Goal: Transaction & Acquisition: Purchase product/service

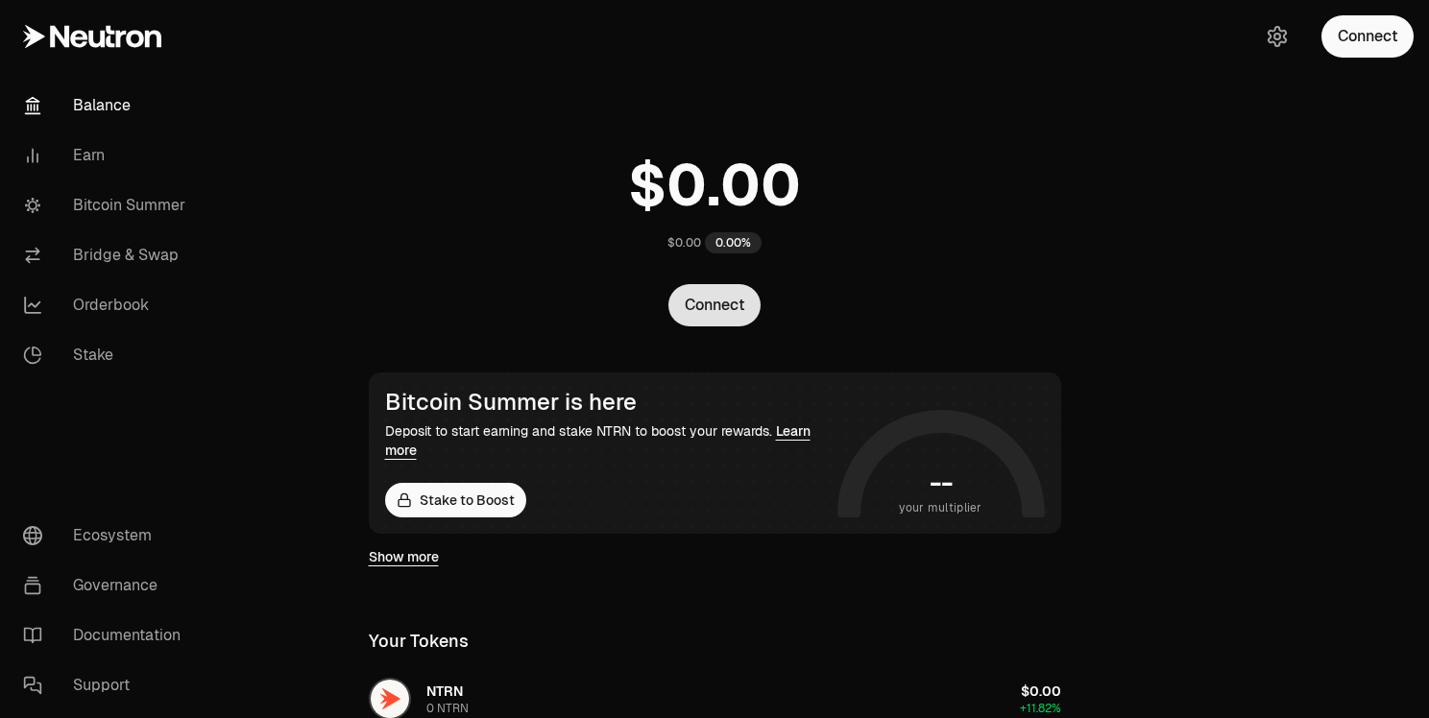
click at [729, 307] on button "Connect" at bounding box center [714, 305] width 92 height 42
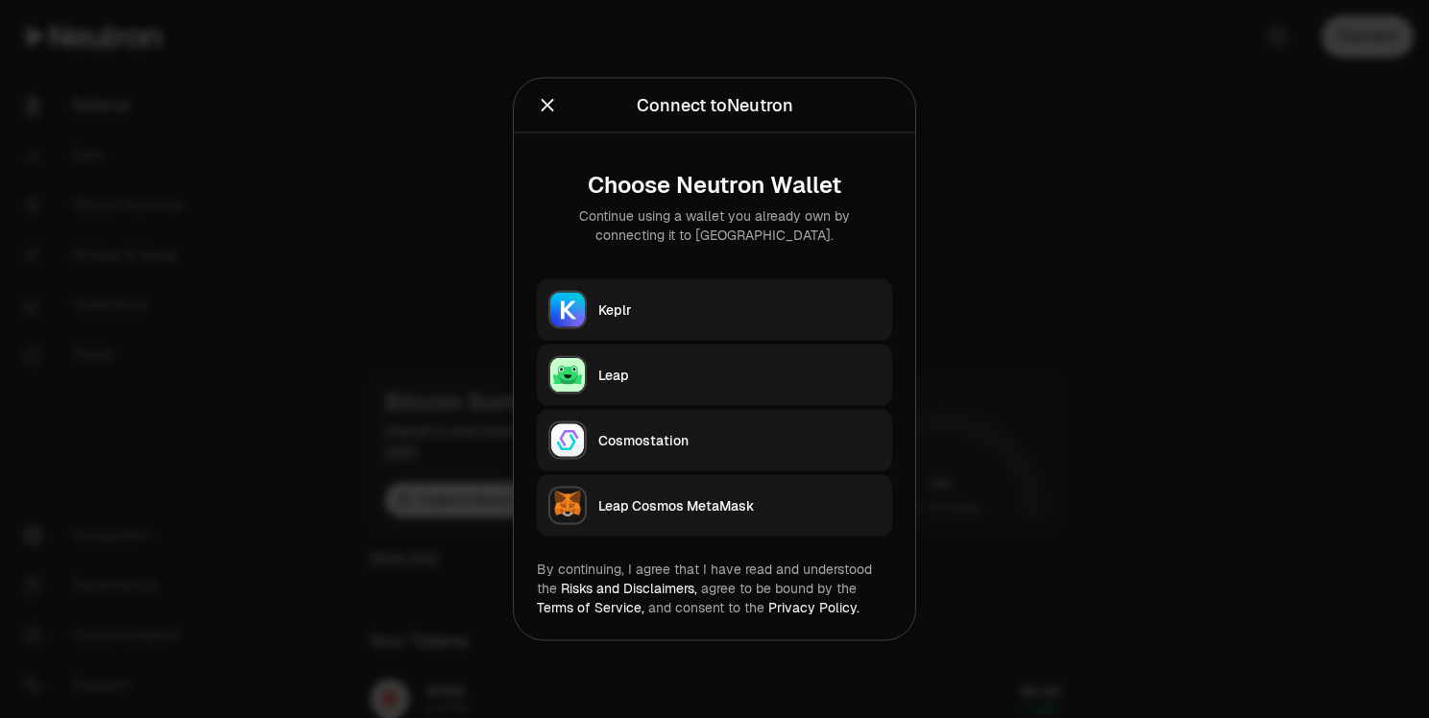
click at [705, 323] on button "Keplr" at bounding box center [714, 309] width 355 height 61
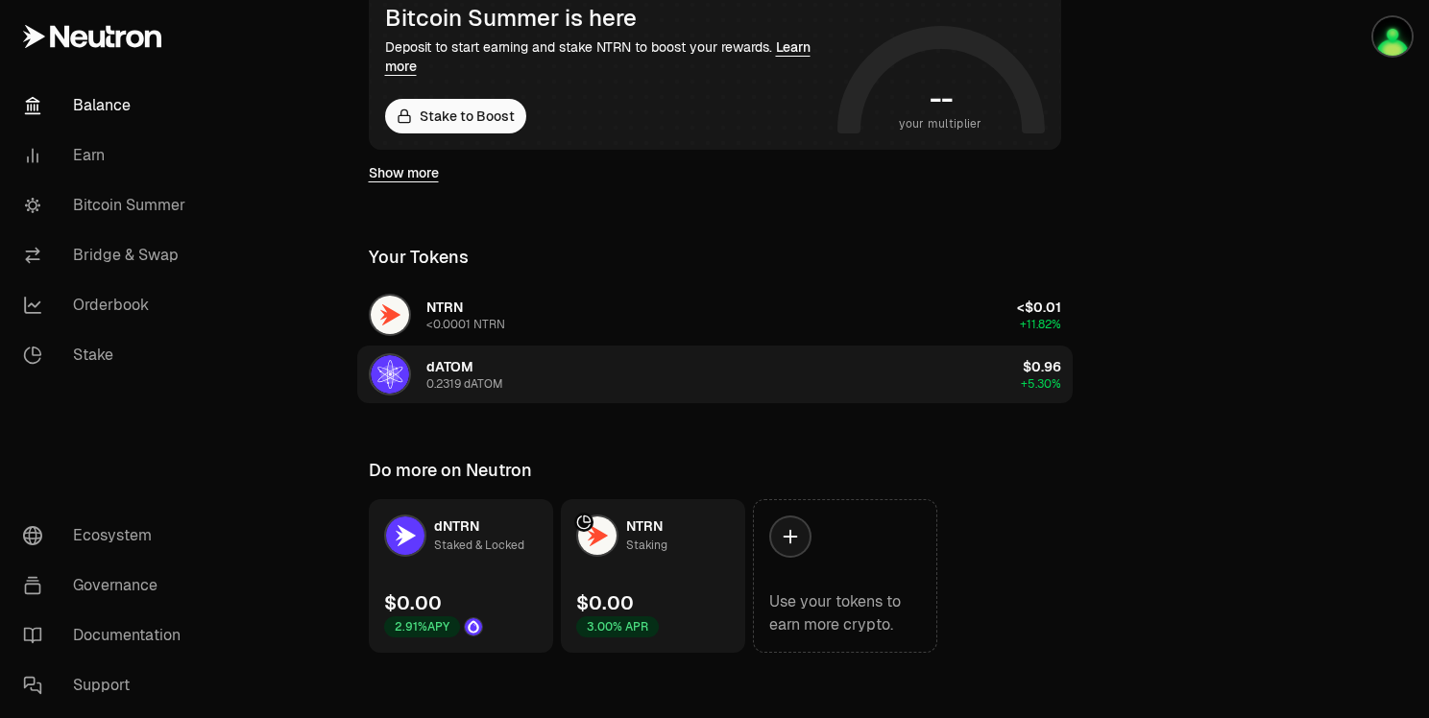
scroll to position [395, 0]
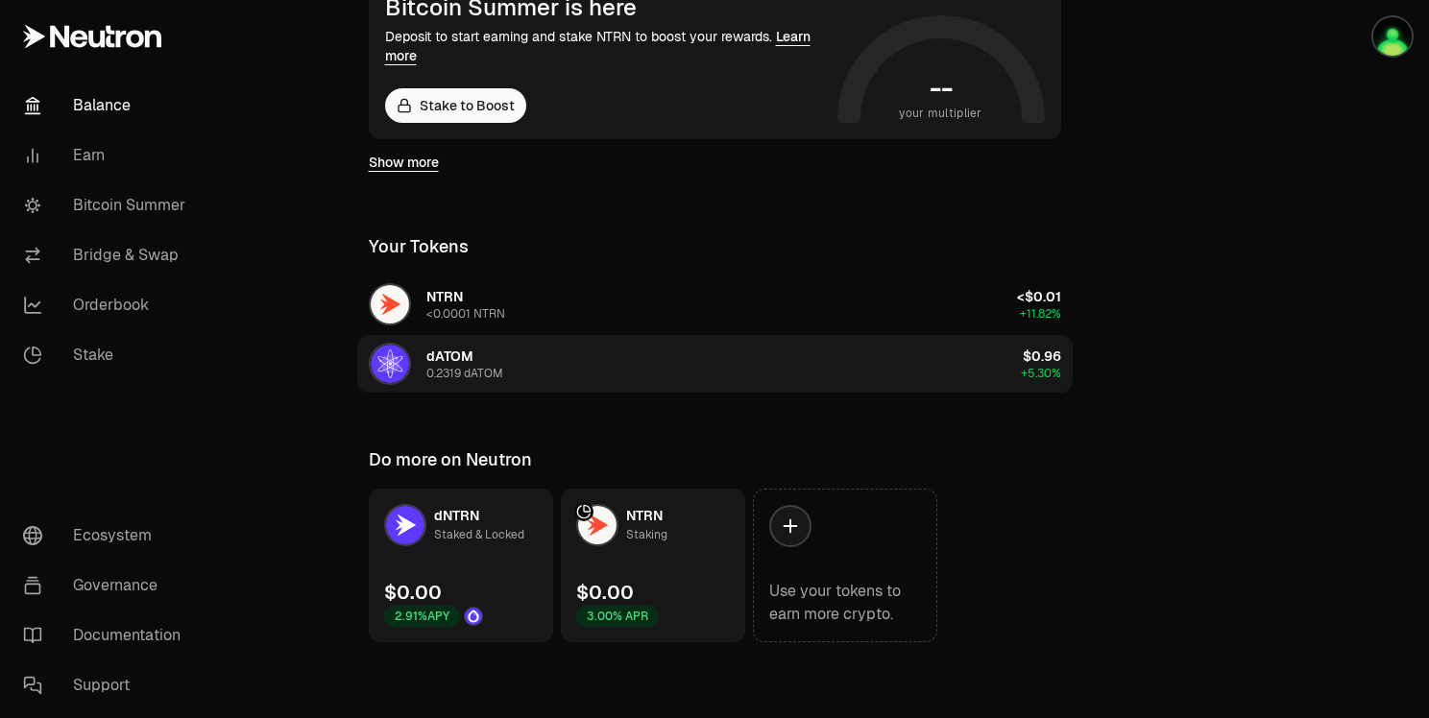
click at [519, 357] on button "dATOM 0.2319 dATOM $0.96 +5.30%" at bounding box center [715, 364] width 716 height 58
click at [578, 354] on button "dATOM 0.2319 dATOM $0.96 +5.30%" at bounding box center [715, 364] width 716 height 58
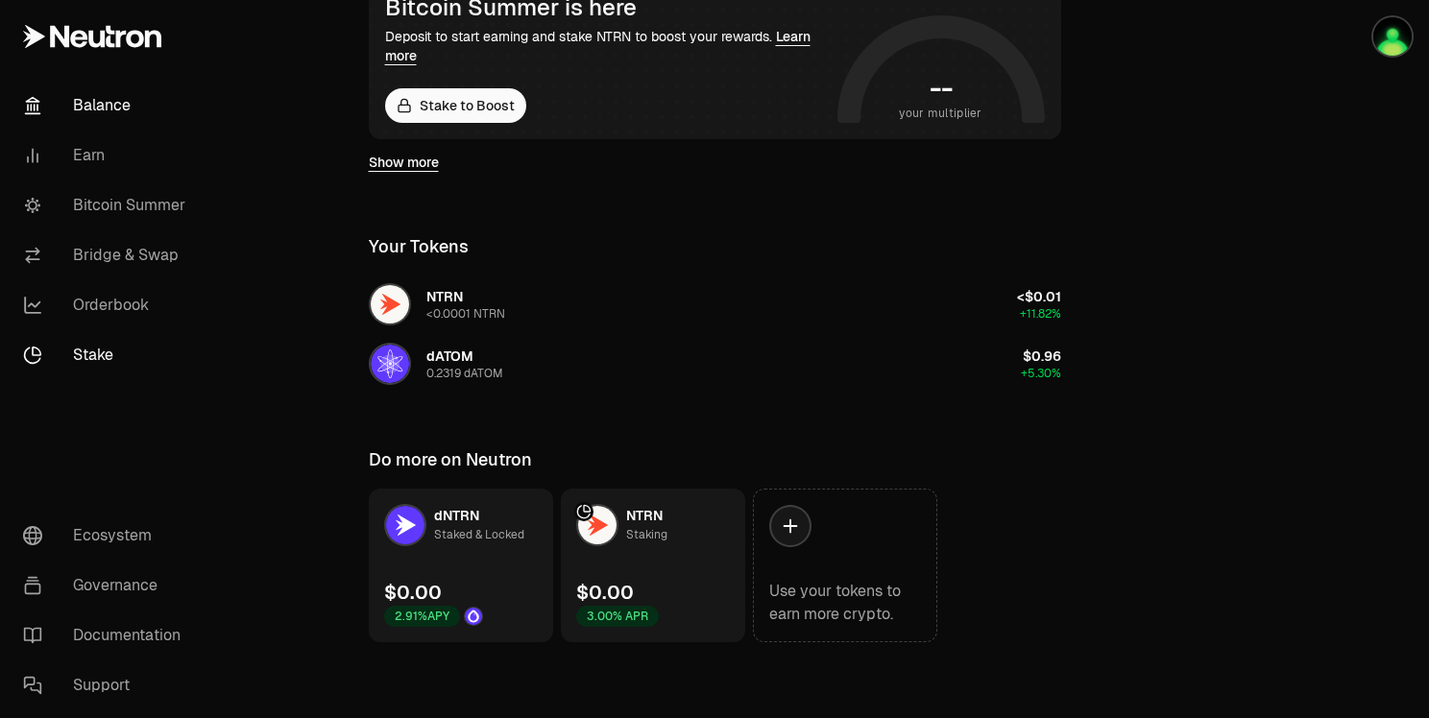
click at [109, 346] on link "Stake" at bounding box center [108, 355] width 200 height 50
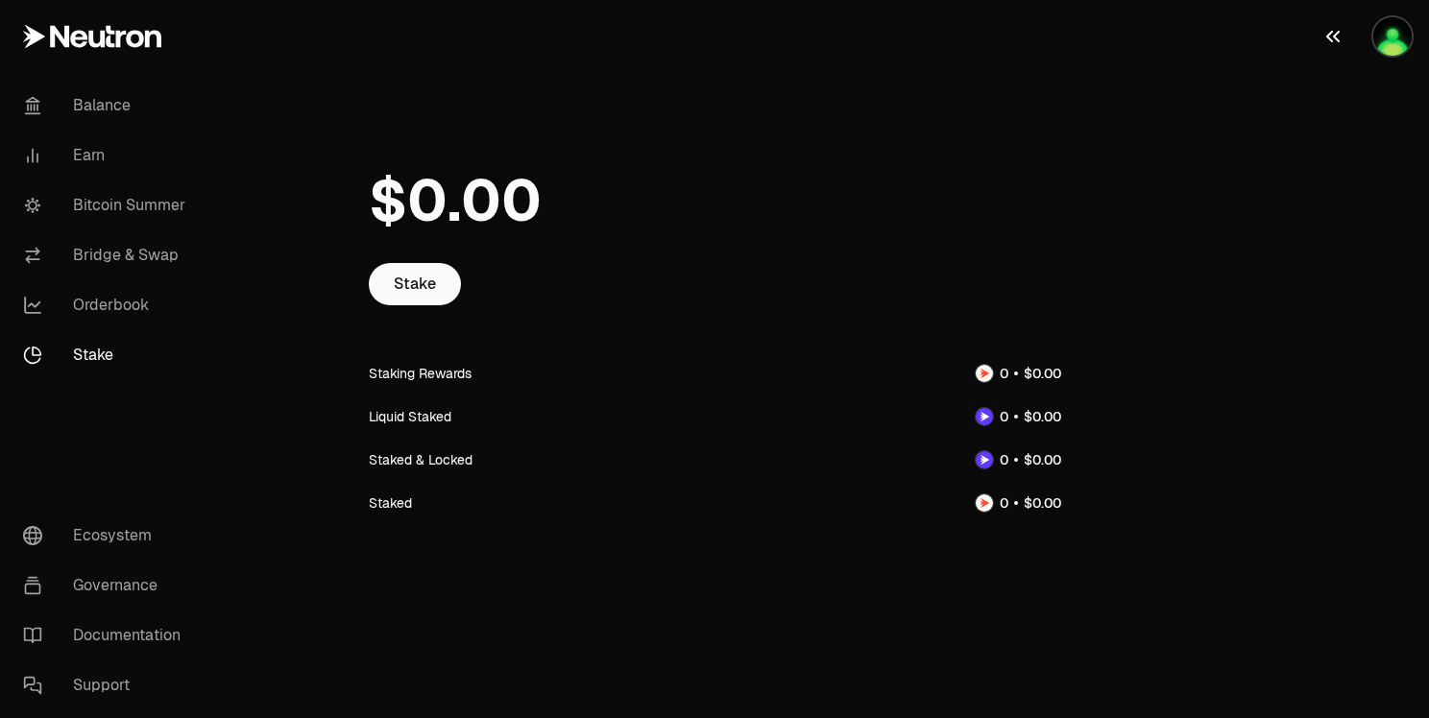
click at [1387, 47] on img "button" at bounding box center [1392, 36] width 38 height 38
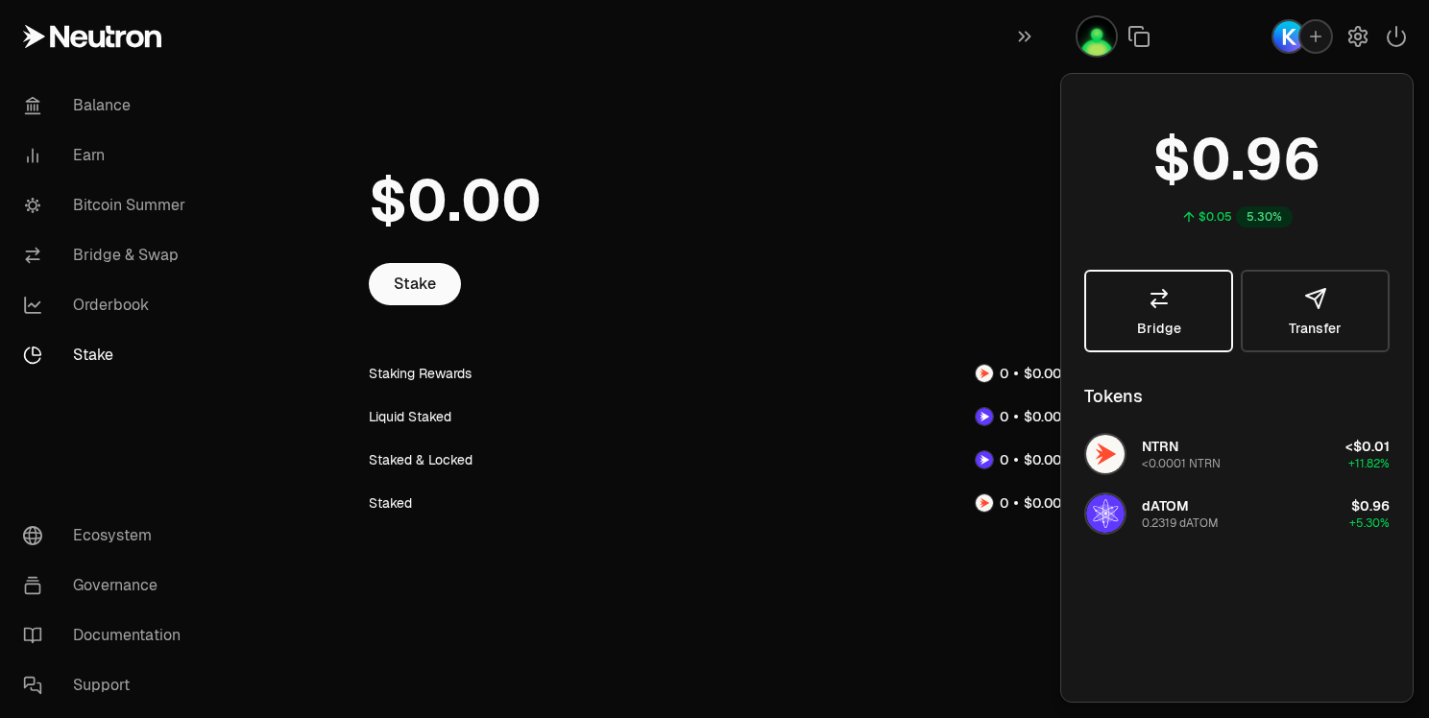
click at [1177, 326] on span "Bridge" at bounding box center [1159, 328] width 44 height 13
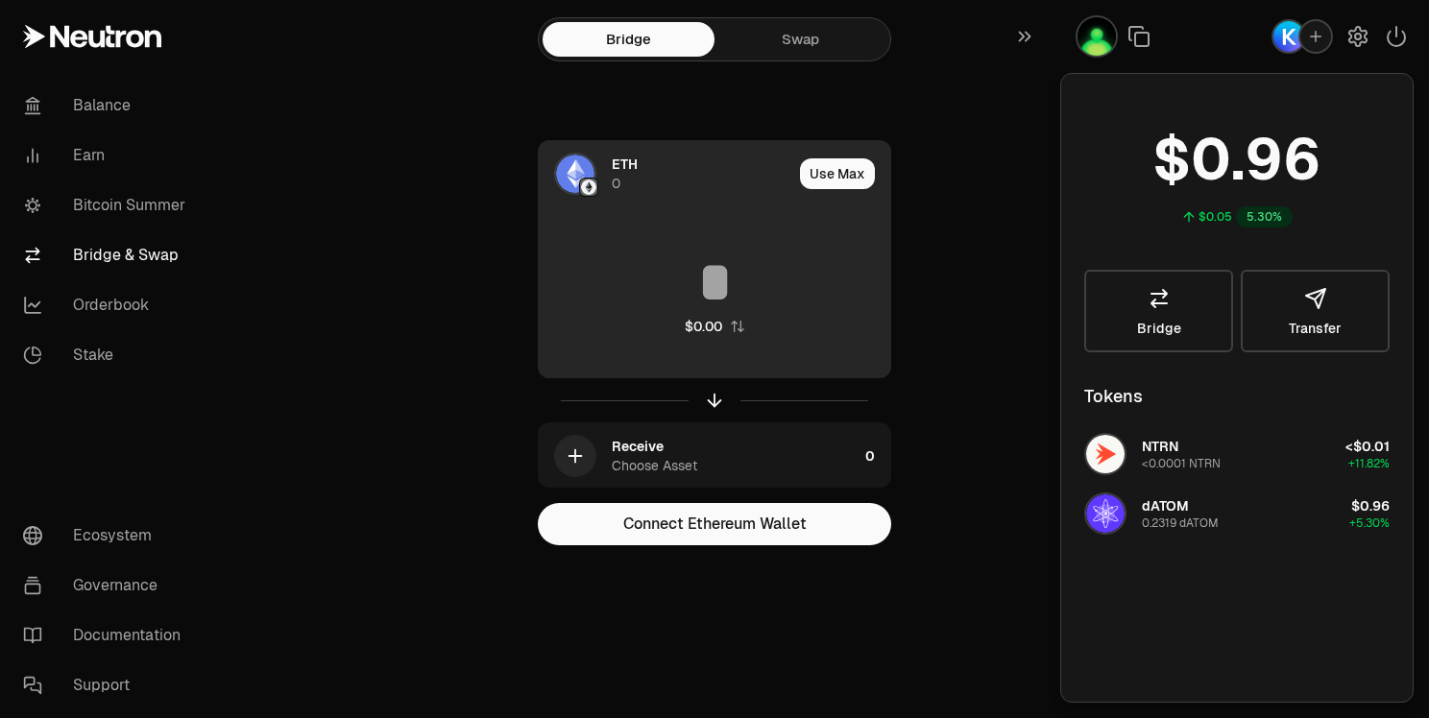
click at [577, 170] on img at bounding box center [575, 174] width 38 height 38
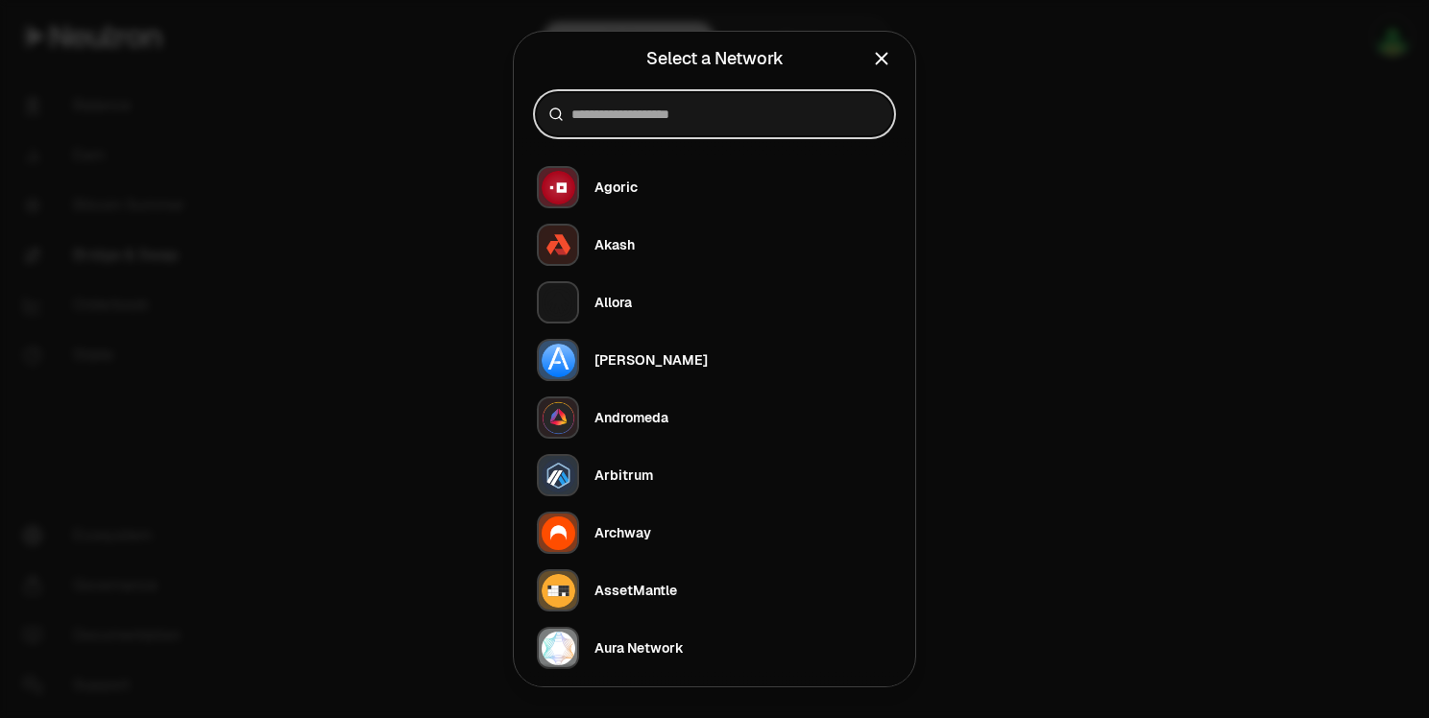
click at [622, 108] on input at bounding box center [725, 114] width 309 height 19
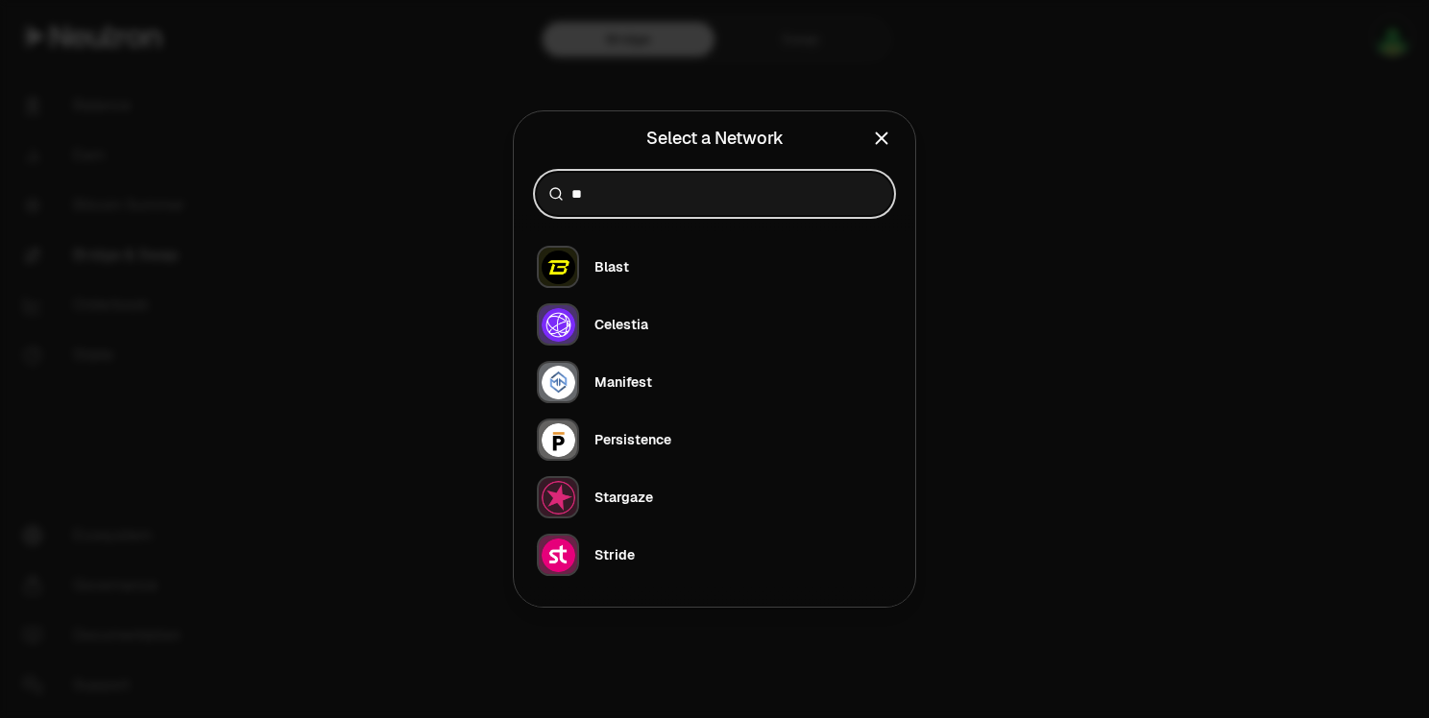
type input "**"
click at [889, 139] on icon "Close" at bounding box center [881, 138] width 21 height 21
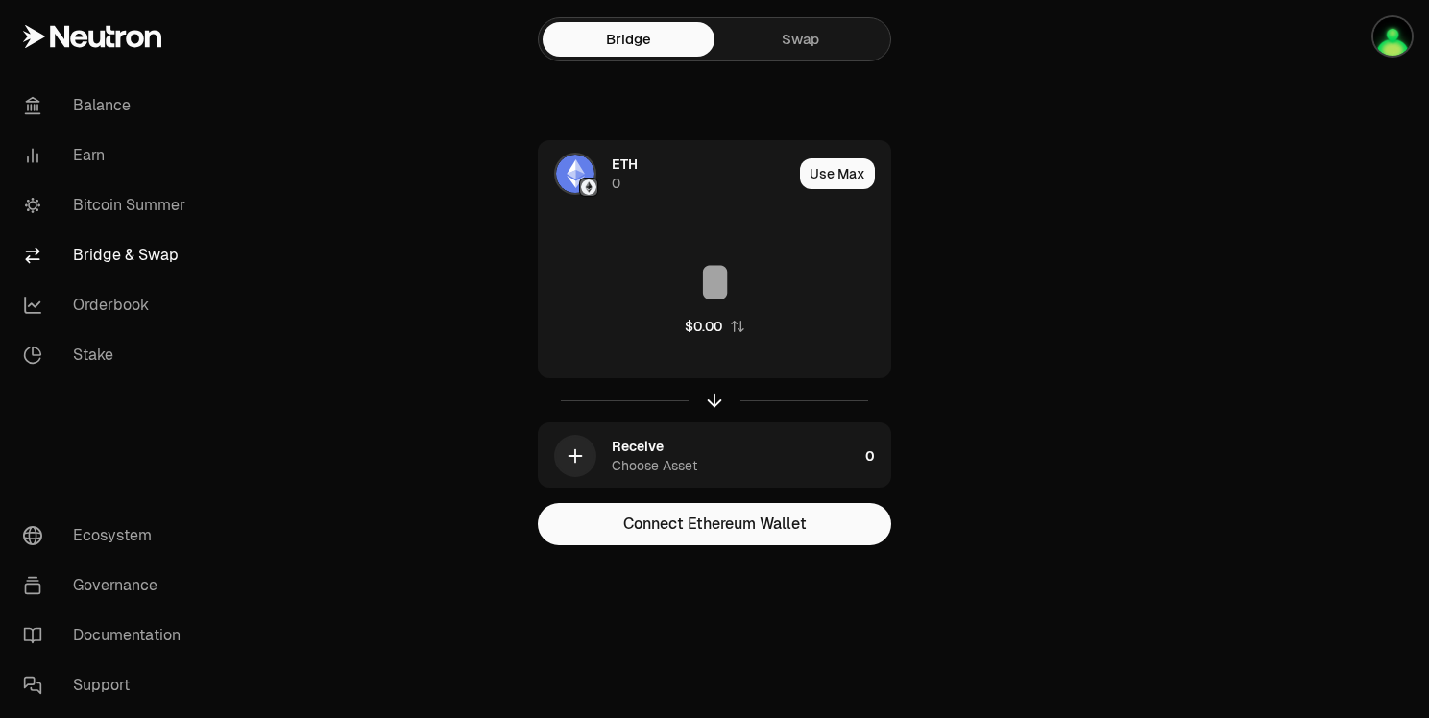
click at [1172, 291] on main "Bridge Swap ETH 0 Use Max $0.00 Receive Choose Asset 0 Connect Ethereum Wallet" at bounding box center [822, 311] width 1214 height 622
click at [106, 113] on link "Balance" at bounding box center [108, 106] width 200 height 50
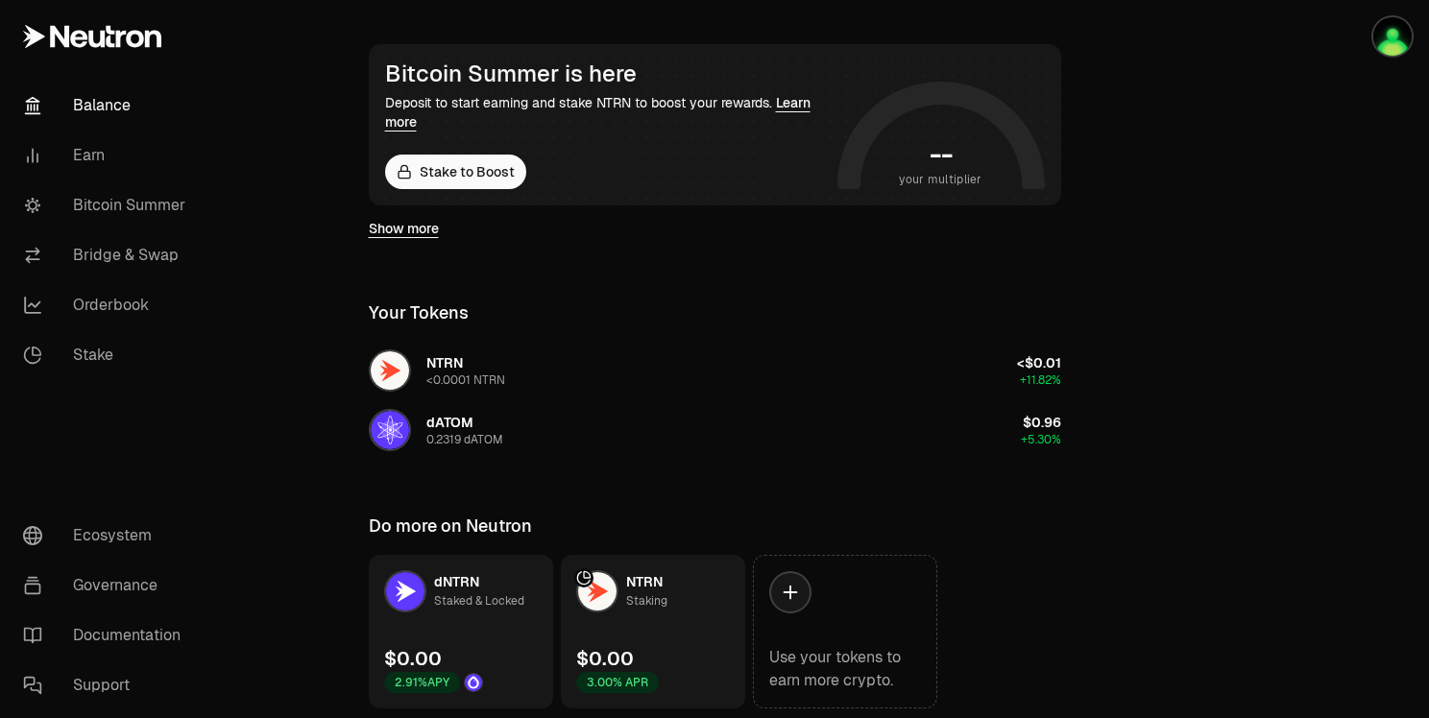
scroll to position [384, 0]
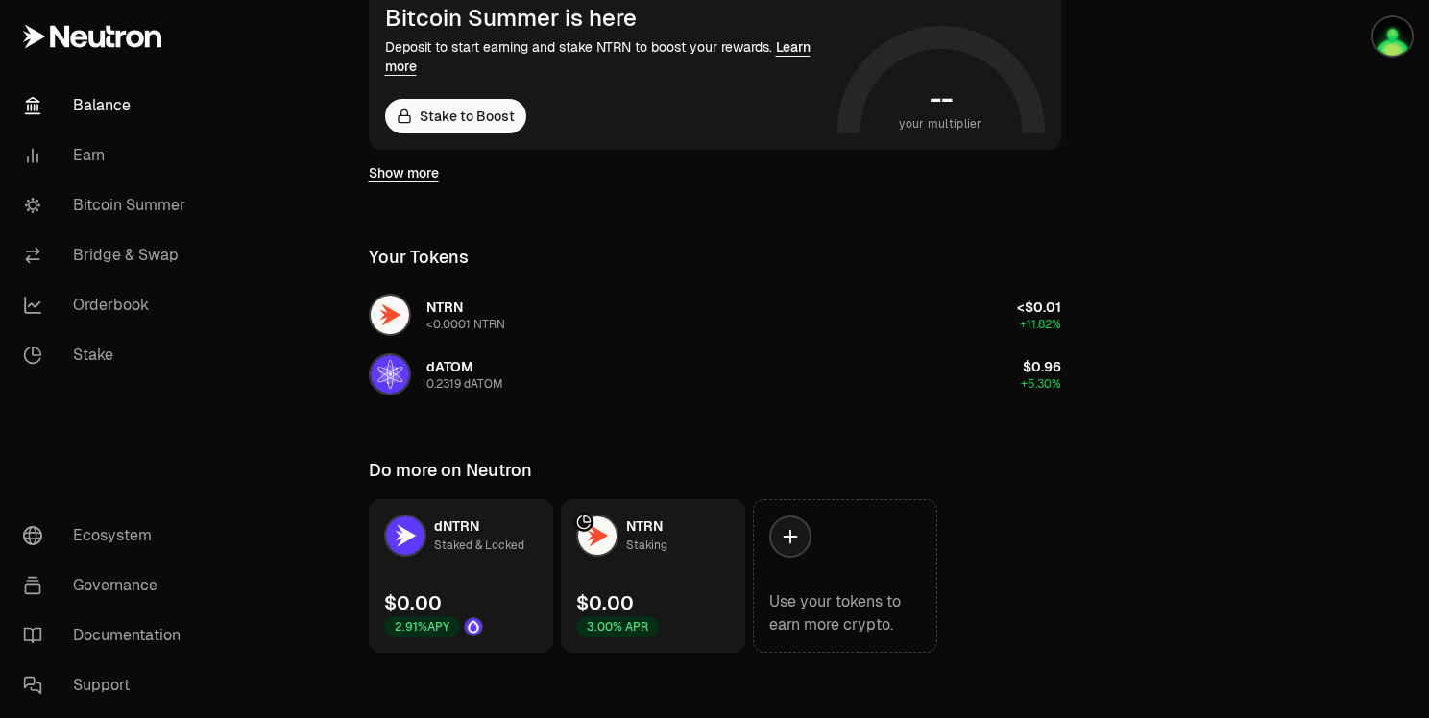
click at [507, 584] on link "dNTRN Staked & Locked $0.00 2.91% APY" at bounding box center [461, 576] width 184 height 154
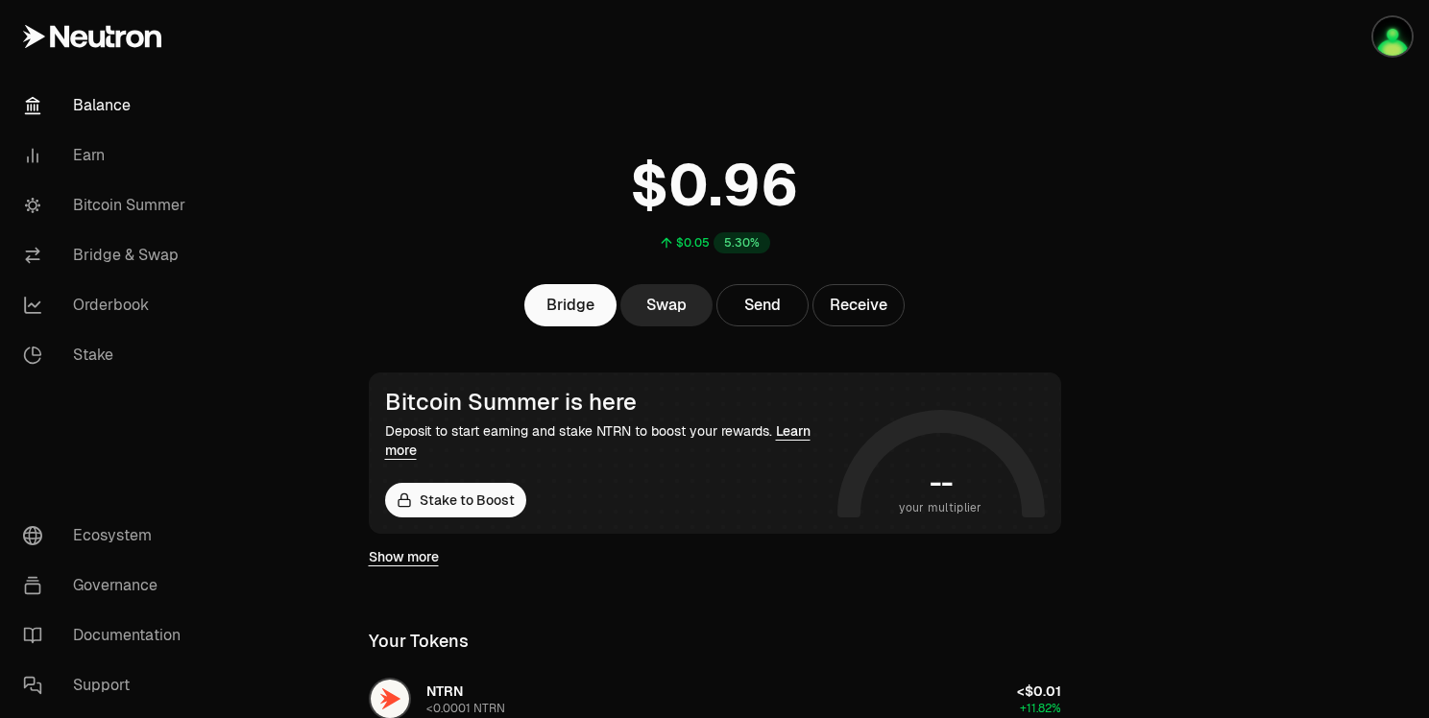
scroll to position [288, 0]
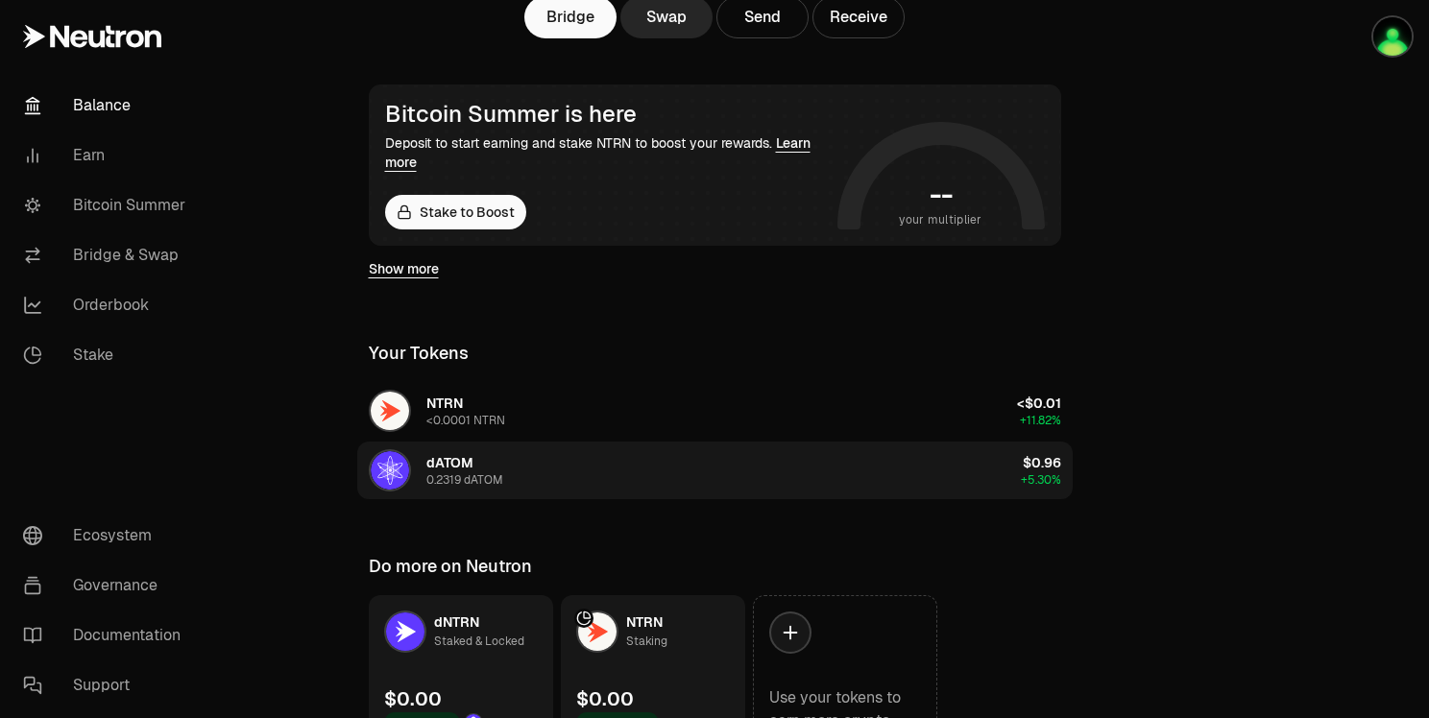
click at [653, 453] on button "dATOM 0.2319 dATOM $0.96 +5.30%" at bounding box center [715, 471] width 716 height 58
click at [649, 470] on button "dATOM 0.2319 dATOM $0.96 +5.30%" at bounding box center [715, 471] width 716 height 58
click at [484, 464] on div "dATOM 0.2319 dATOM" at bounding box center [464, 470] width 77 height 35
click at [777, 467] on button "dATOM 0.2319 dATOM $0.96 +5.30%" at bounding box center [715, 471] width 716 height 58
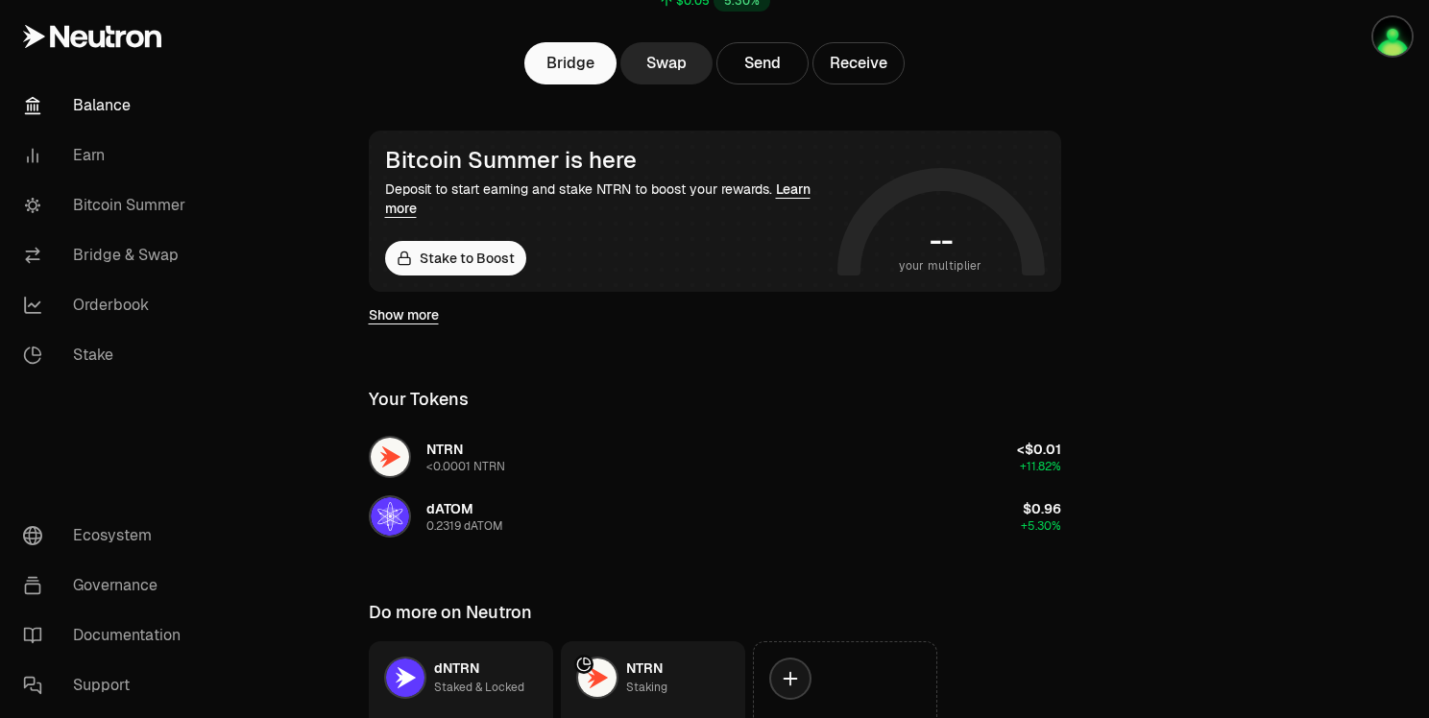
scroll to position [96, 0]
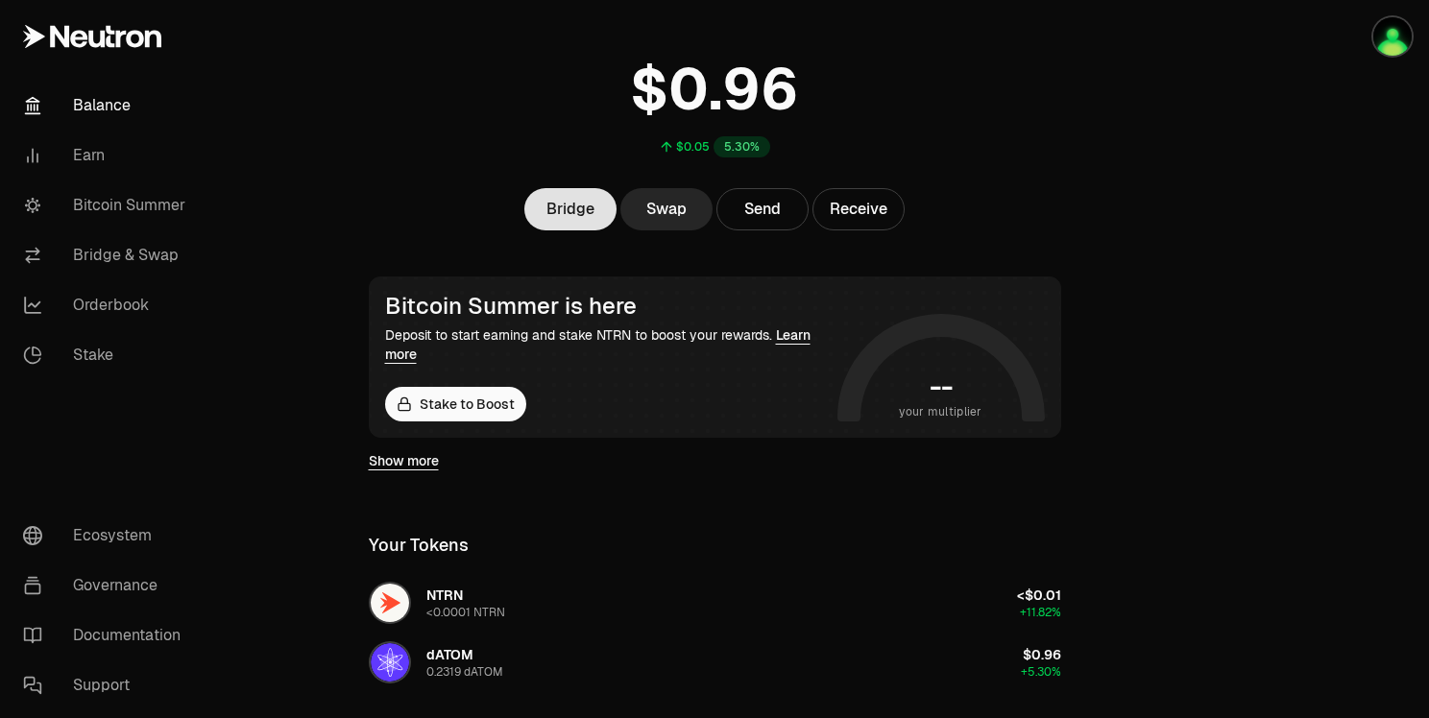
click at [584, 216] on link "Bridge" at bounding box center [570, 209] width 92 height 42
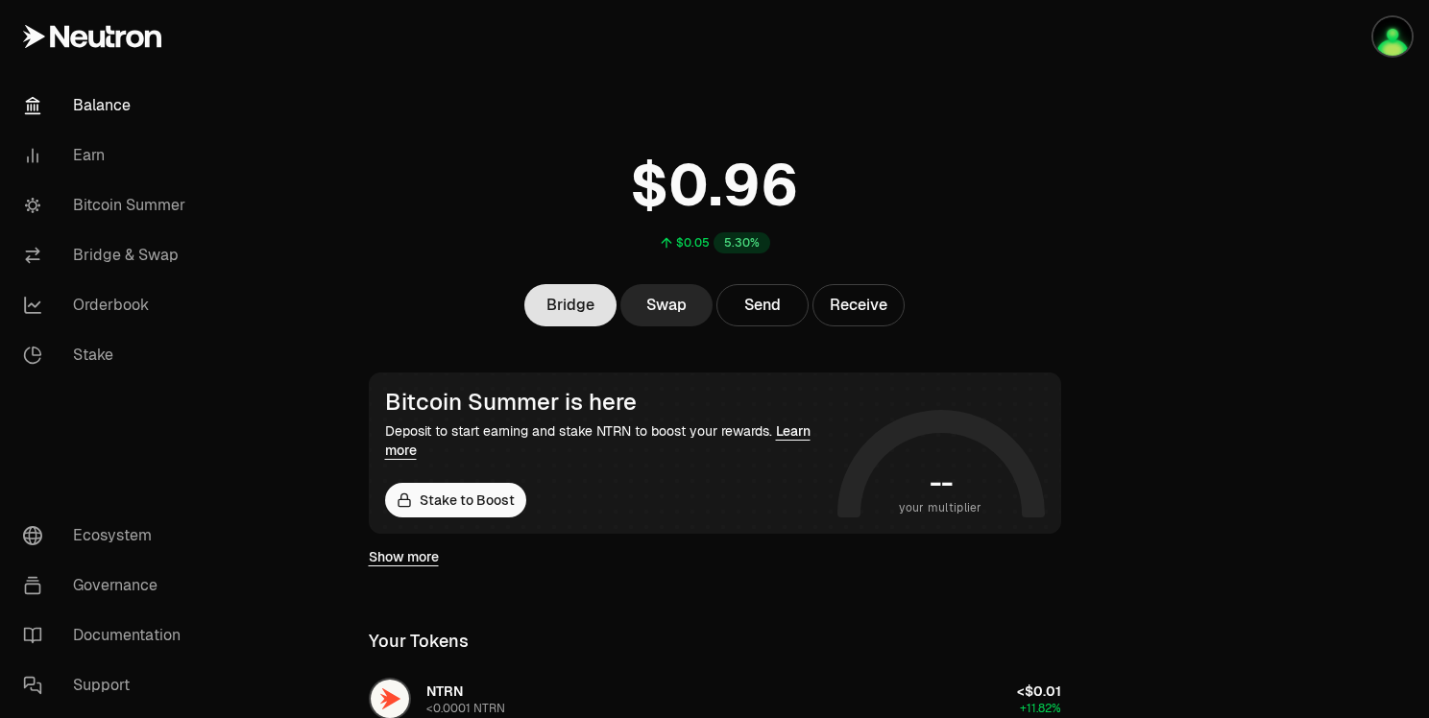
click at [593, 303] on link "Bridge" at bounding box center [570, 305] width 92 height 42
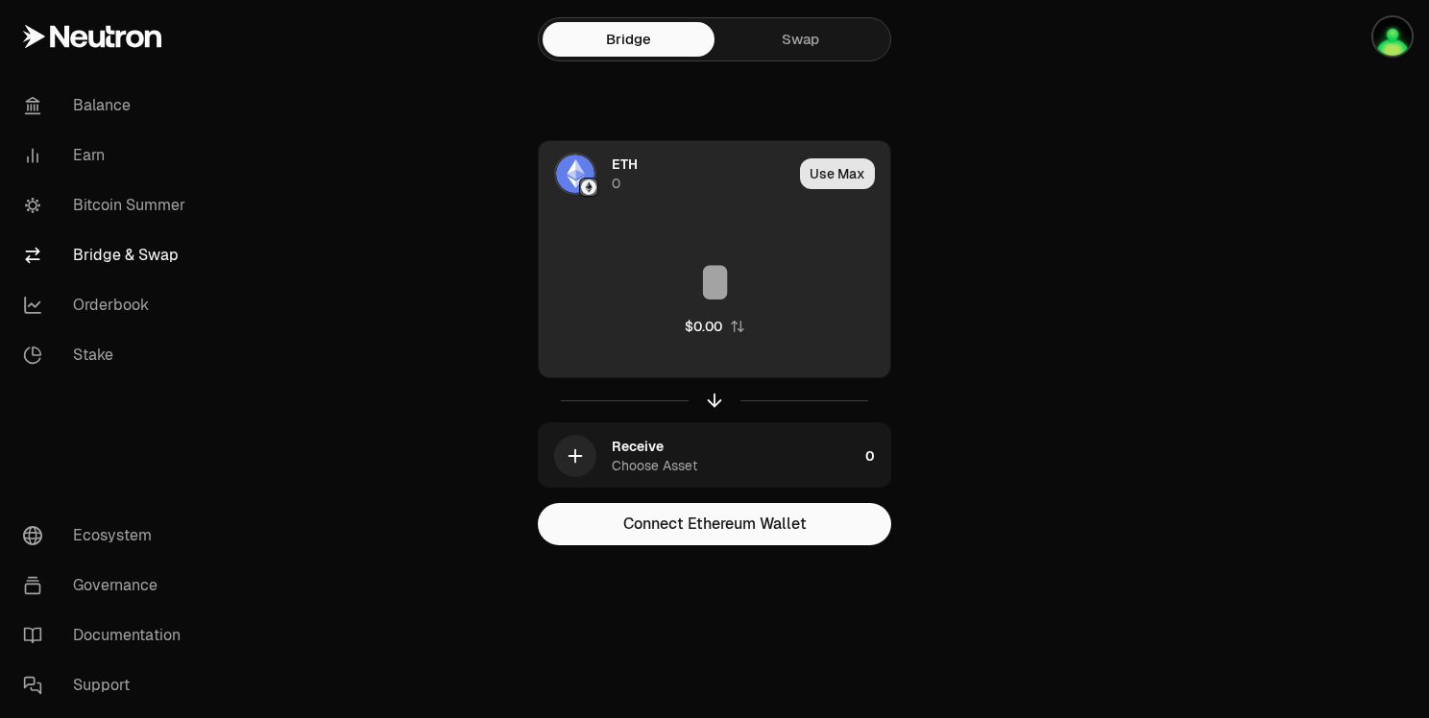
click at [829, 176] on button "Use Max" at bounding box center [837, 173] width 75 height 31
type input "*"
click at [627, 169] on span "ETH" at bounding box center [625, 164] width 26 height 19
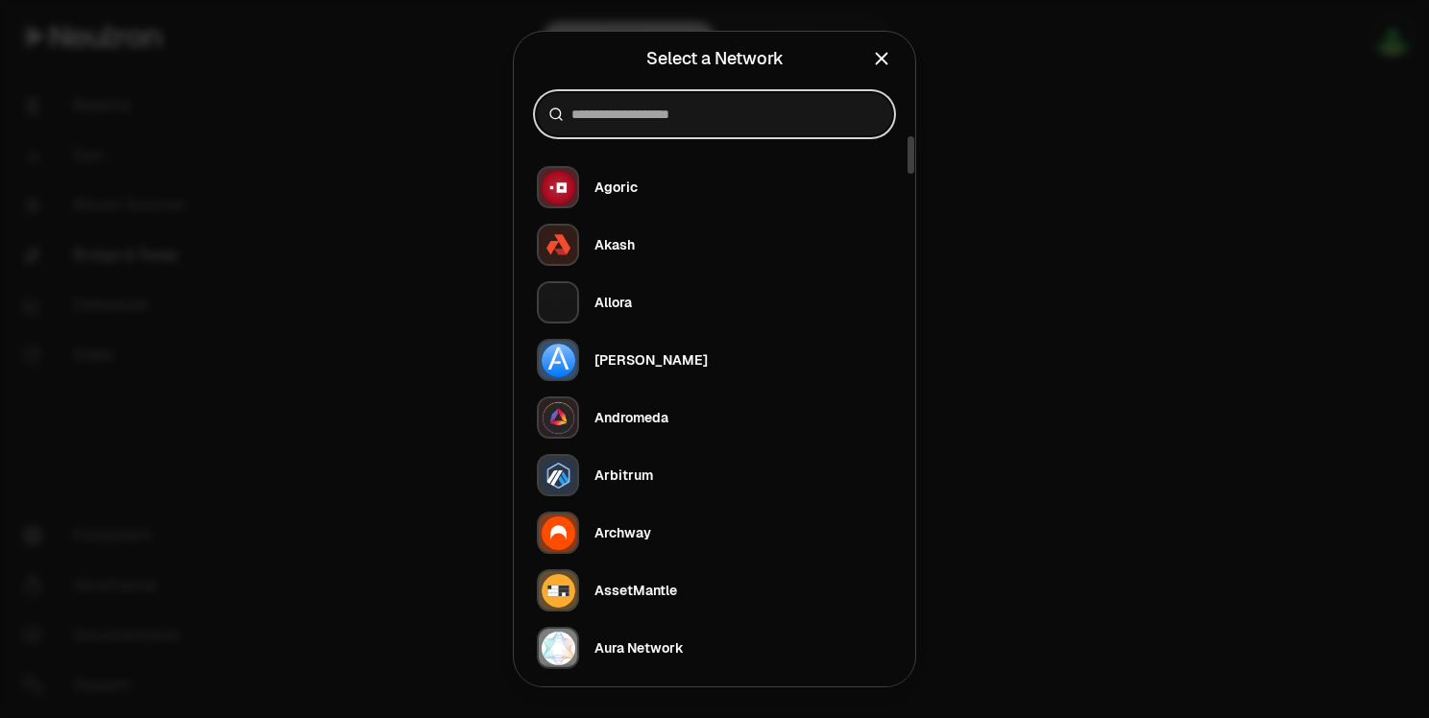
click at [634, 111] on input at bounding box center [725, 114] width 309 height 19
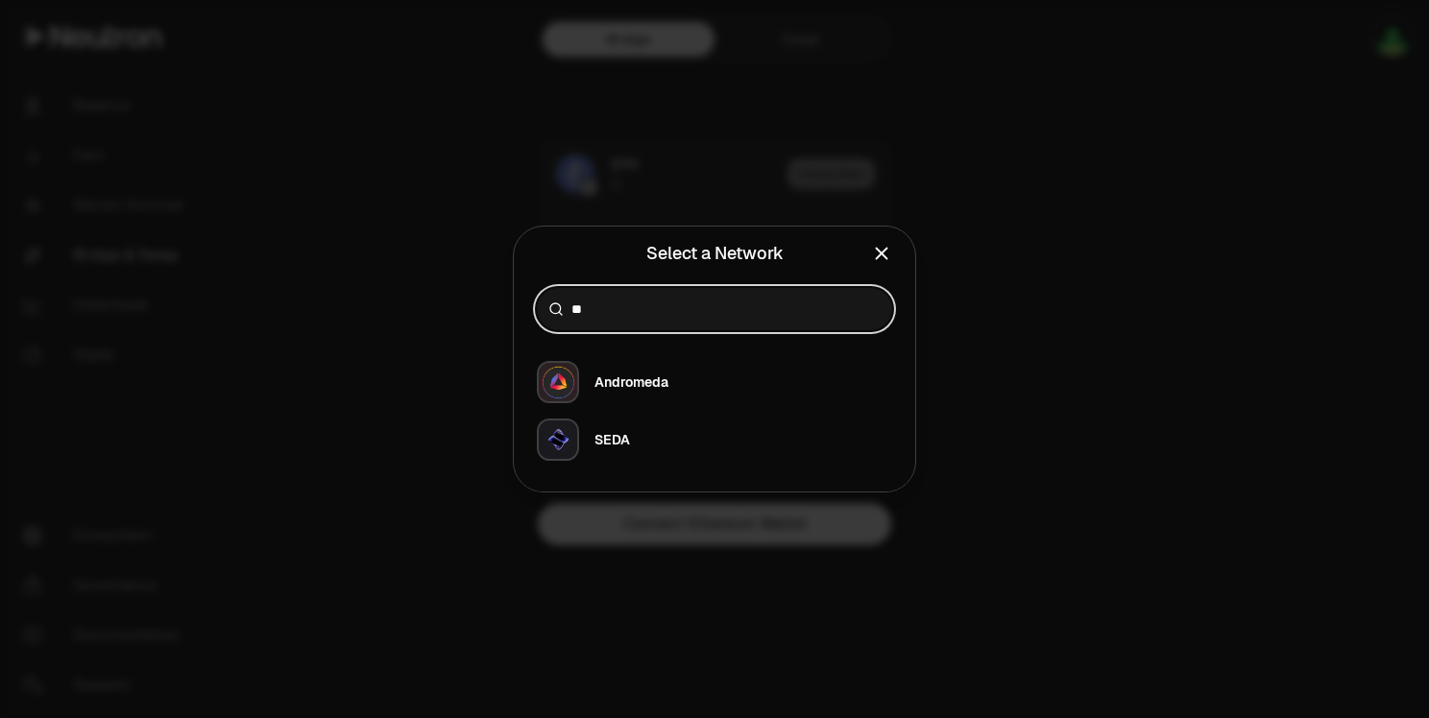
type input "**"
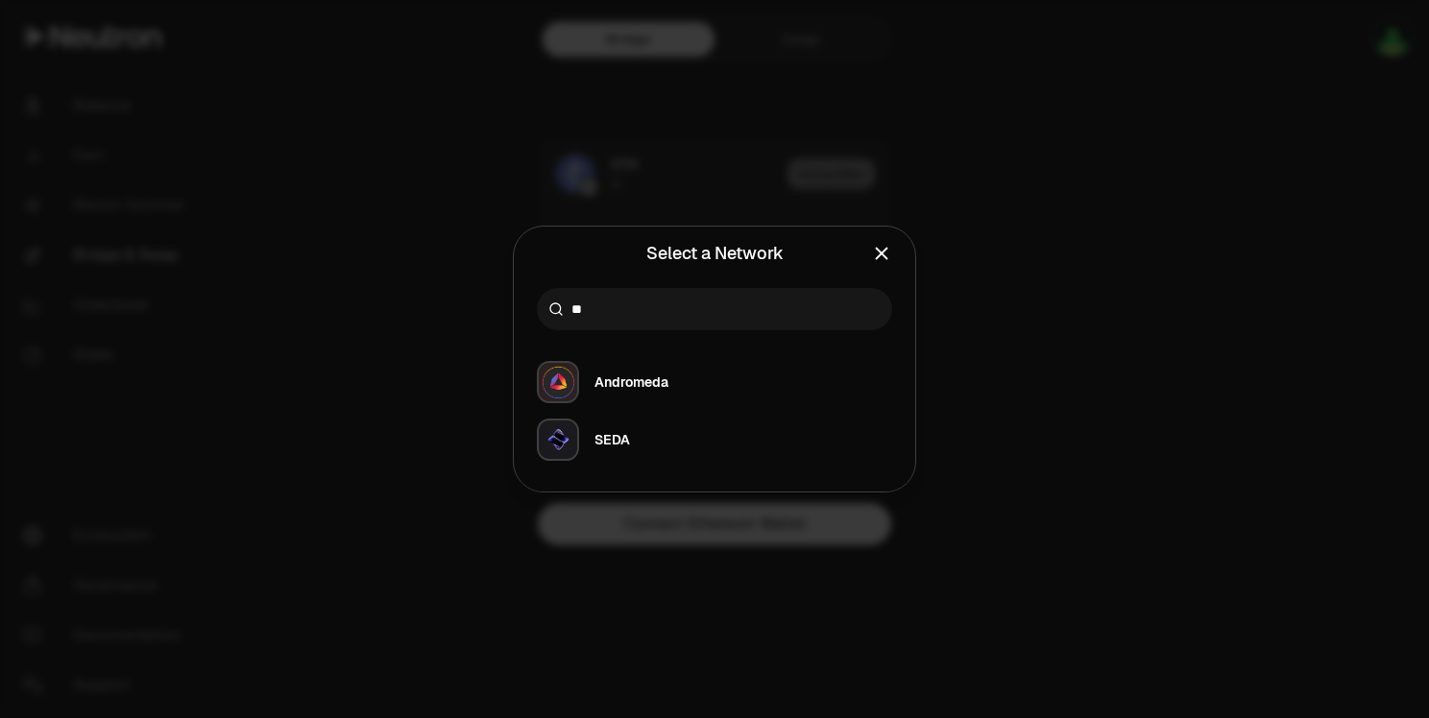
click at [887, 250] on icon "Close" at bounding box center [881, 253] width 21 height 21
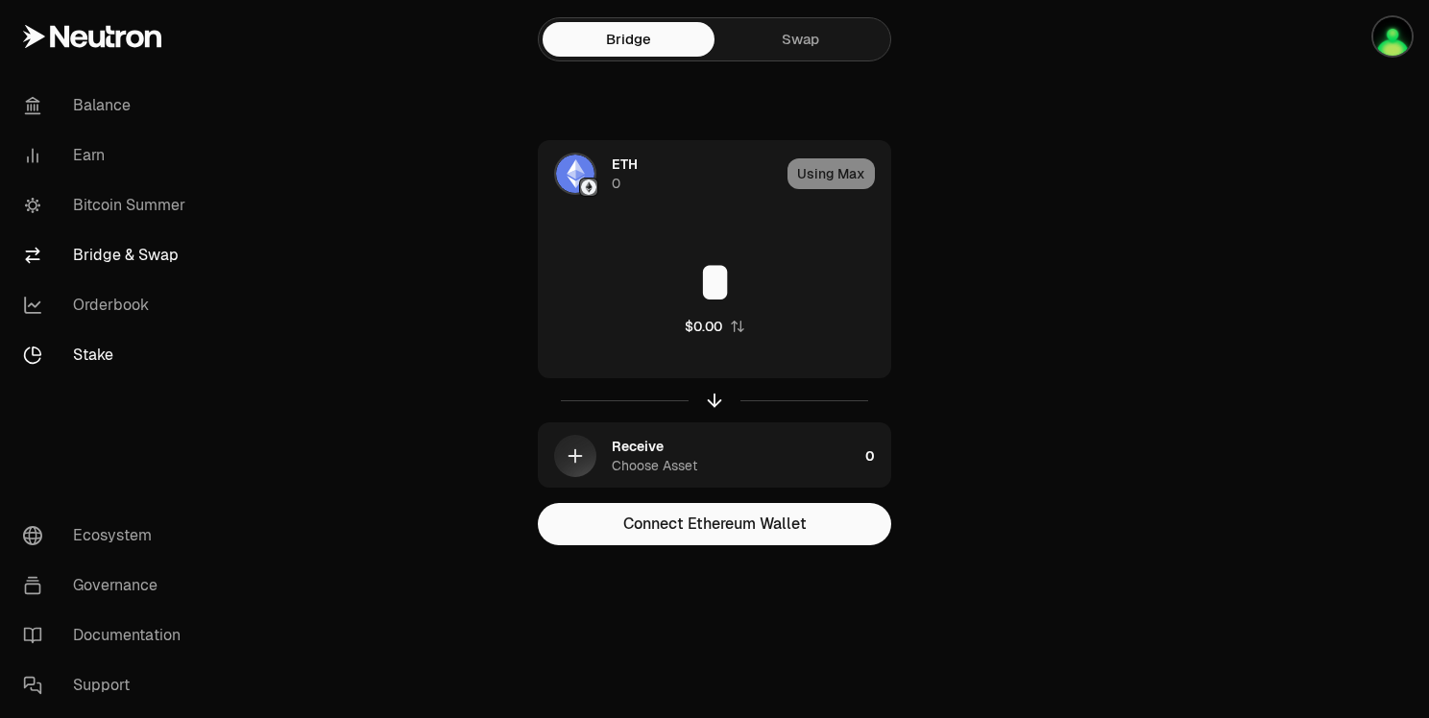
click at [92, 352] on link "Stake" at bounding box center [108, 355] width 200 height 50
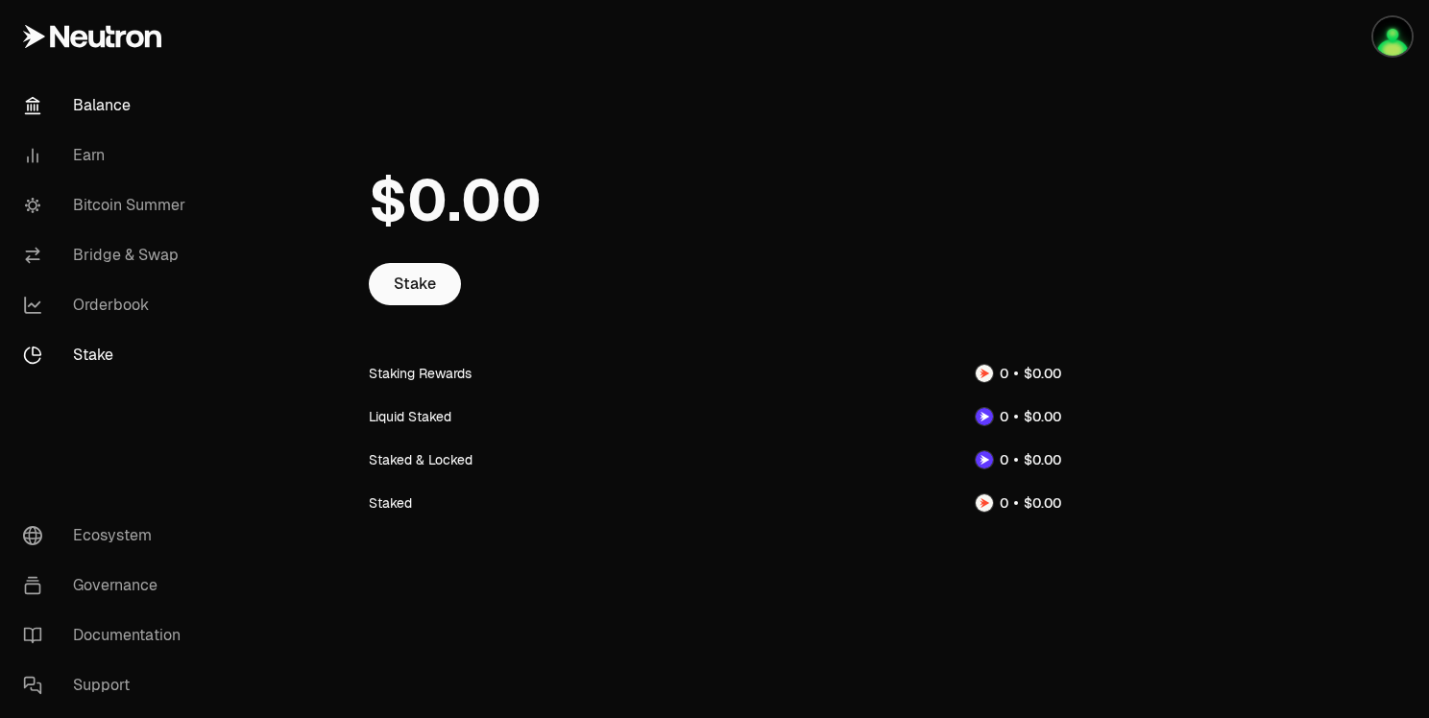
click at [118, 118] on link "Balance" at bounding box center [108, 106] width 200 height 50
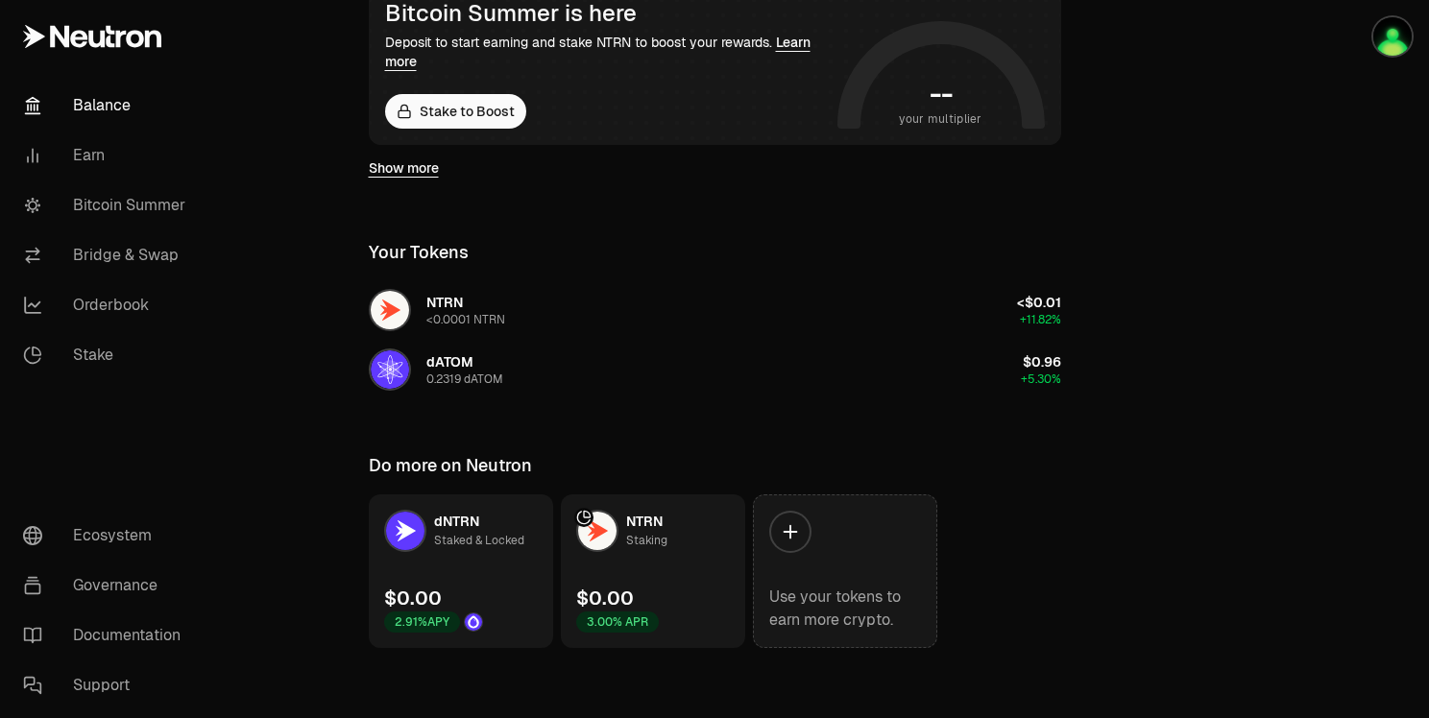
scroll to position [395, 0]
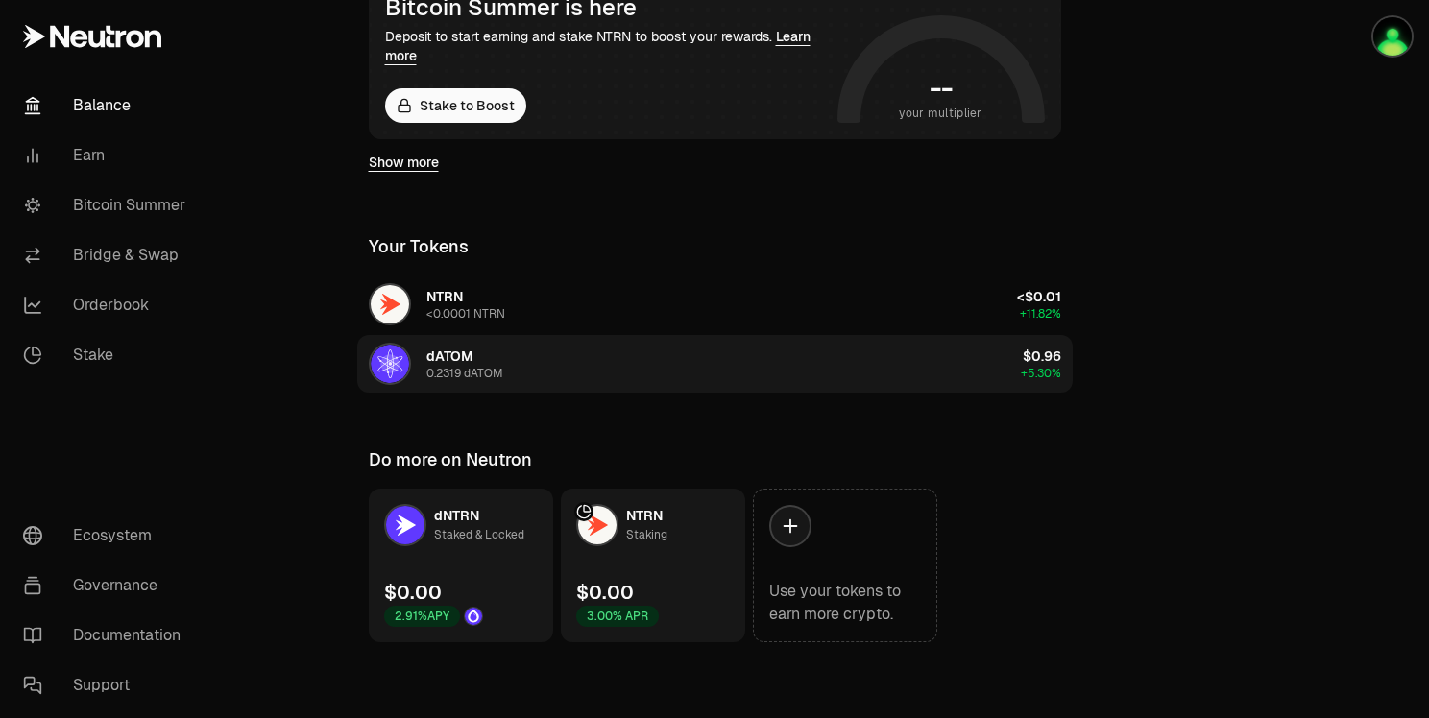
click at [585, 361] on button "dATOM 0.2319 dATOM $0.96 +5.30%" at bounding box center [715, 364] width 716 height 58
click at [590, 368] on button "dATOM 0.2319 dATOM $0.96 +5.30%" at bounding box center [715, 364] width 716 height 58
click at [586, 371] on button "dATOM 0.2319 dATOM $0.96 +5.30%" at bounding box center [715, 364] width 716 height 58
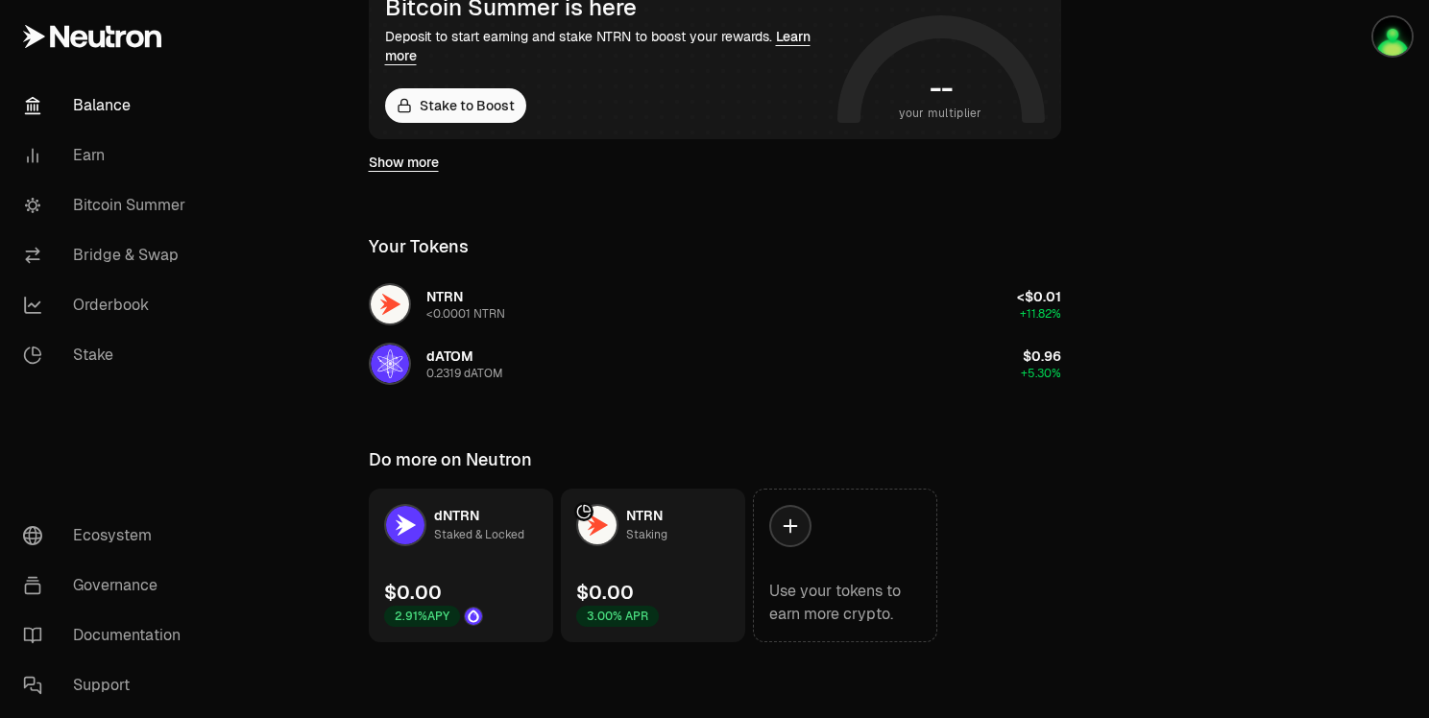
click at [486, 560] on link "dNTRN Staked & Locked $0.00 2.91% APY" at bounding box center [461, 566] width 184 height 154
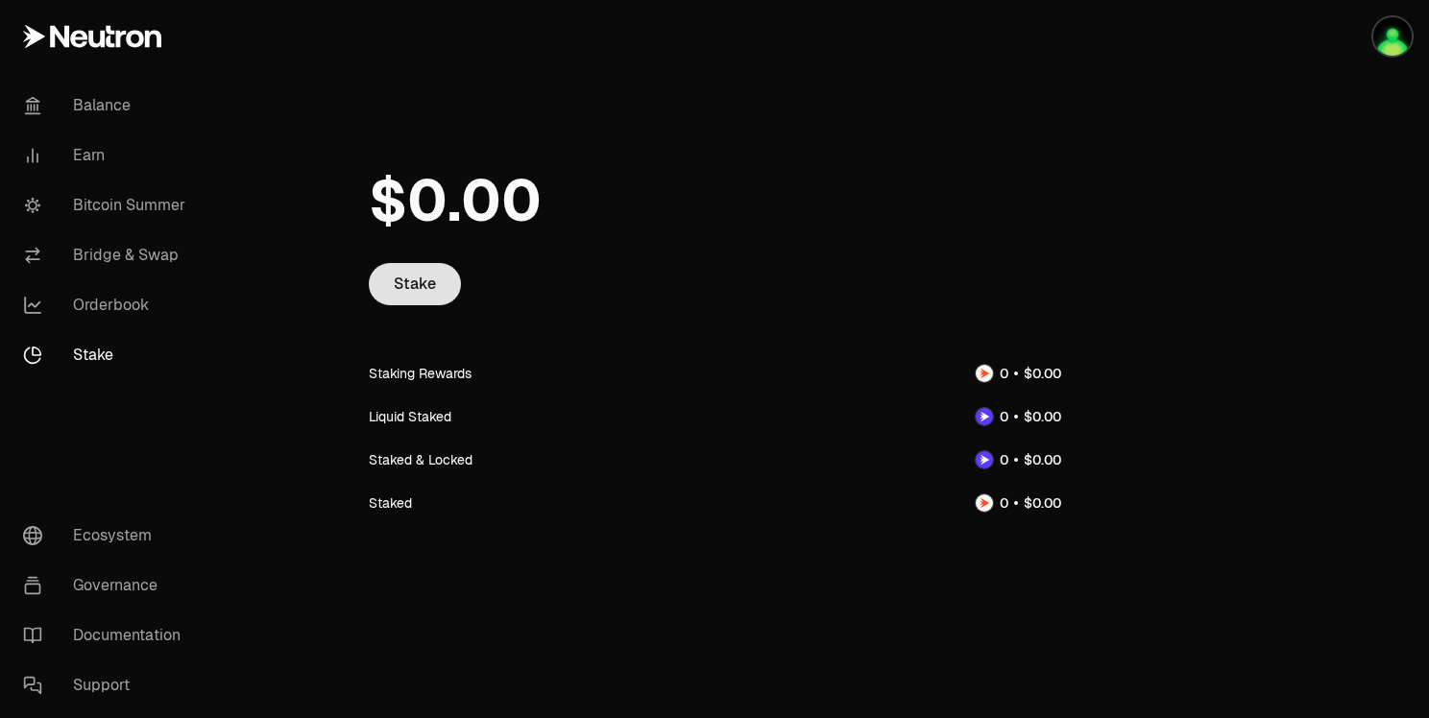
click at [420, 284] on link "Stake" at bounding box center [415, 284] width 92 height 42
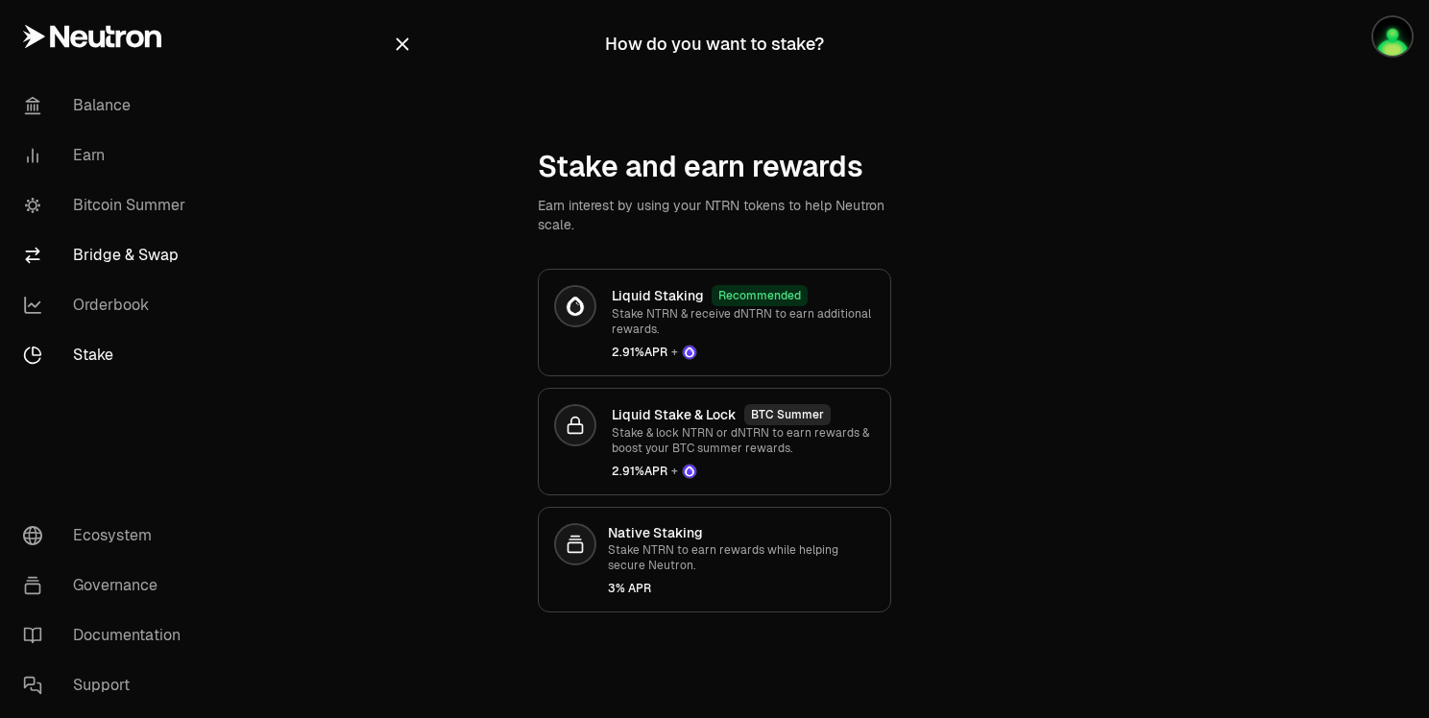
click at [131, 259] on link "Bridge & Swap" at bounding box center [108, 256] width 200 height 50
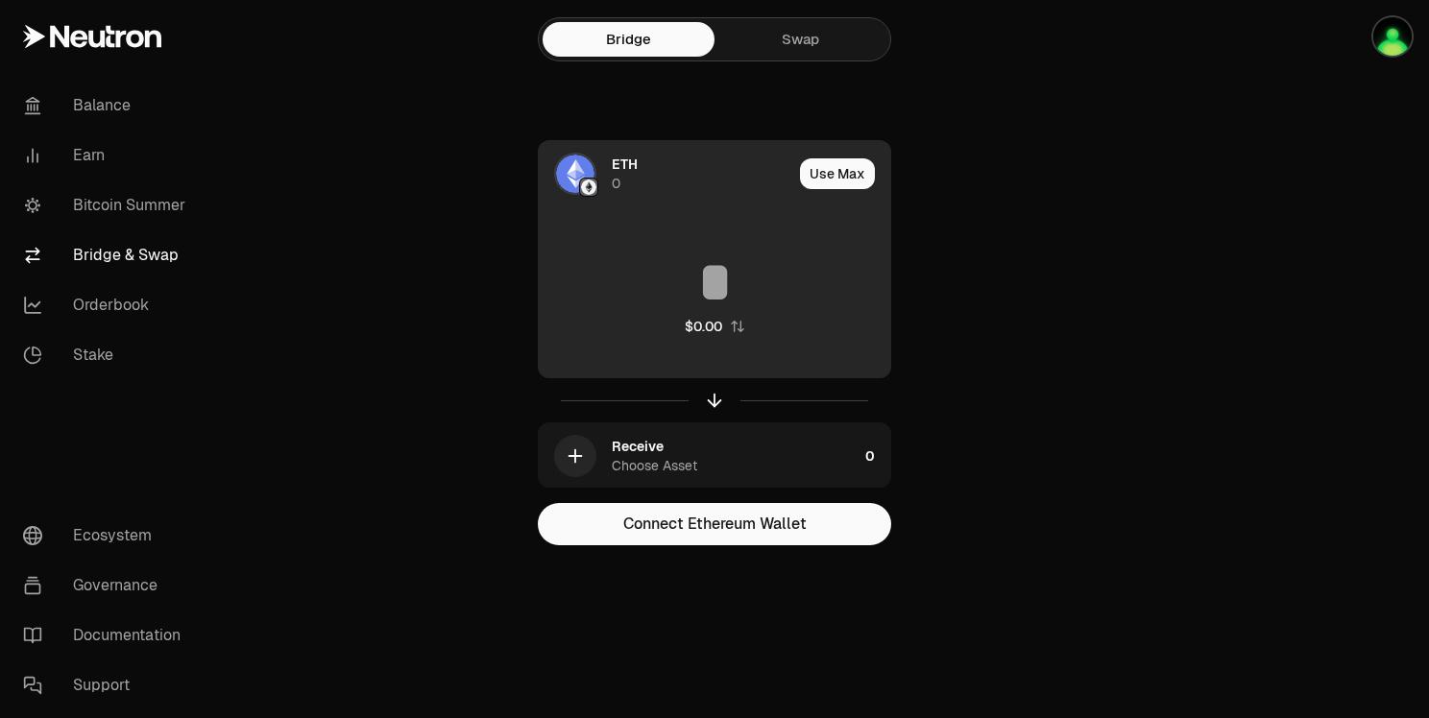
click at [584, 169] on img at bounding box center [575, 174] width 38 height 38
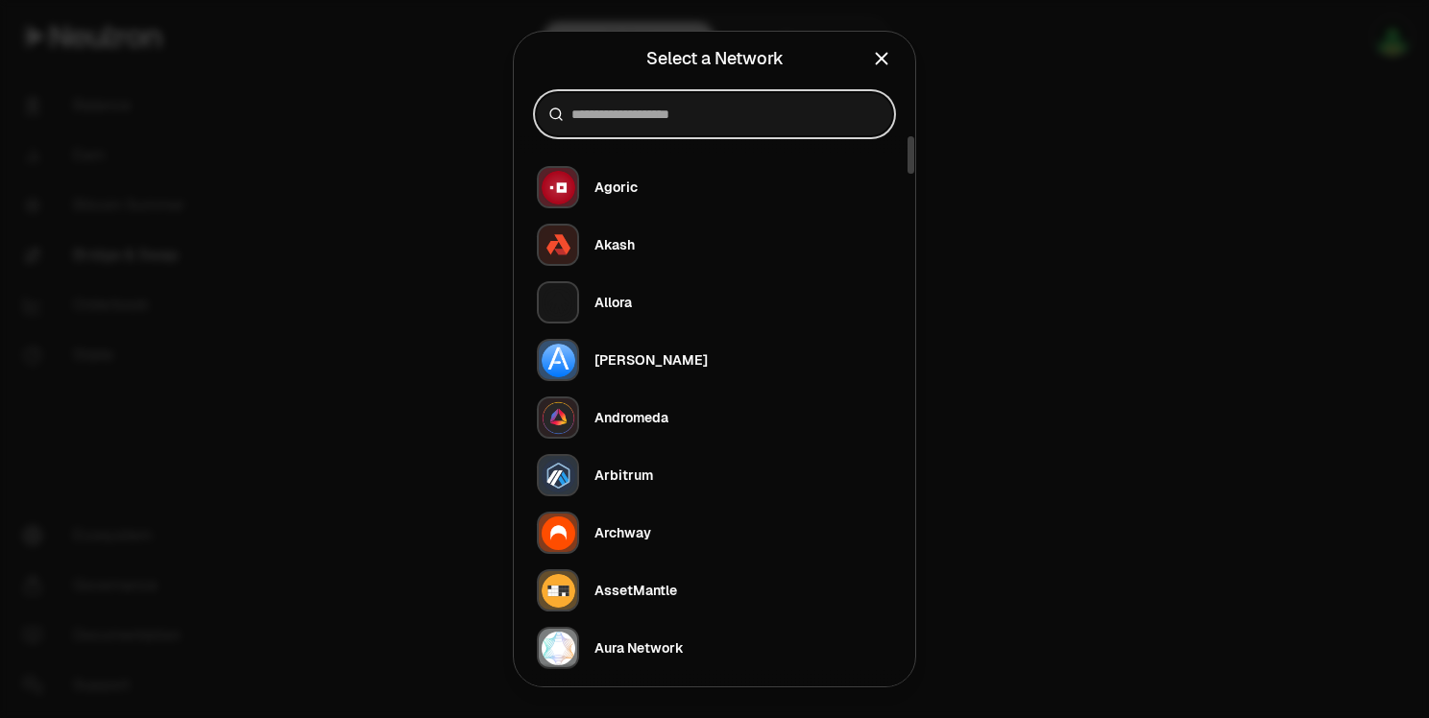
click at [623, 123] on input at bounding box center [725, 114] width 309 height 19
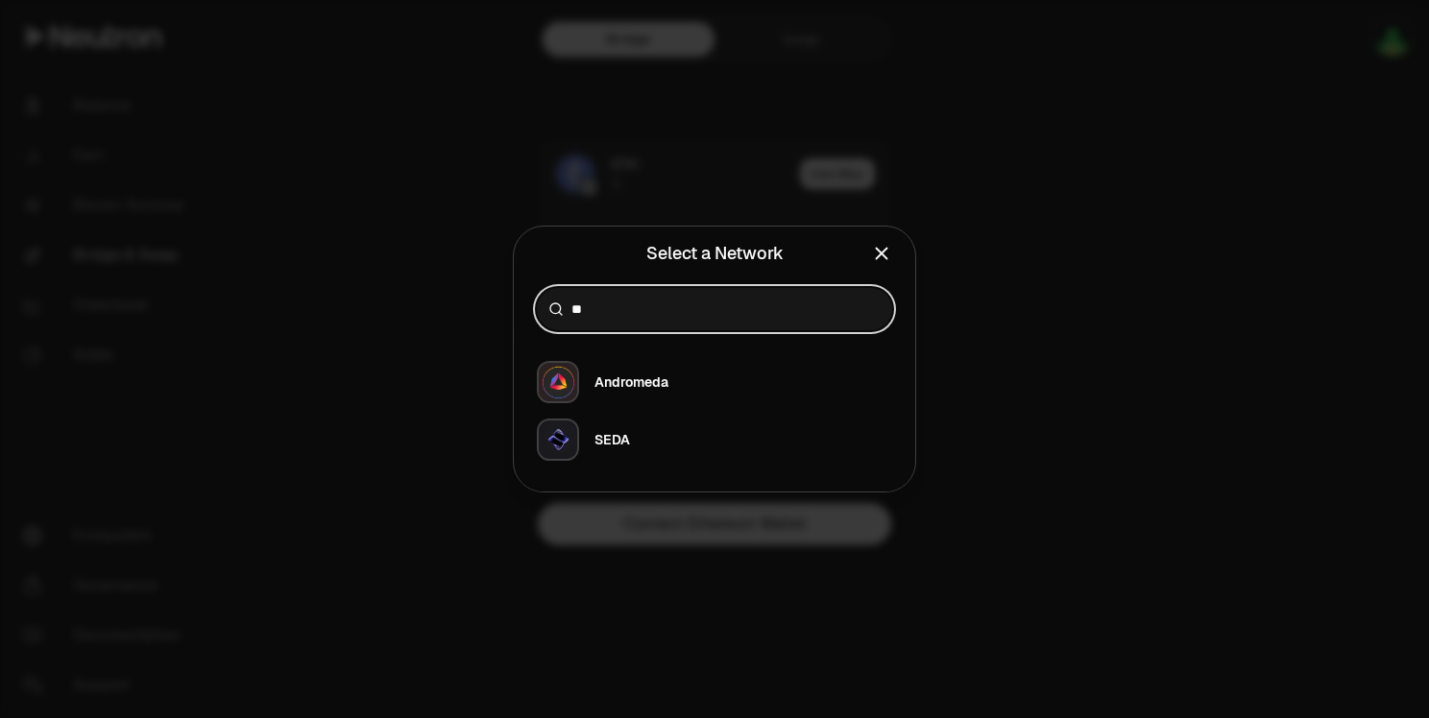
type input "**"
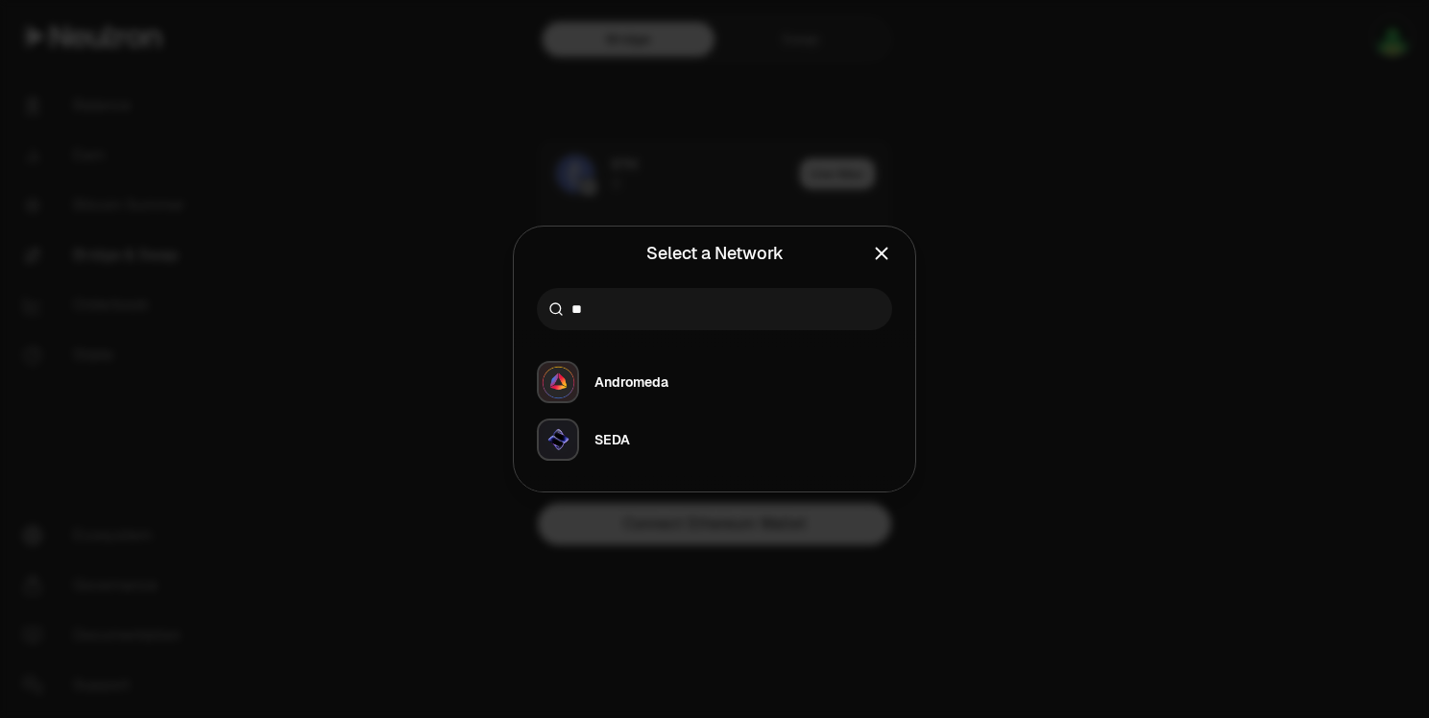
click at [876, 256] on icon "Close" at bounding box center [881, 253] width 21 height 21
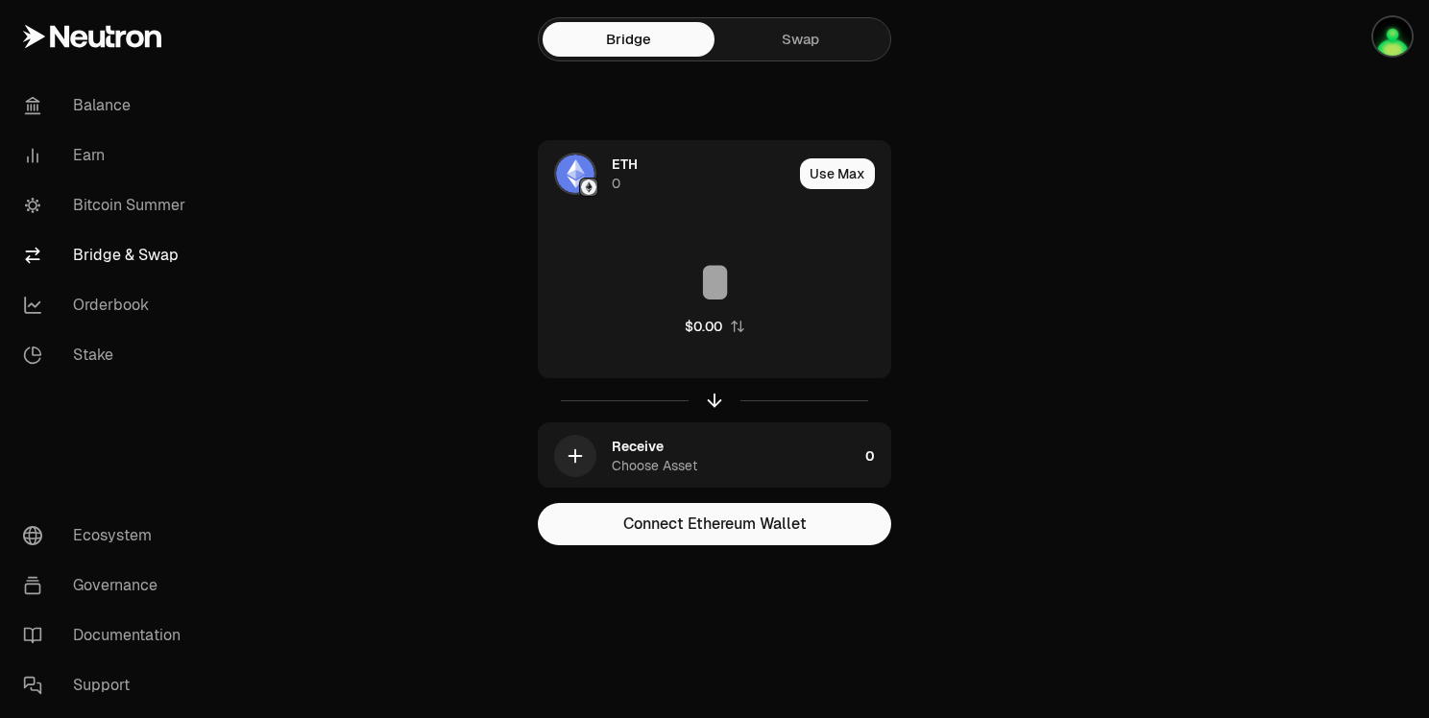
click at [823, 51] on link "Swap" at bounding box center [801, 39] width 172 height 35
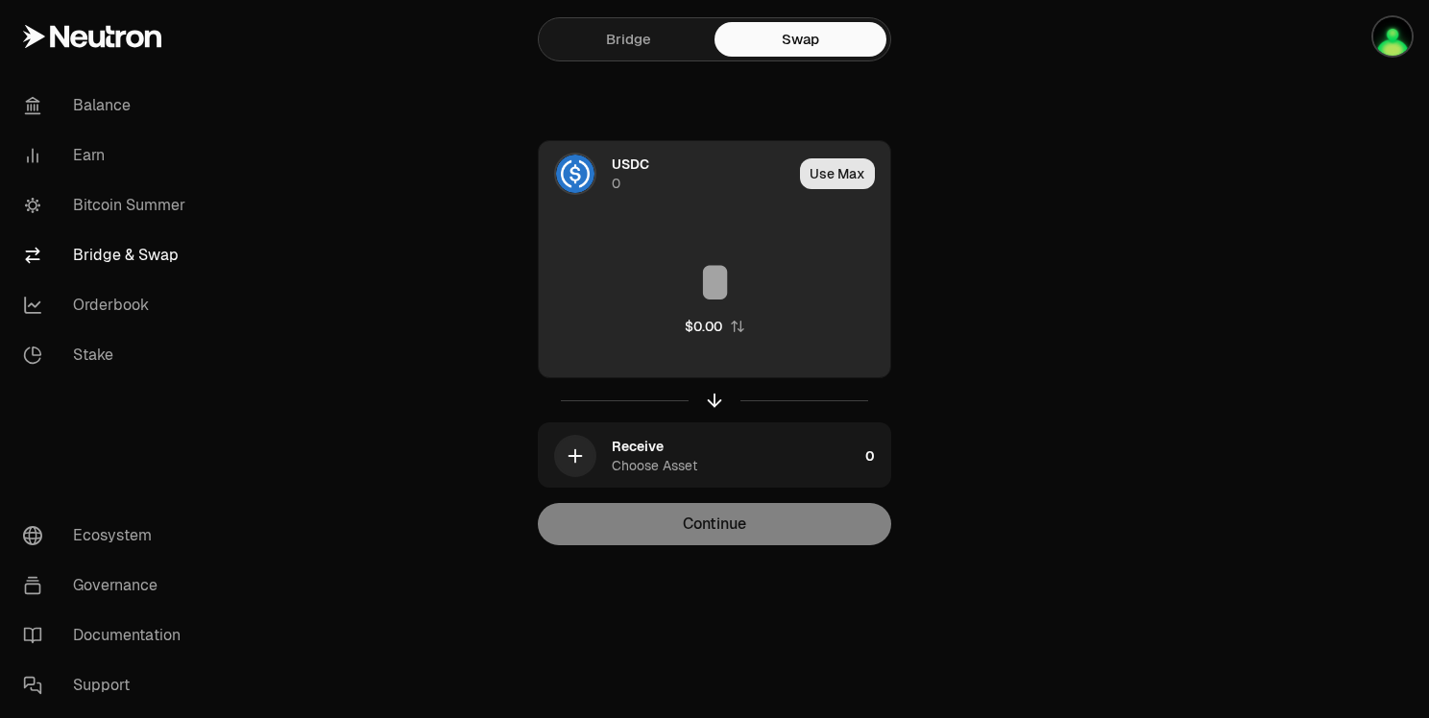
click at [855, 173] on button "Use Max" at bounding box center [837, 173] width 75 height 31
type input "*"
click at [634, 165] on span "USDC" at bounding box center [630, 164] width 37 height 19
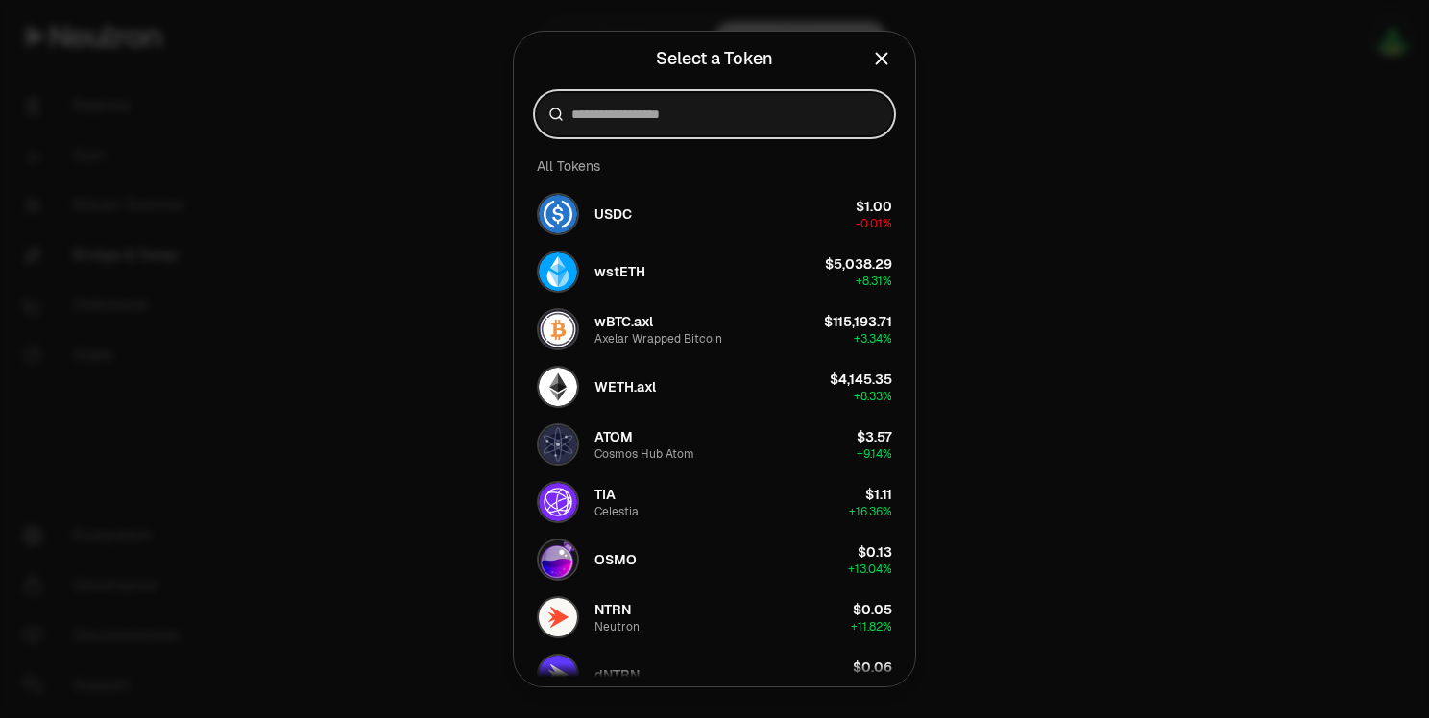
click at [627, 114] on input at bounding box center [725, 114] width 309 height 19
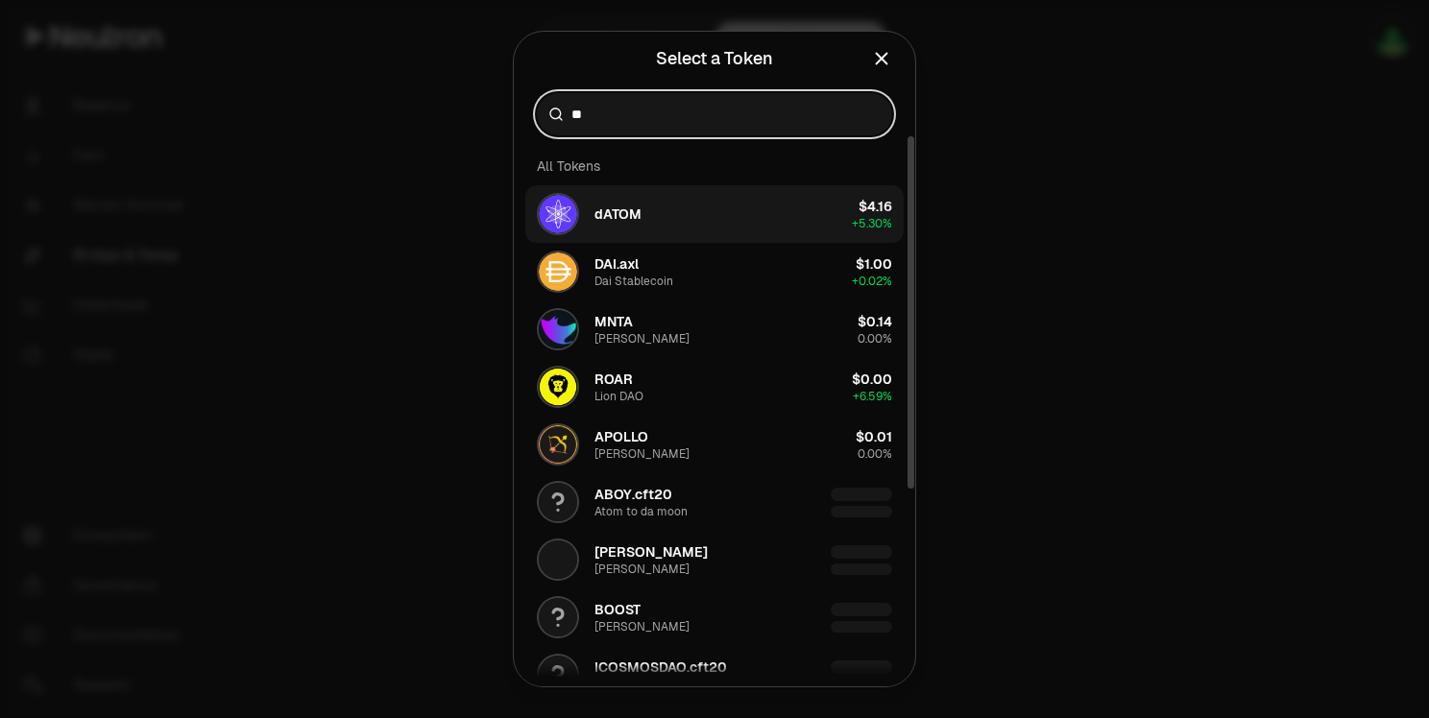
type input "**"
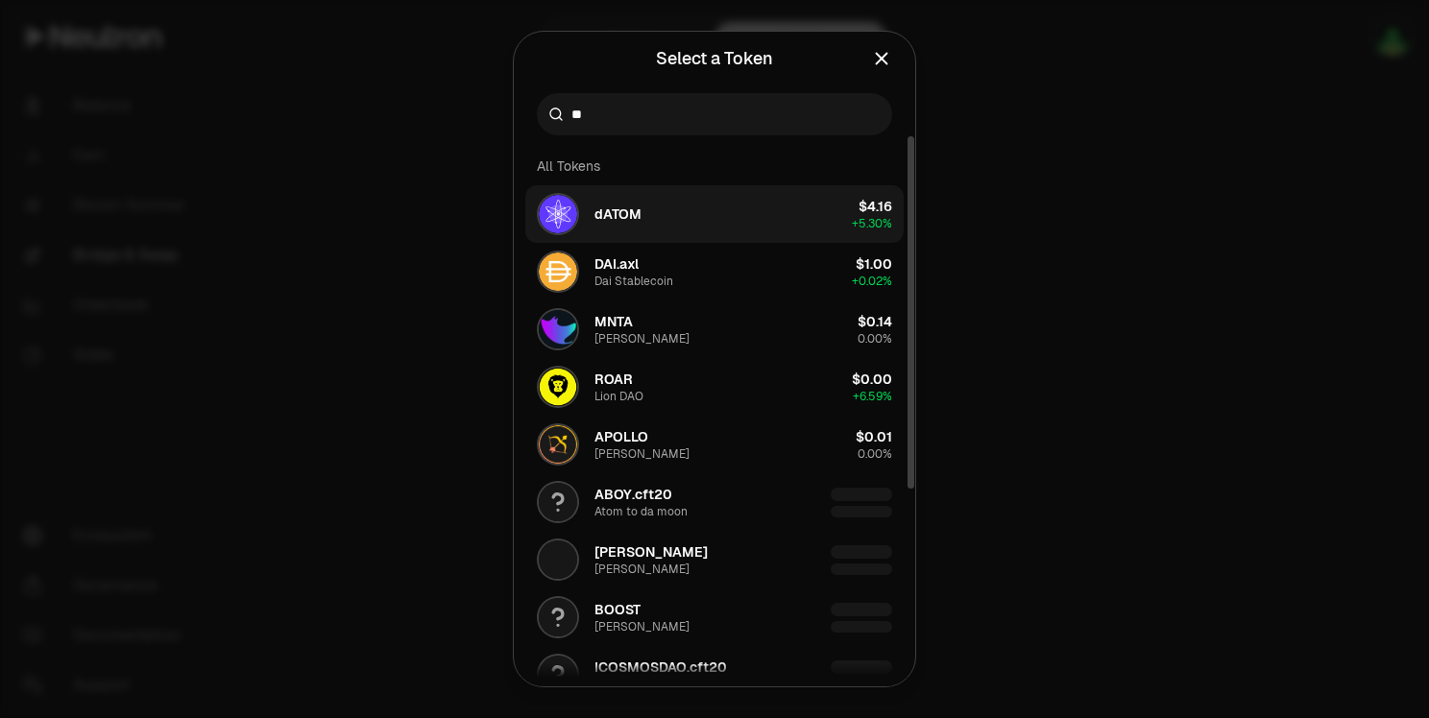
click at [747, 218] on button "dATOM $4.16 + 5.30%" at bounding box center [714, 214] width 378 height 58
type input "********"
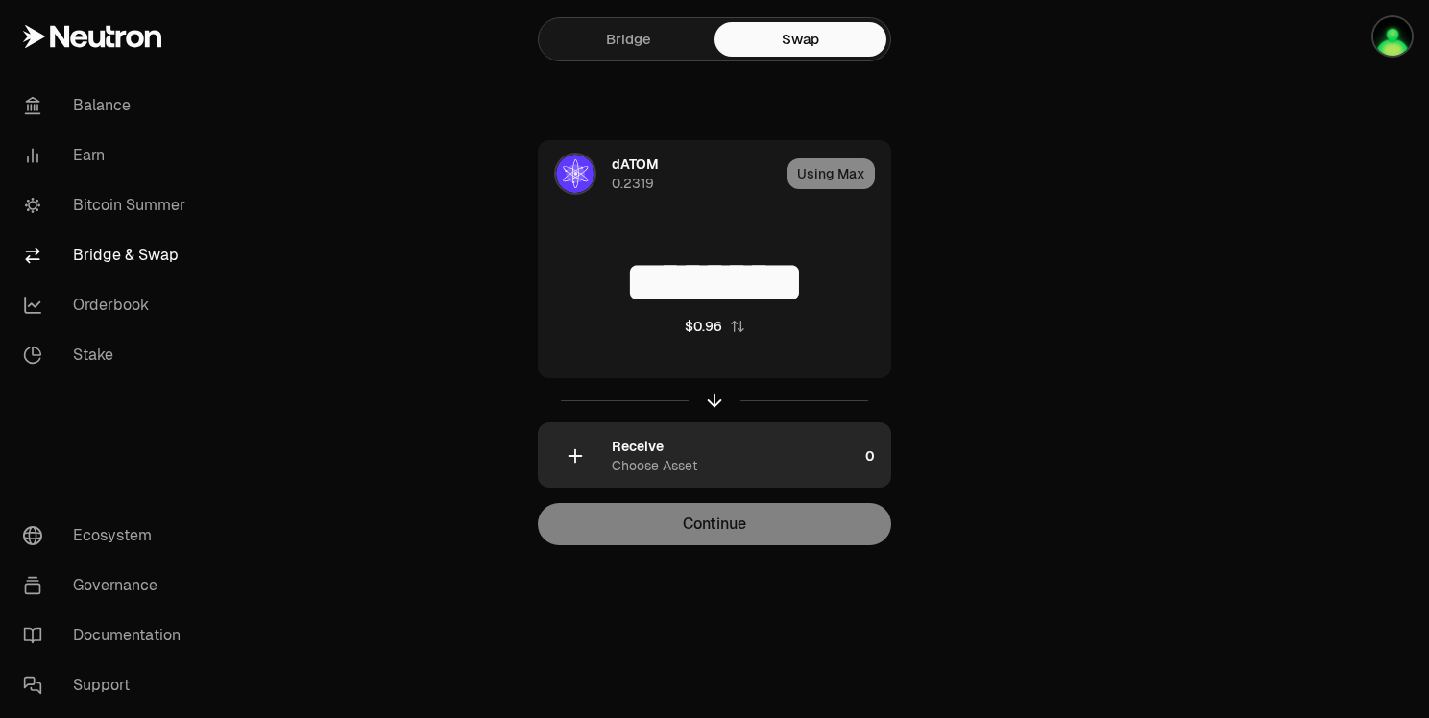
click at [746, 453] on div "Receive Choose Asset" at bounding box center [735, 456] width 246 height 38
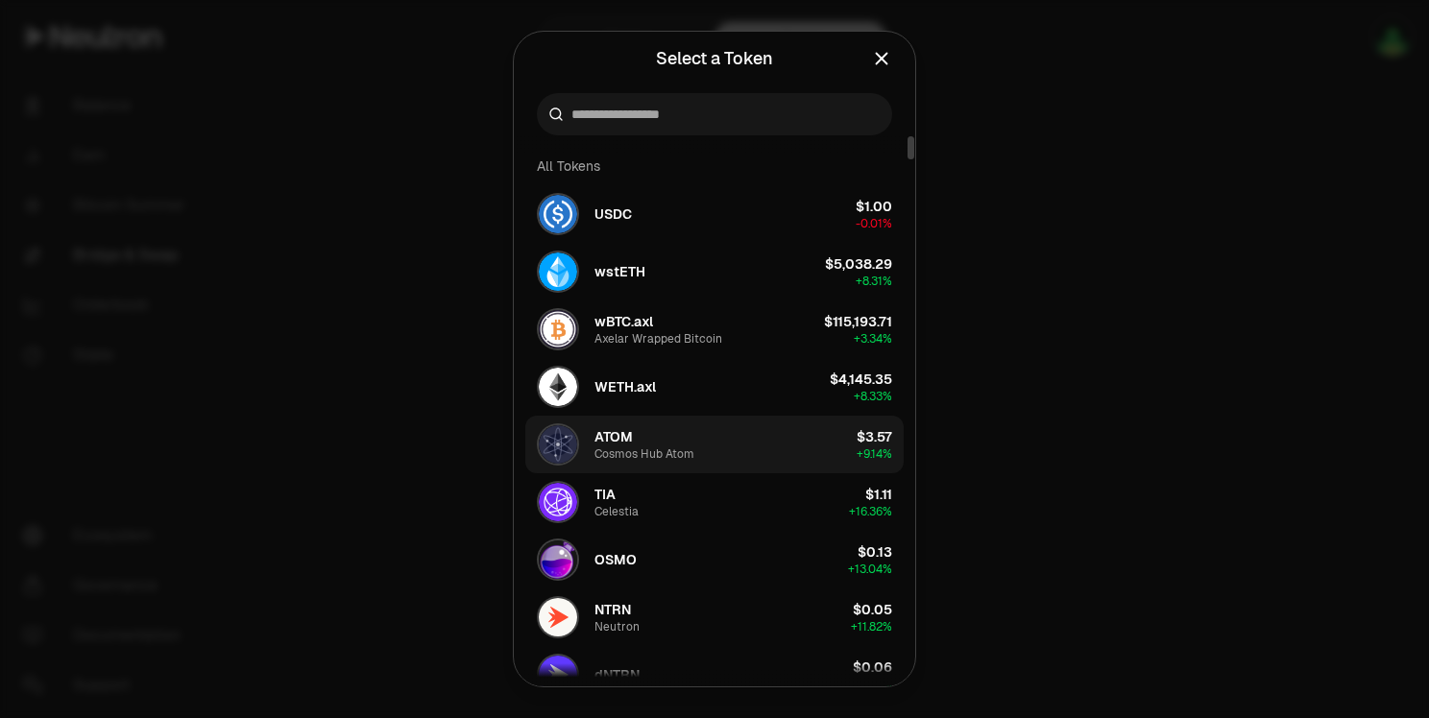
click at [772, 447] on button "ATOM Cosmos Hub Atom $3.57 + 9.14%" at bounding box center [714, 445] width 378 height 58
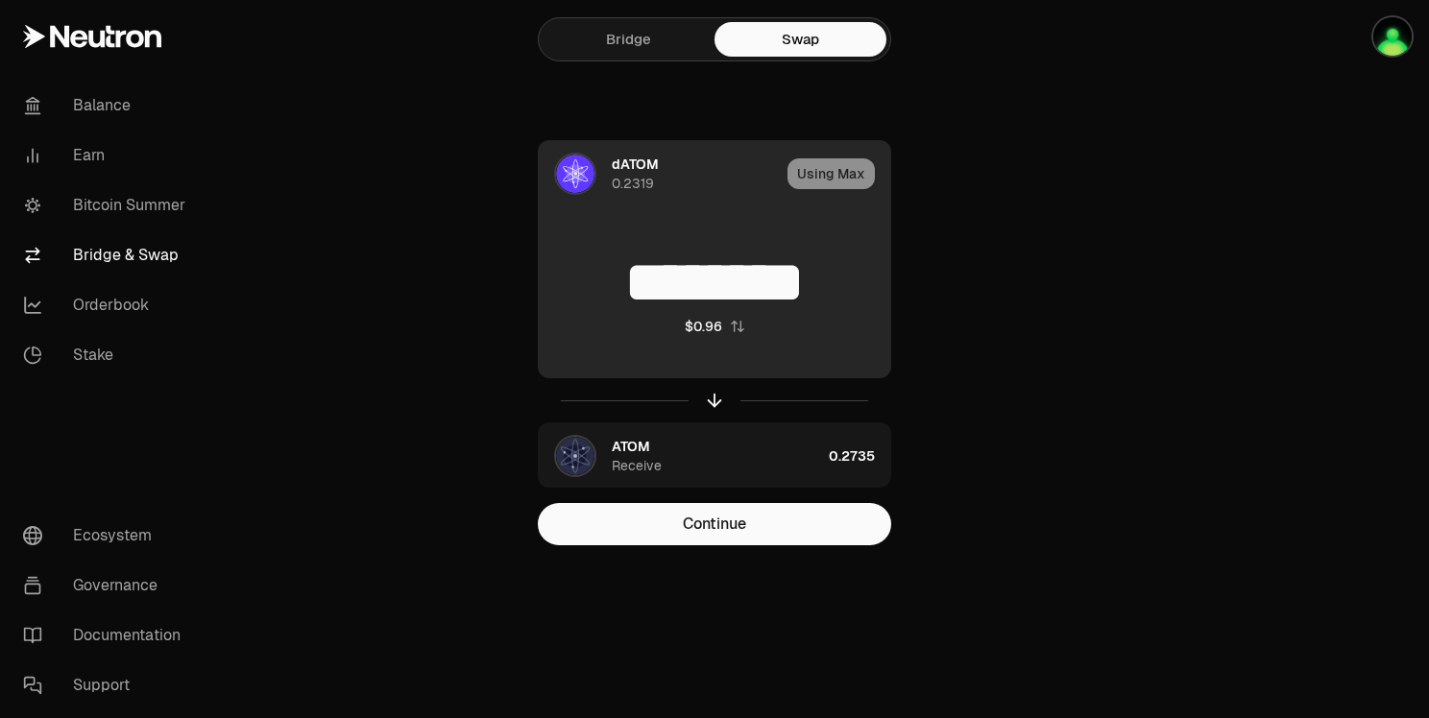
click at [823, 182] on div "Using Max" at bounding box center [839, 173] width 103 height 65
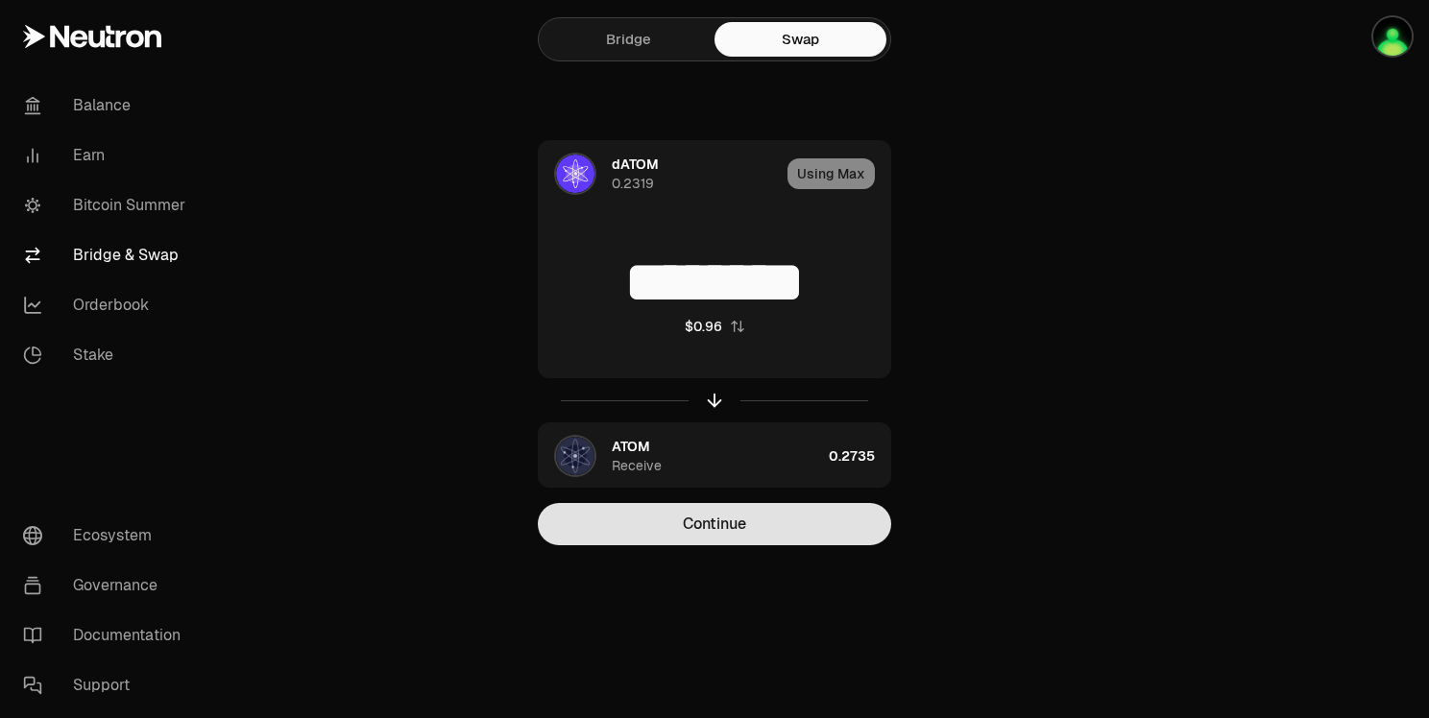
click at [804, 527] on button "Continue" at bounding box center [714, 524] width 353 height 42
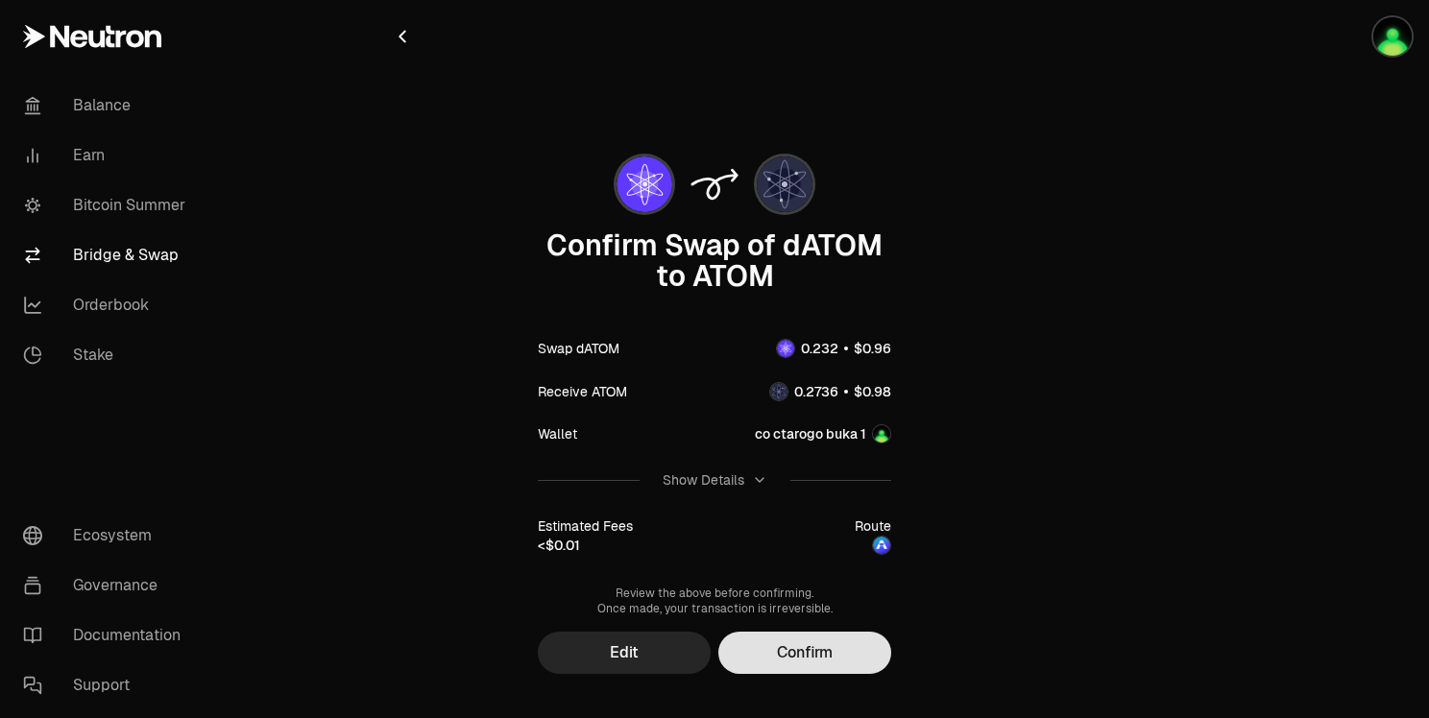
click at [838, 649] on button "Confirm" at bounding box center [804, 653] width 173 height 42
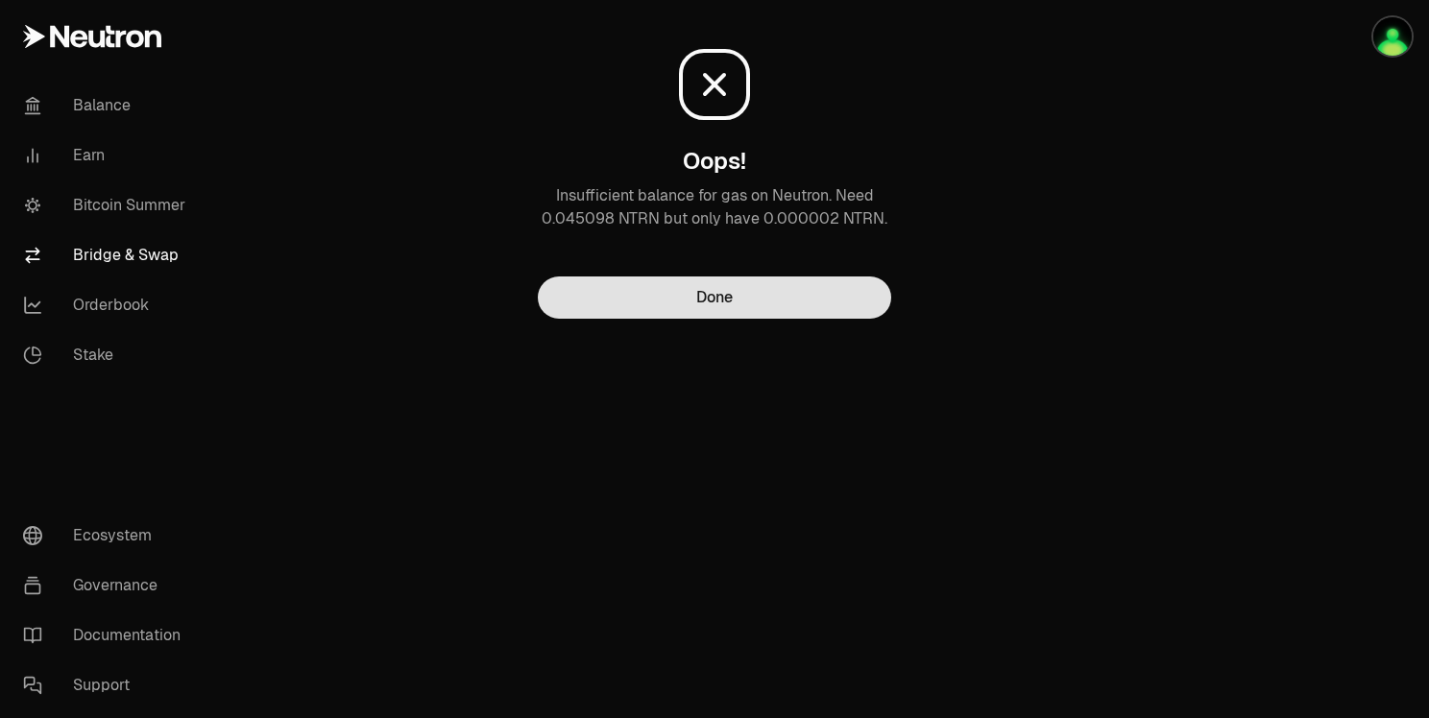
click at [753, 299] on button "Done" at bounding box center [714, 298] width 353 height 42
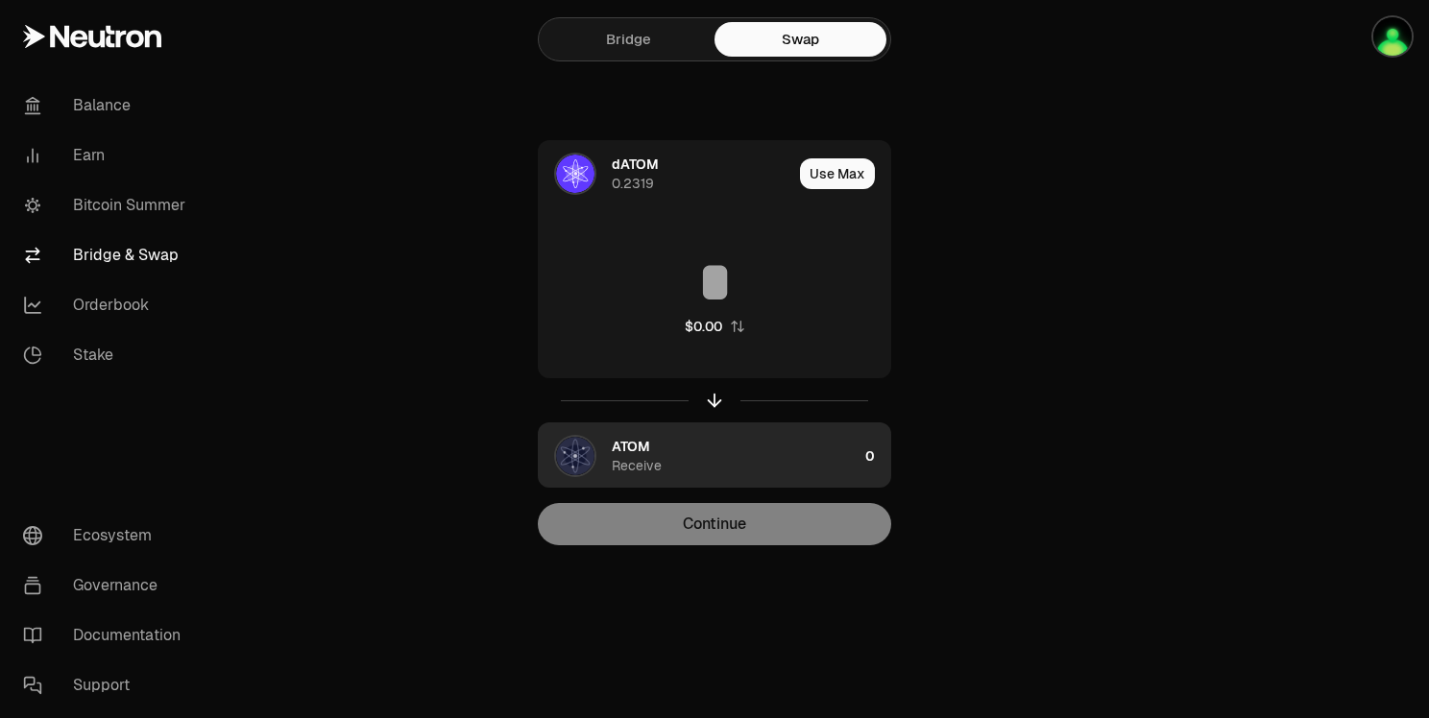
click at [679, 449] on div "ATOM Receive" at bounding box center [735, 456] width 246 height 38
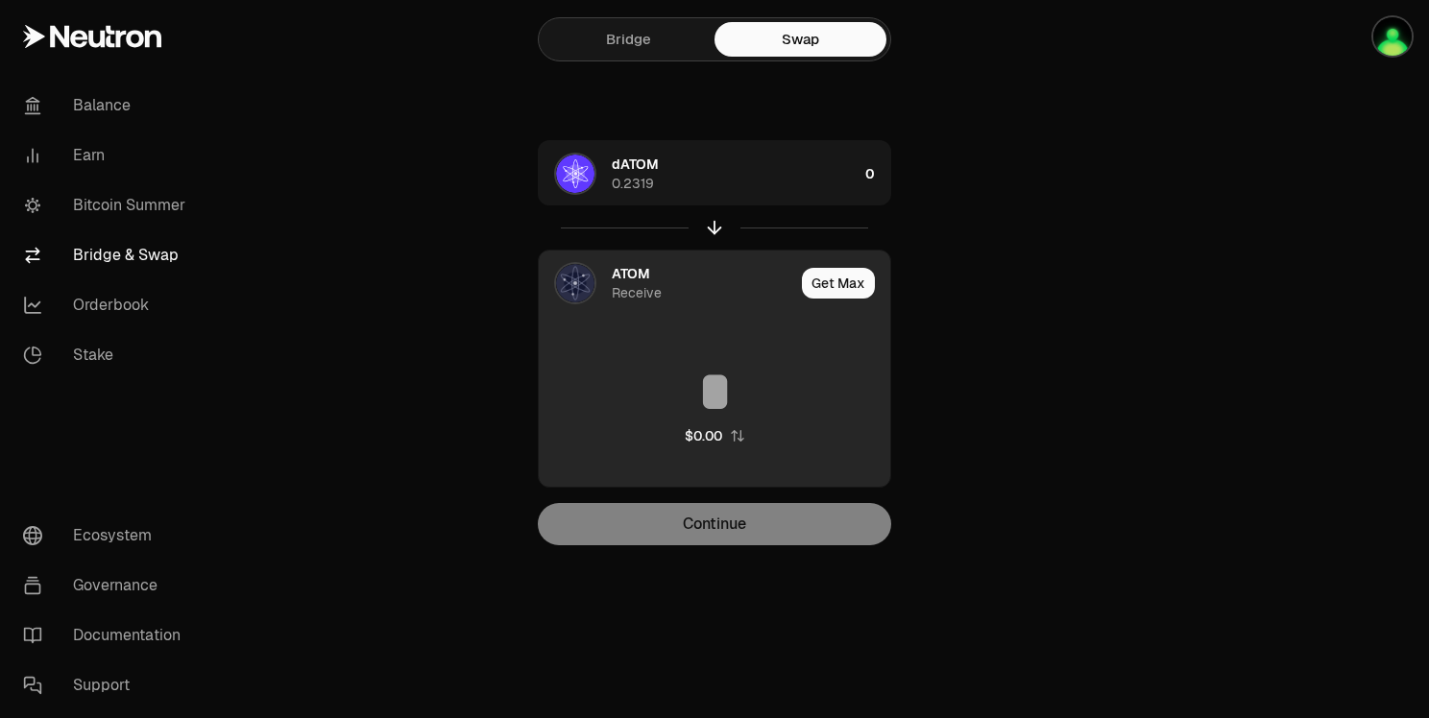
click at [652, 279] on div "ATOM Receive" at bounding box center [703, 283] width 182 height 38
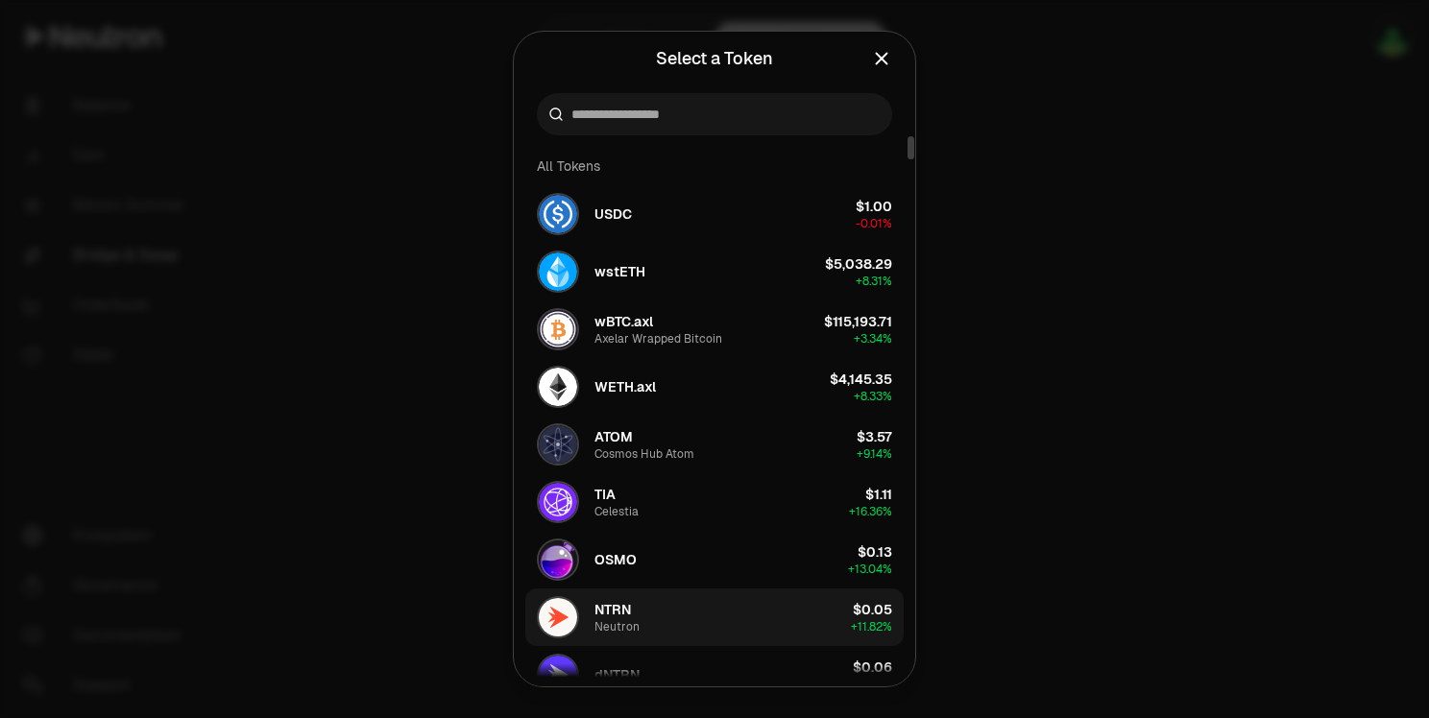
click at [740, 604] on button "NTRN Neutron $0.05 + 11.82%" at bounding box center [714, 618] width 378 height 58
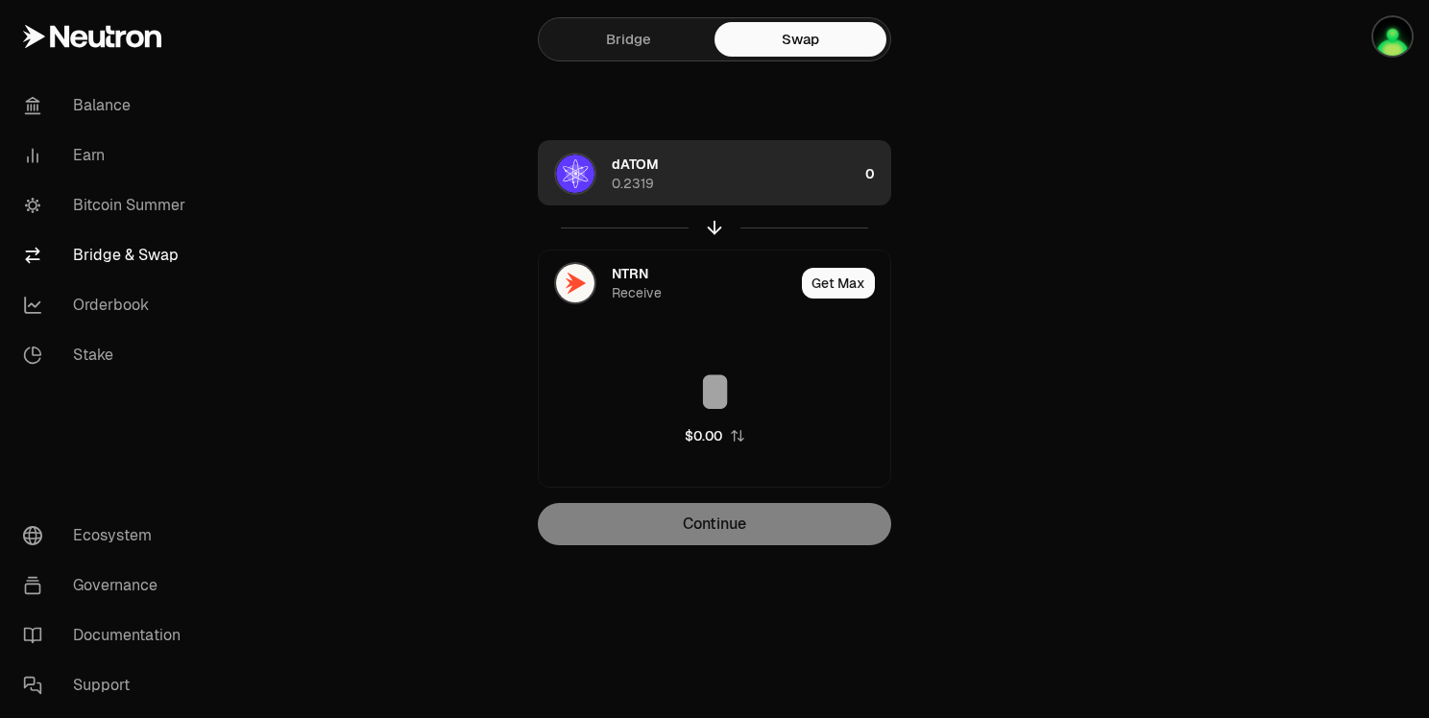
click at [647, 182] on div "0.2319" at bounding box center [633, 183] width 42 height 19
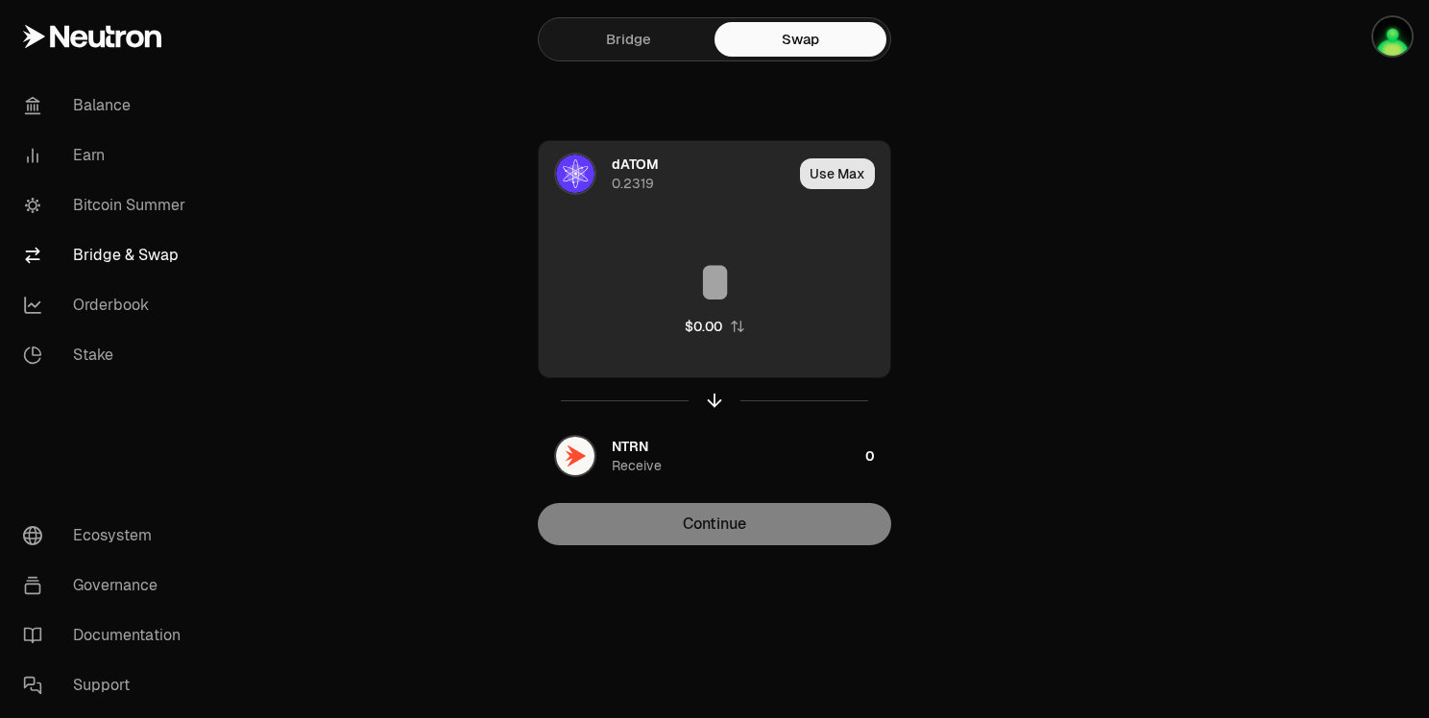
click at [830, 171] on button "Use Max" at bounding box center [837, 173] width 75 height 31
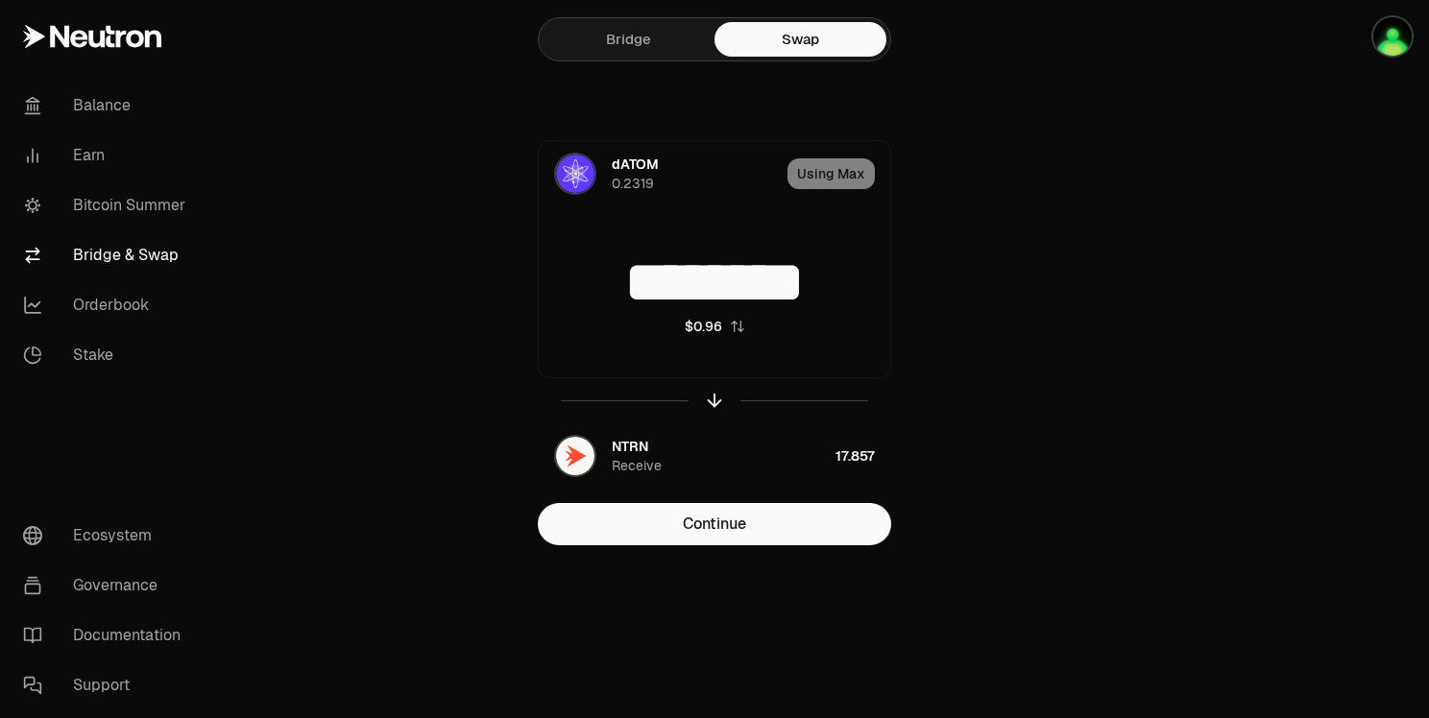
drag, startPoint x: 642, startPoint y: 292, endPoint x: 1008, endPoint y: 273, distance: 367.4
click at [1008, 273] on div "dATOM 0.2319 Using Max ******** $0.96 NTRN Receive 17.857 Continue" at bounding box center [714, 342] width 645 height 405
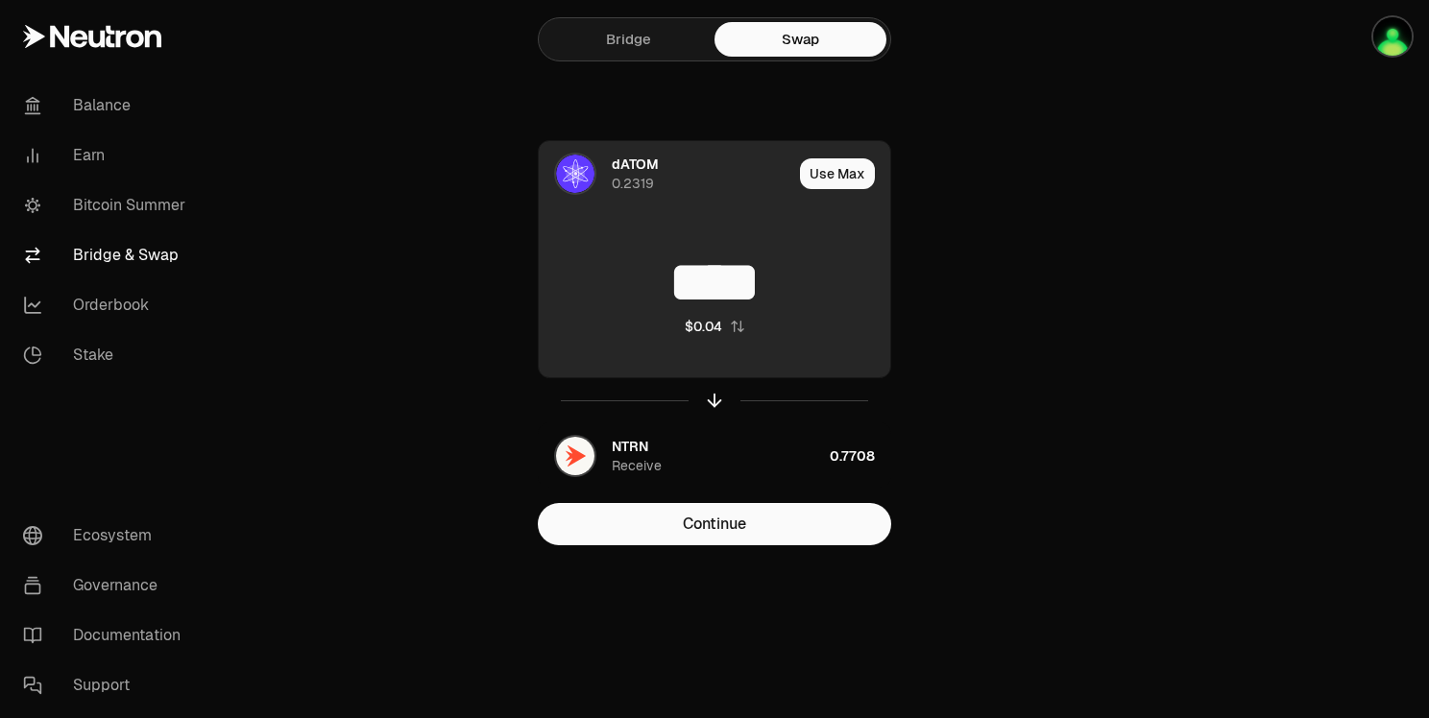
click at [748, 297] on input "****" at bounding box center [715, 283] width 352 height 58
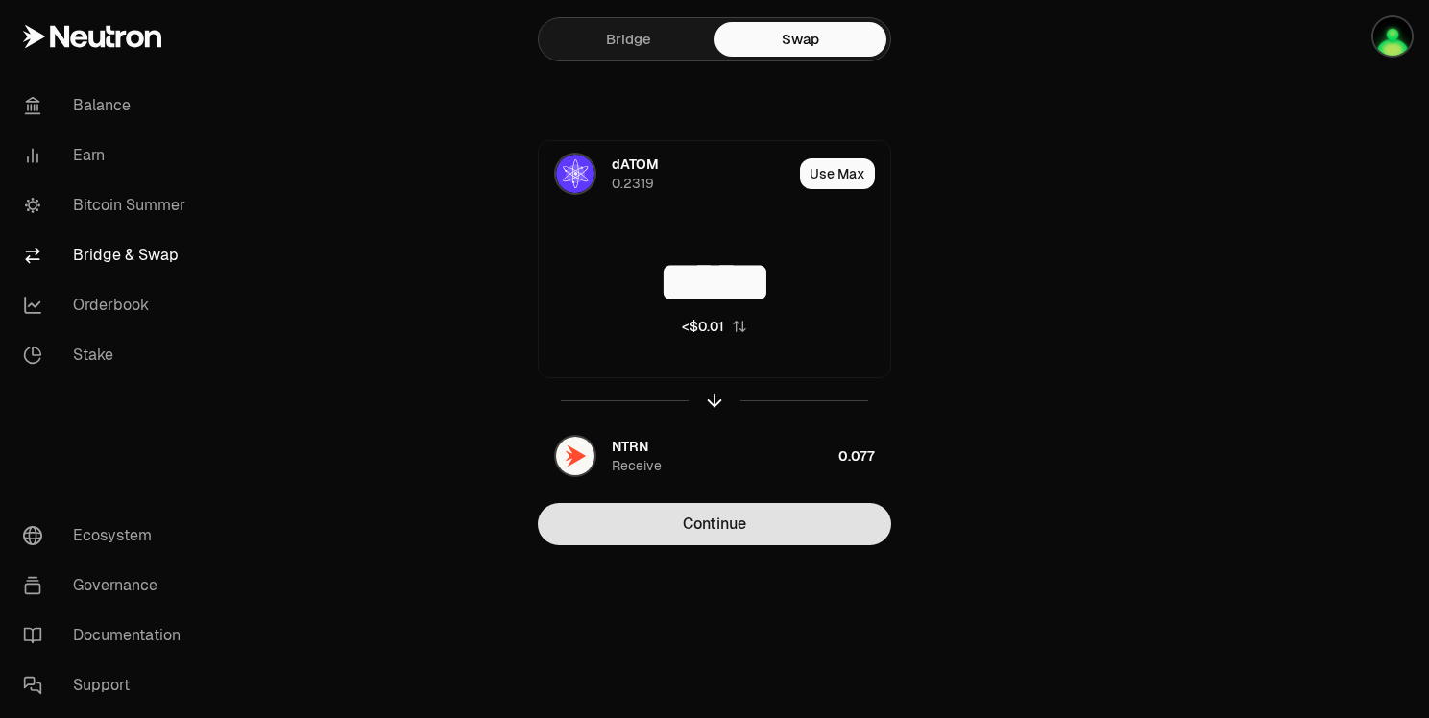
type input "*****"
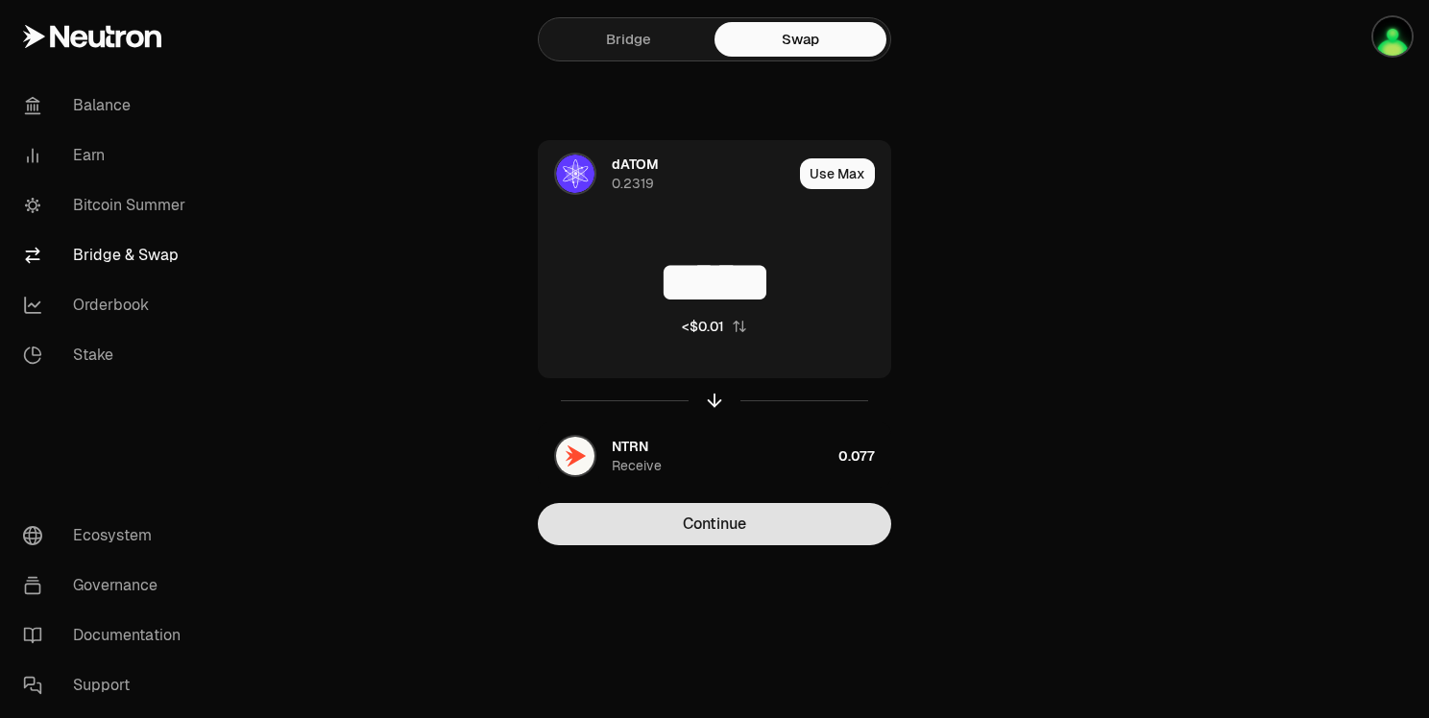
click at [744, 508] on button "Continue" at bounding box center [714, 524] width 353 height 42
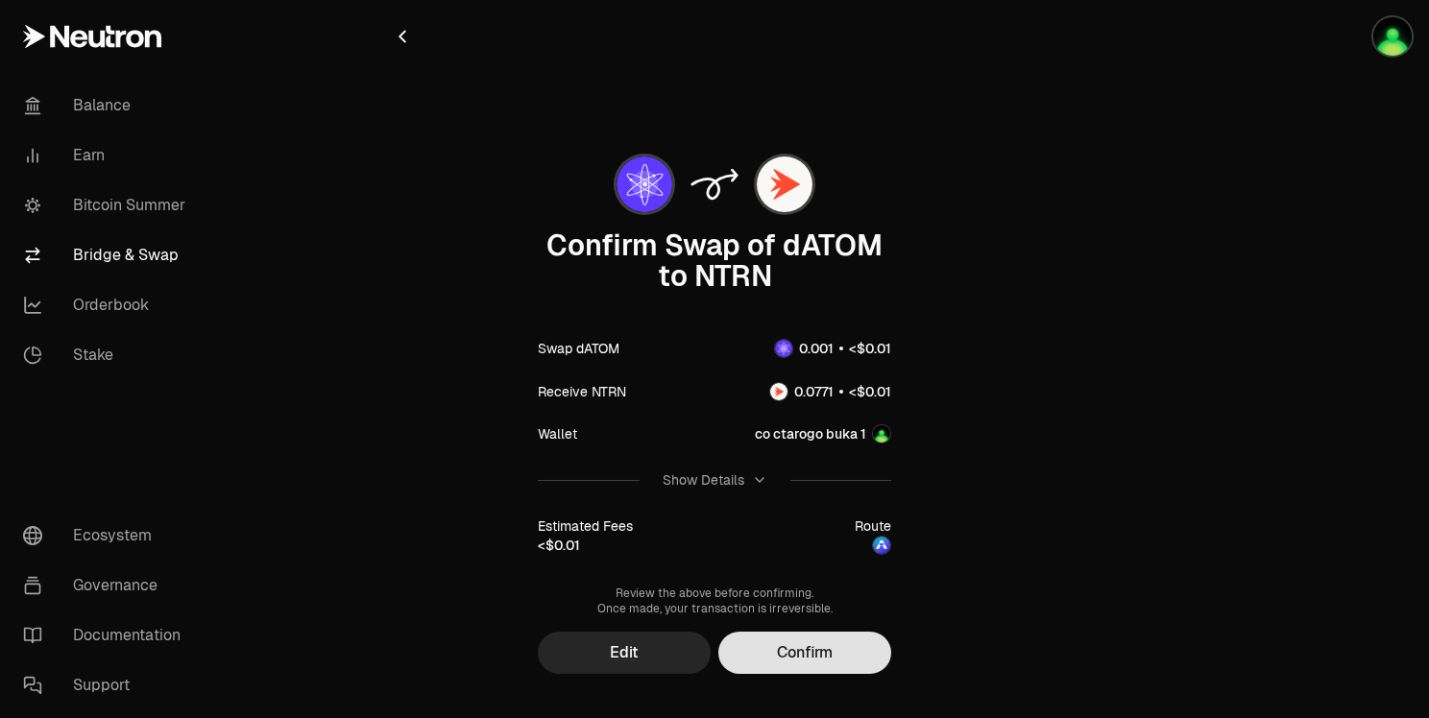
click at [818, 652] on button "Confirm" at bounding box center [804, 653] width 173 height 42
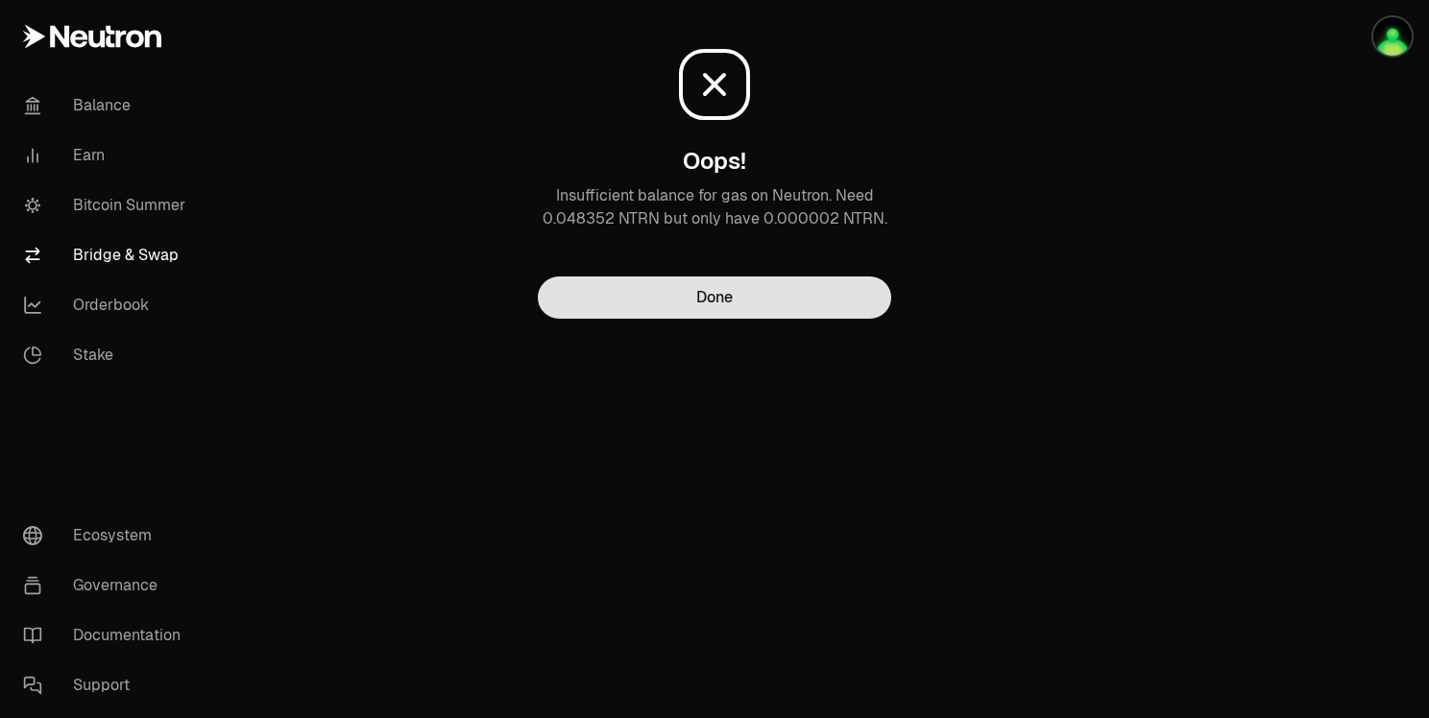
click at [750, 305] on button "Done" at bounding box center [714, 298] width 353 height 42
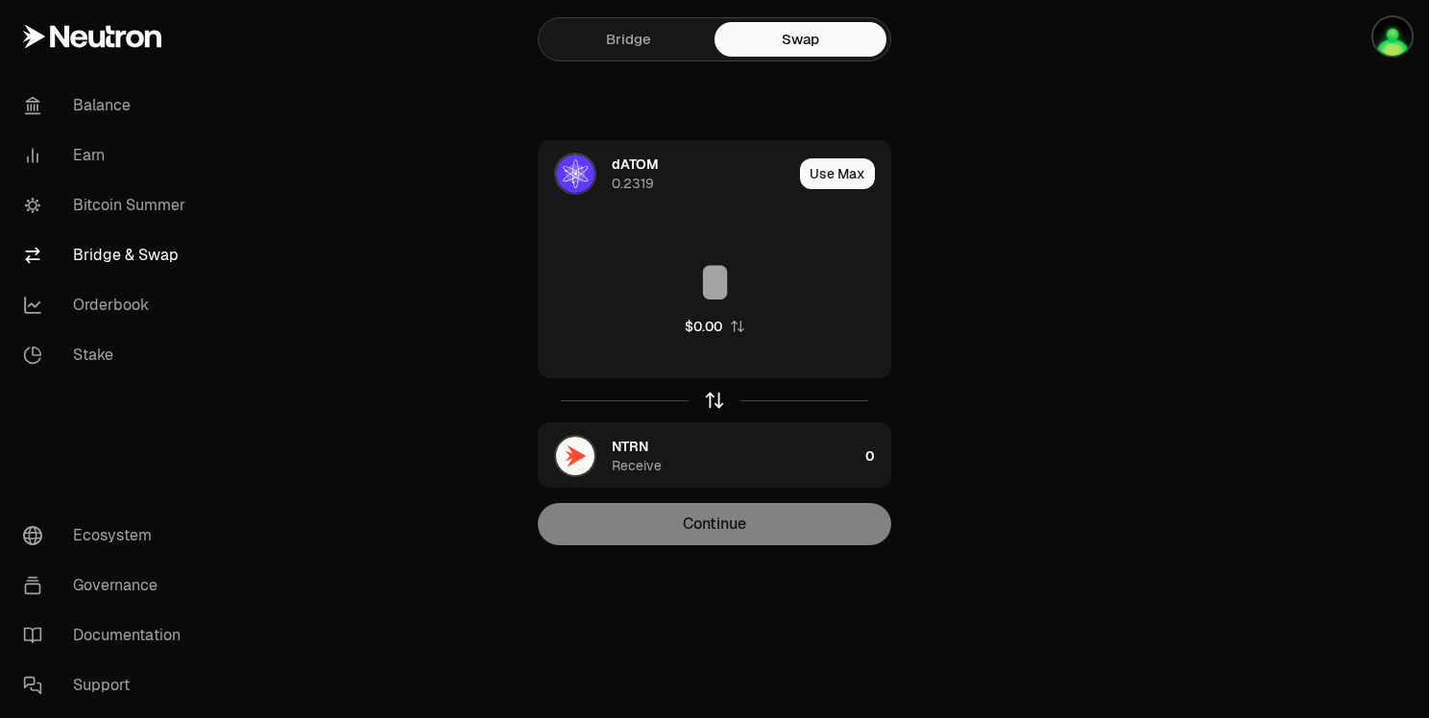
click at [715, 400] on icon "button" at bounding box center [715, 401] width 0 height 12
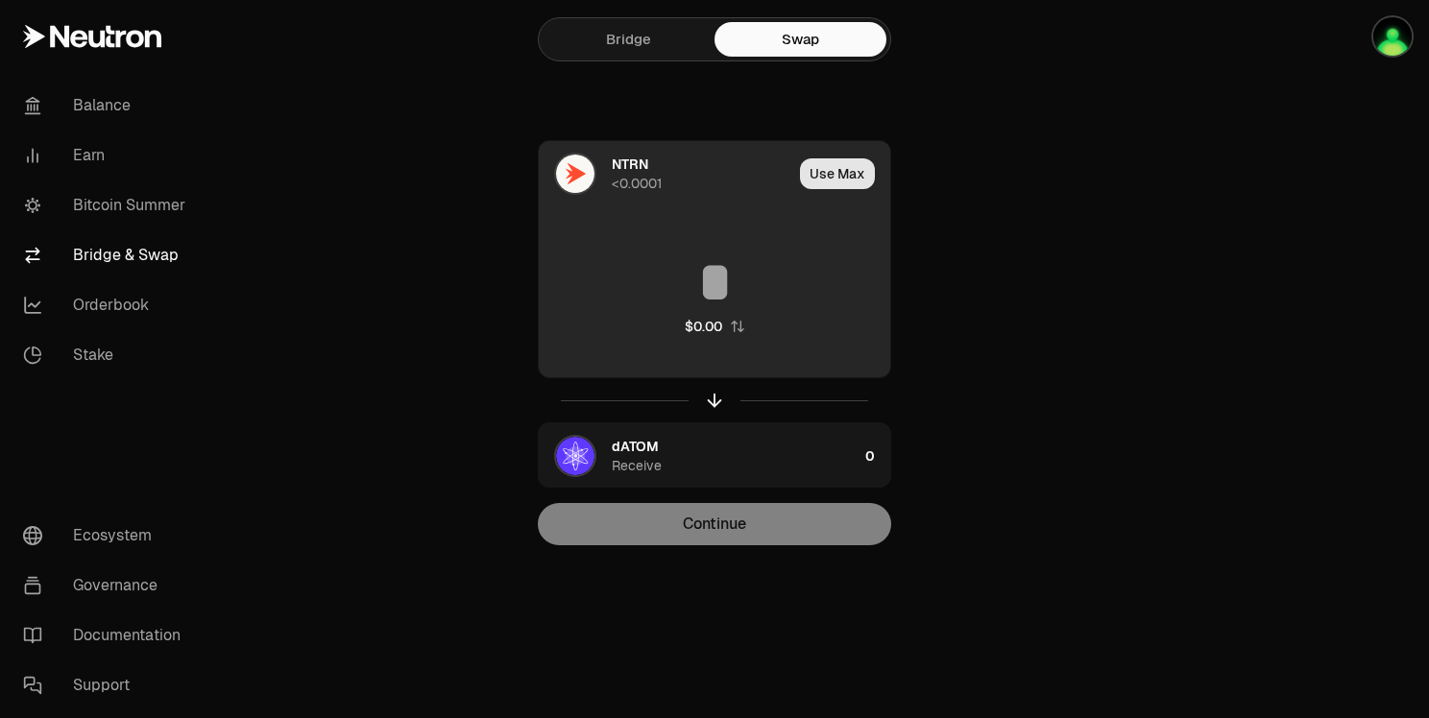
click at [841, 176] on button "Use Max" at bounding box center [837, 173] width 75 height 31
type input "*"
click at [845, 181] on div "Using Max" at bounding box center [839, 173] width 103 height 65
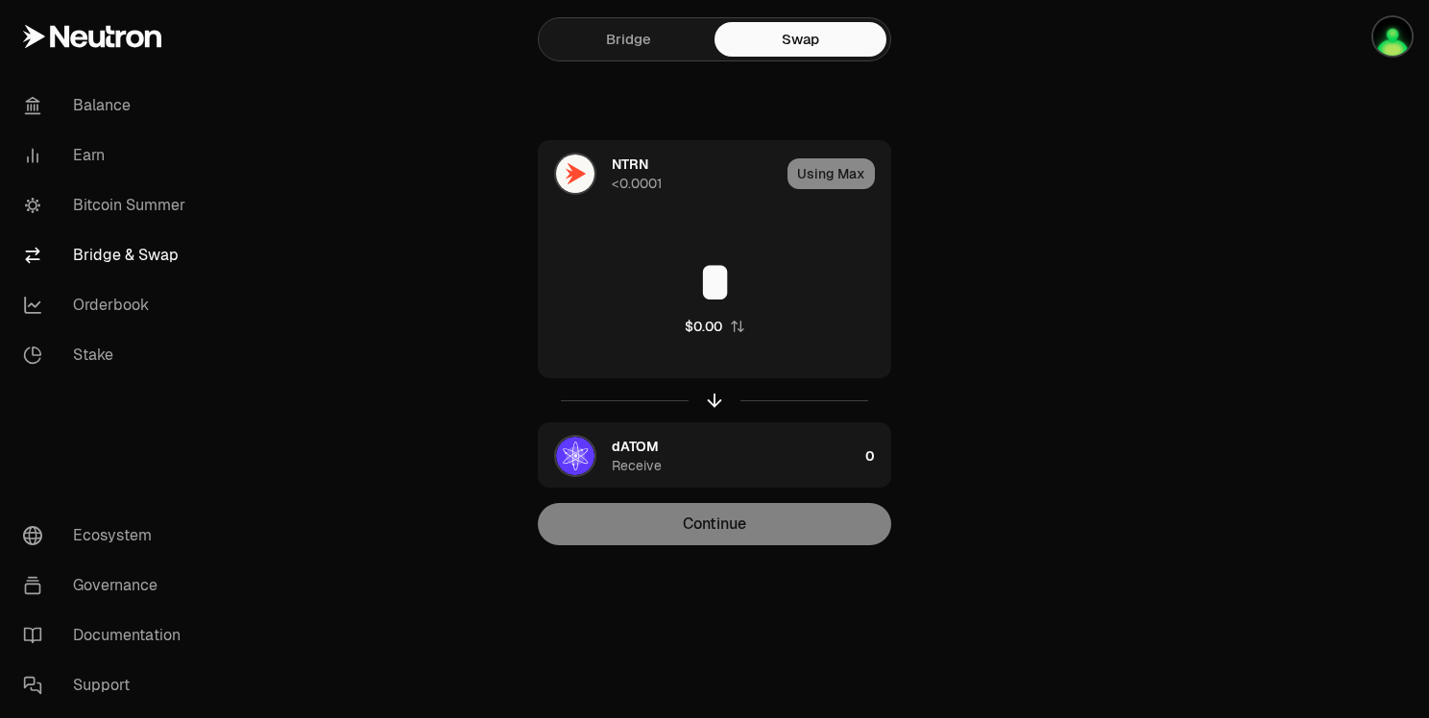
click at [981, 231] on div "NTRN <0.0001 Using Max * $0.00 dATOM Receive 0 Continue" at bounding box center [714, 342] width 645 height 405
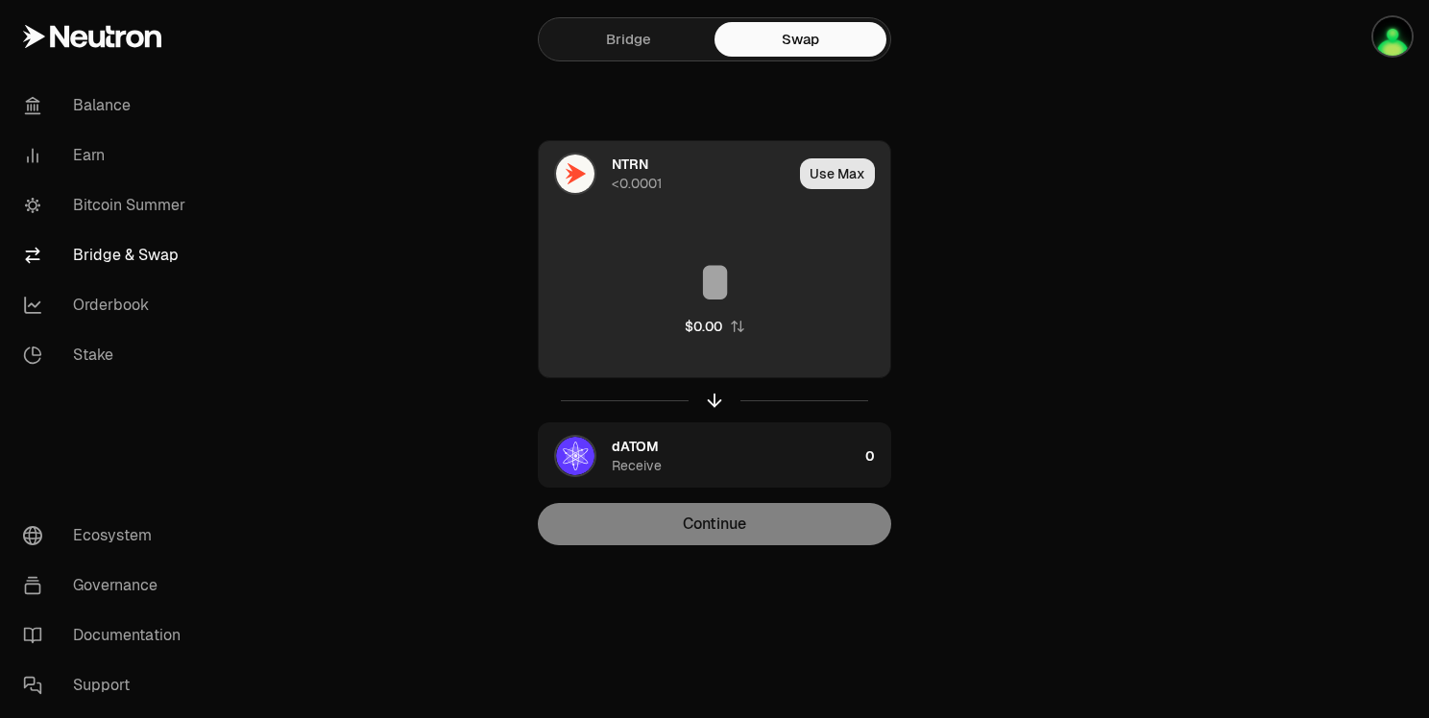
click at [849, 178] on button "Use Max" at bounding box center [837, 173] width 75 height 31
type input "*"
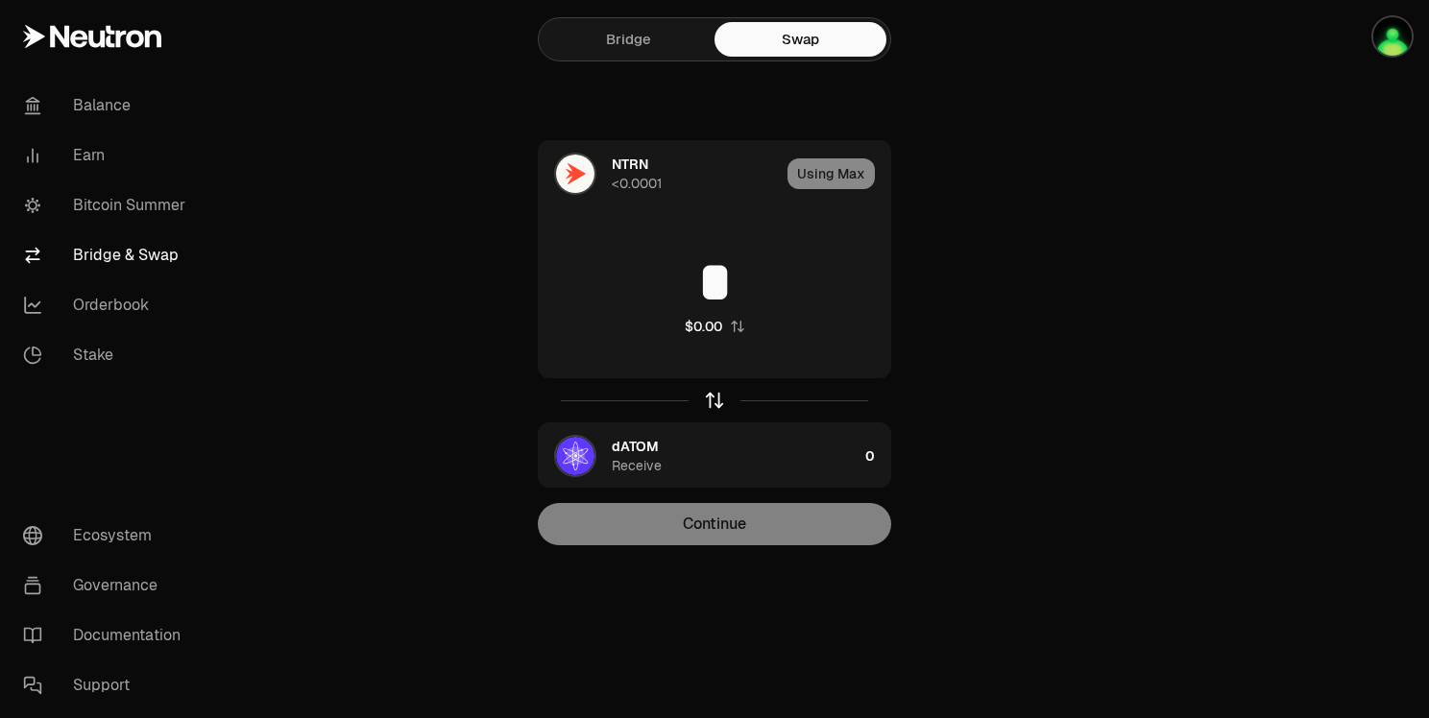
click at [715, 397] on icon "button" at bounding box center [714, 400] width 21 height 21
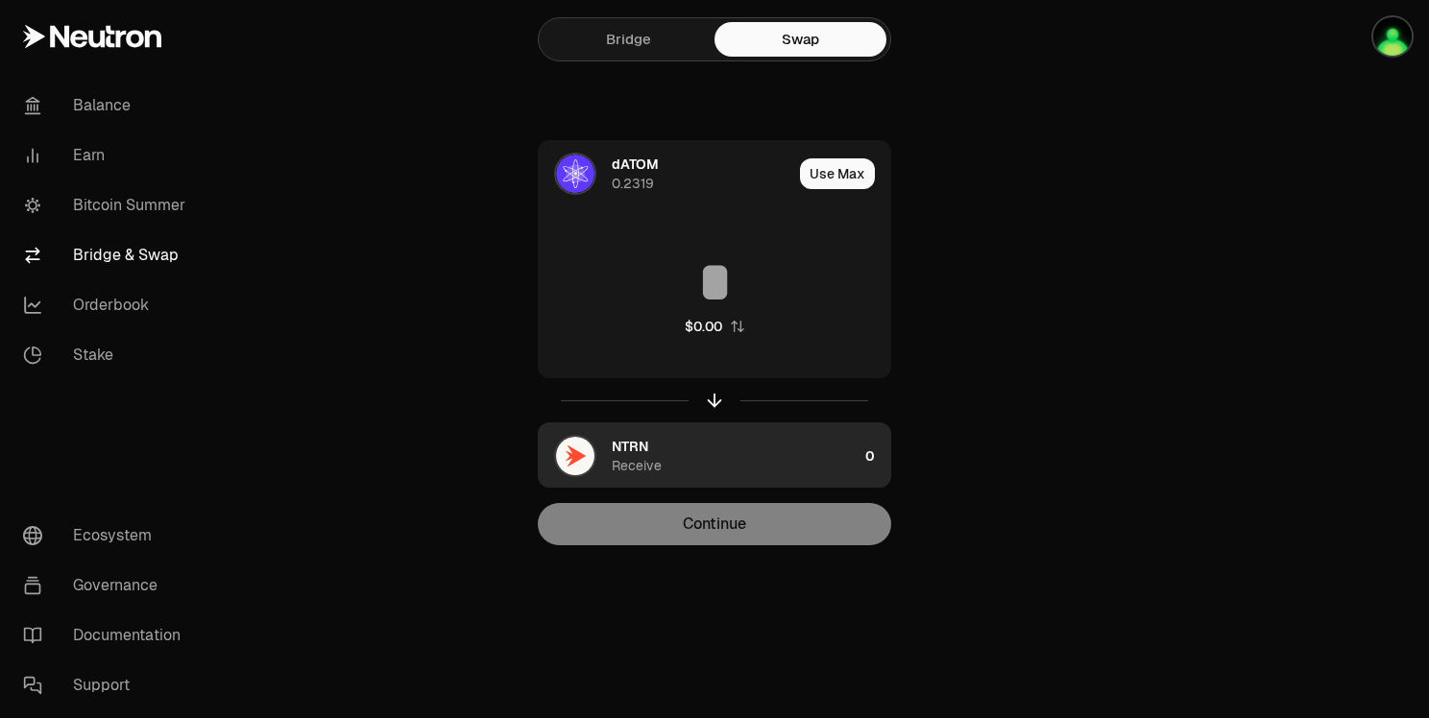
click at [826, 449] on div "NTRN Receive" at bounding box center [735, 456] width 246 height 38
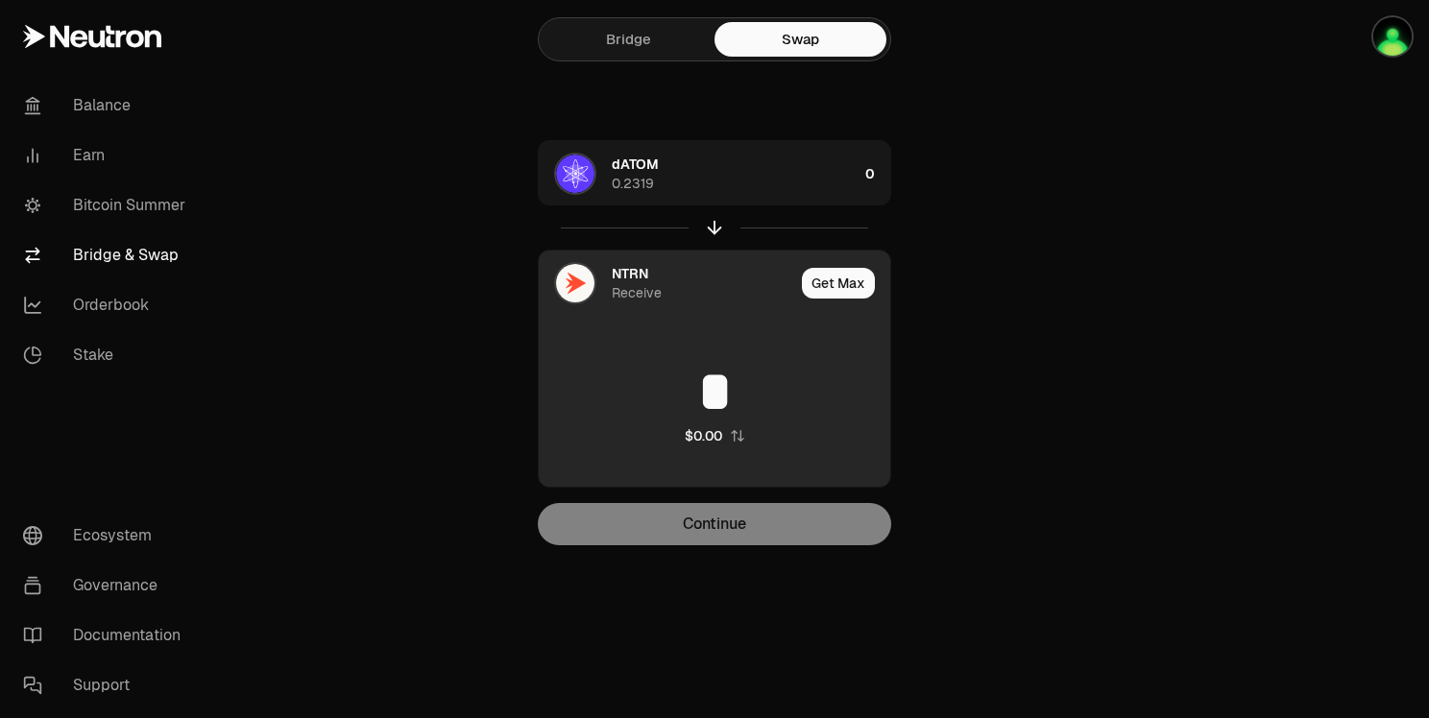
click at [632, 284] on div "Receive" at bounding box center [637, 292] width 50 height 19
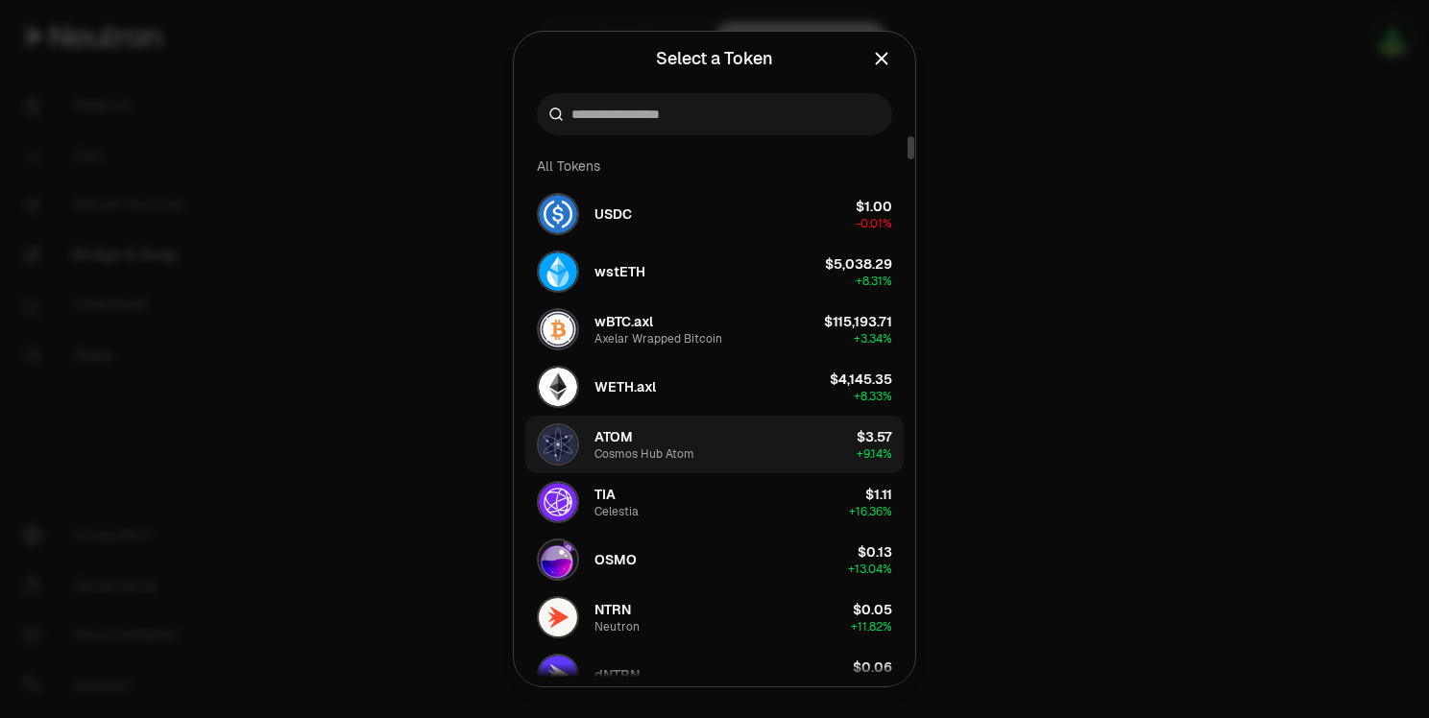
click at [715, 427] on button "ATOM Cosmos Hub Atom $3.57 + 9.14%" at bounding box center [714, 445] width 378 height 58
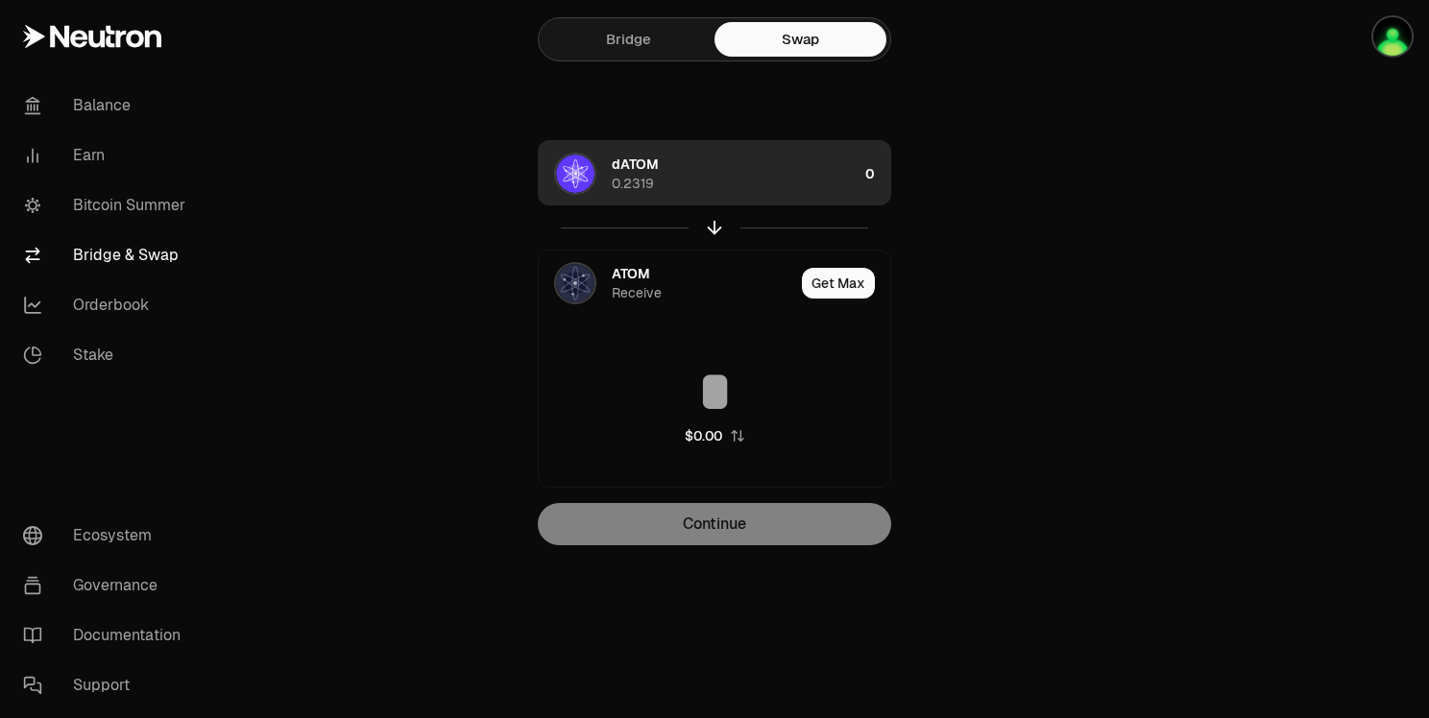
click at [854, 170] on div "dATOM 0.2319" at bounding box center [735, 174] width 246 height 38
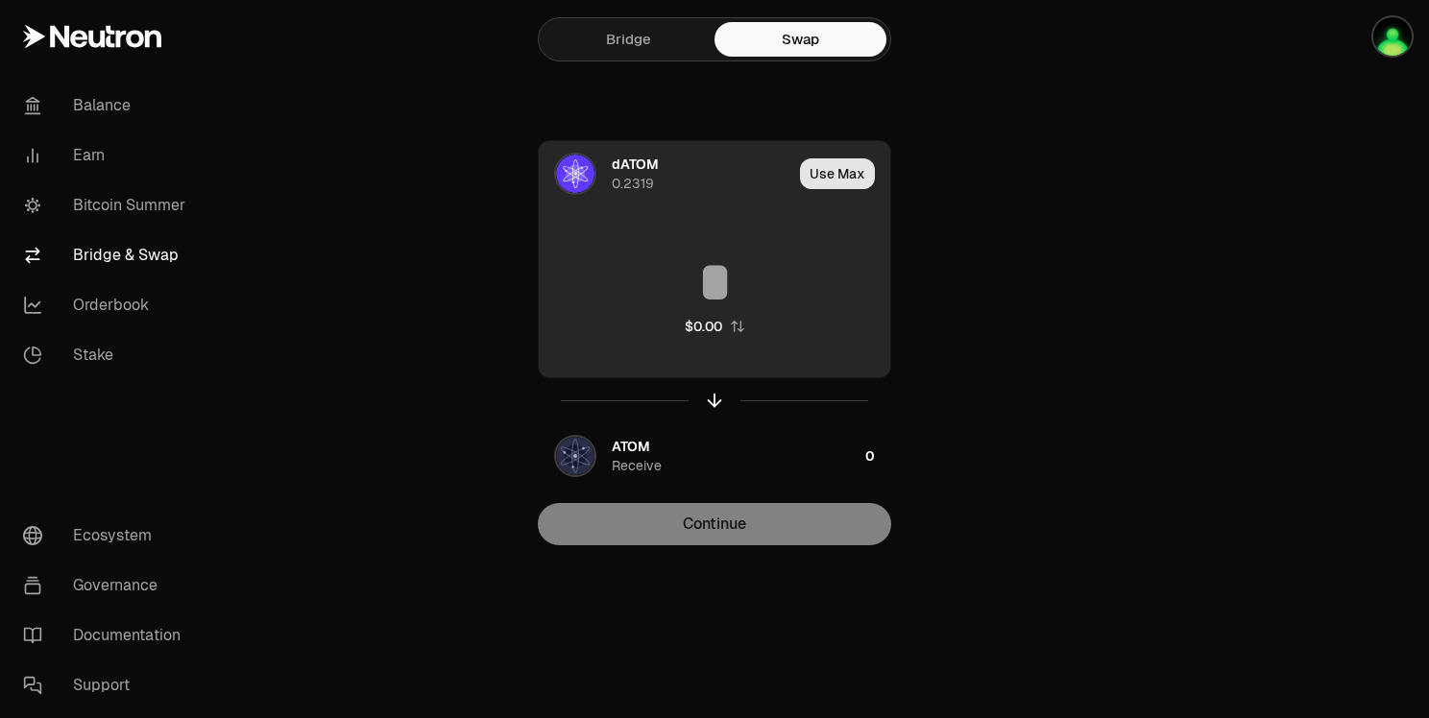
click at [850, 177] on button "Use Max" at bounding box center [837, 173] width 75 height 31
type input "********"
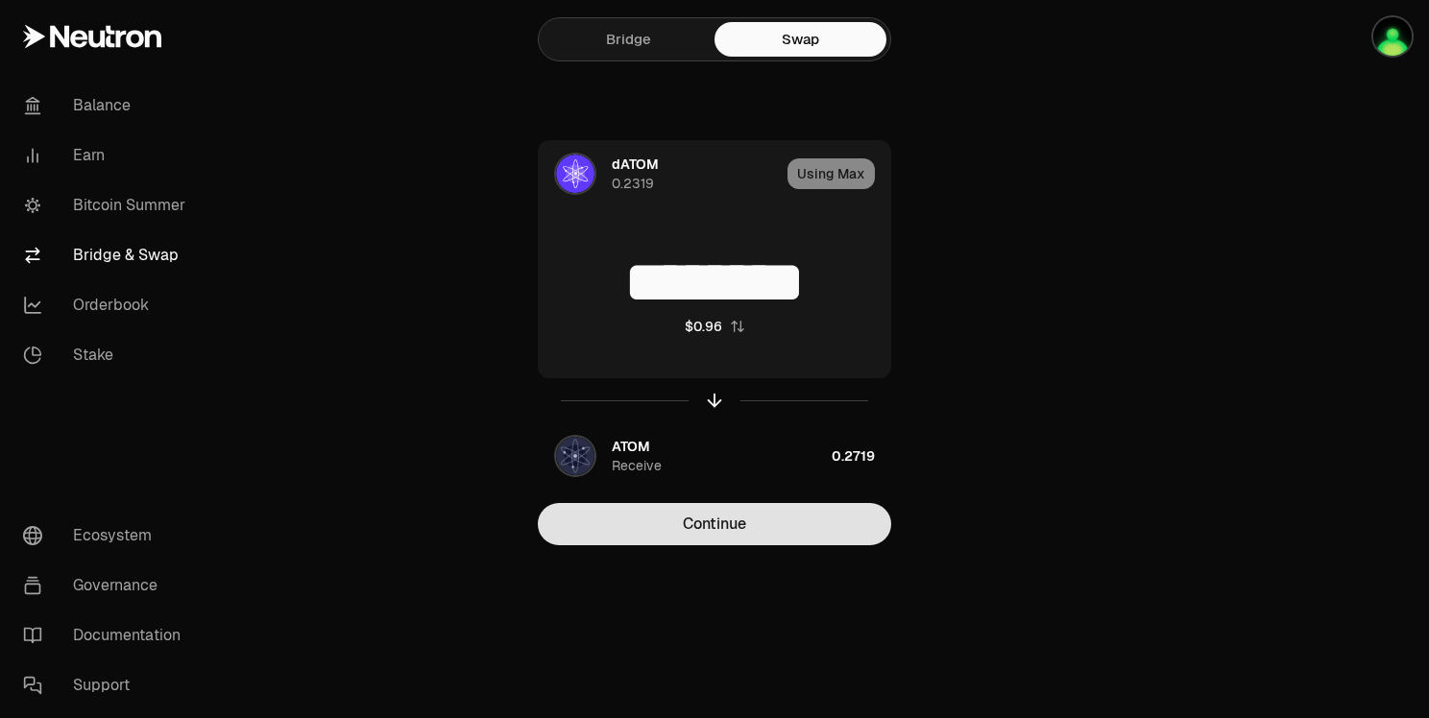
click at [760, 522] on button "Continue" at bounding box center [714, 524] width 353 height 42
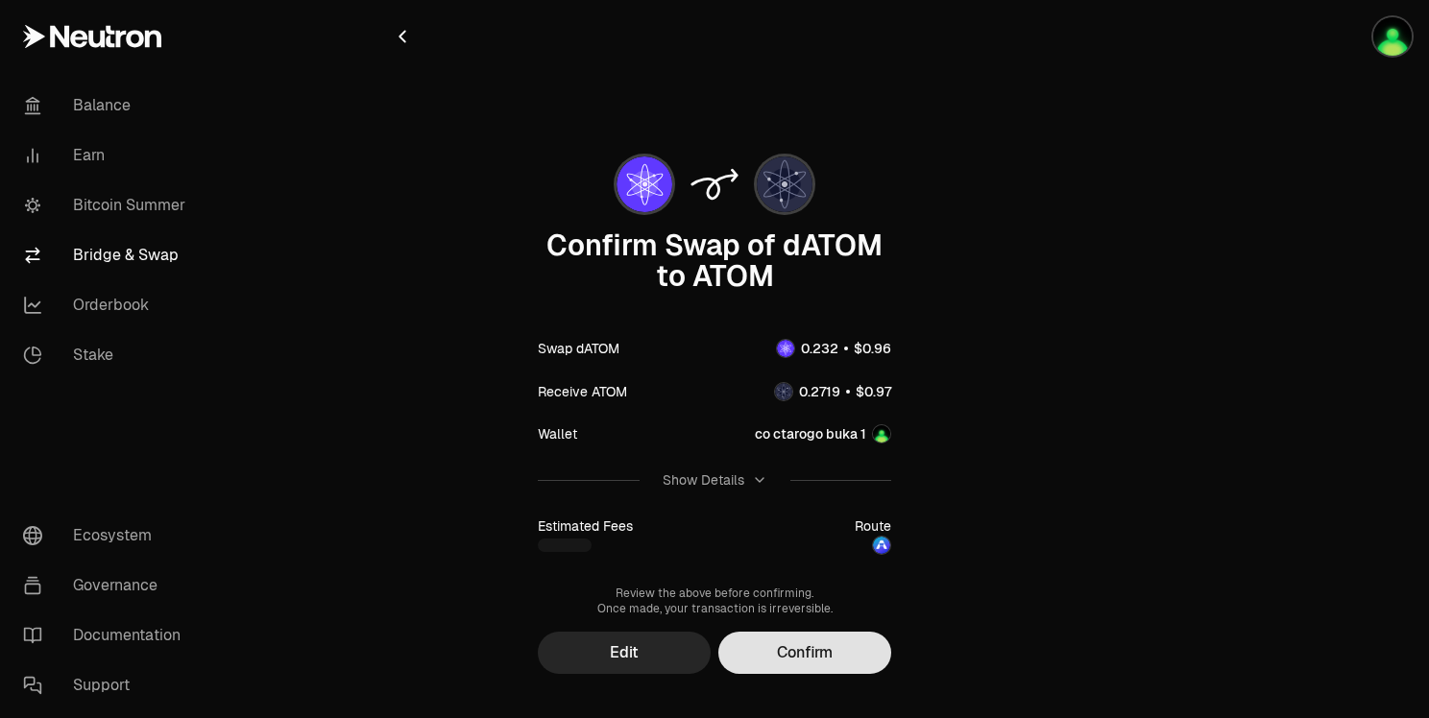
click at [818, 644] on button "Confirm" at bounding box center [804, 653] width 173 height 42
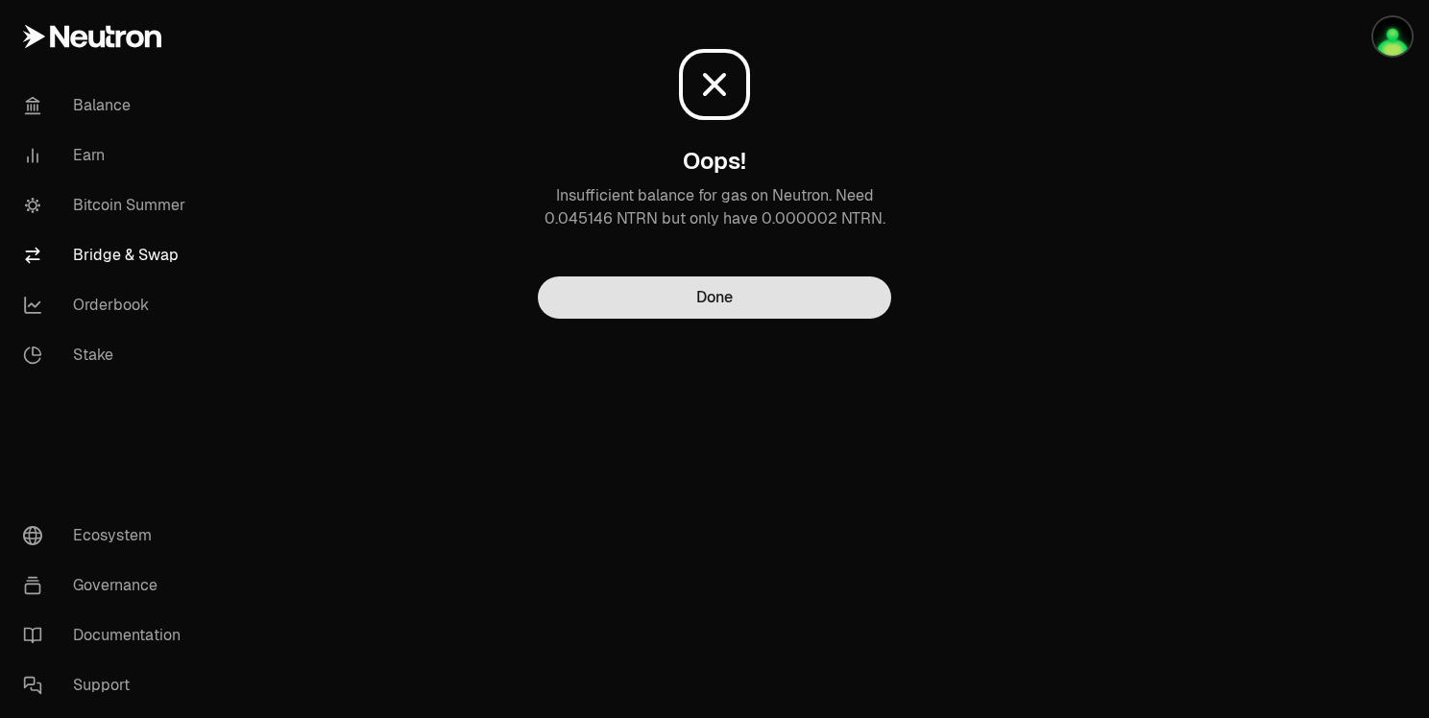
click at [718, 302] on button "Done" at bounding box center [714, 298] width 353 height 42
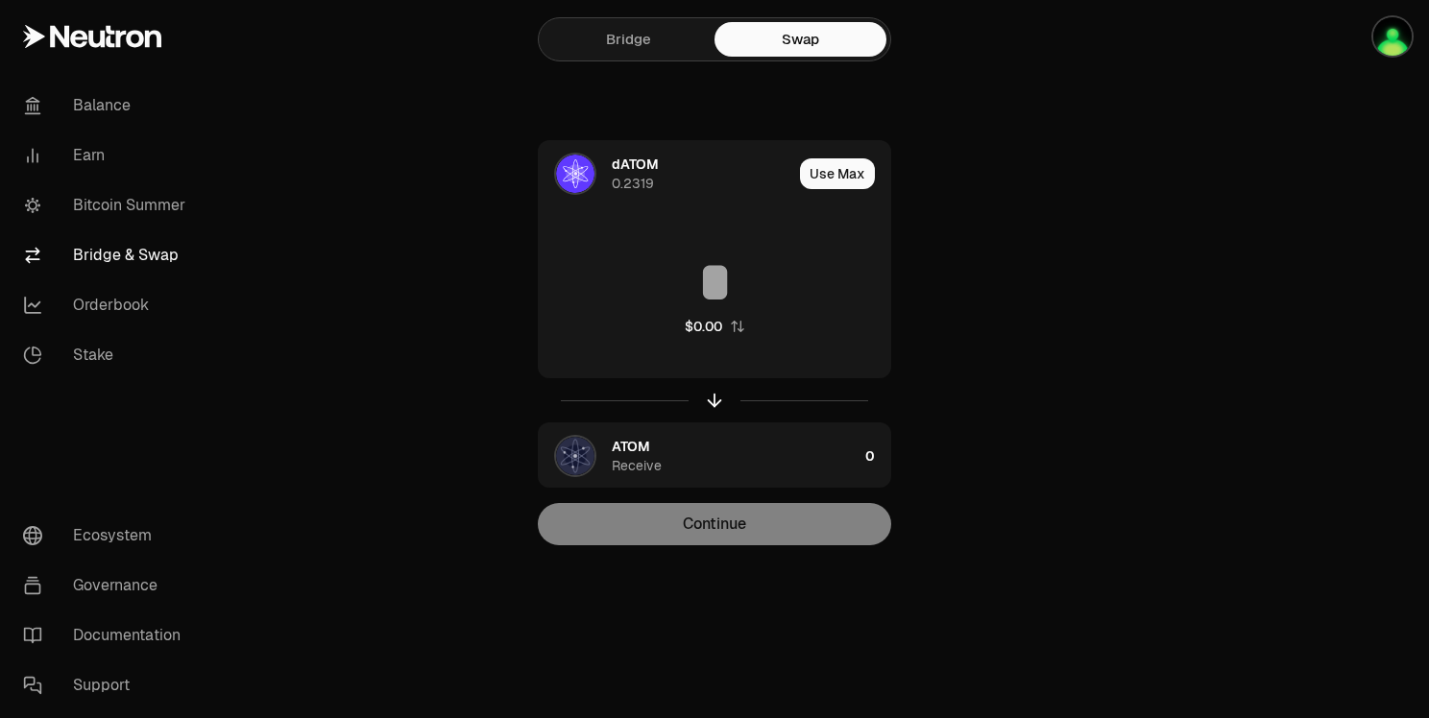
click at [653, 48] on link "Bridge" at bounding box center [629, 39] width 172 height 35
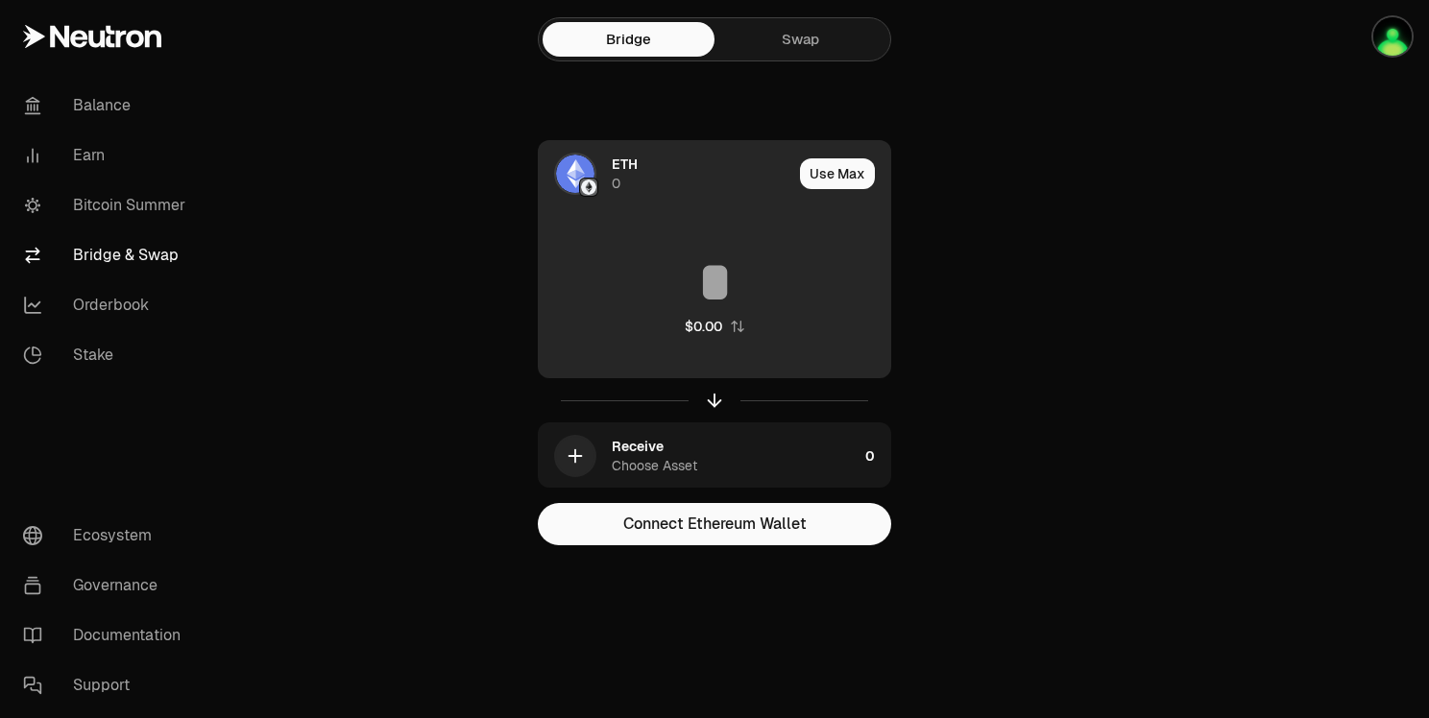
click at [610, 161] on div "ETH 0" at bounding box center [666, 173] width 254 height 65
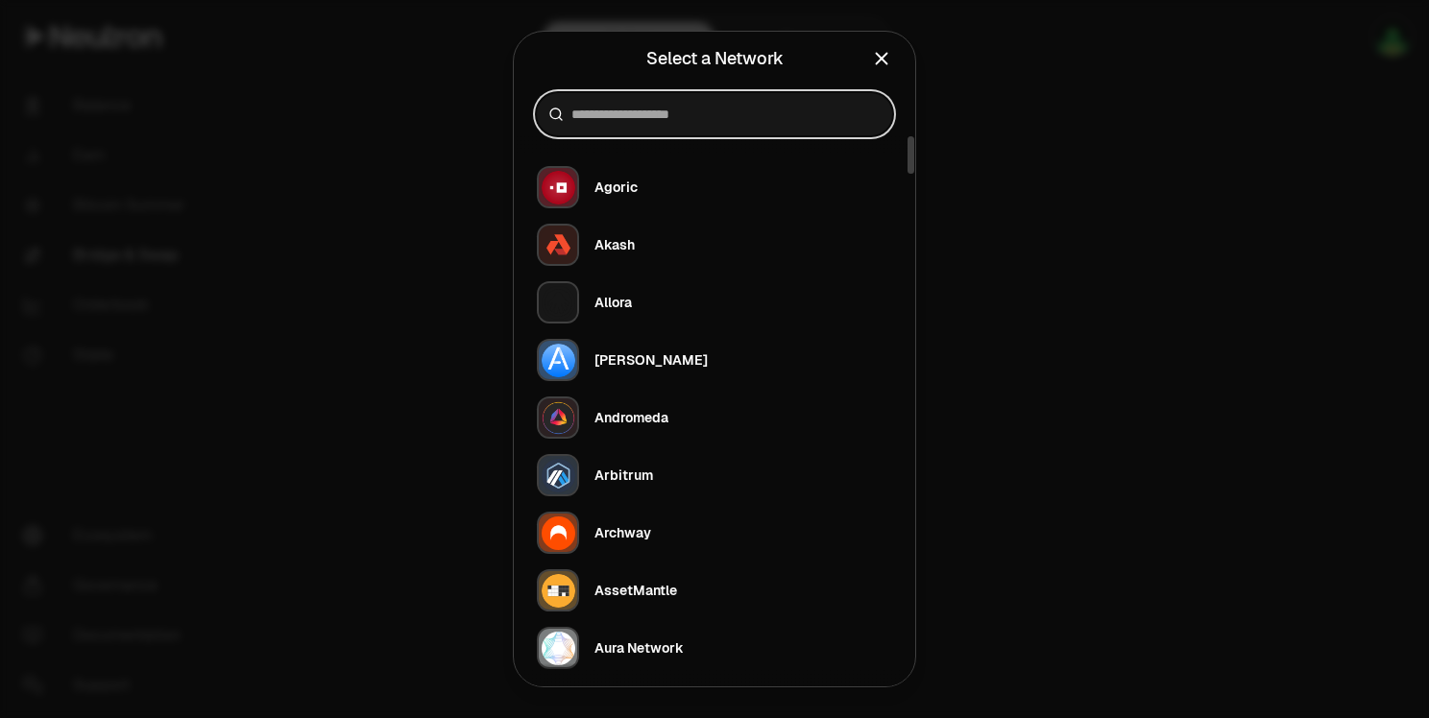
click at [690, 121] on input at bounding box center [725, 114] width 309 height 19
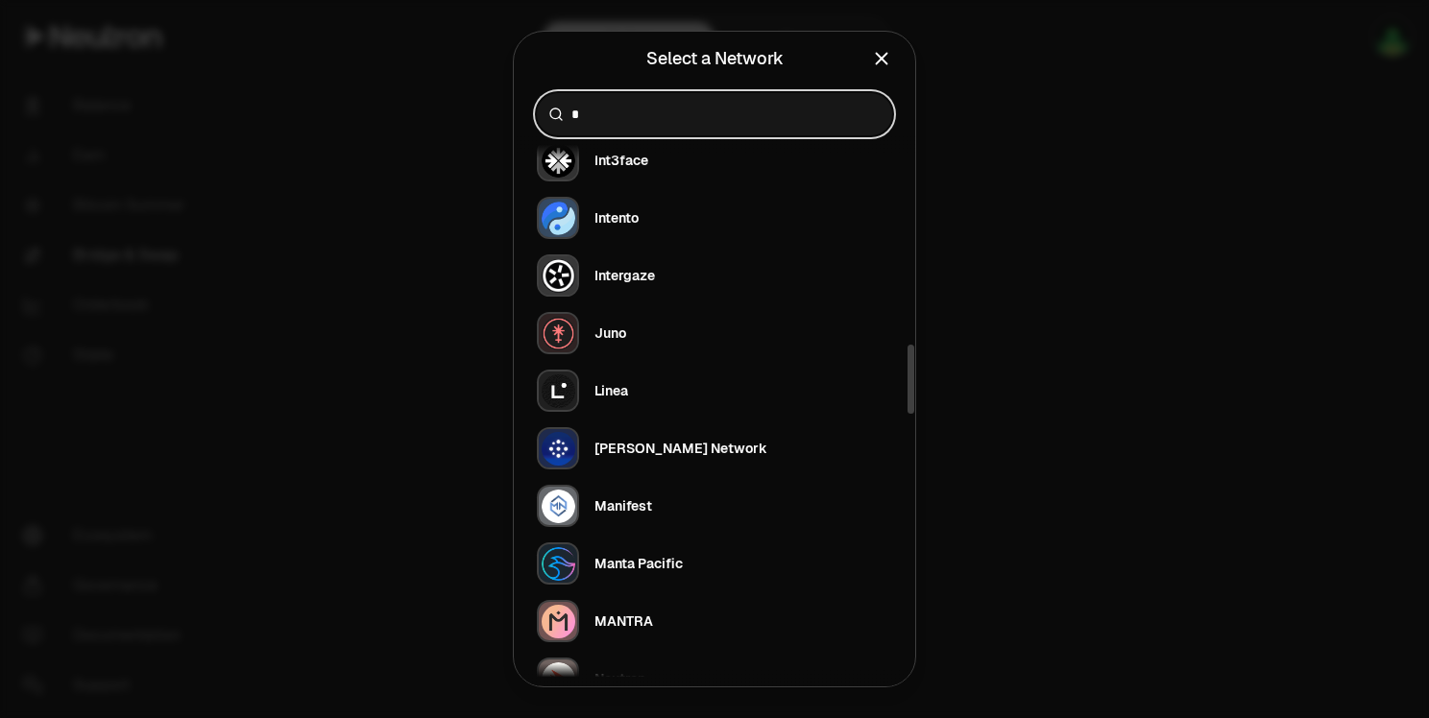
scroll to position [1633, 0]
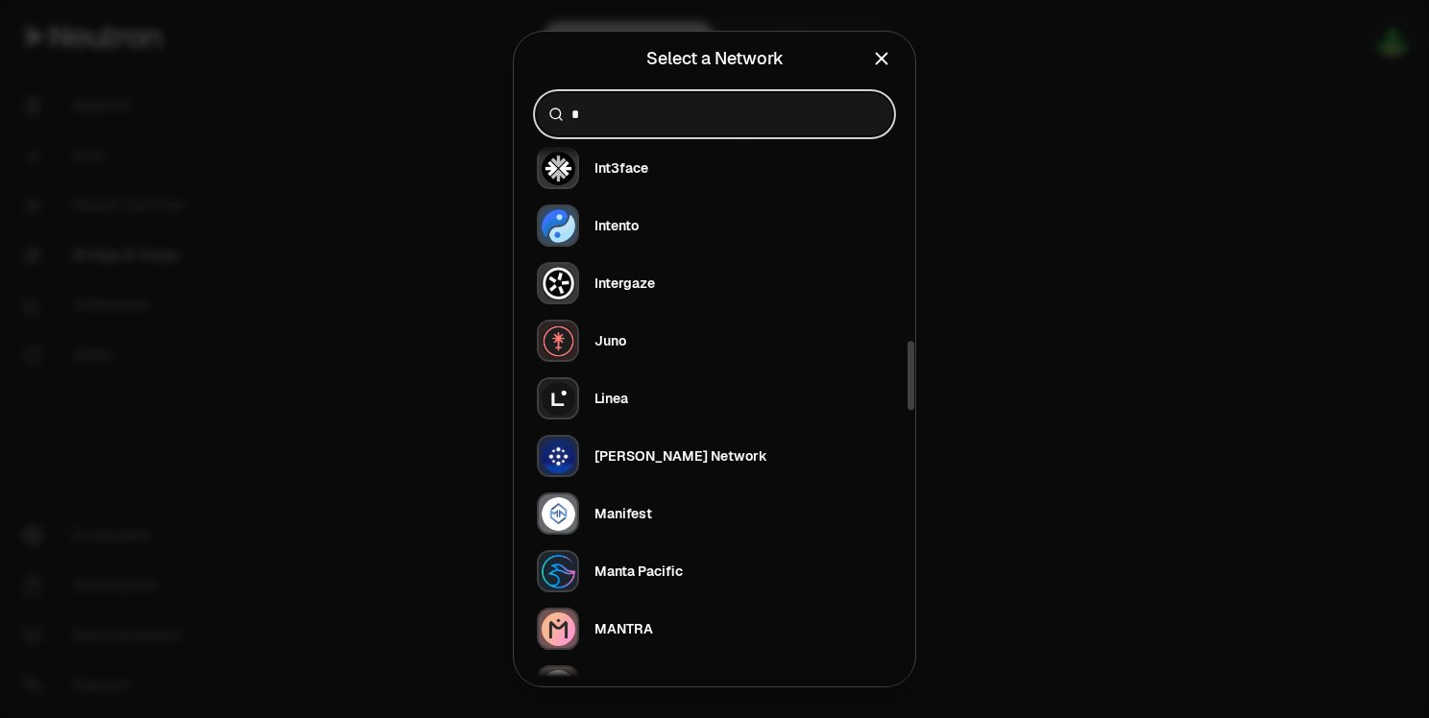
type input "*"
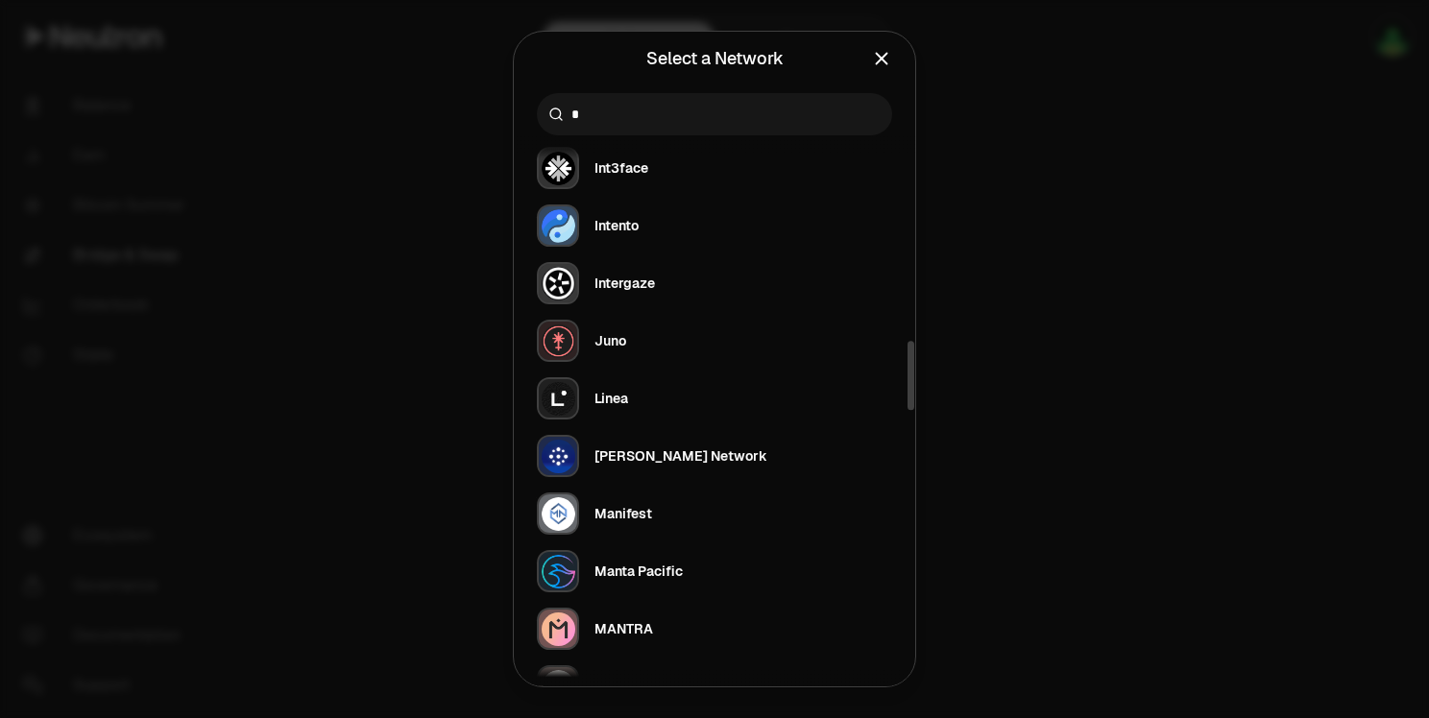
click at [1040, 303] on div at bounding box center [714, 359] width 1429 height 718
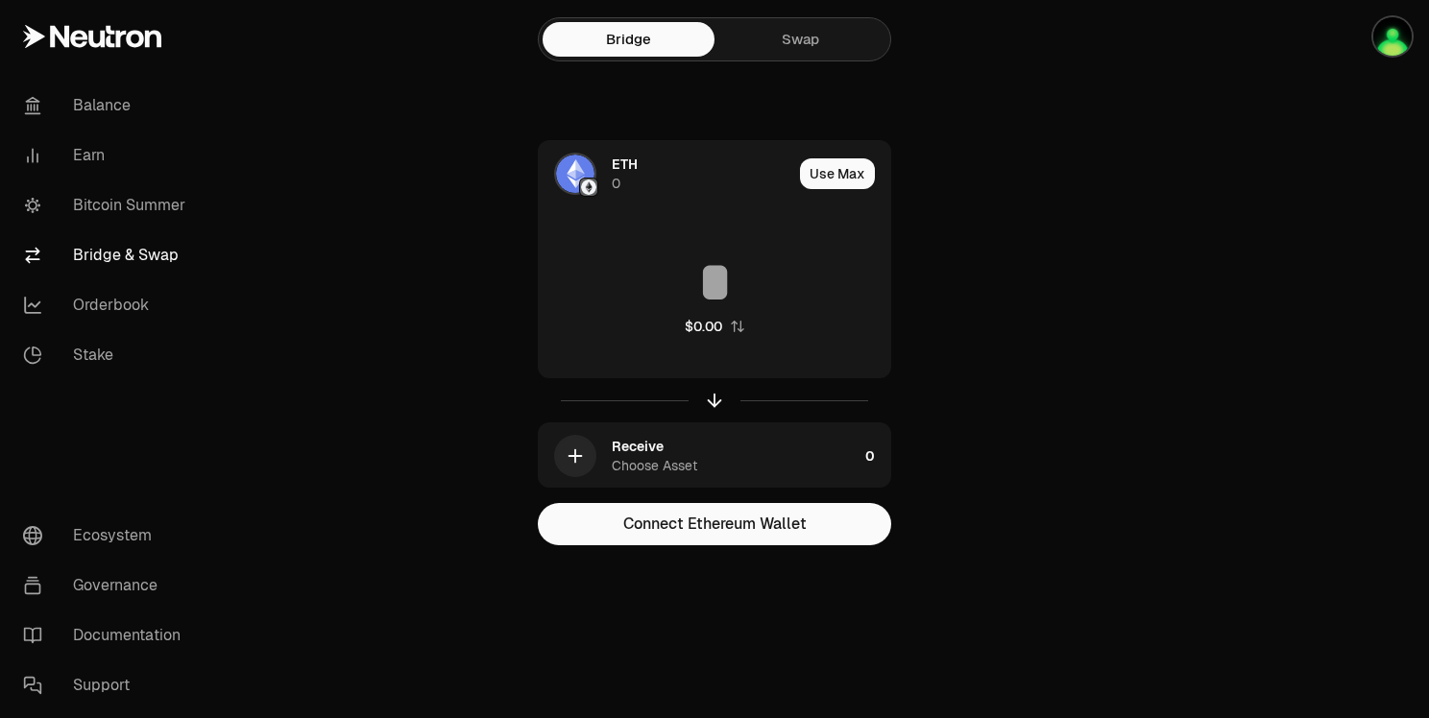
click at [792, 37] on link "Swap" at bounding box center [801, 39] width 172 height 35
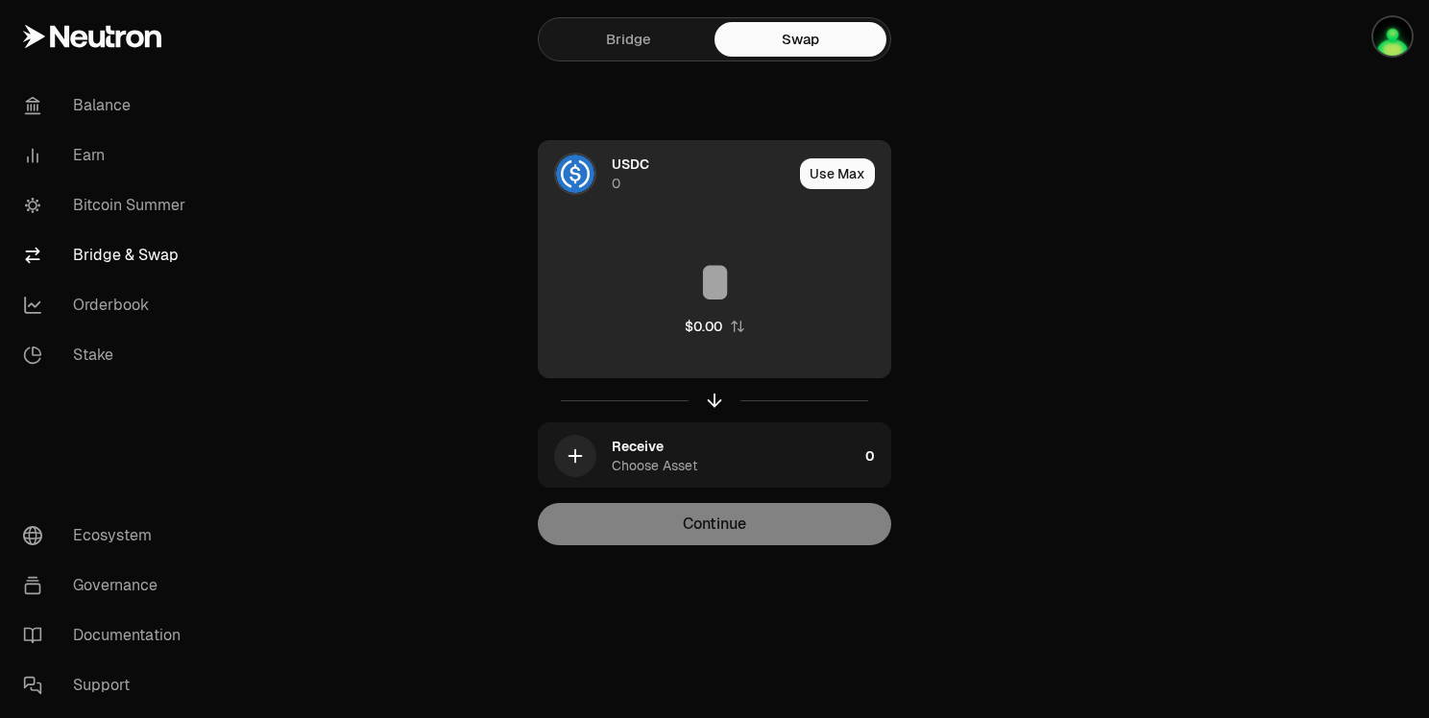
click at [645, 155] on span "USDC" at bounding box center [630, 164] width 37 height 19
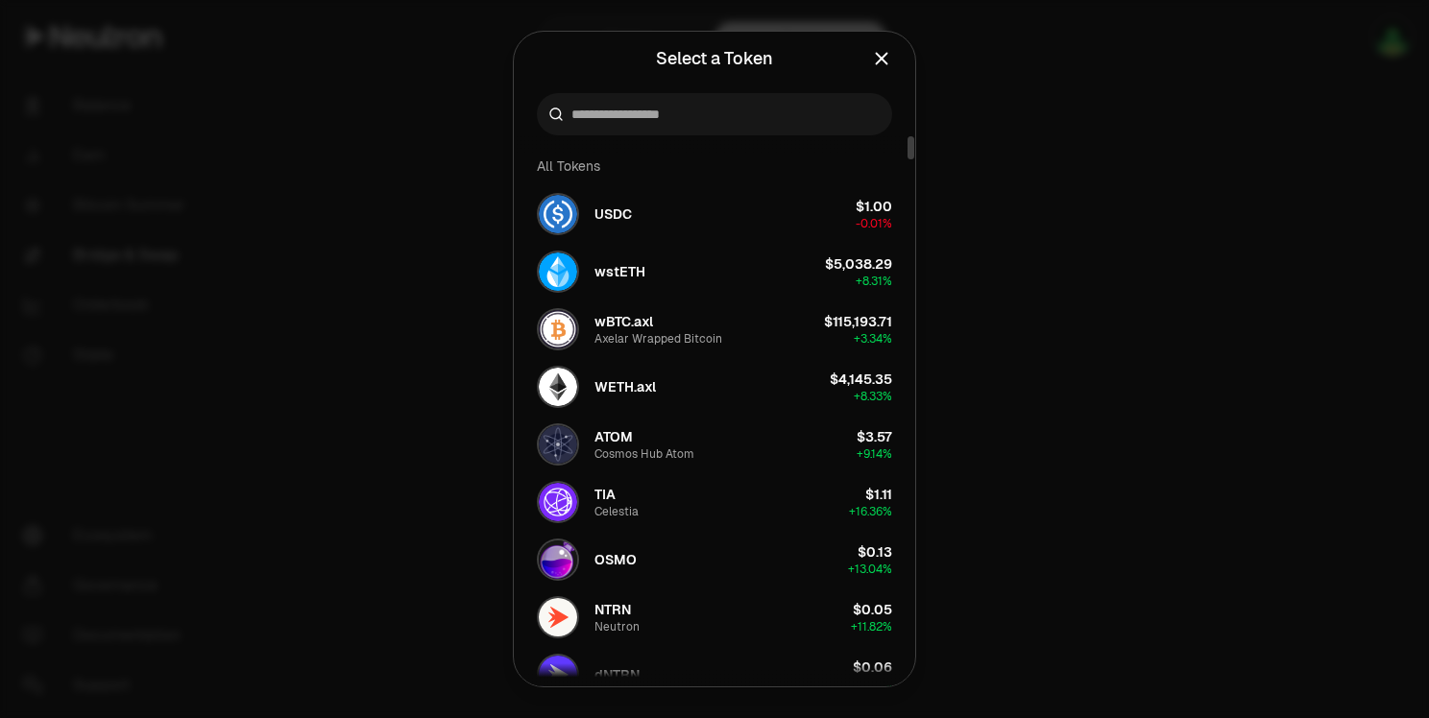
click at [1233, 418] on div at bounding box center [714, 359] width 1429 height 718
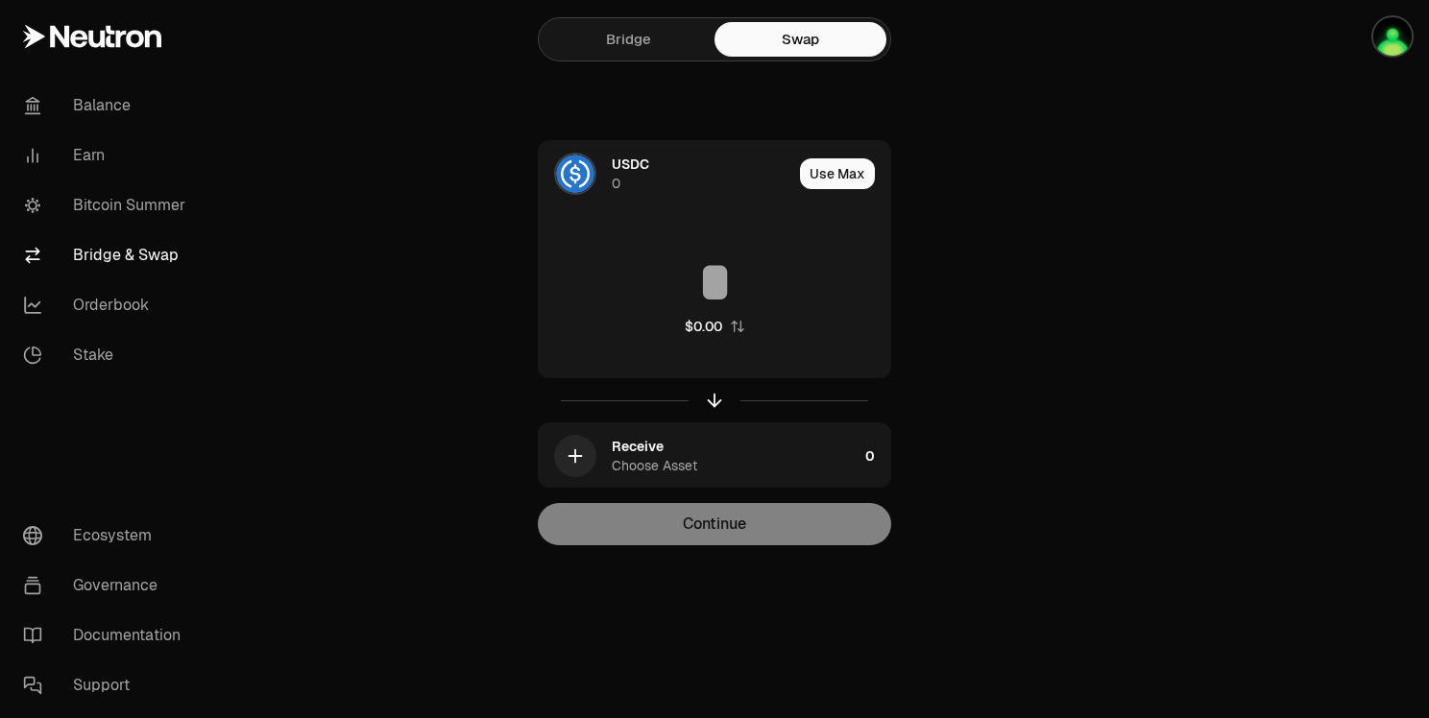
click at [637, 45] on link "Bridge" at bounding box center [629, 39] width 172 height 35
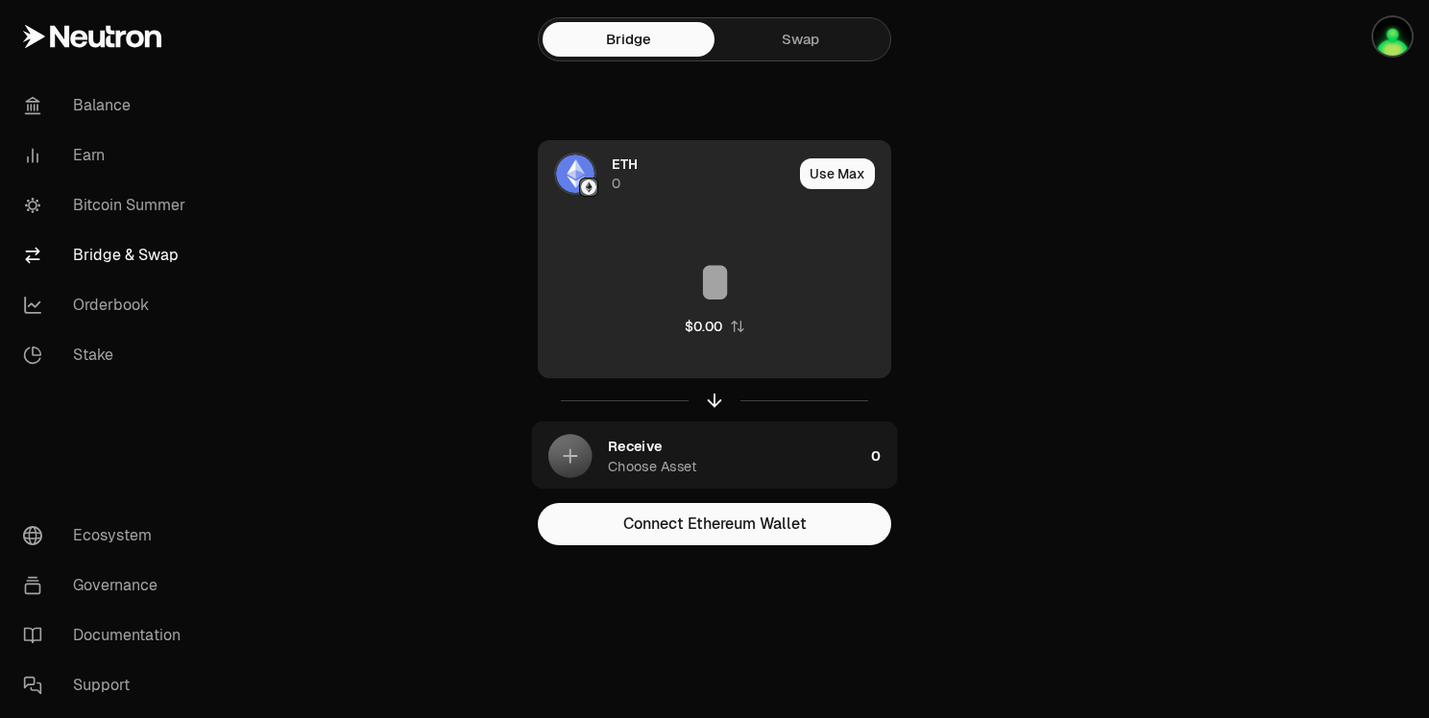
click at [627, 158] on span "ETH" at bounding box center [625, 164] width 26 height 19
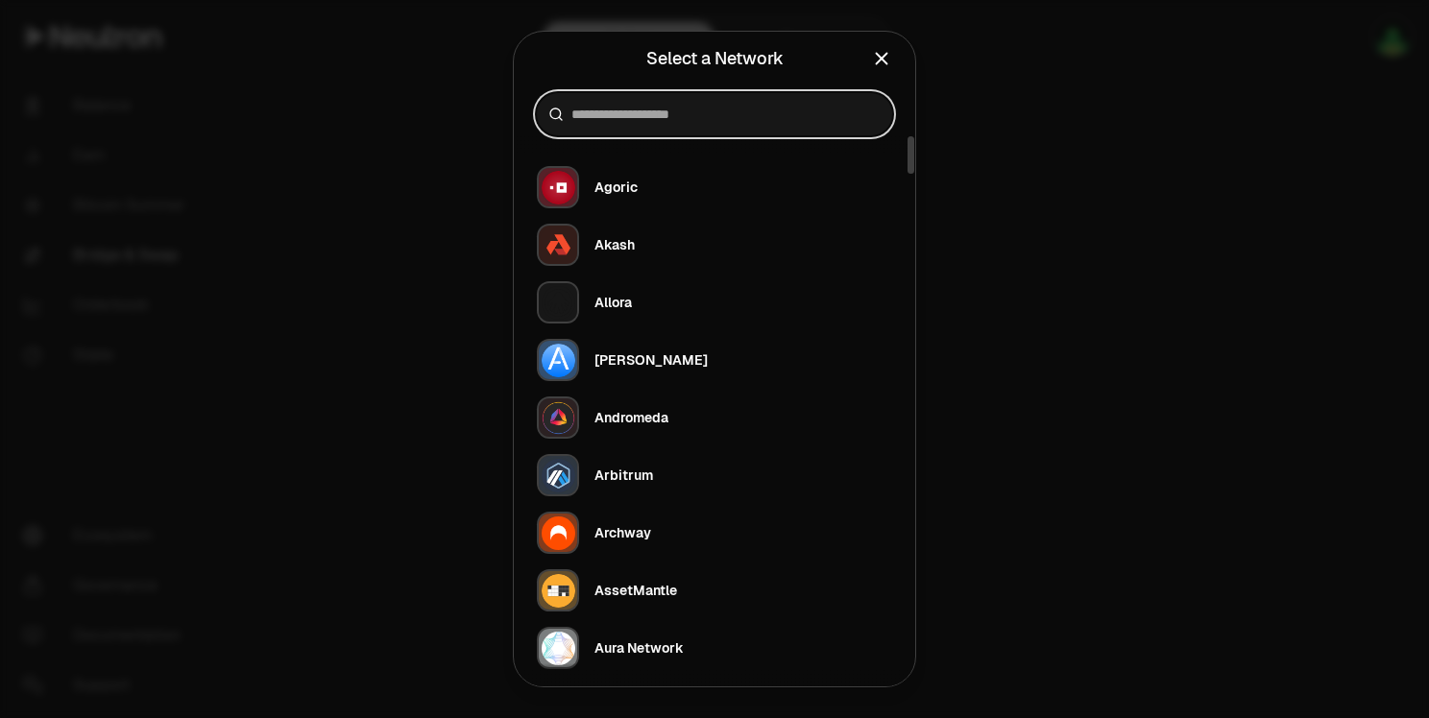
click at [658, 119] on input at bounding box center [725, 114] width 309 height 19
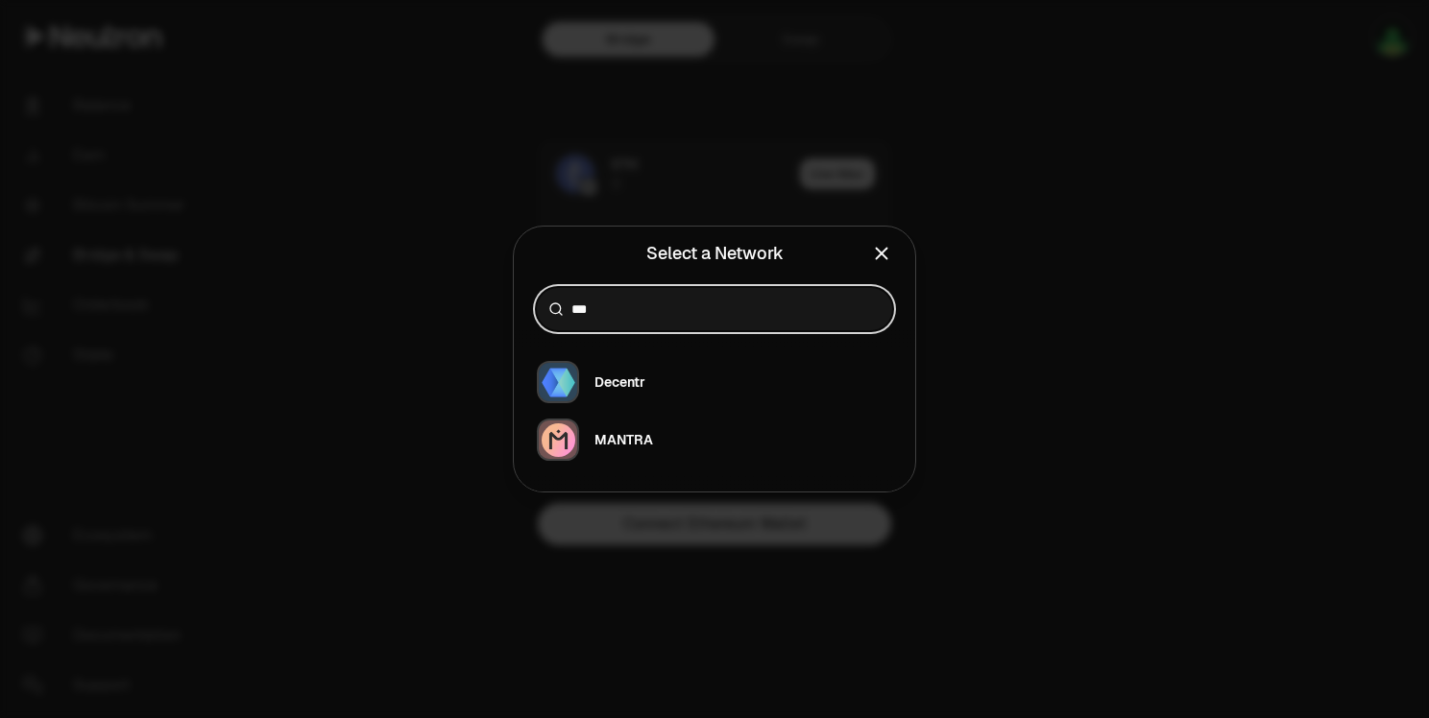
type input "***"
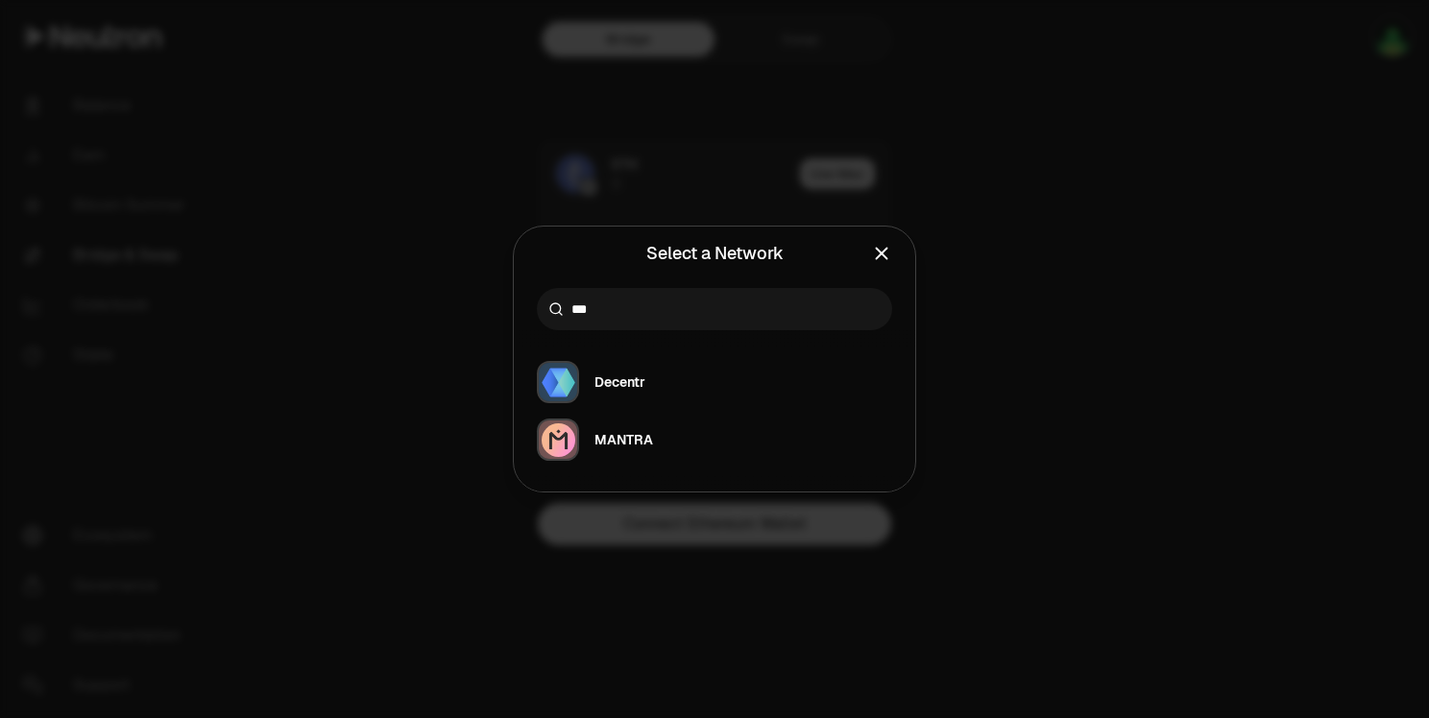
click at [886, 254] on icon "Close" at bounding box center [881, 253] width 21 height 21
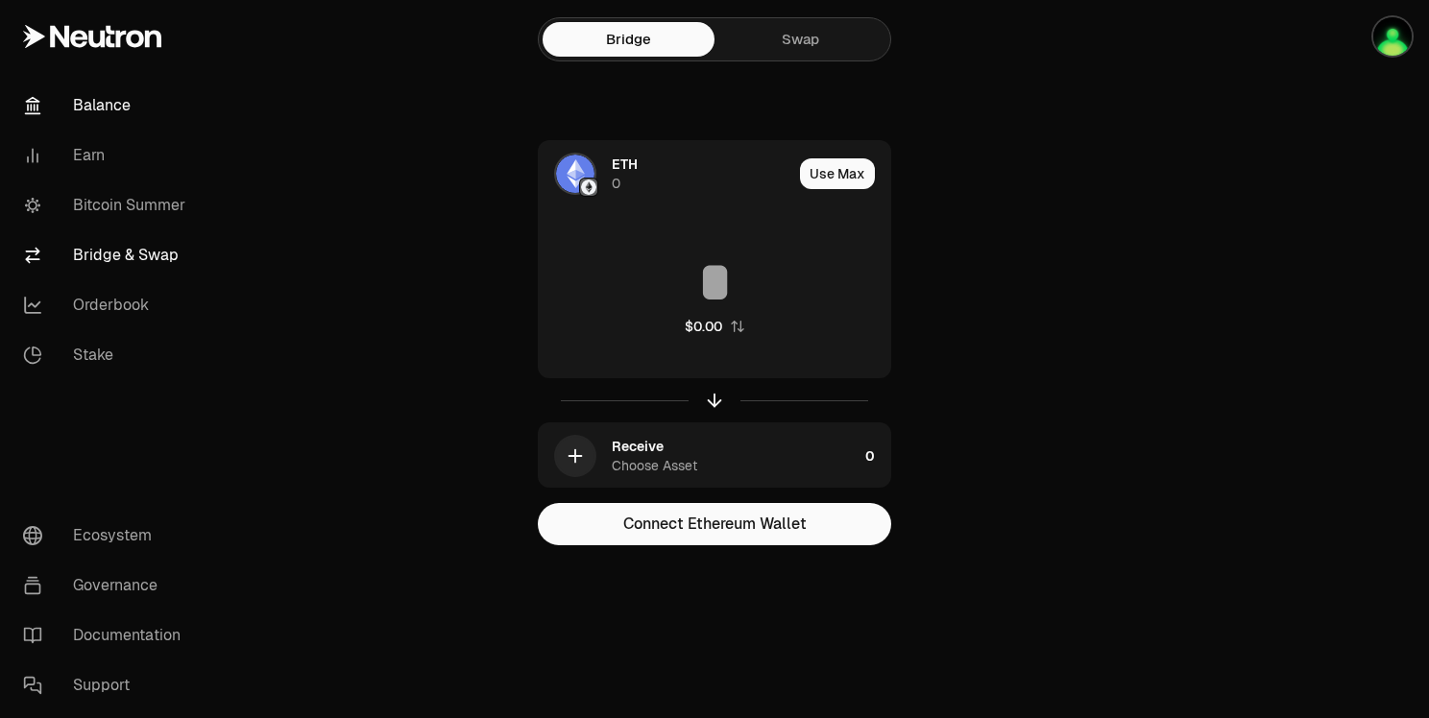
click at [112, 102] on link "Balance" at bounding box center [108, 106] width 200 height 50
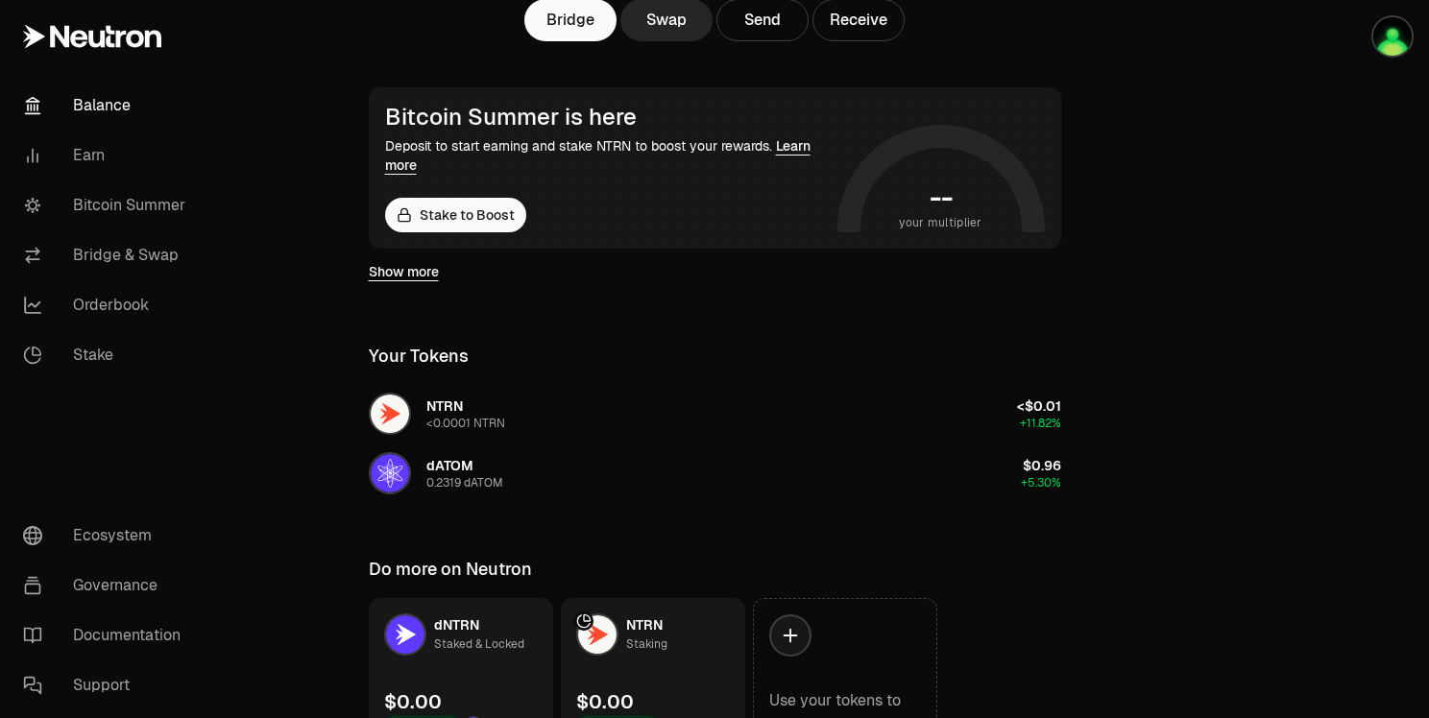
scroll to position [288, 0]
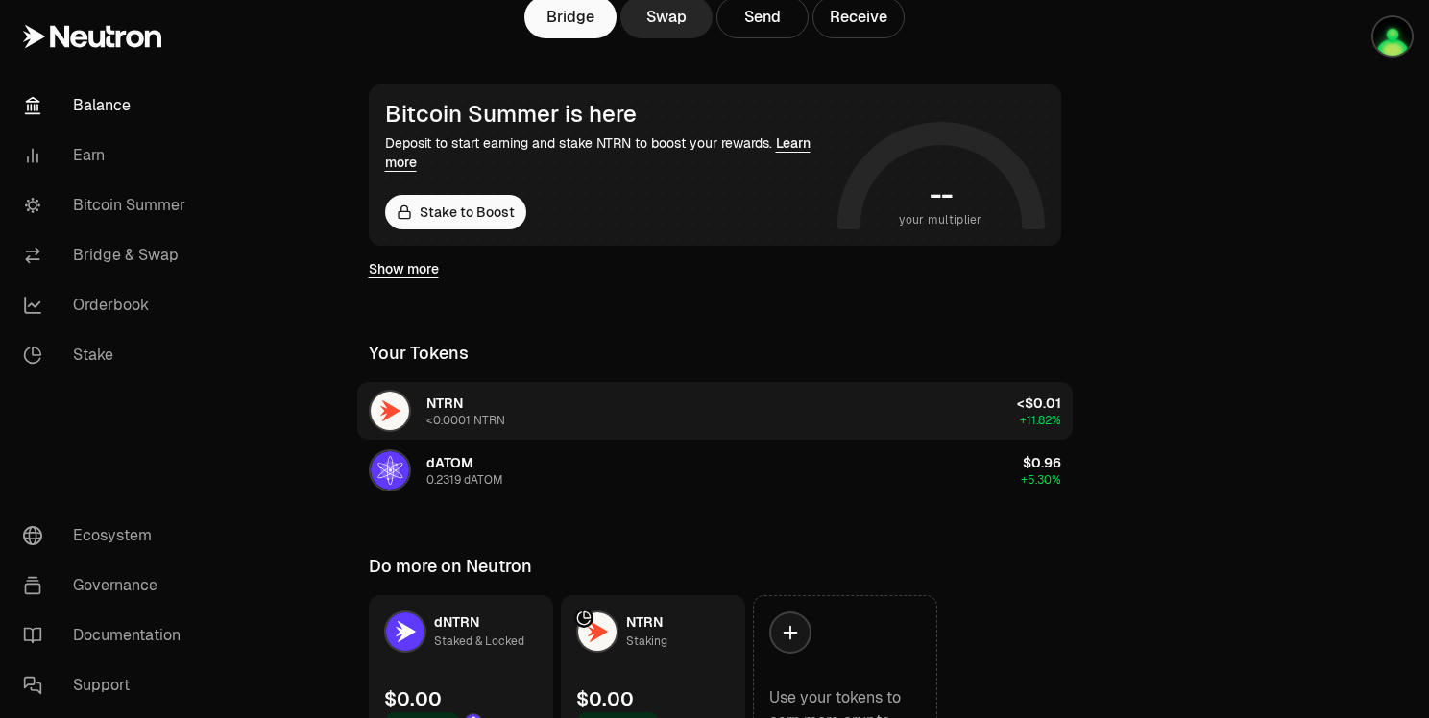
click at [552, 410] on button "NTRN <0.0001 NTRN <$0.01 +11.82%" at bounding box center [715, 411] width 716 height 58
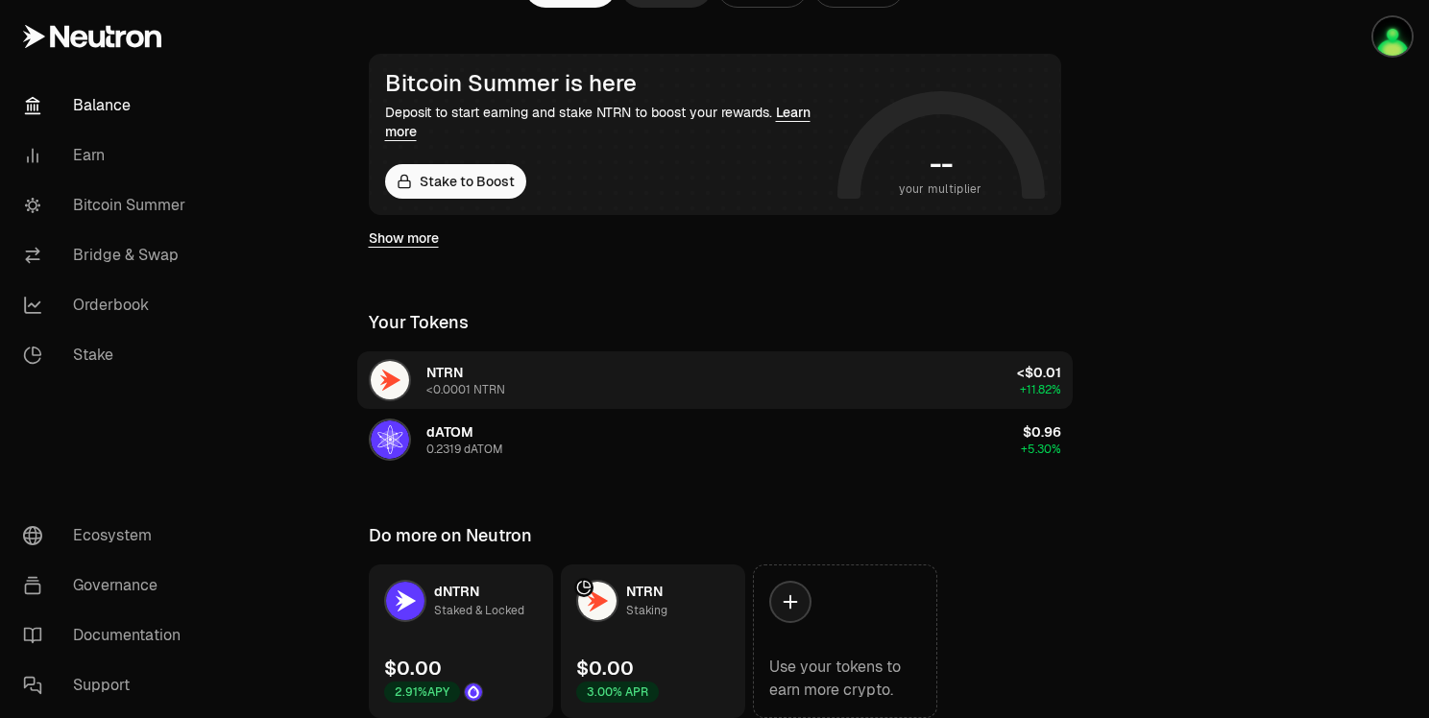
scroll to position [395, 0]
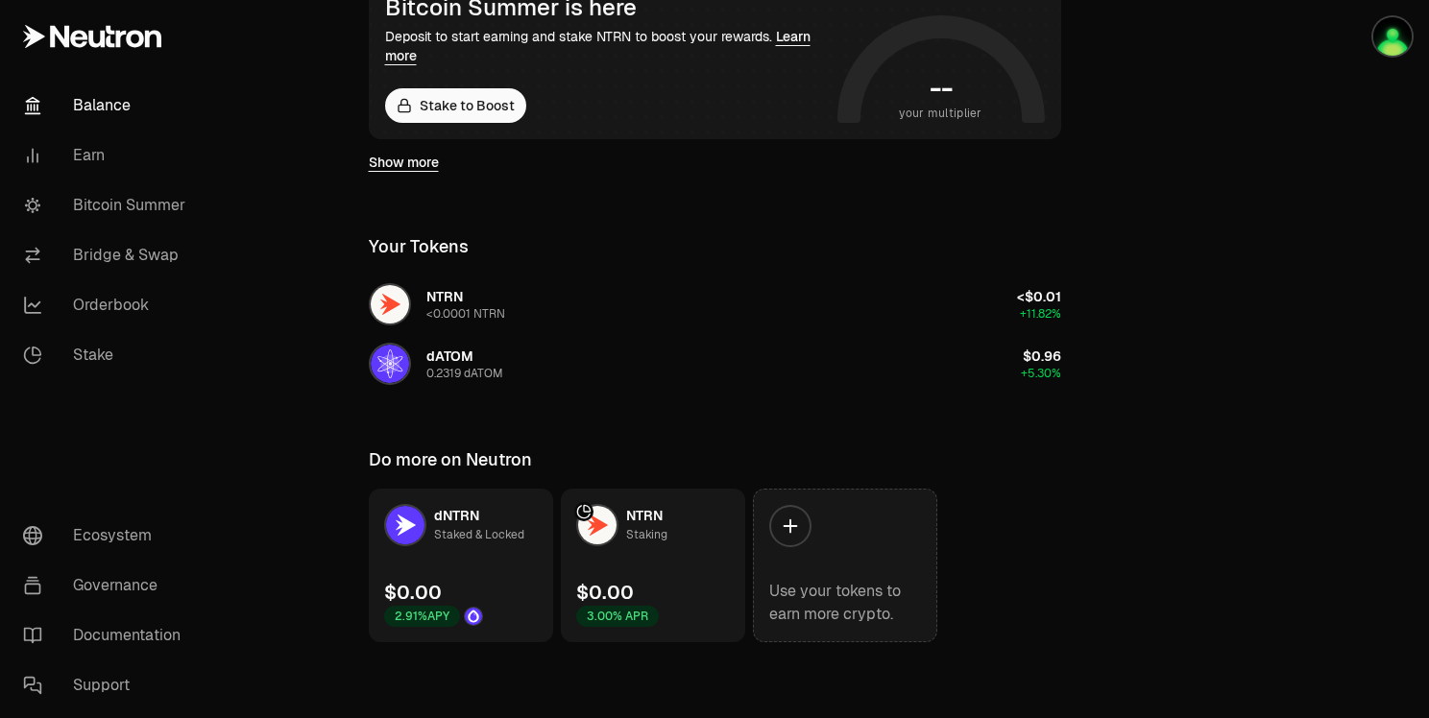
click at [798, 524] on icon at bounding box center [790, 526] width 21 height 21
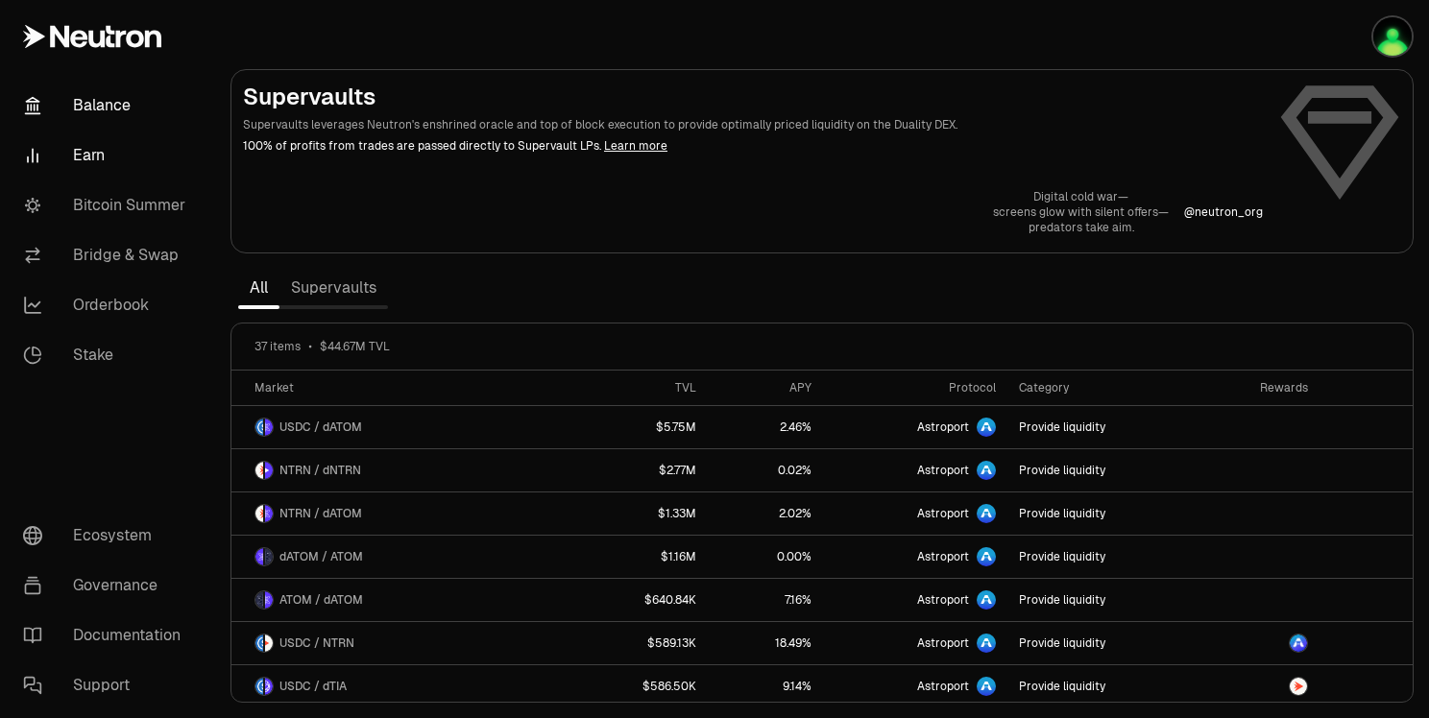
click at [92, 114] on link "Balance" at bounding box center [108, 106] width 200 height 50
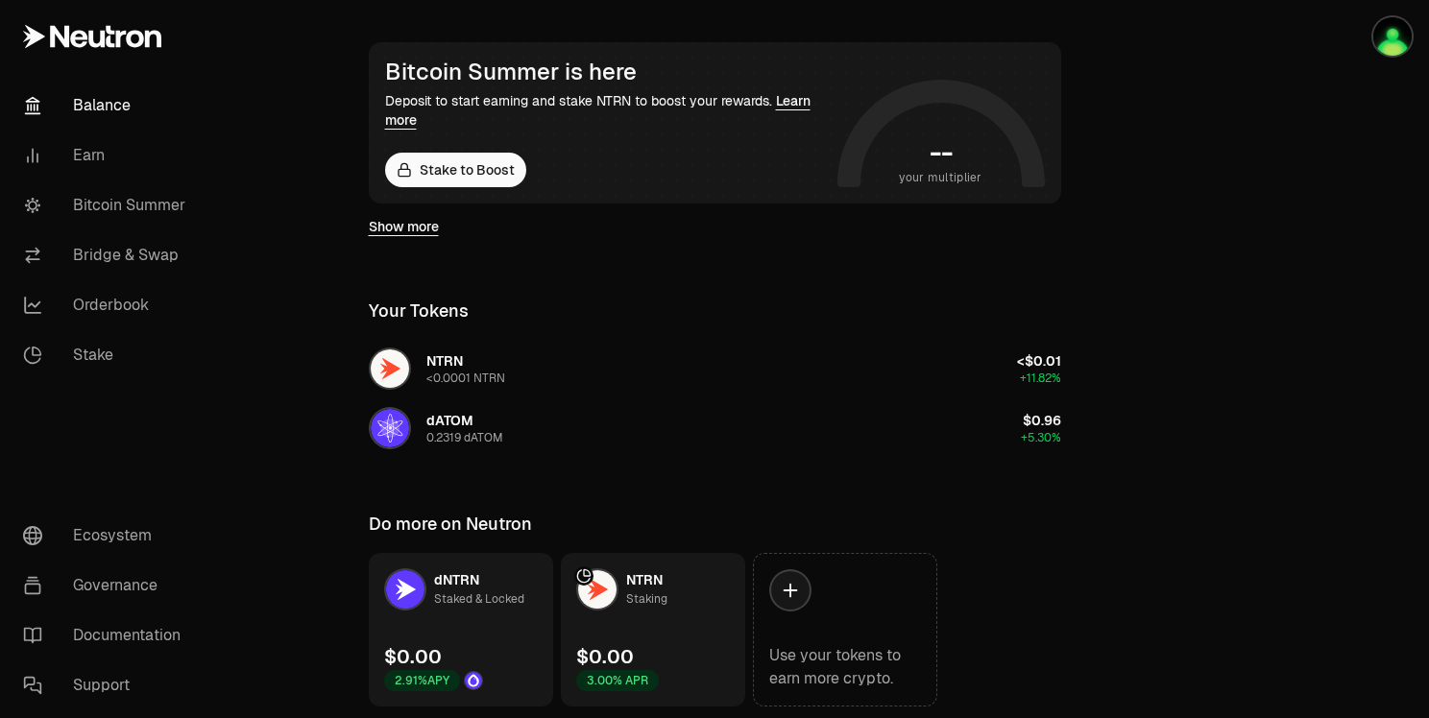
scroll to position [384, 0]
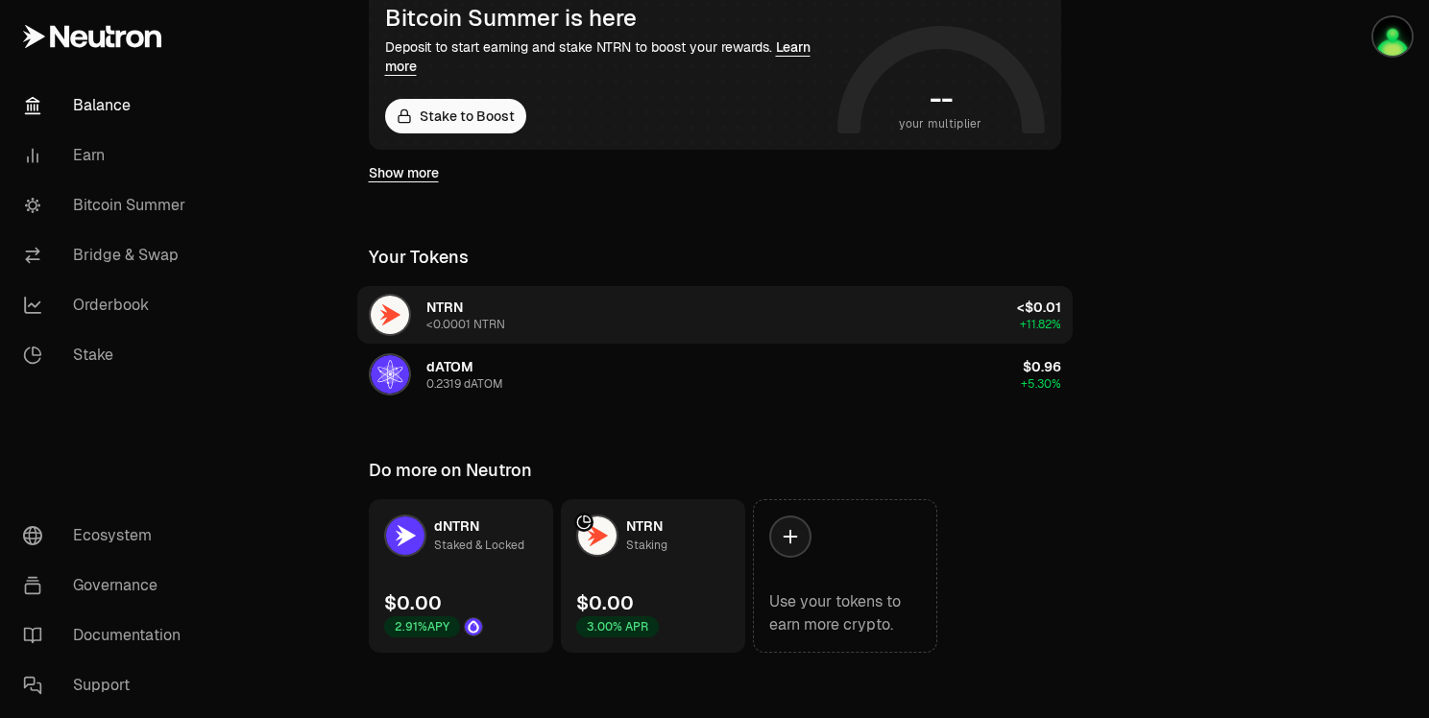
click at [647, 307] on button "NTRN <0.0001 NTRN <$0.01 +11.82%" at bounding box center [715, 315] width 716 height 58
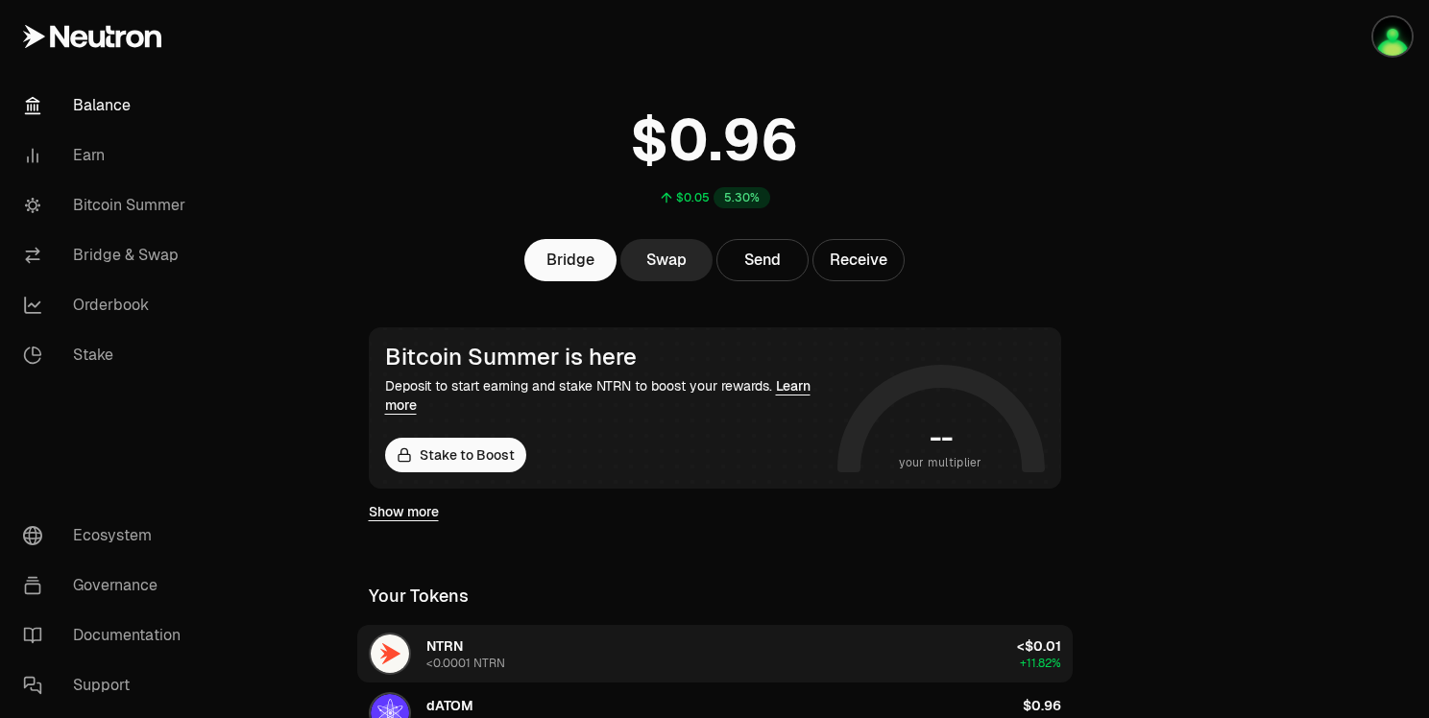
scroll to position [0, 0]
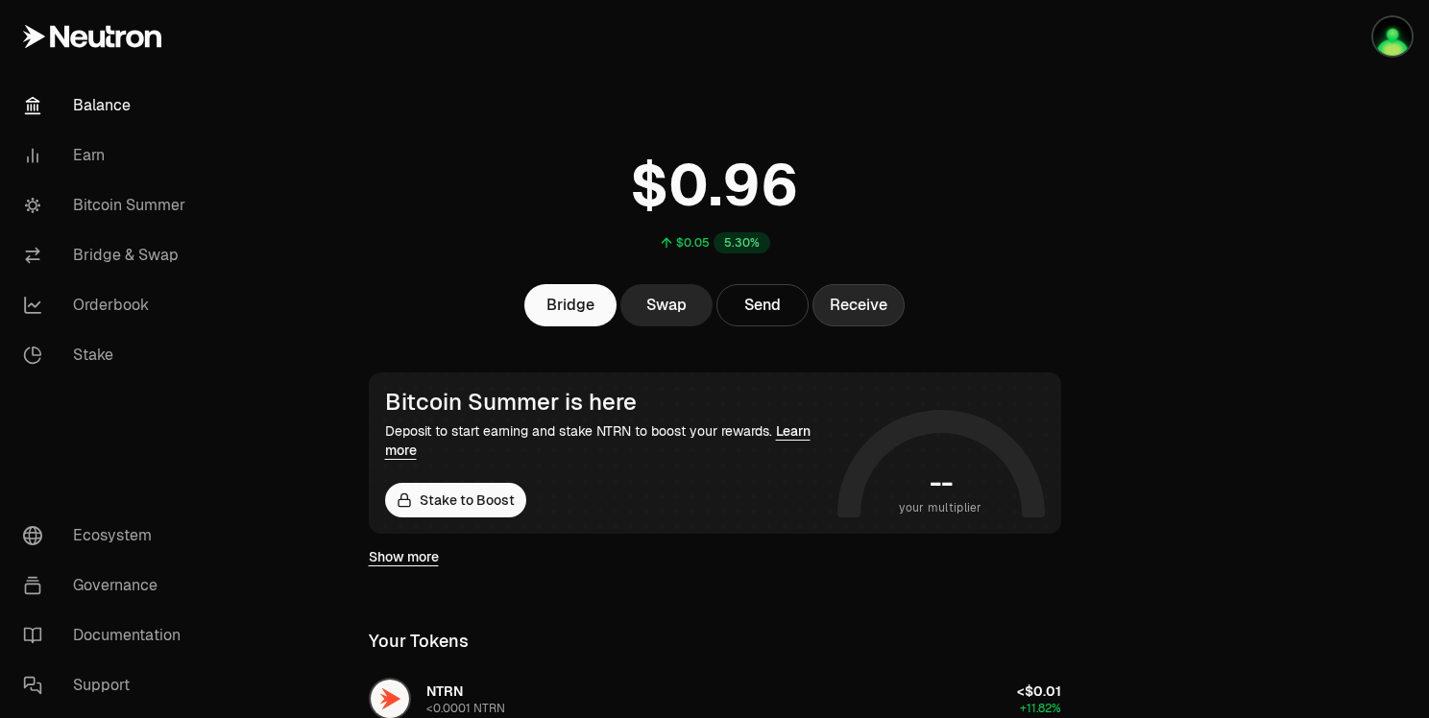
click at [855, 311] on button "Receive" at bounding box center [859, 305] width 92 height 42
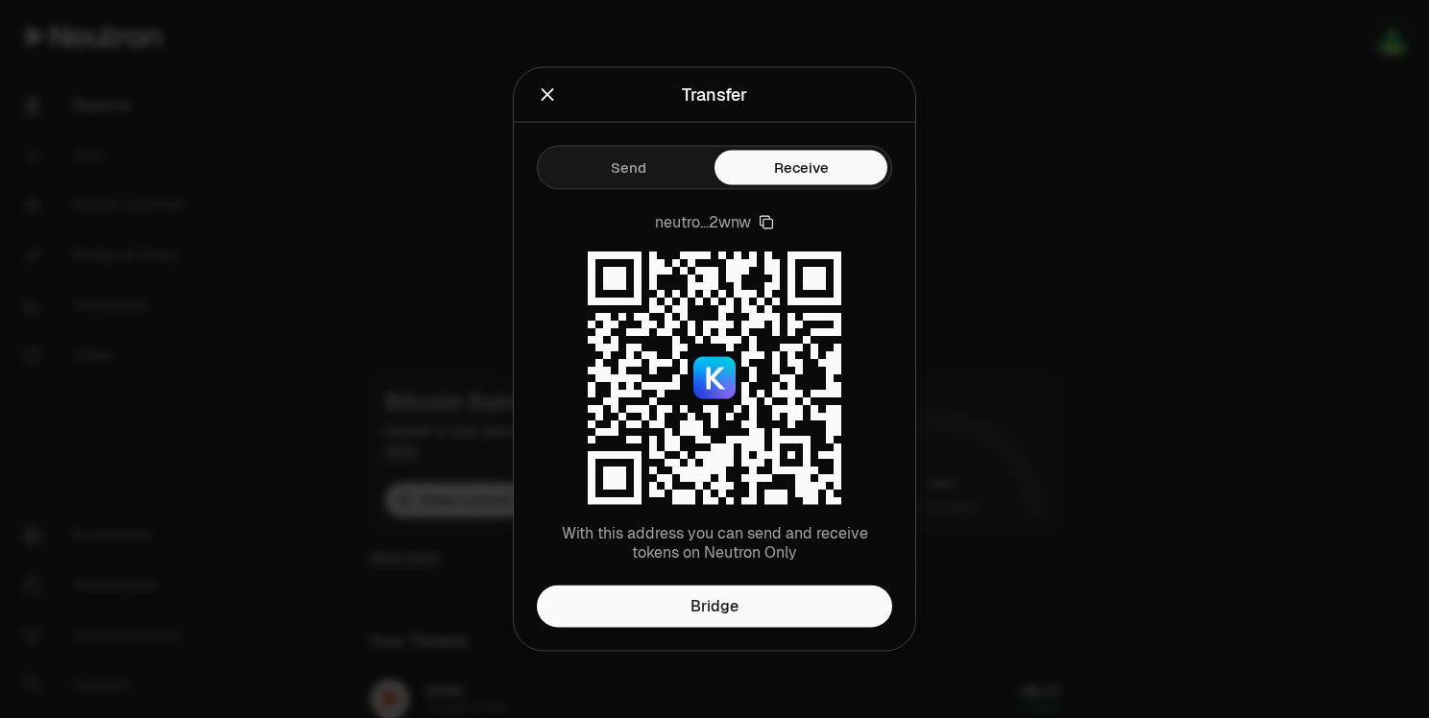
click at [635, 161] on div "Send Receive" at bounding box center [714, 156] width 401 height 67
click at [812, 177] on button "Receive" at bounding box center [801, 168] width 173 height 35
click at [546, 96] on icon "Close" at bounding box center [548, 94] width 12 height 12
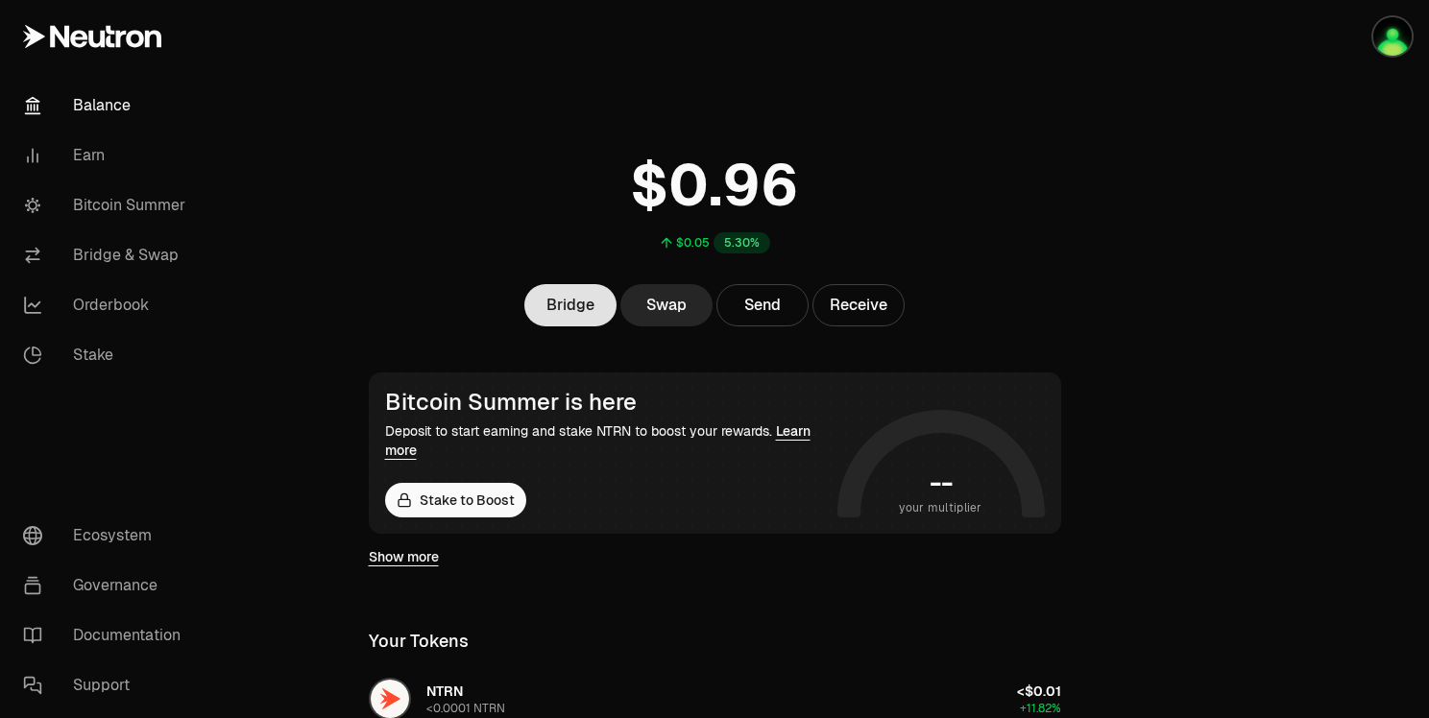
click at [593, 308] on link "Bridge" at bounding box center [570, 305] width 92 height 42
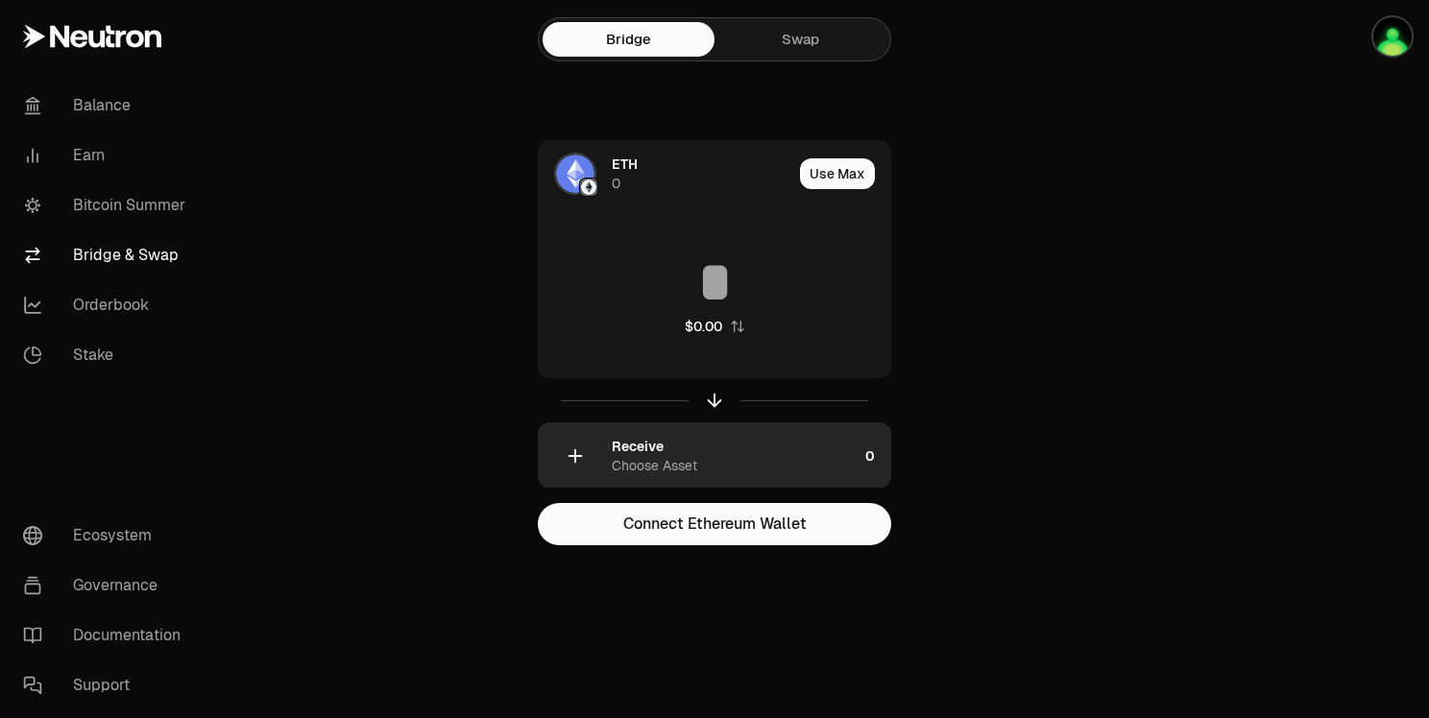
click at [575, 458] on icon "button" at bounding box center [575, 456] width 0 height 12
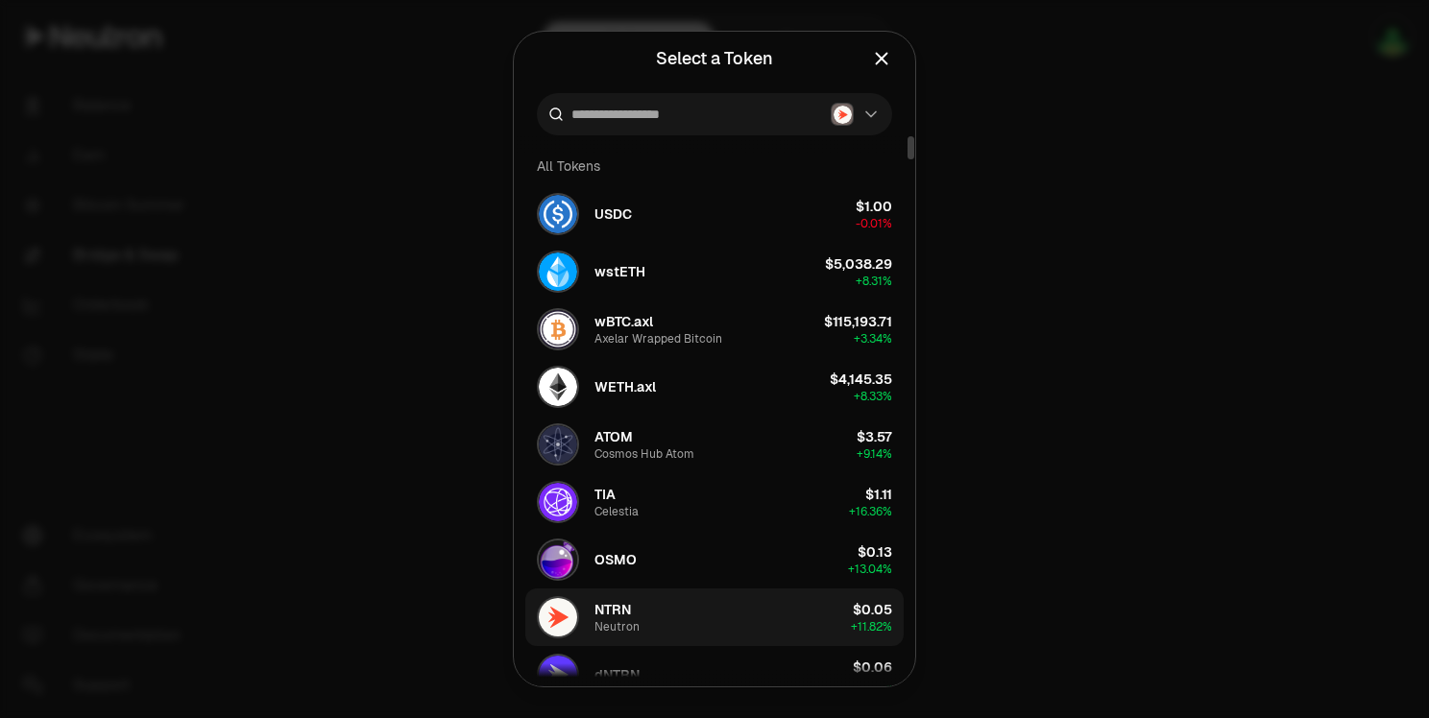
click at [735, 603] on button "NTRN Neutron $0.05 + 11.82%" at bounding box center [714, 618] width 378 height 58
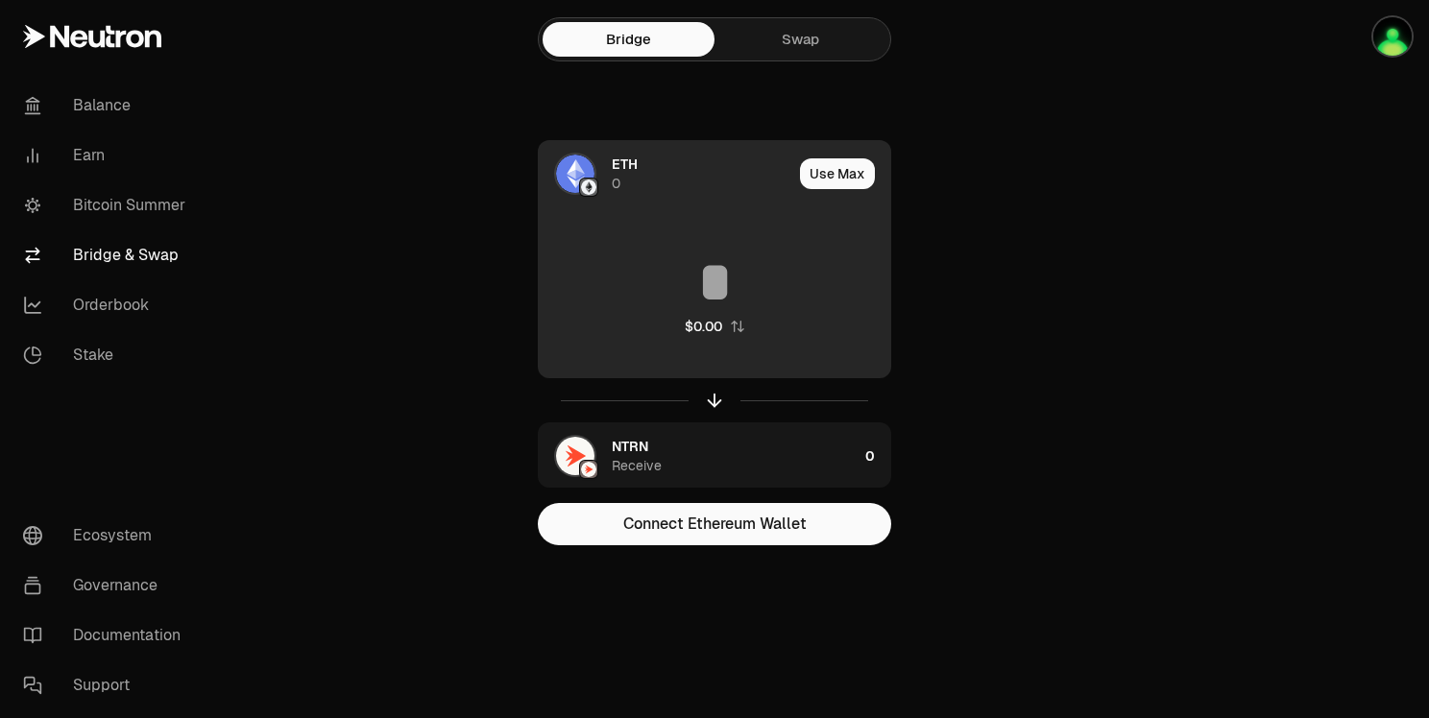
click at [580, 176] on img at bounding box center [575, 174] width 38 height 38
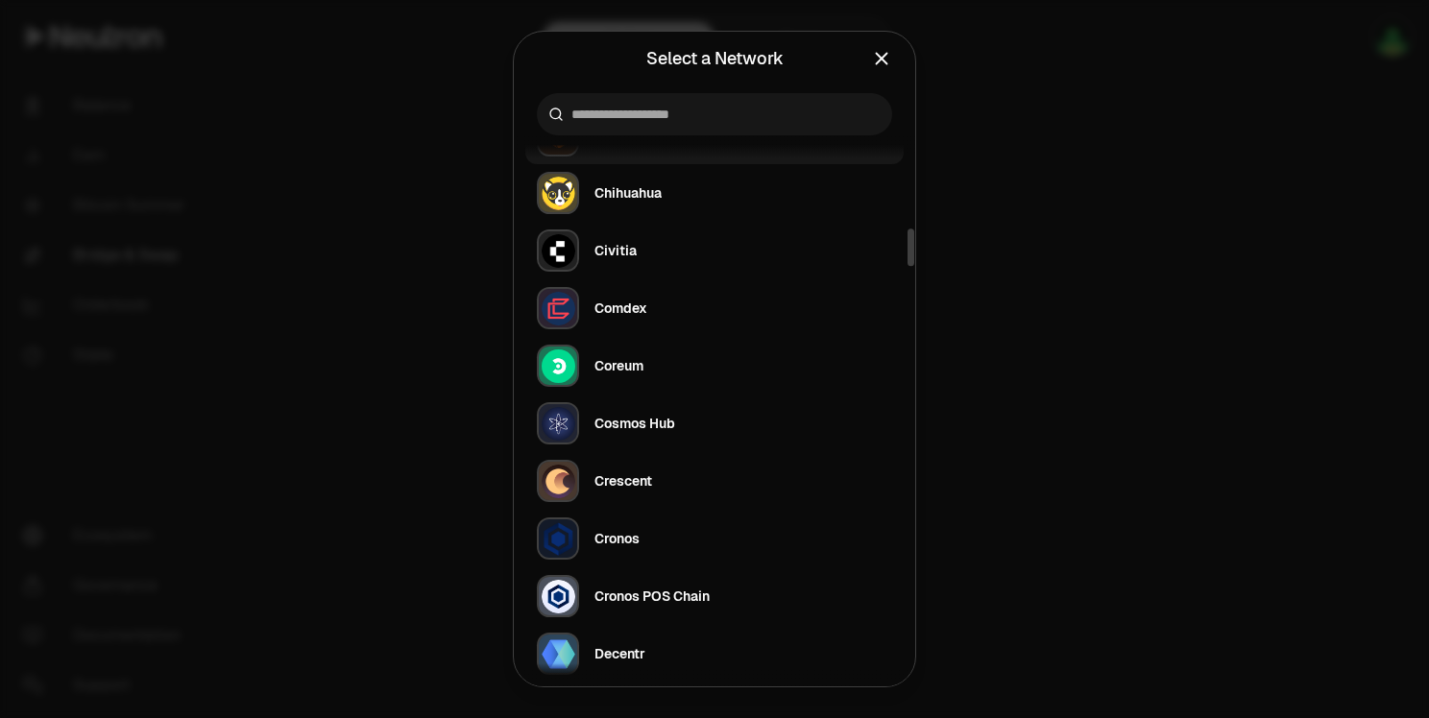
scroll to position [1537, 0]
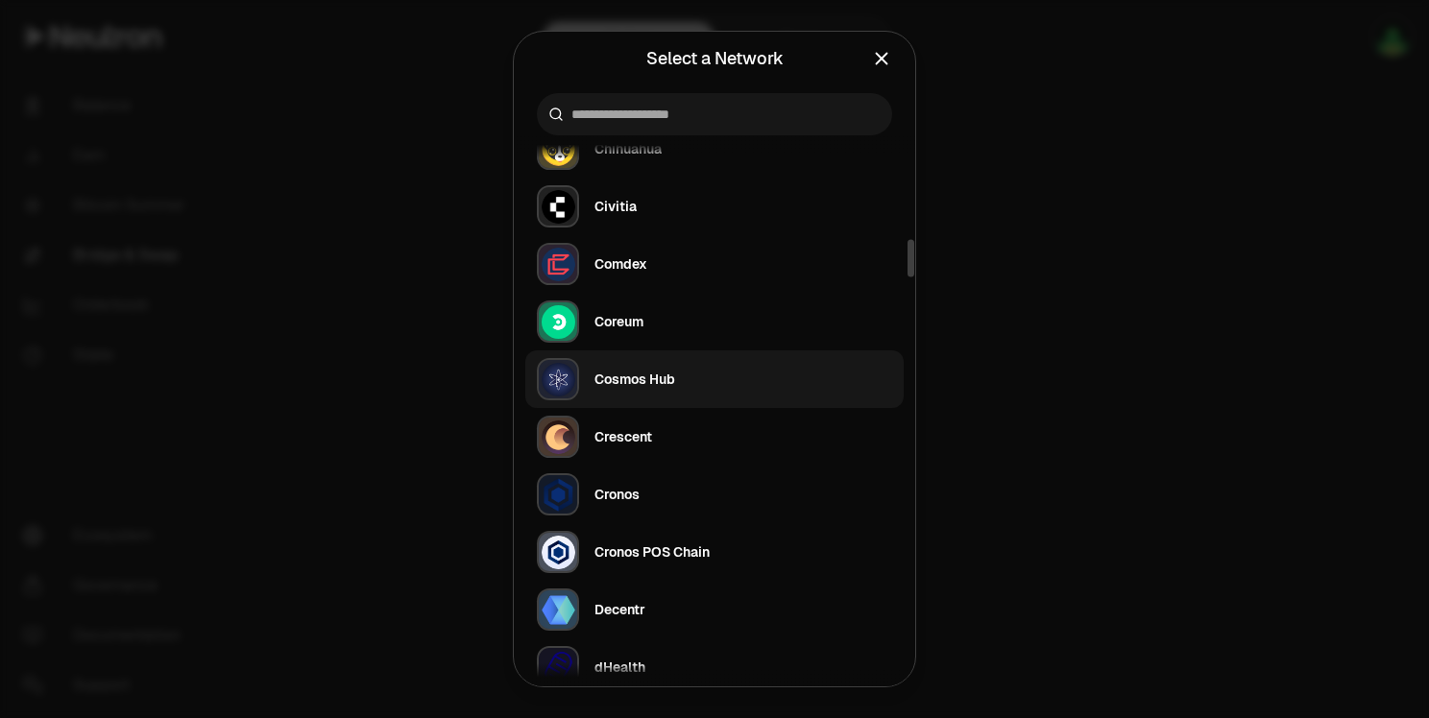
click at [734, 376] on button "Cosmos Hub" at bounding box center [714, 380] width 378 height 58
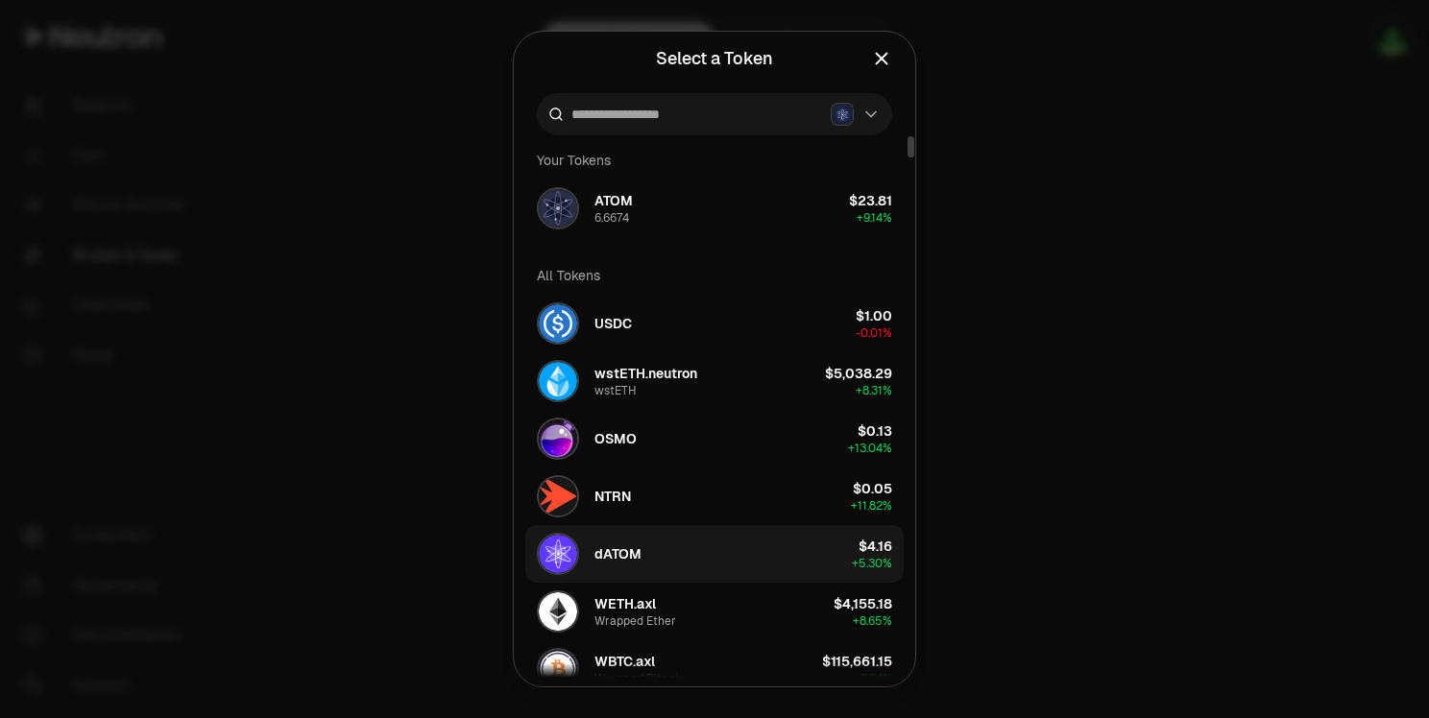
scroll to position [0, 0]
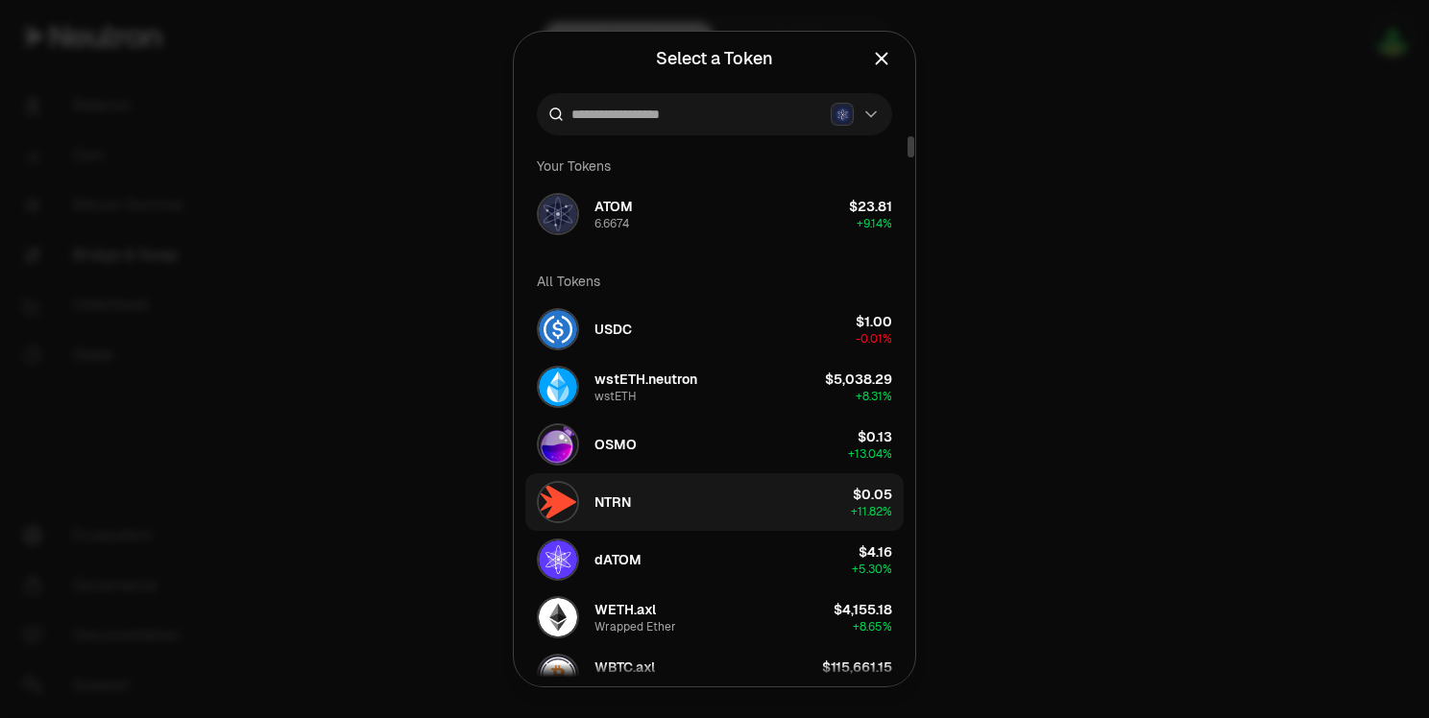
click at [738, 508] on button "NTRN $0.05 + 11.82%" at bounding box center [714, 502] width 378 height 58
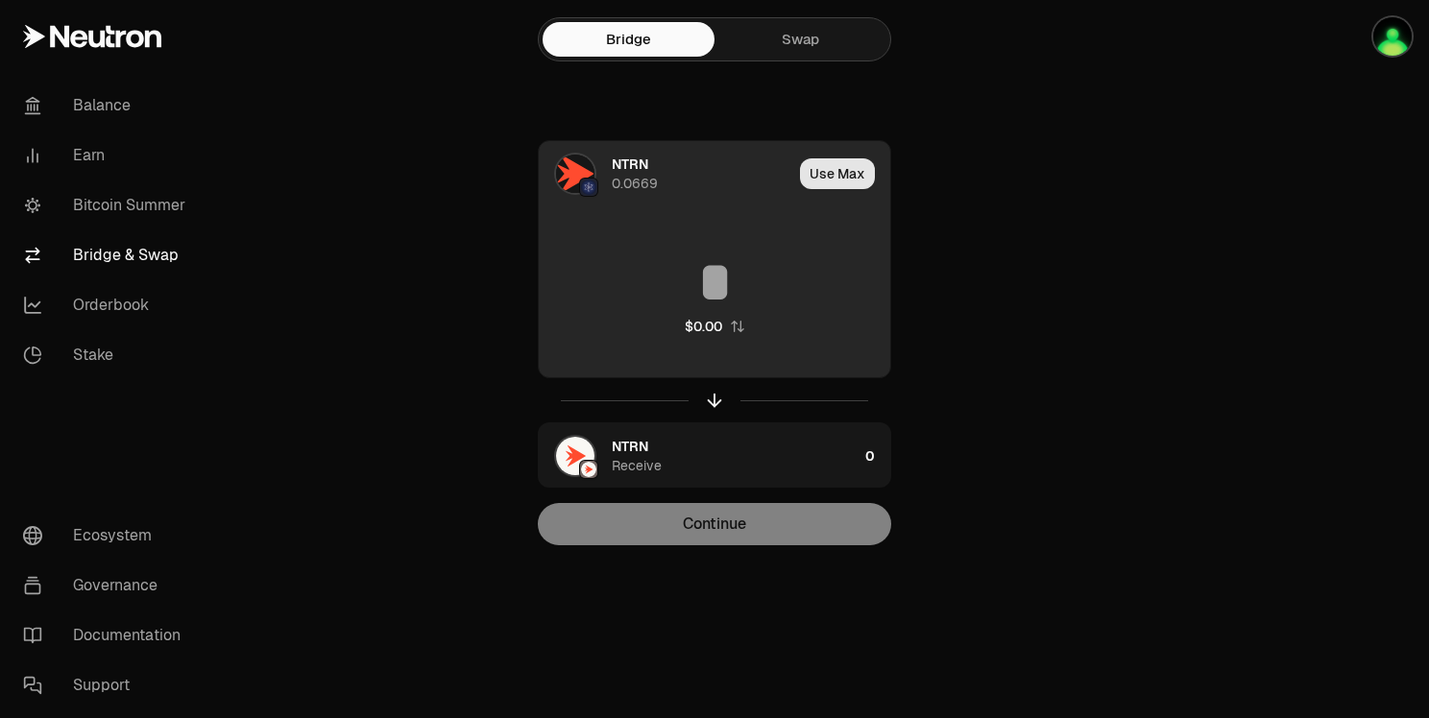
click at [841, 180] on button "Use Max" at bounding box center [837, 173] width 75 height 31
type input "********"
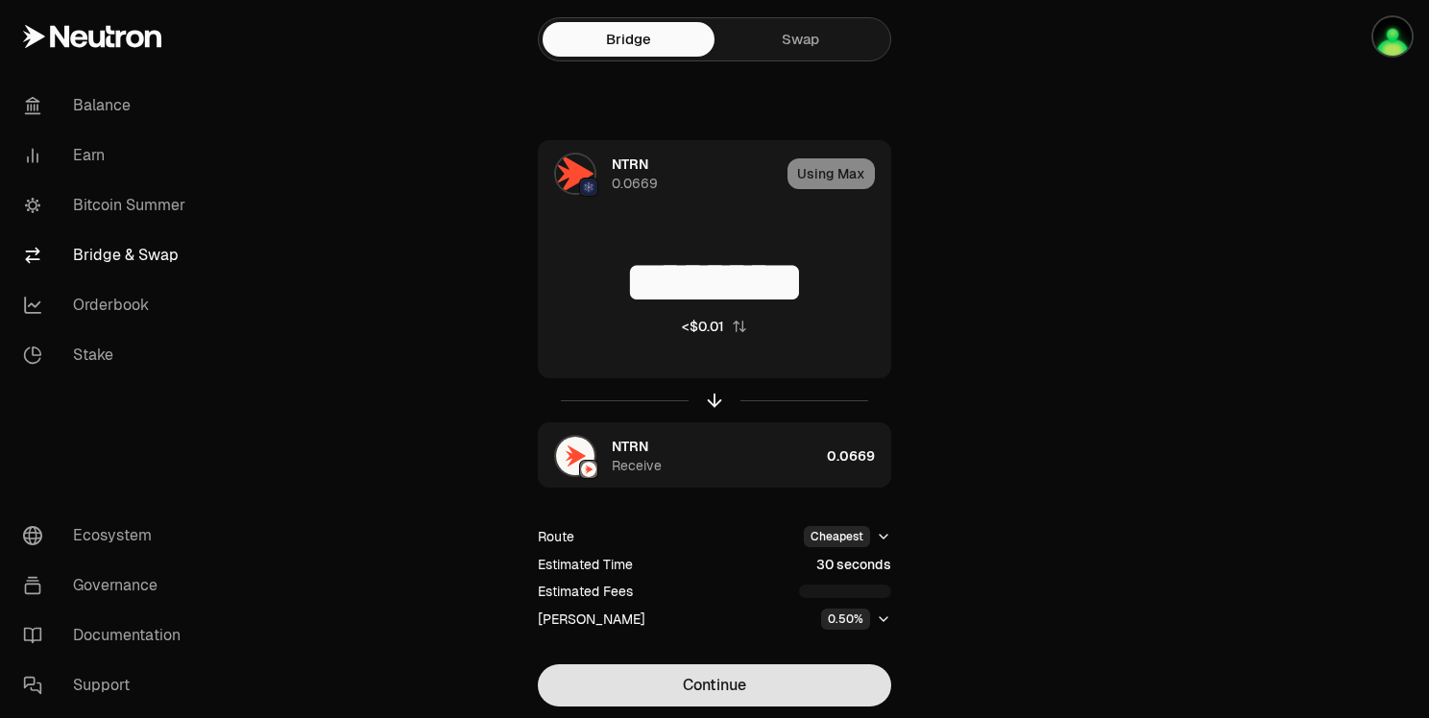
click at [788, 680] on button "Continue" at bounding box center [714, 686] width 353 height 42
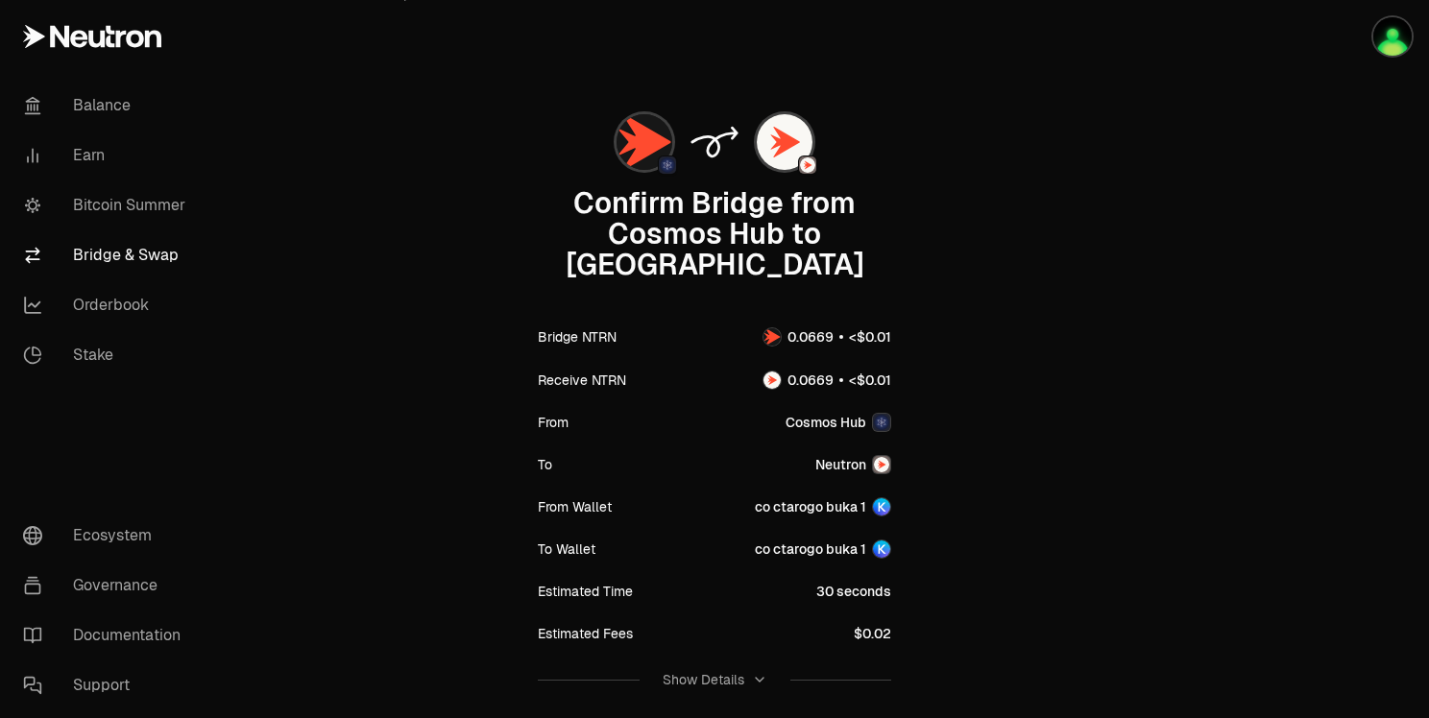
scroll to position [182, 0]
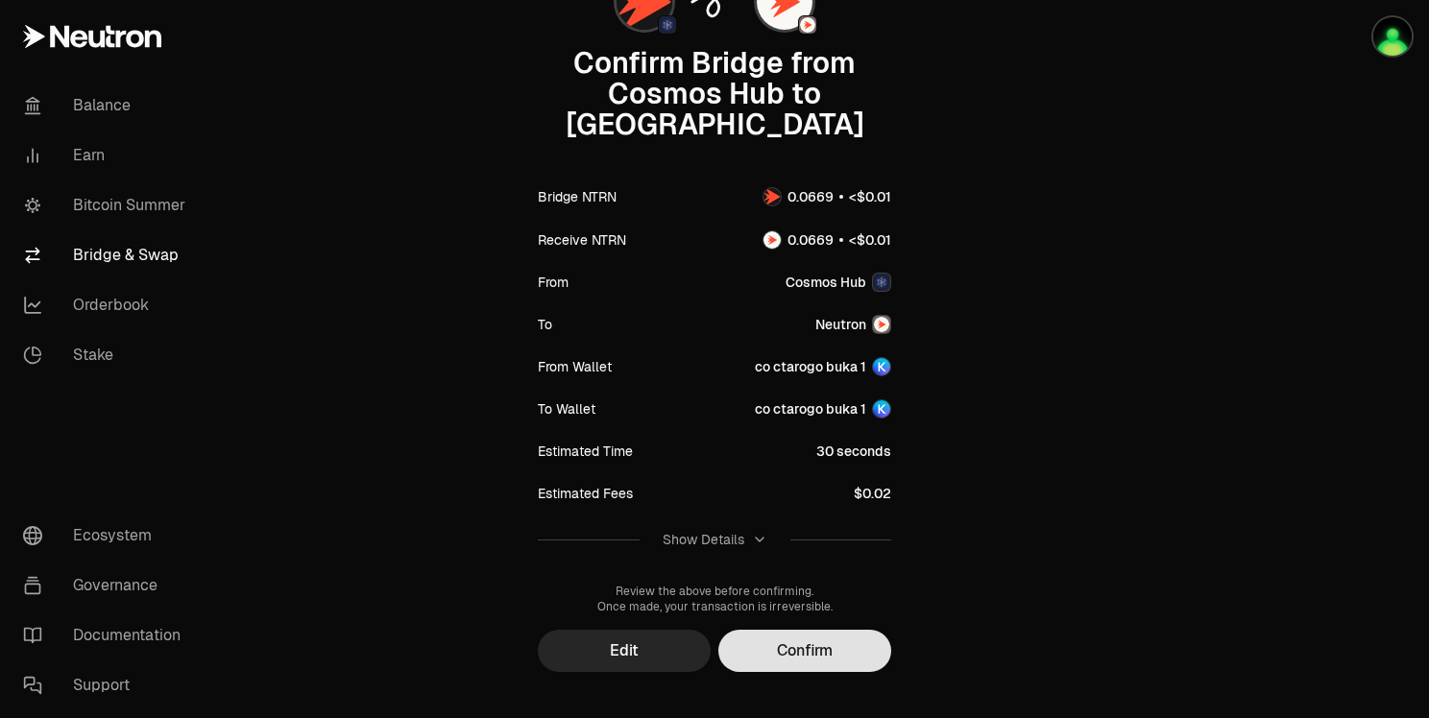
click at [827, 630] on button "Confirm" at bounding box center [804, 651] width 173 height 42
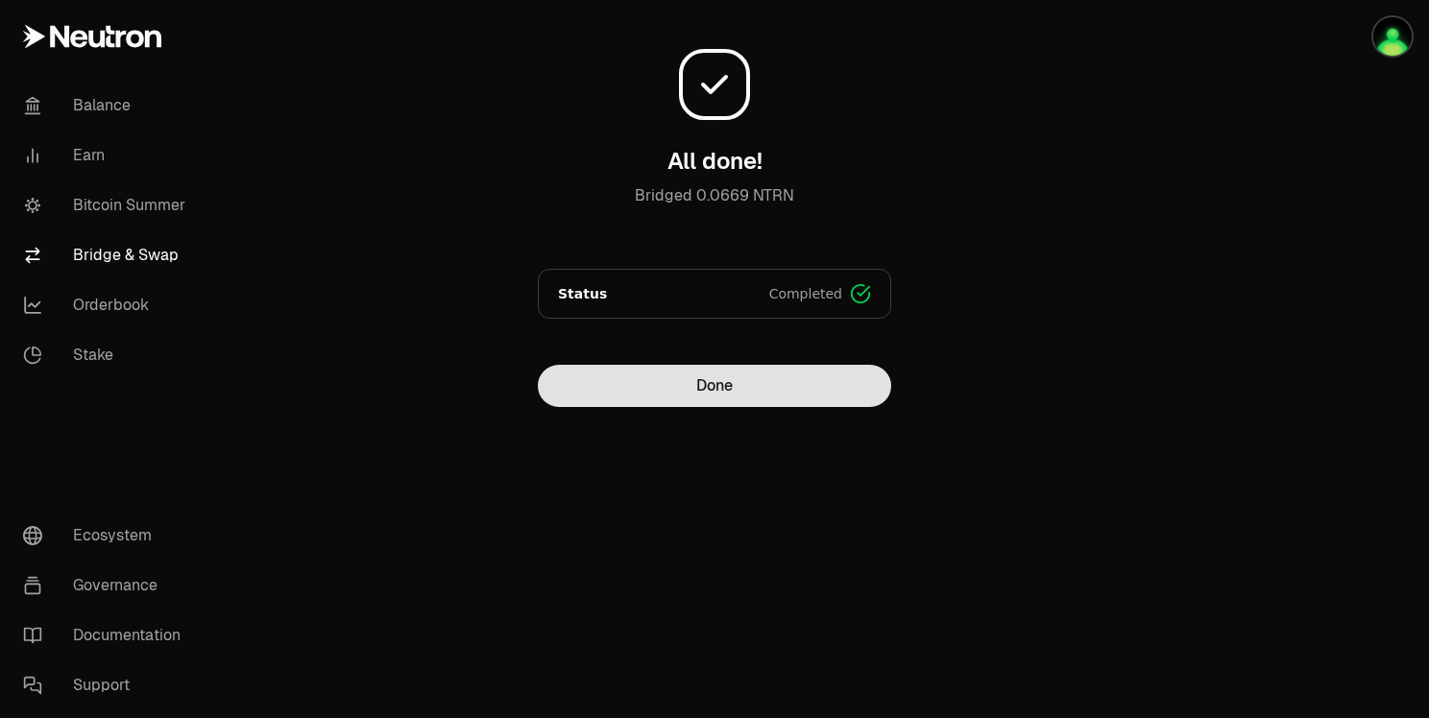
click at [745, 400] on button "Done" at bounding box center [714, 386] width 353 height 42
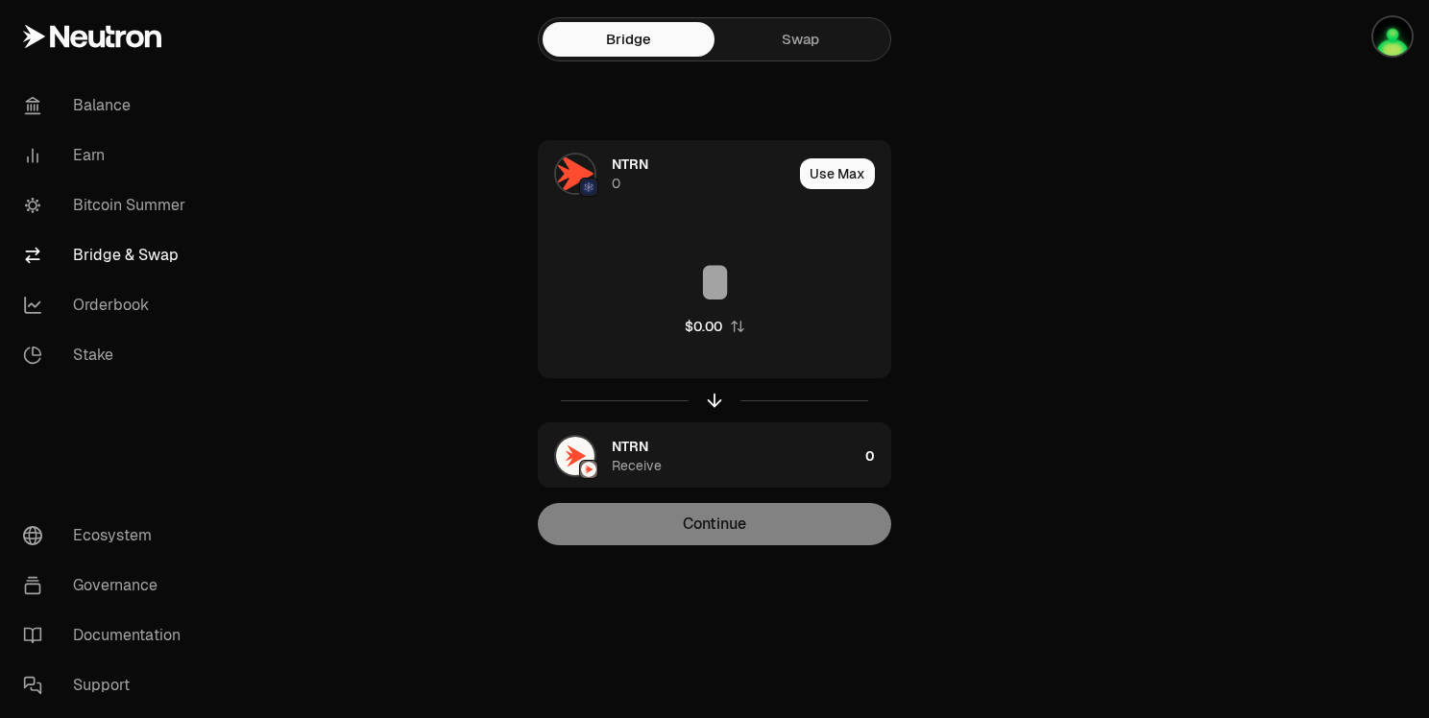
click at [761, 60] on div "Bridge Swap" at bounding box center [714, 39] width 353 height 44
click at [798, 39] on link "Swap" at bounding box center [801, 39] width 172 height 35
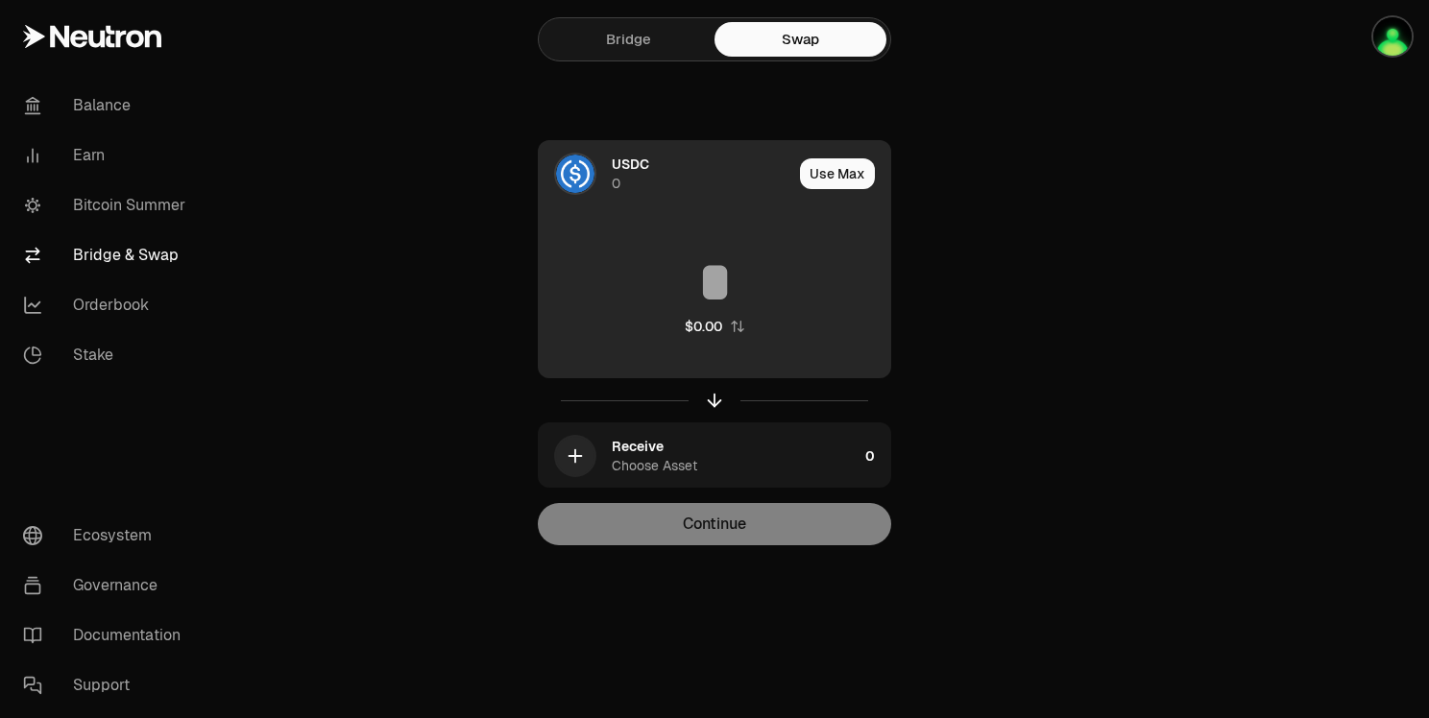
click at [619, 169] on span "USDC" at bounding box center [630, 164] width 37 height 19
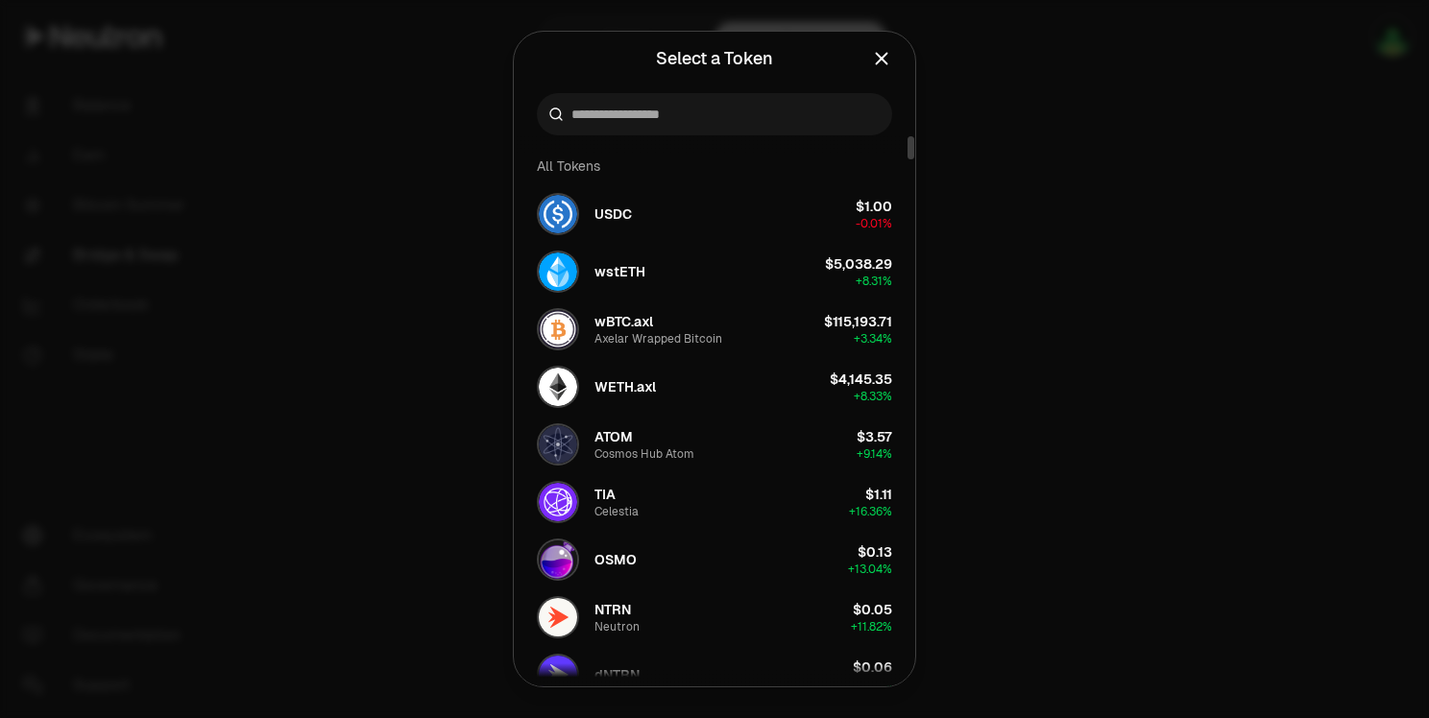
click at [888, 57] on icon "Close" at bounding box center [881, 58] width 21 height 21
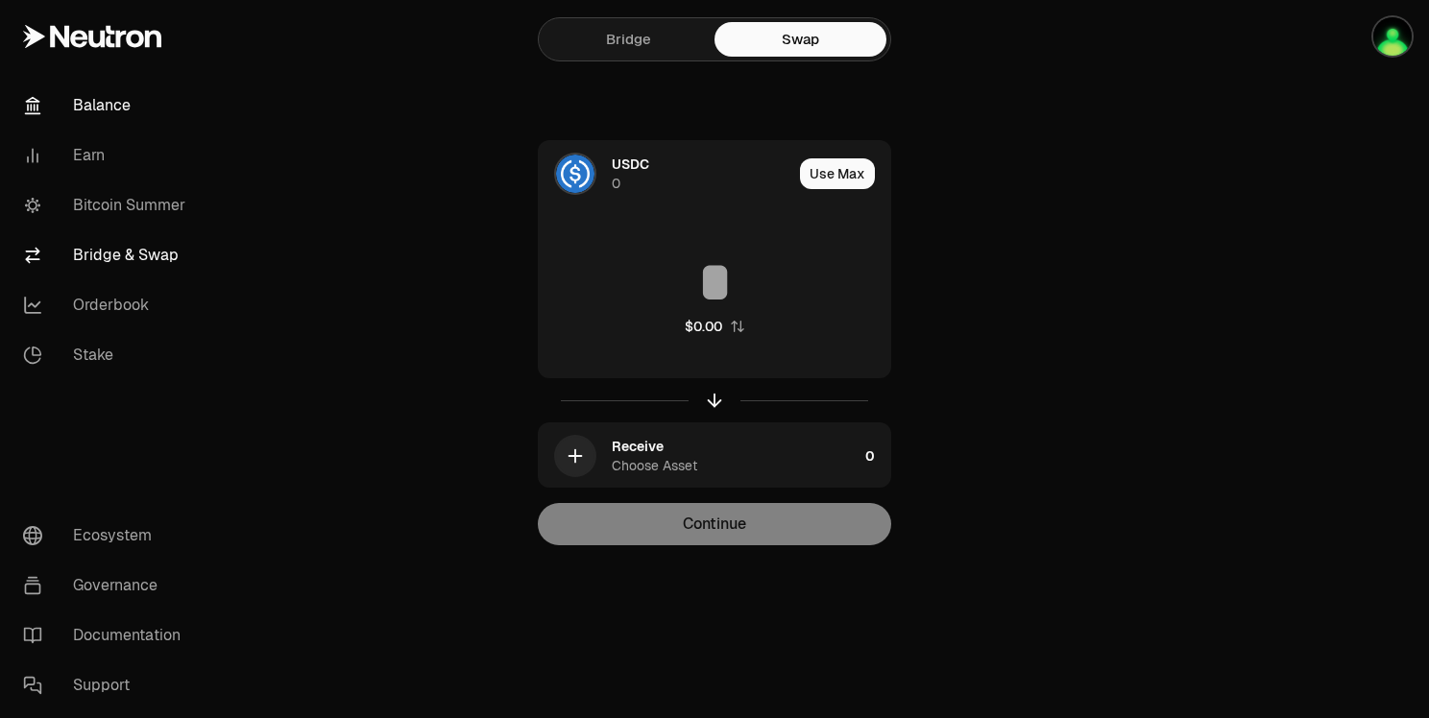
click at [113, 104] on link "Balance" at bounding box center [108, 106] width 200 height 50
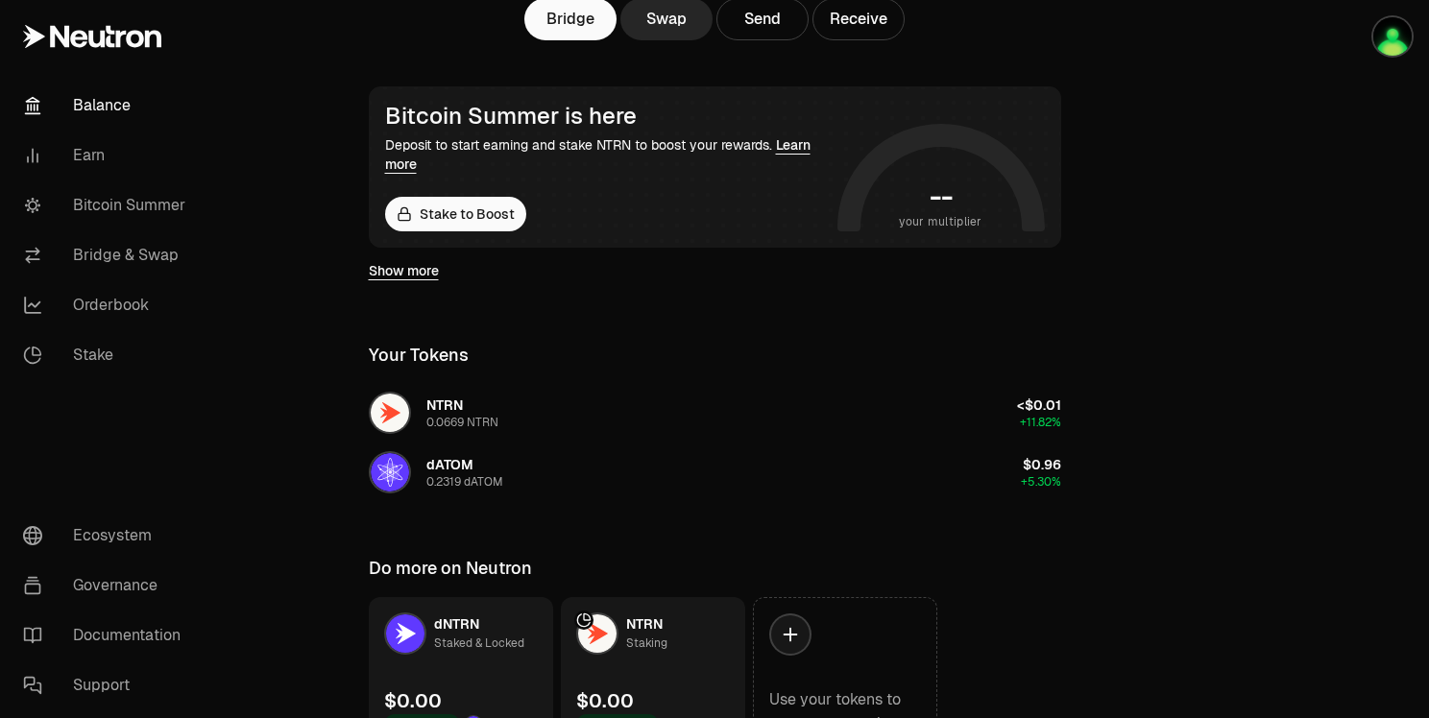
scroll to position [288, 0]
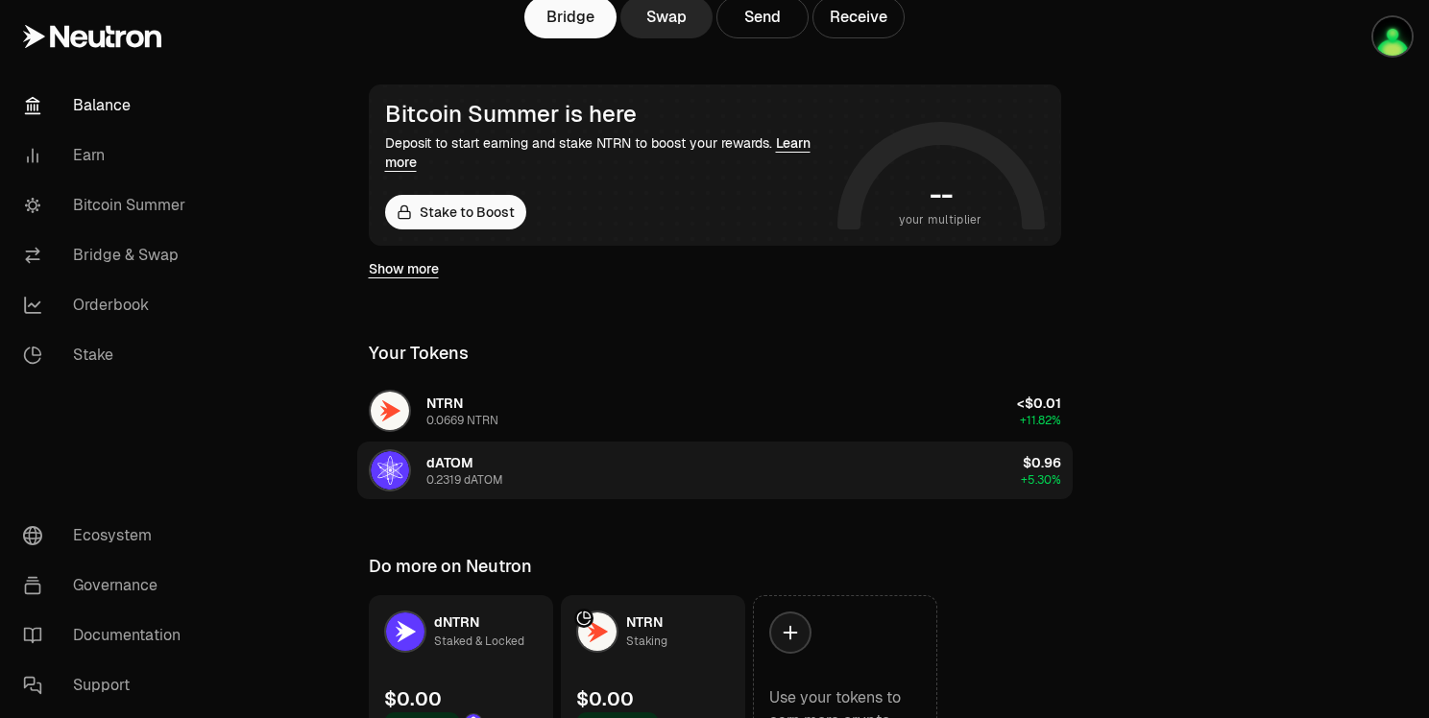
click at [494, 461] on div "dATOM 0.2319 dATOM" at bounding box center [464, 470] width 77 height 35
click at [449, 461] on span "dATOM" at bounding box center [449, 462] width 47 height 17
click at [396, 471] on img "button" at bounding box center [390, 470] width 38 height 38
click at [683, 467] on button "dATOM 0.2319 dATOM $0.96 +5.30%" at bounding box center [715, 471] width 716 height 58
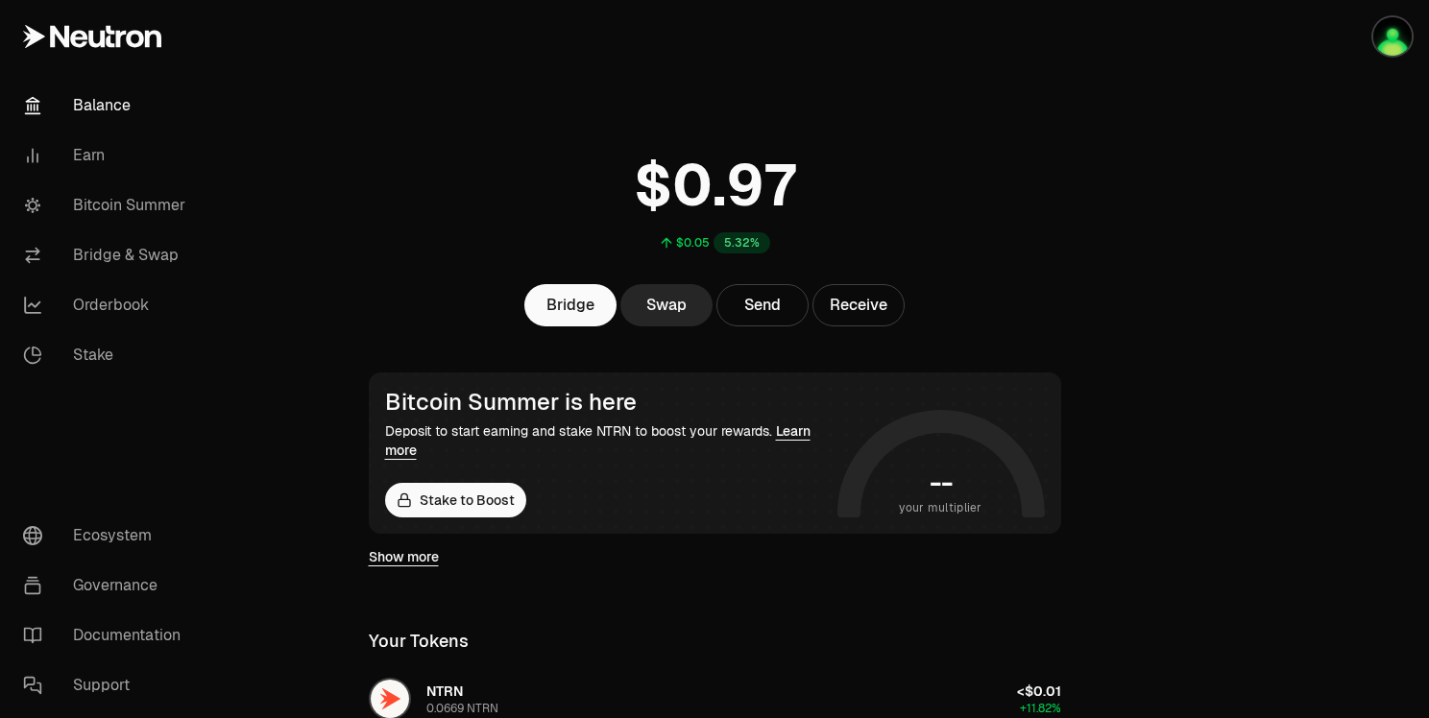
scroll to position [0, 0]
click at [670, 318] on link "Swap" at bounding box center [666, 305] width 92 height 42
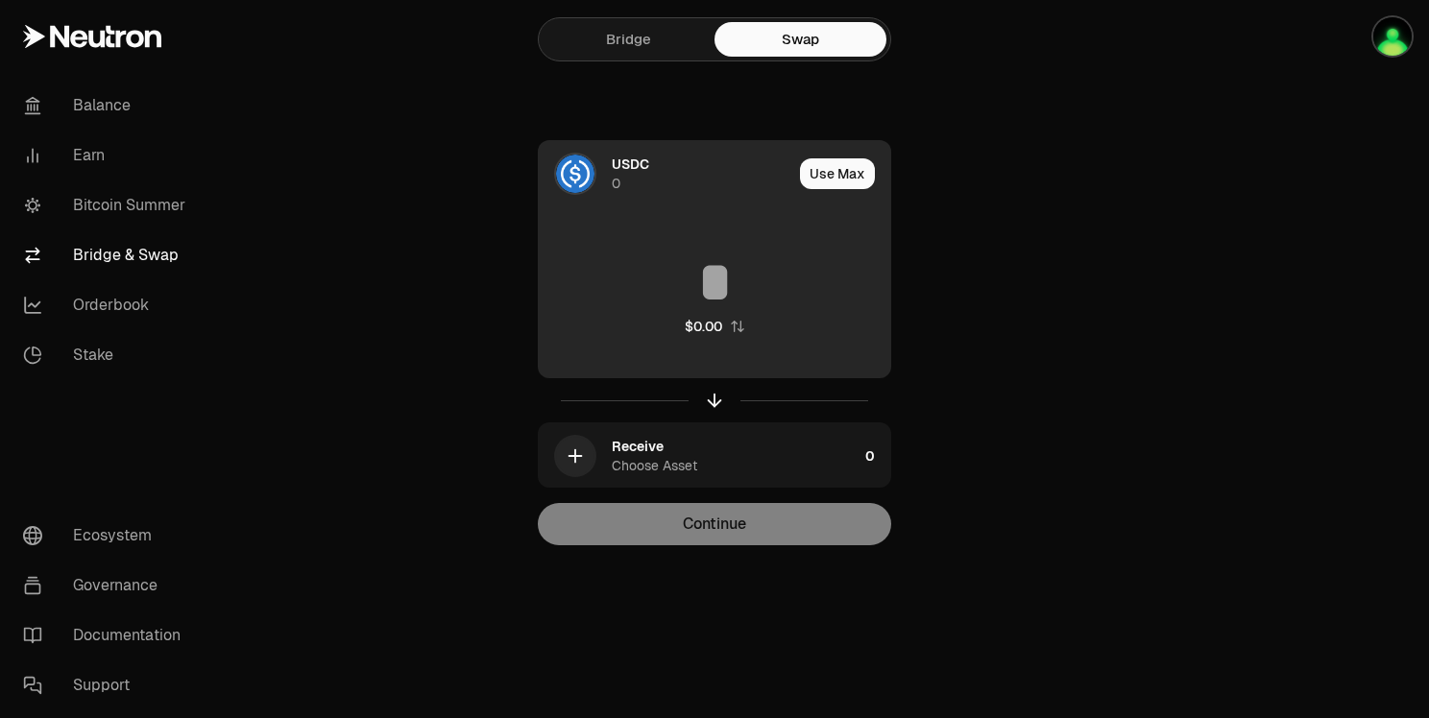
click at [621, 158] on span "USDC" at bounding box center [630, 164] width 37 height 19
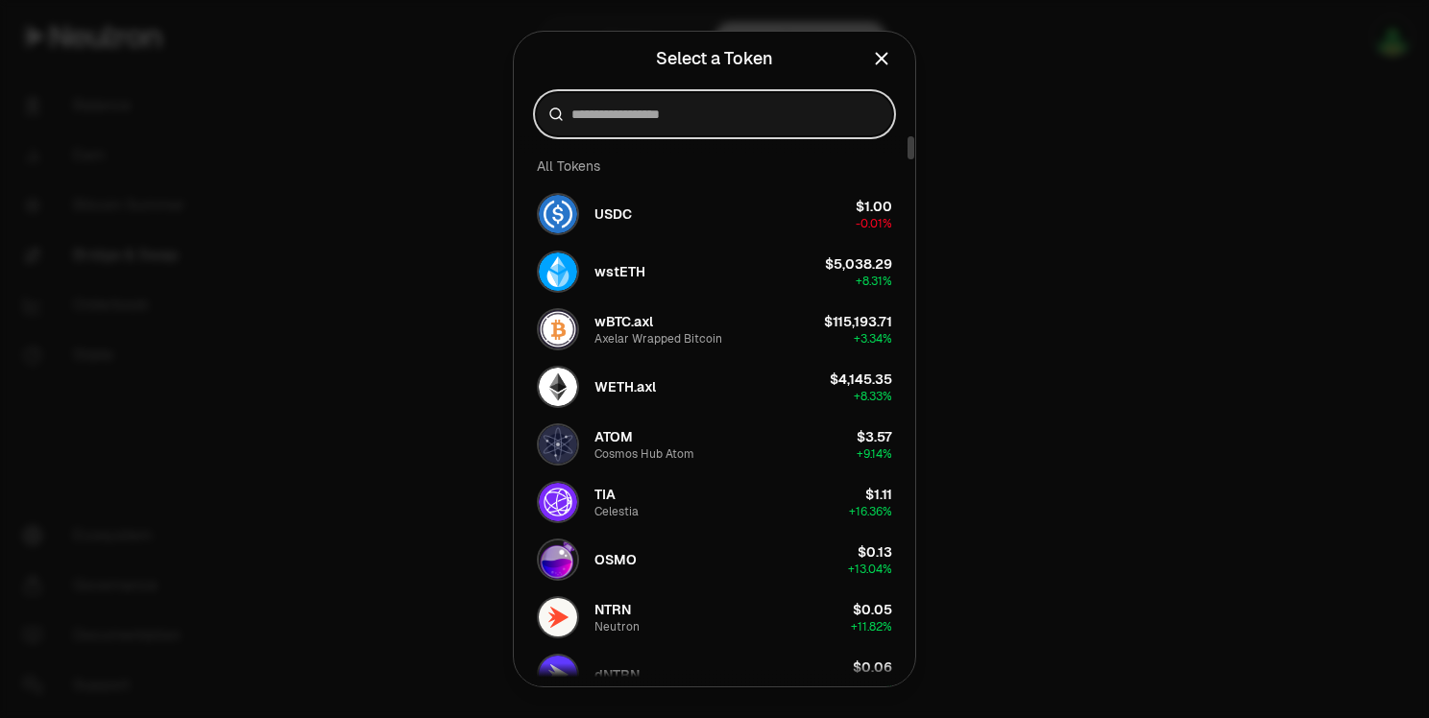
click at [641, 115] on input at bounding box center [725, 114] width 309 height 19
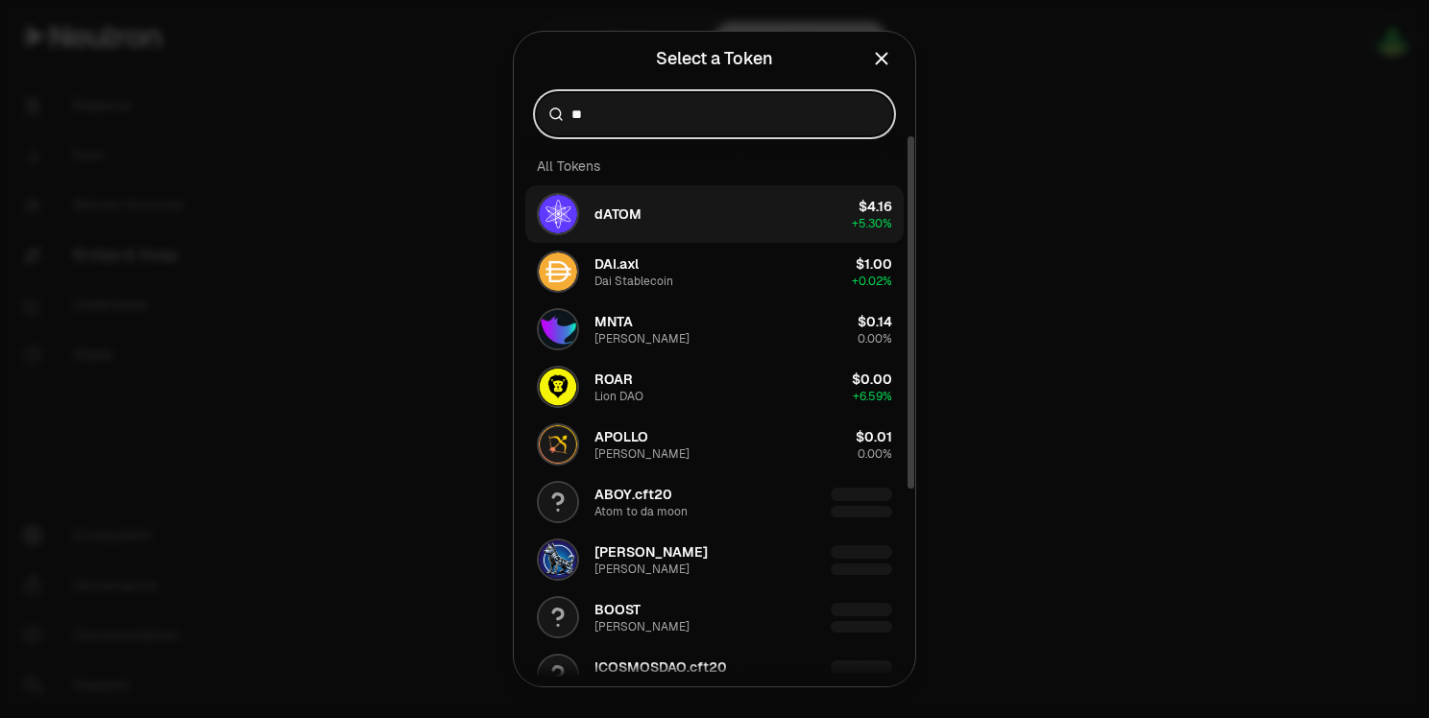
type input "**"
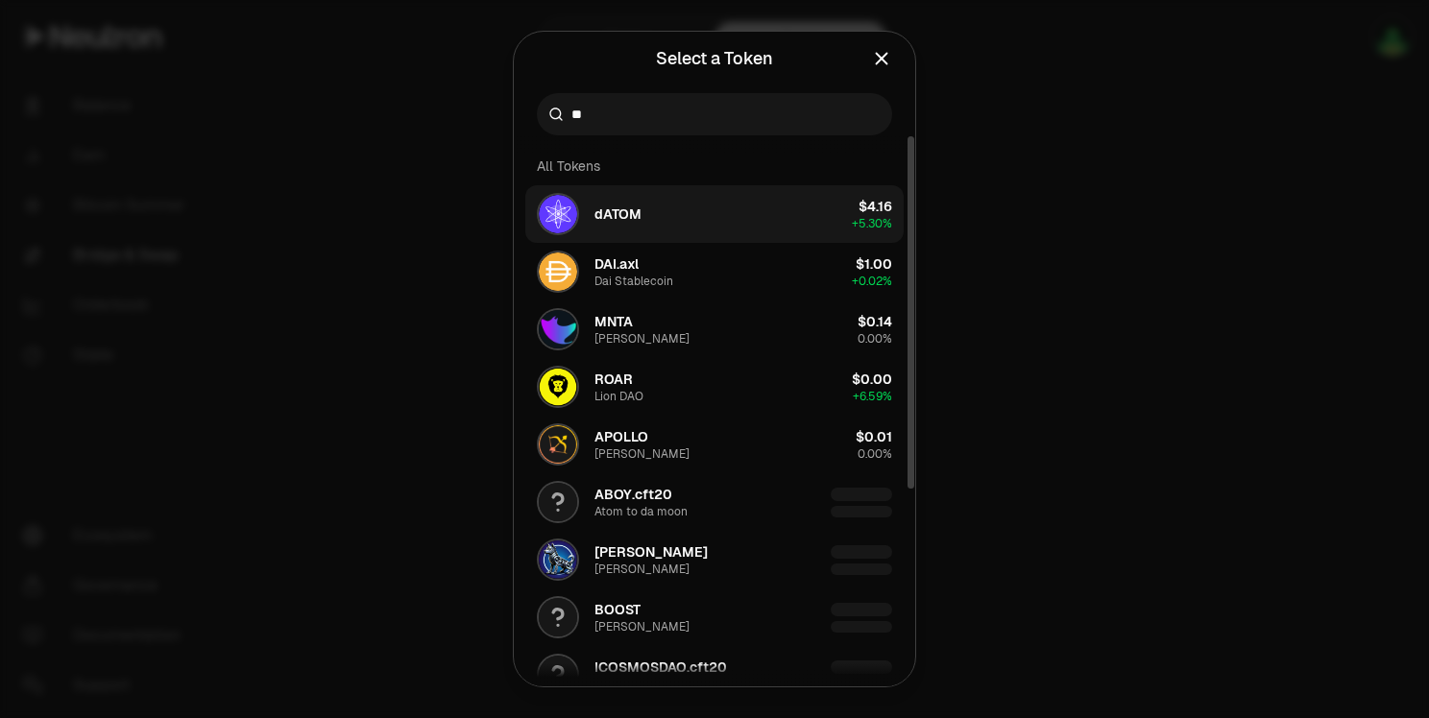
click at [689, 215] on button "dATOM $4.16 + 5.30%" at bounding box center [714, 214] width 378 height 58
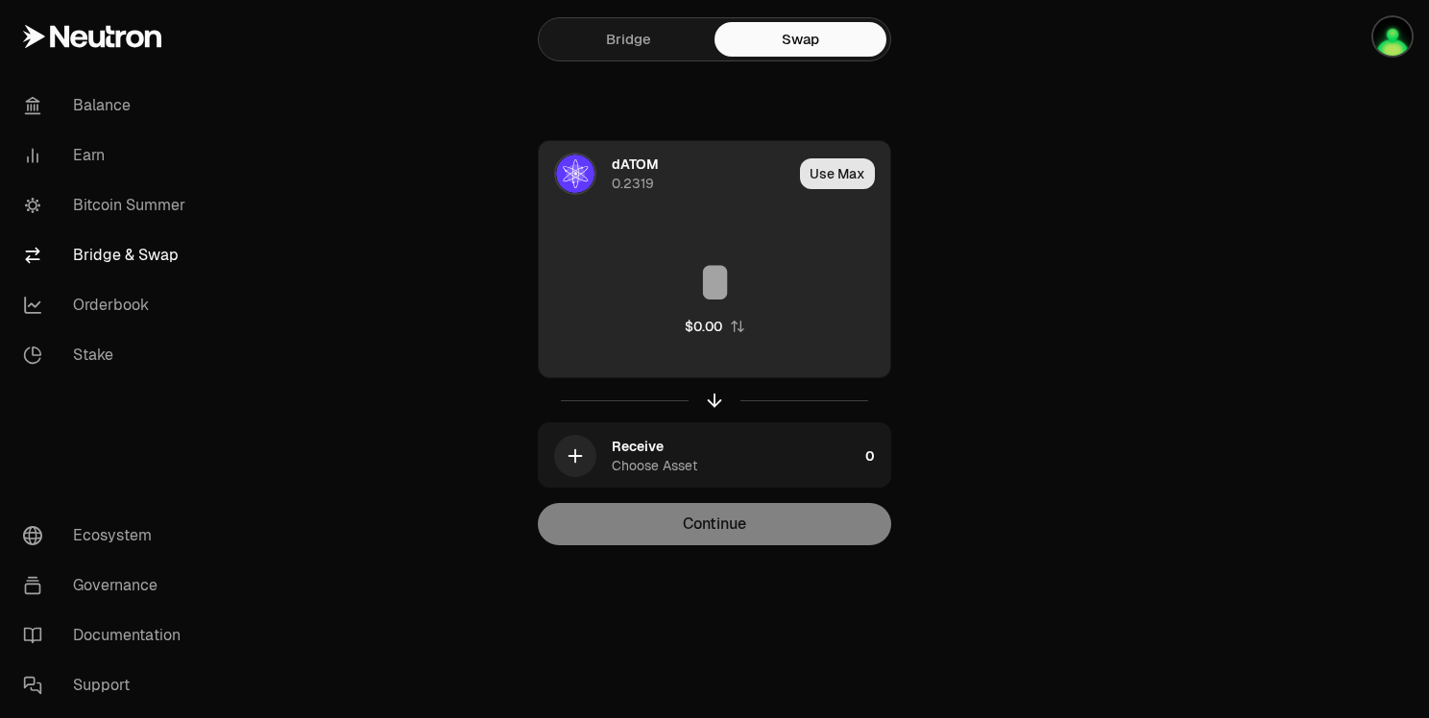
click at [841, 179] on button "Use Max" at bounding box center [837, 173] width 75 height 31
type input "********"
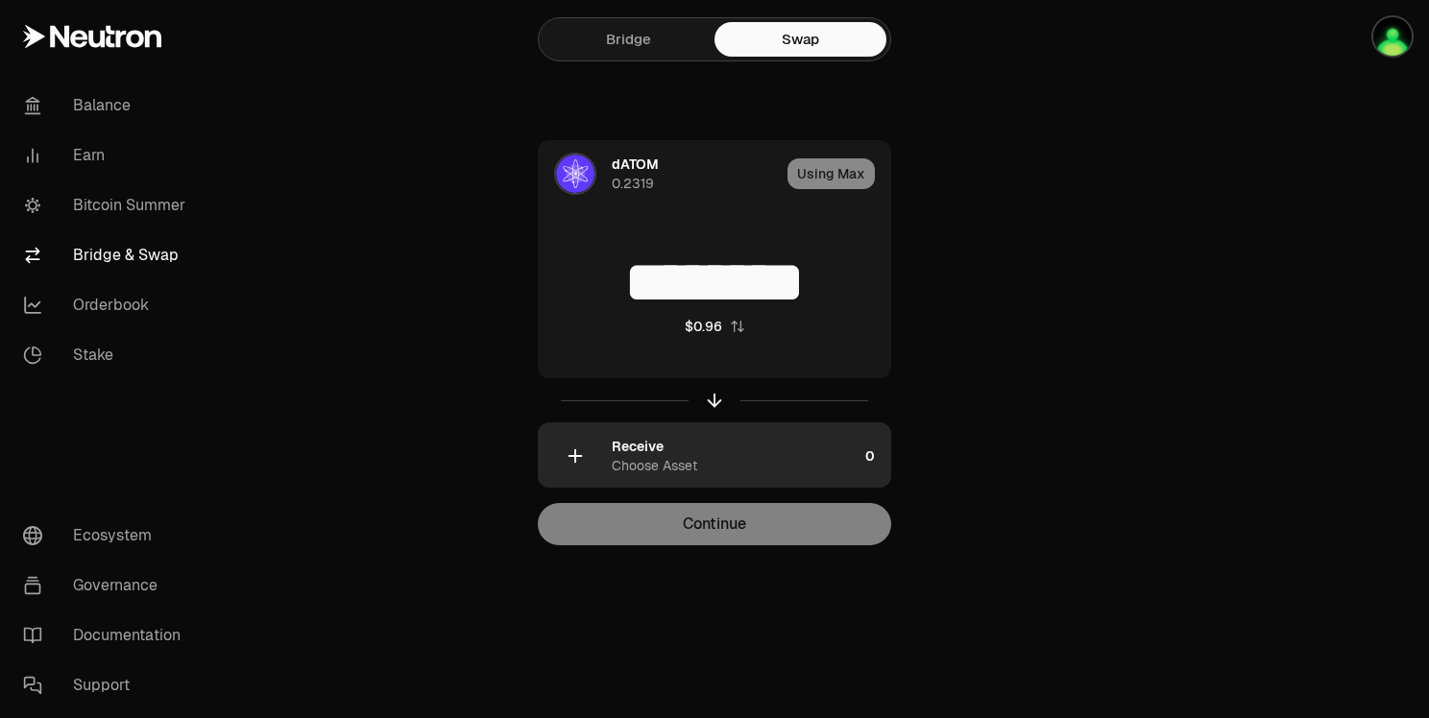
click at [653, 444] on div "Receive" at bounding box center [638, 446] width 52 height 19
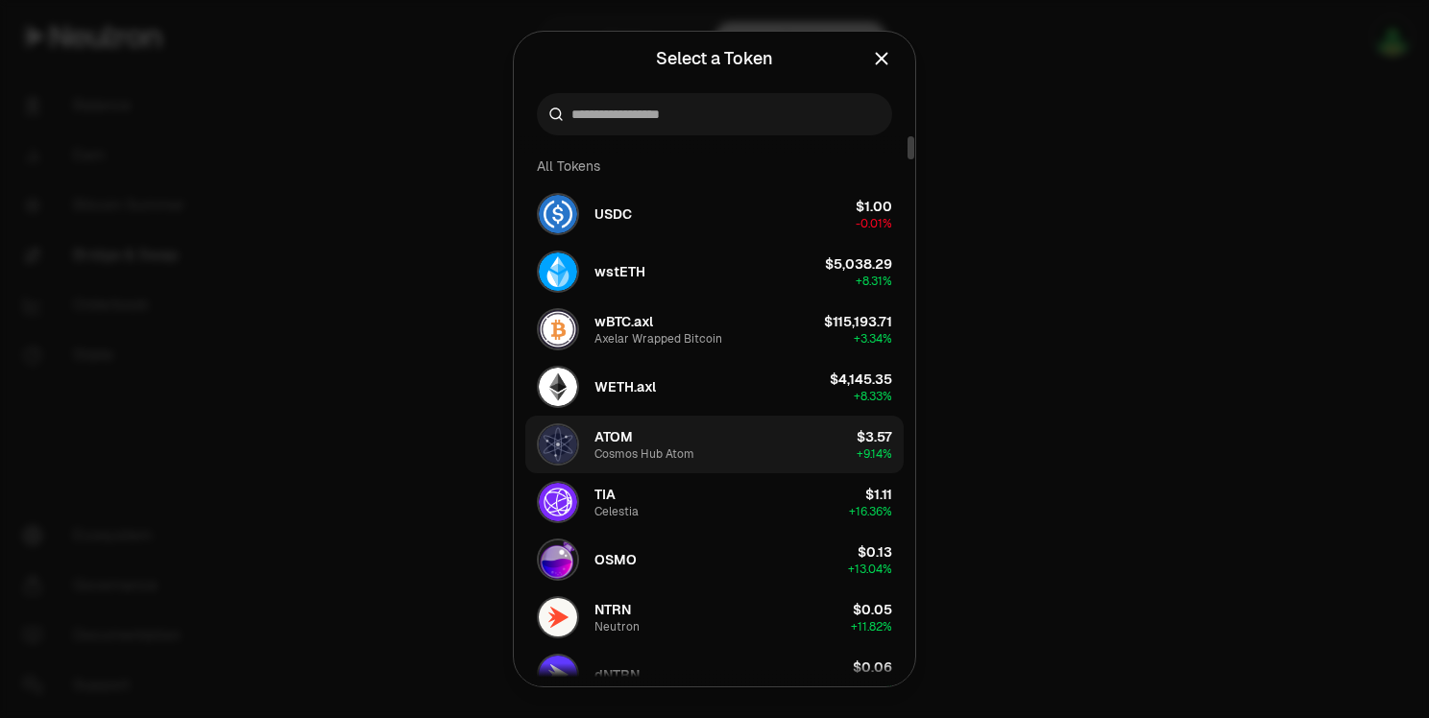
click at [739, 446] on button "ATOM Cosmos Hub Atom $3.57 + 9.14%" at bounding box center [714, 445] width 378 height 58
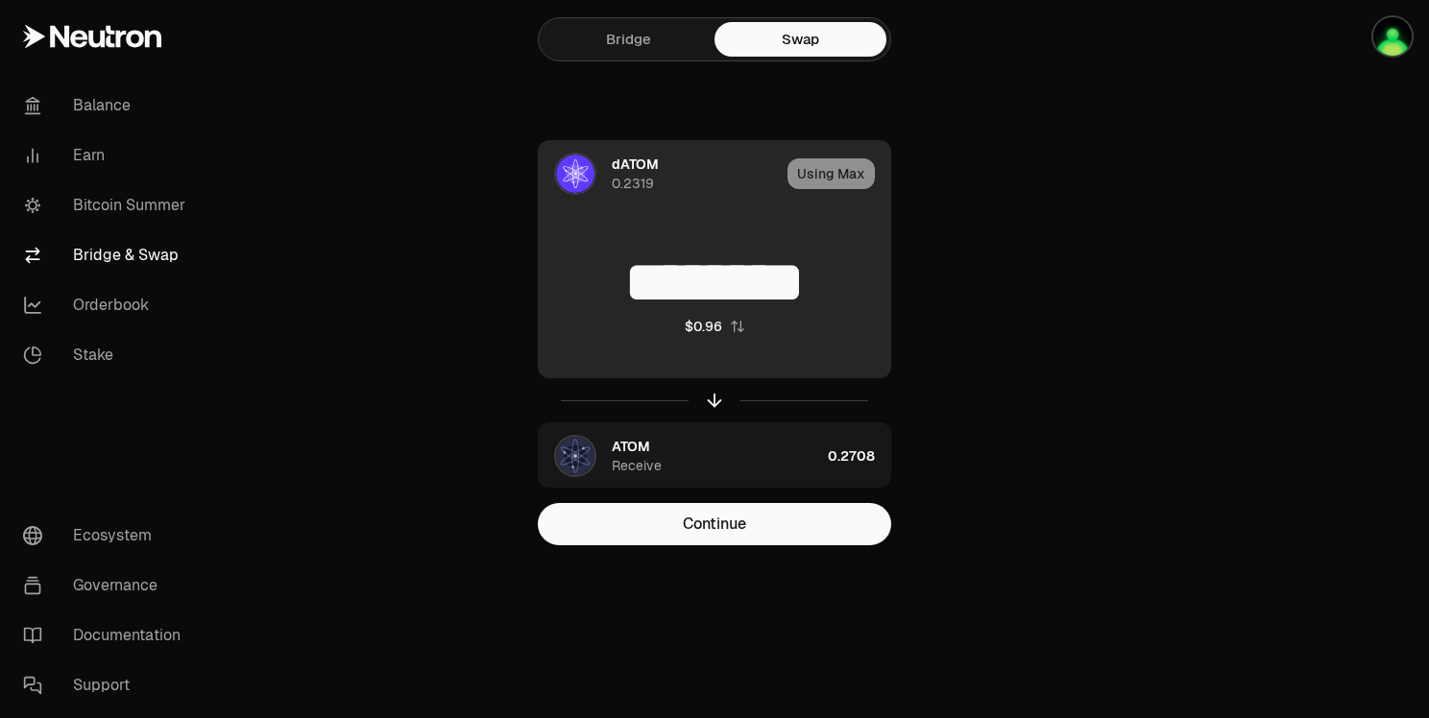
click at [841, 180] on div "Using Max" at bounding box center [839, 173] width 103 height 65
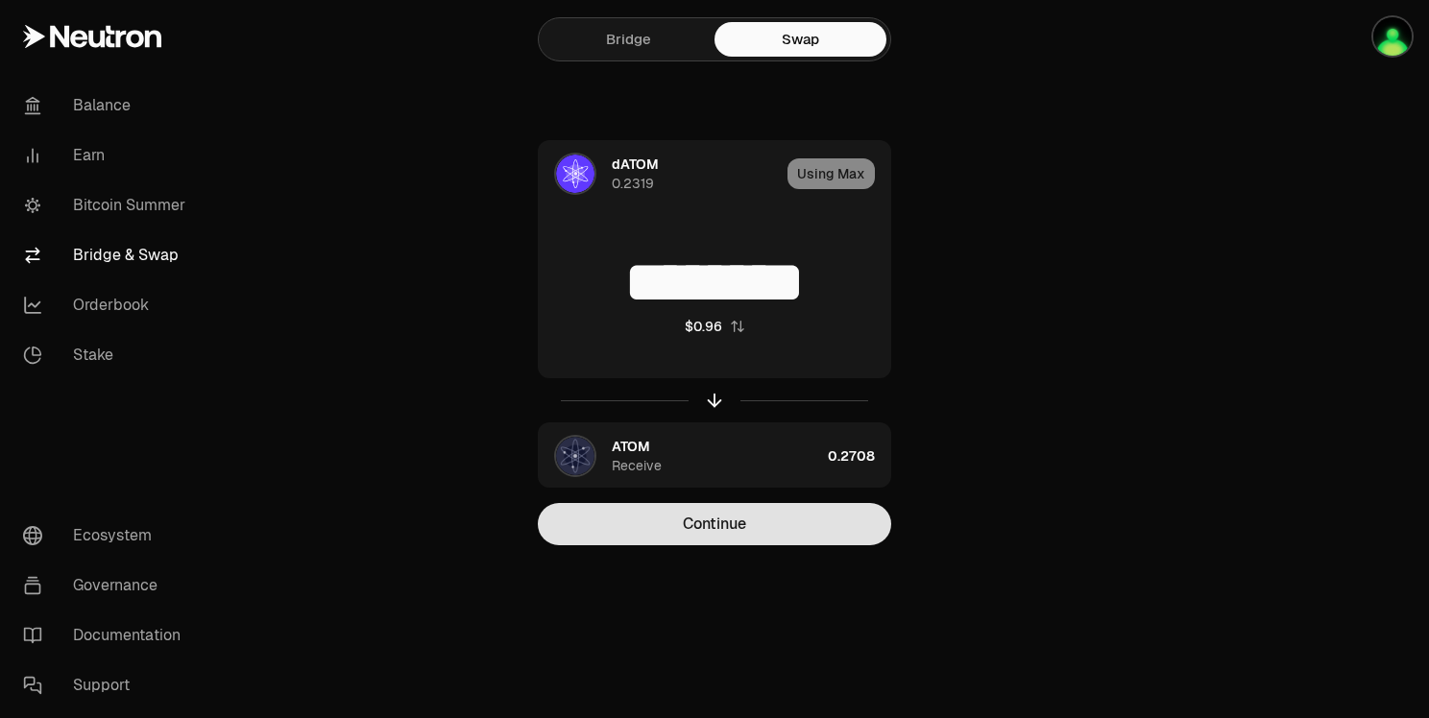
click at [810, 522] on button "Continue" at bounding box center [714, 524] width 353 height 42
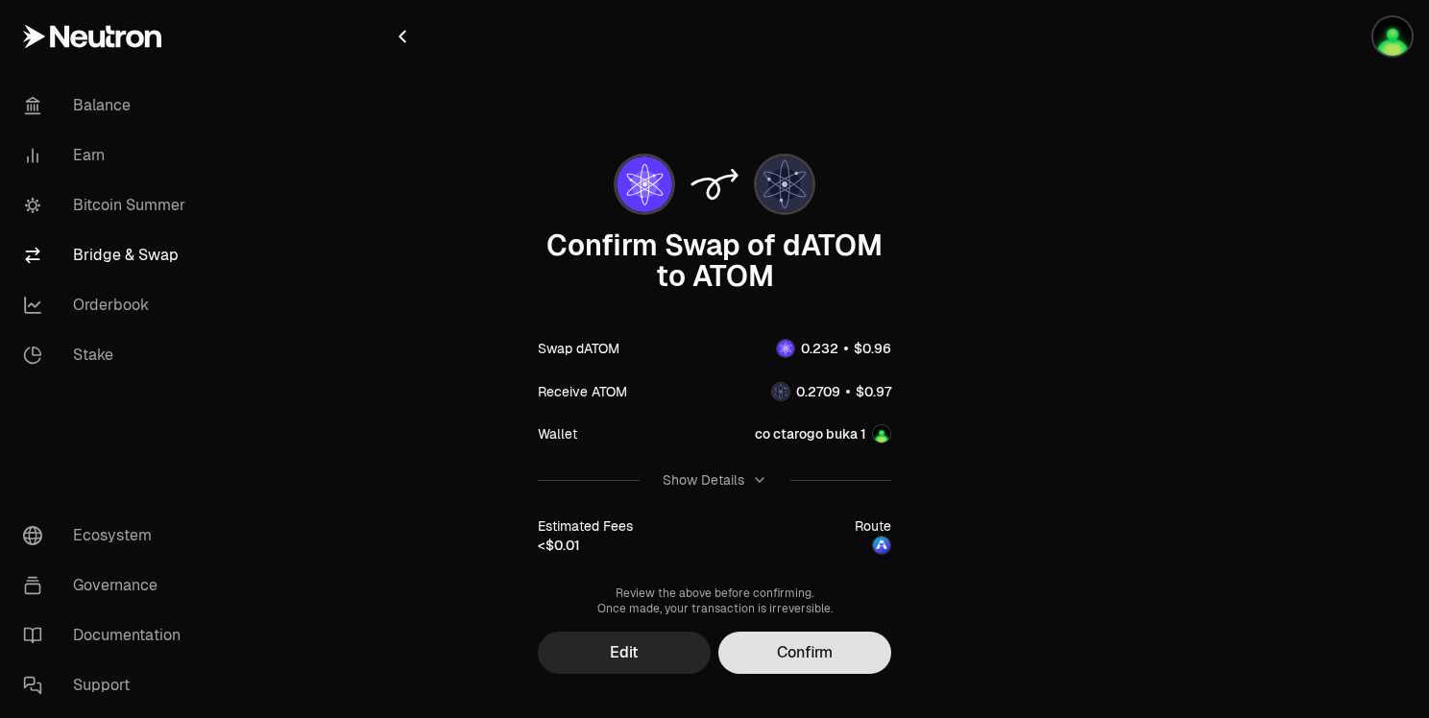
click at [836, 660] on button "Confirm" at bounding box center [804, 653] width 173 height 42
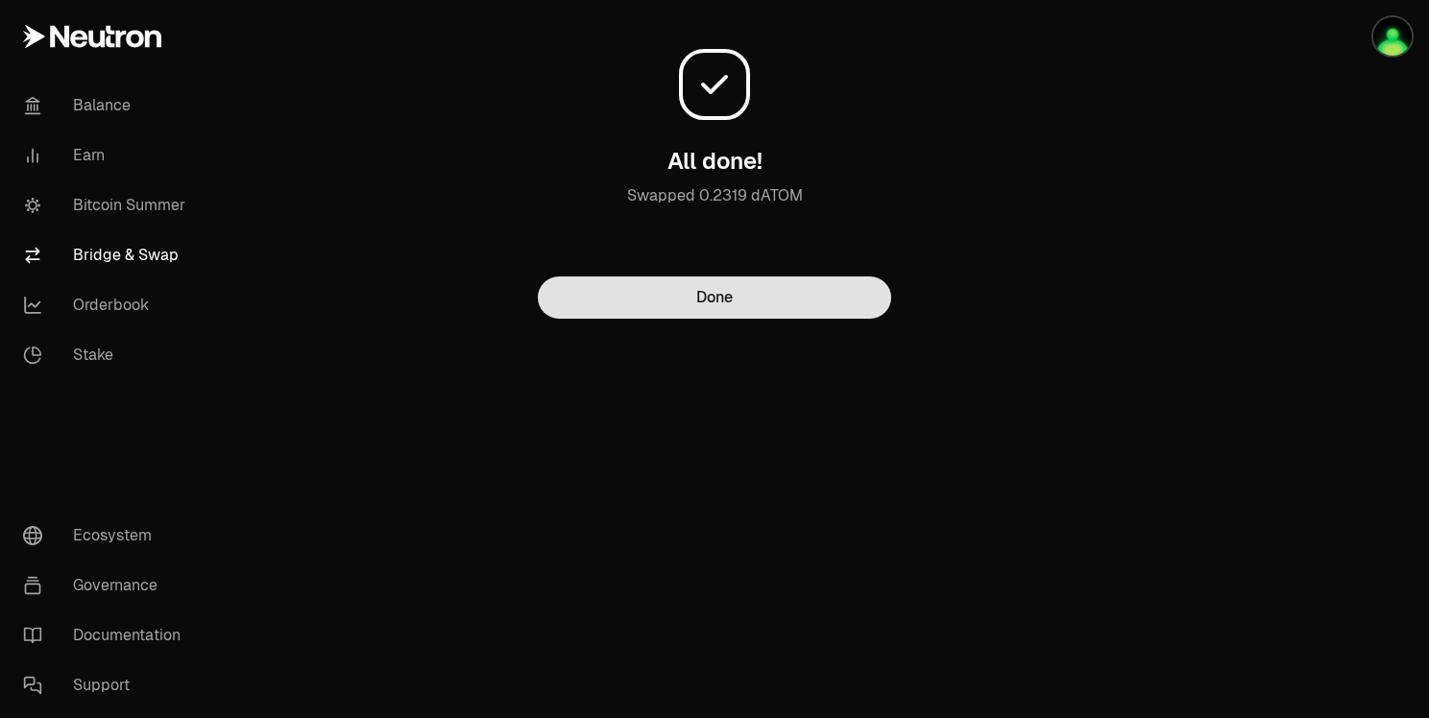
click at [755, 309] on button "Done" at bounding box center [714, 298] width 353 height 42
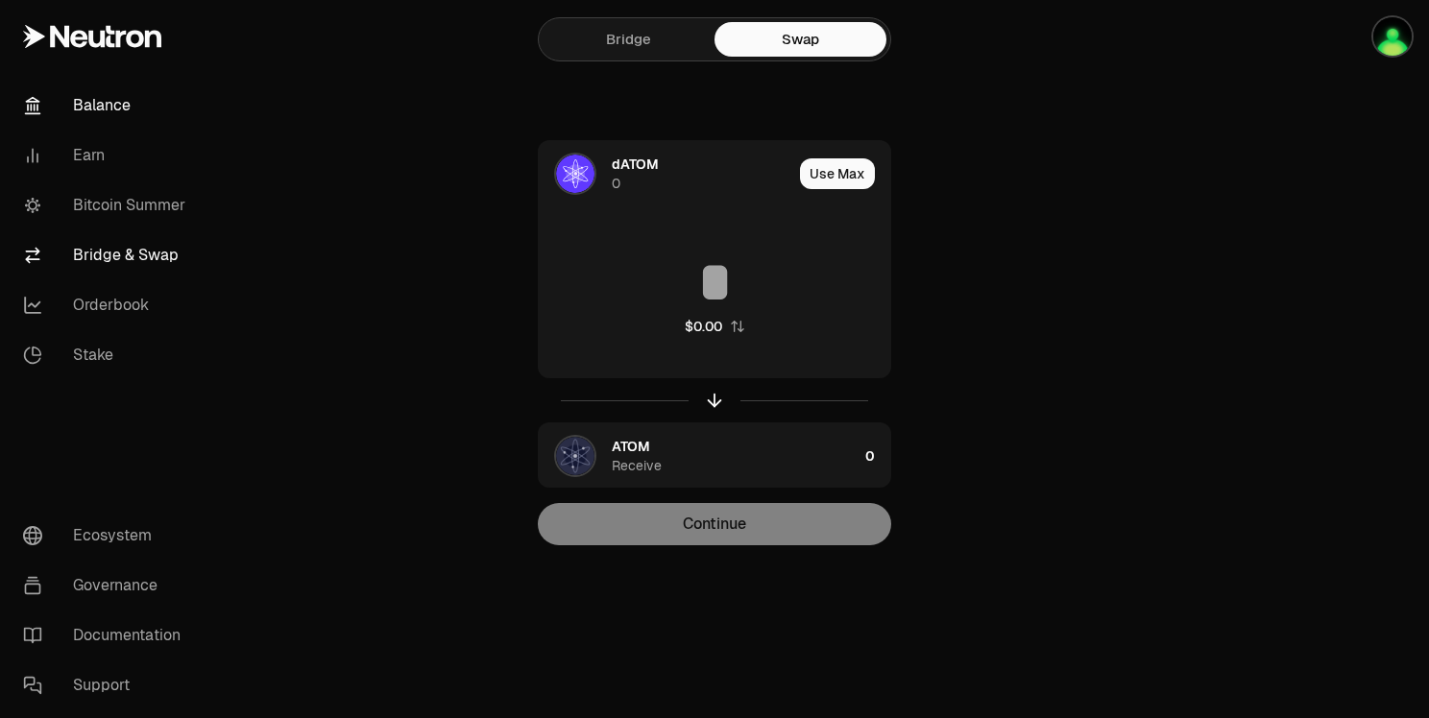
click at [119, 106] on link "Balance" at bounding box center [108, 106] width 200 height 50
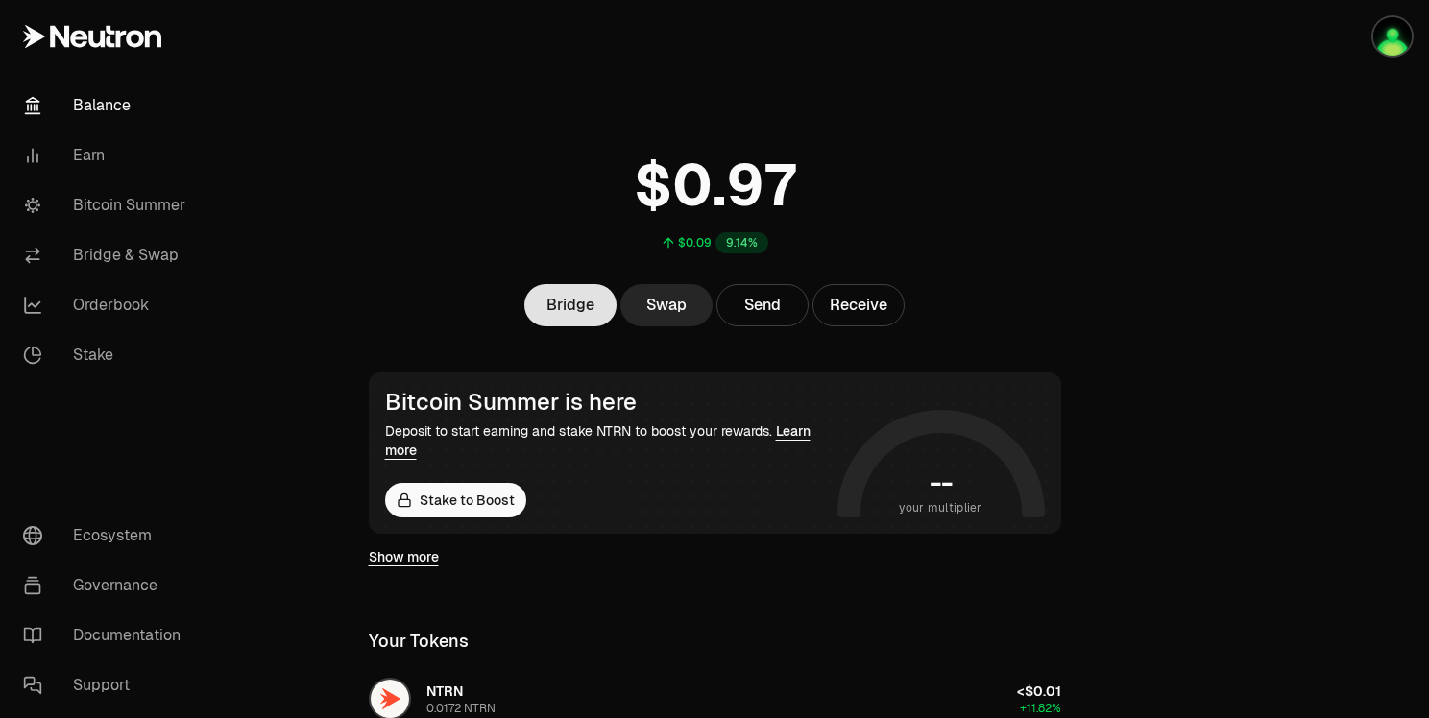
click at [584, 306] on link "Bridge" at bounding box center [570, 305] width 92 height 42
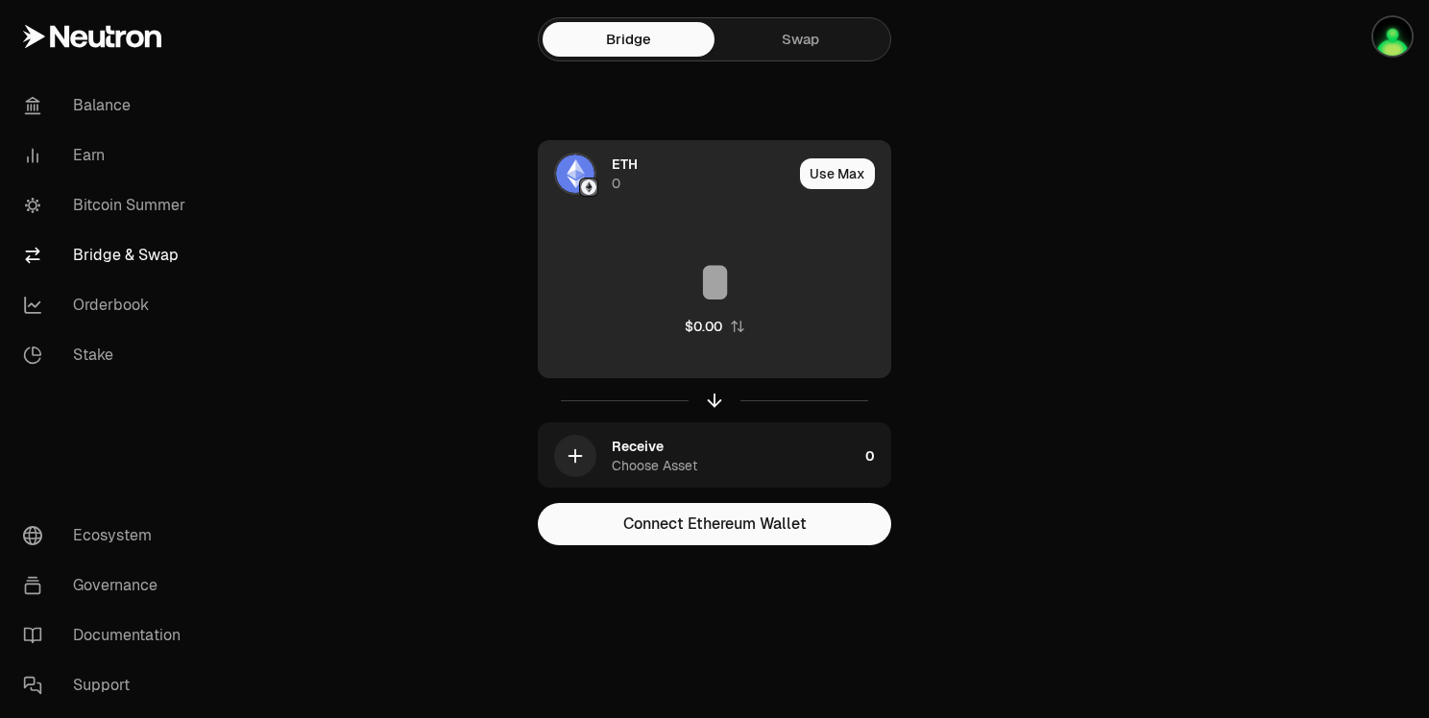
click at [588, 173] on img at bounding box center [575, 174] width 38 height 38
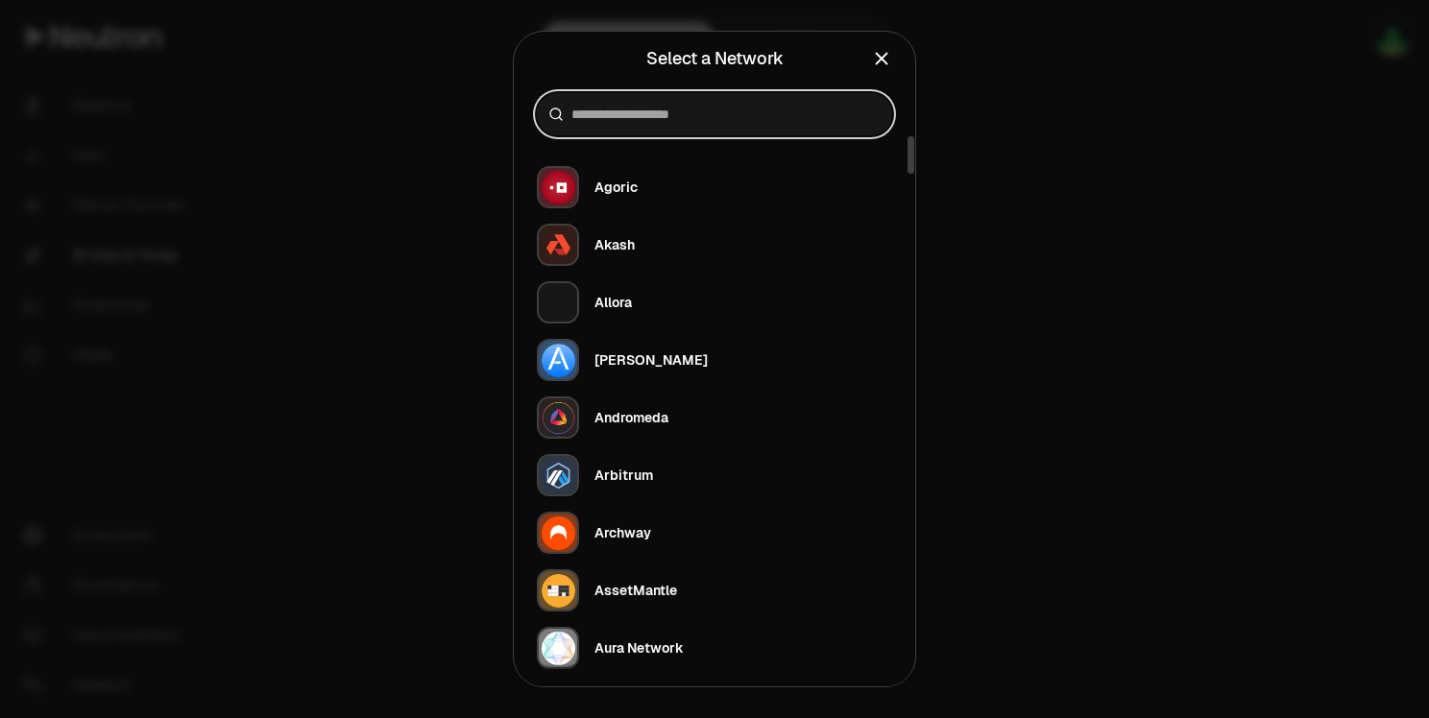
click at [616, 118] on input at bounding box center [725, 114] width 309 height 19
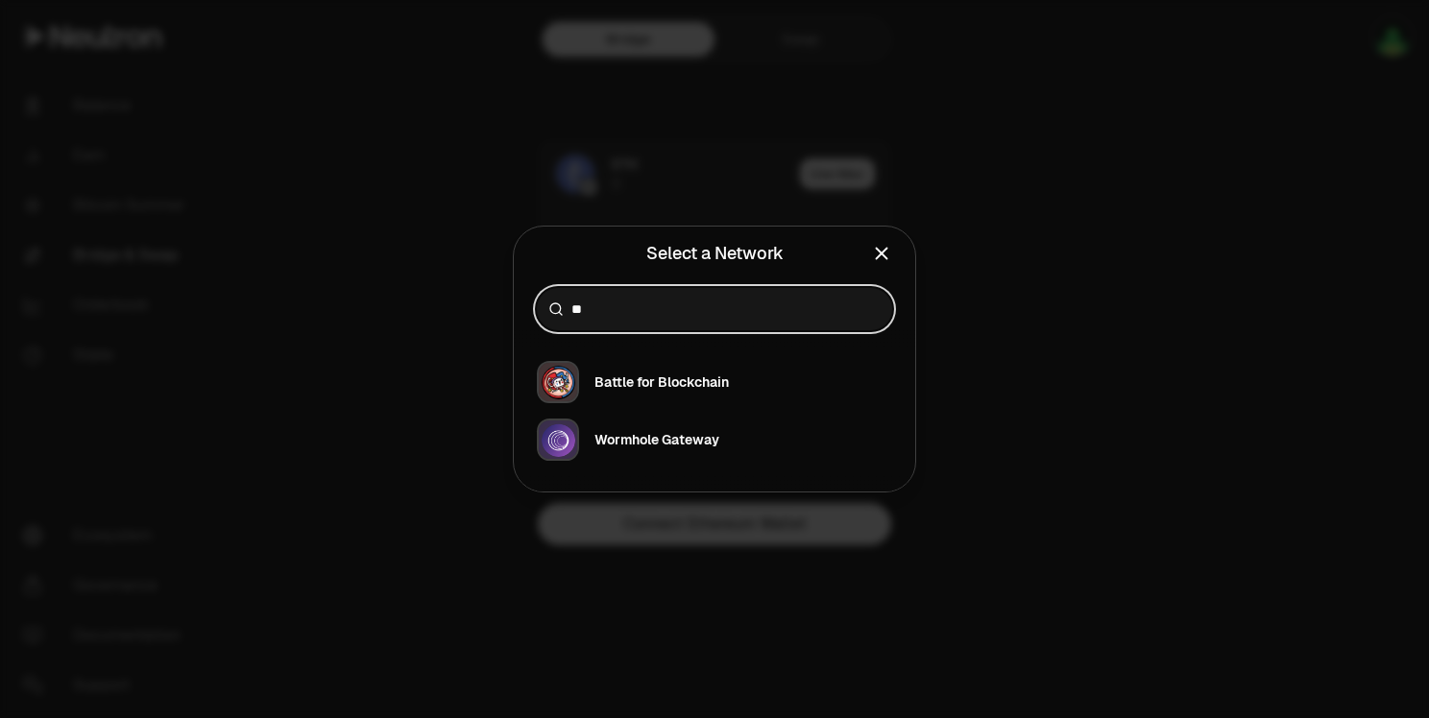
type input "*"
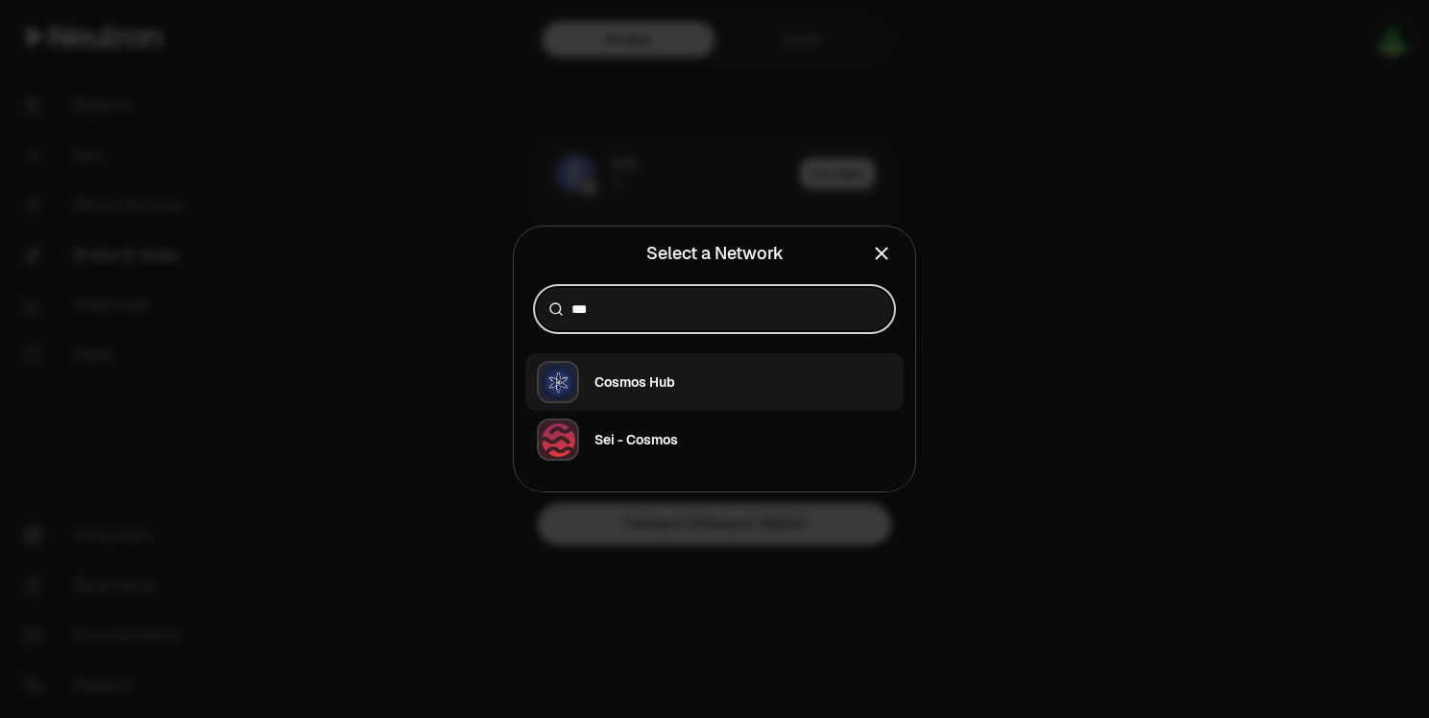
type input "***"
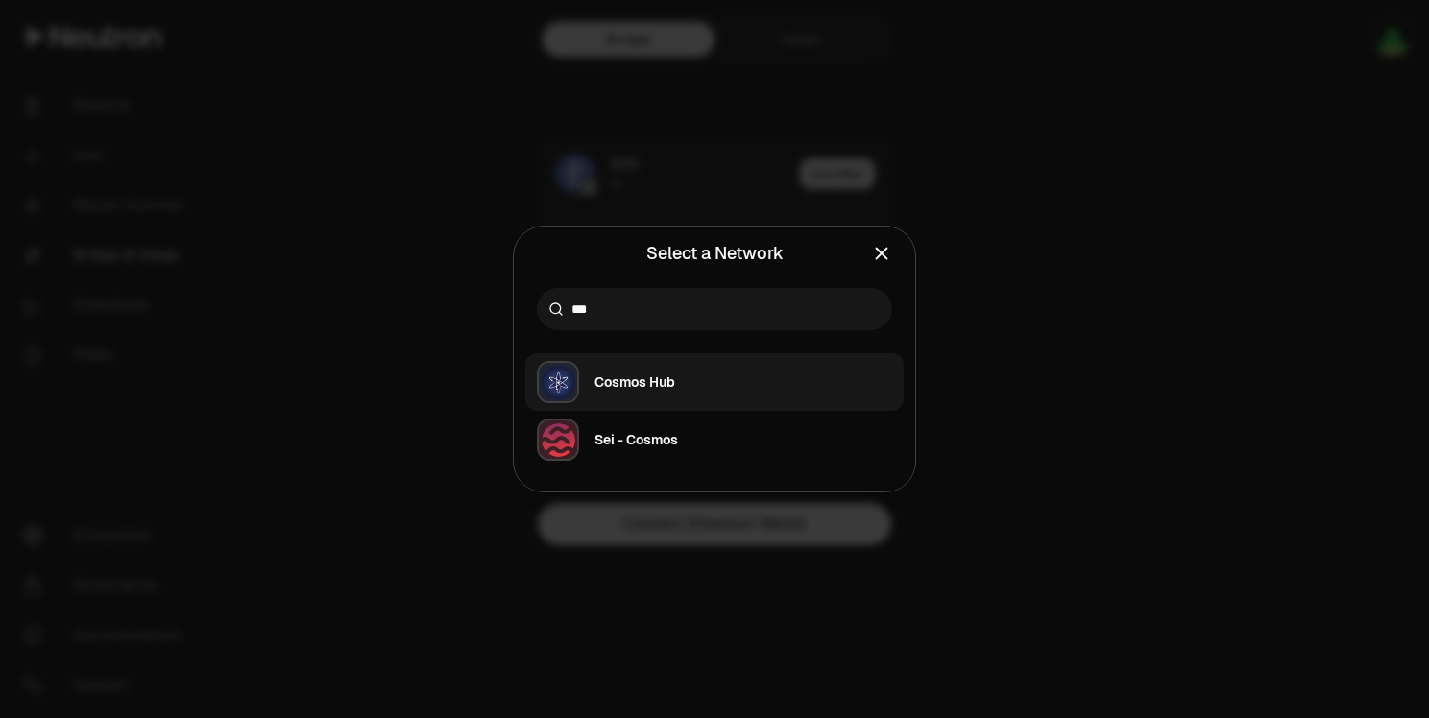
click at [730, 373] on button "Cosmos Hub" at bounding box center [714, 382] width 378 height 58
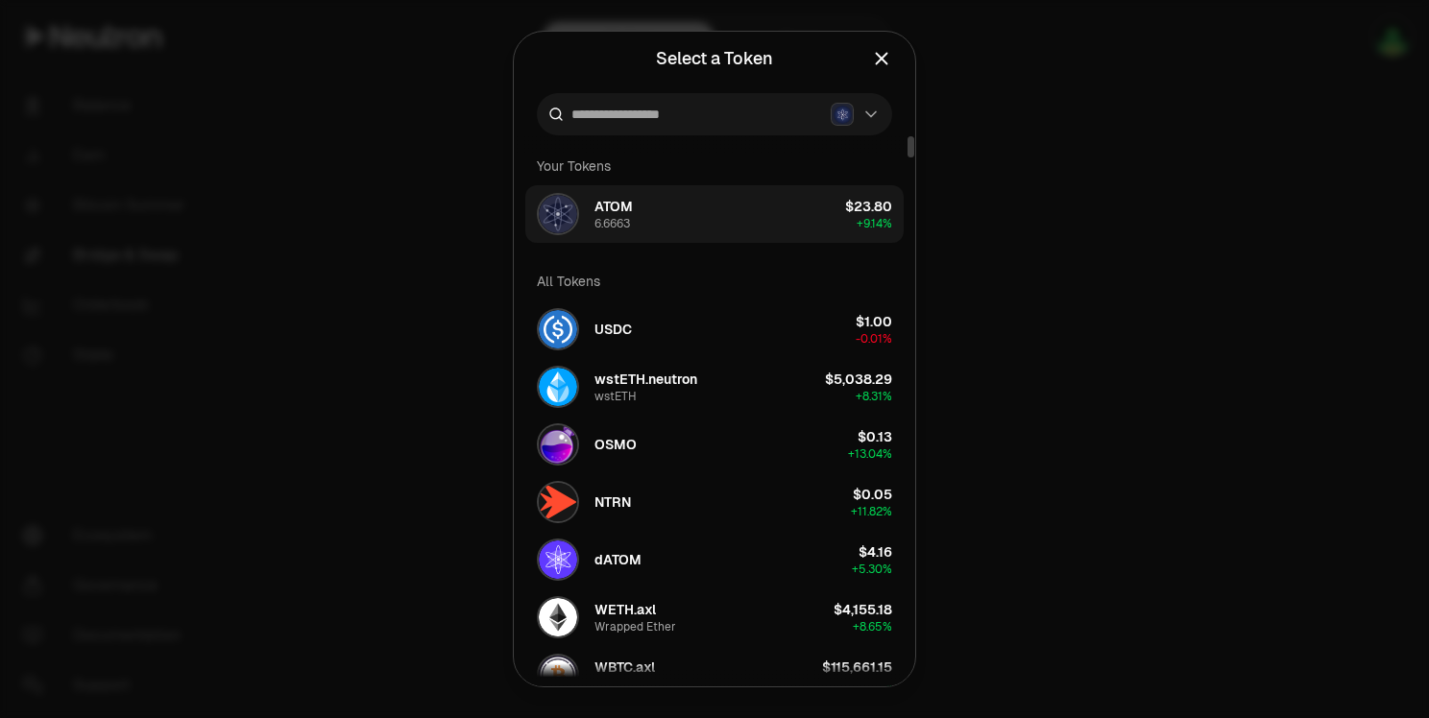
click at [754, 215] on button "ATOM 6.6663 $23.80 + 9.14%" at bounding box center [714, 214] width 378 height 58
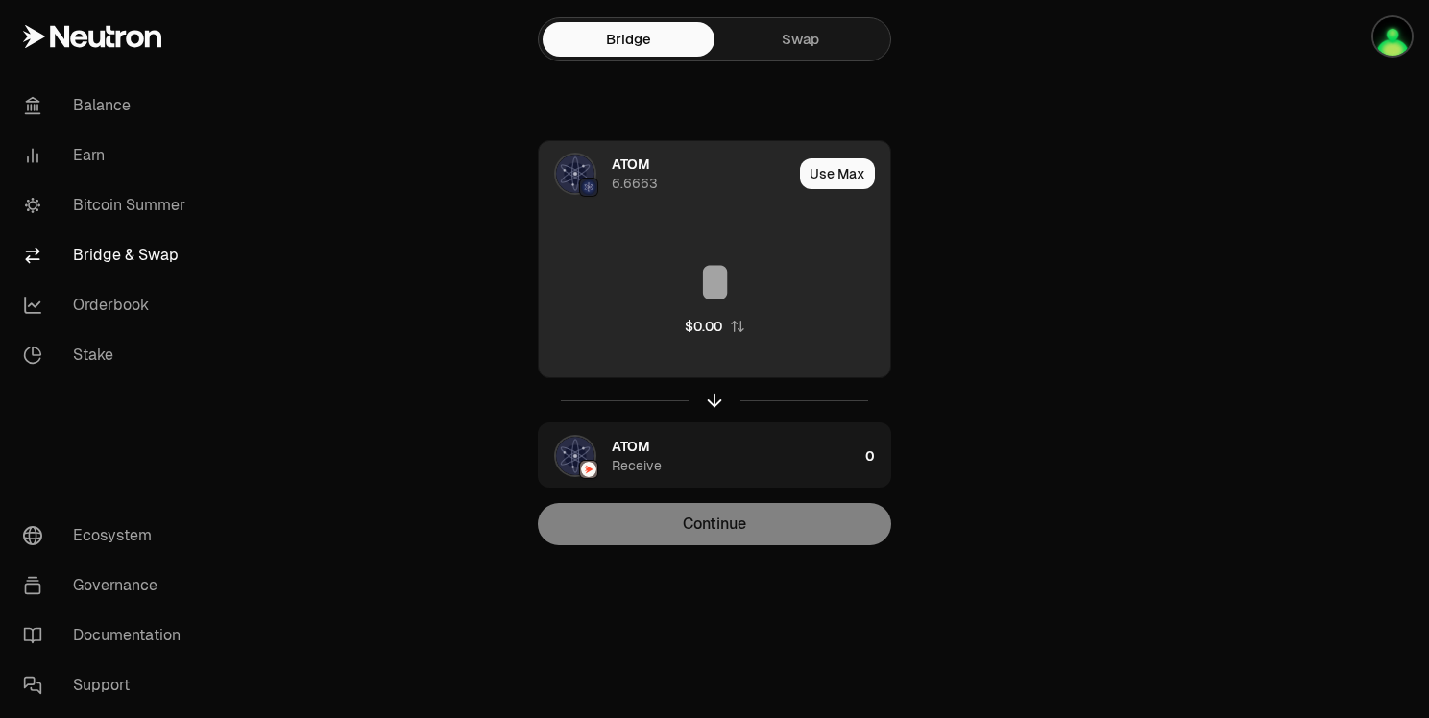
click at [741, 330] on icon "button" at bounding box center [737, 327] width 12 height 12
click at [715, 401] on icon "button" at bounding box center [715, 401] width 0 height 12
click at [851, 172] on button "Use Max" at bounding box center [837, 173] width 75 height 31
type input "*****"
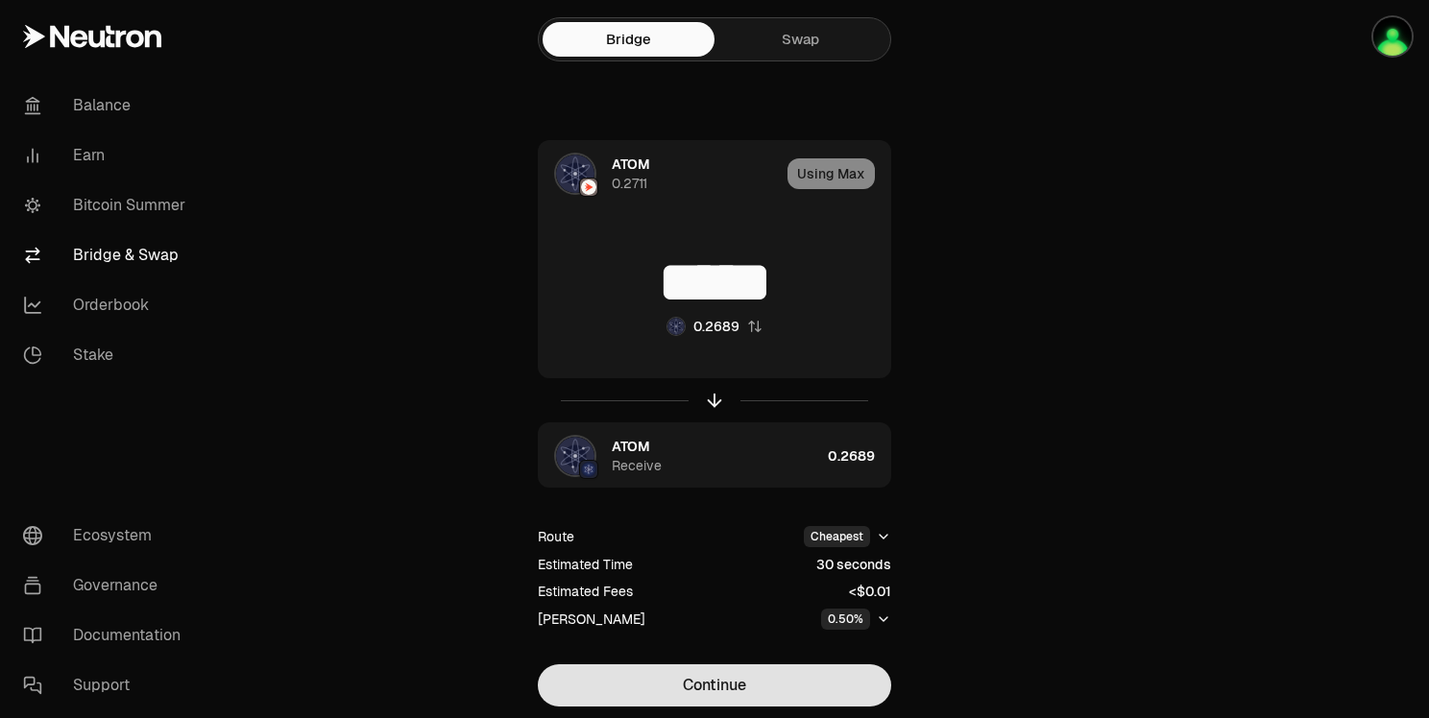
click at [760, 685] on button "Continue" at bounding box center [714, 686] width 353 height 42
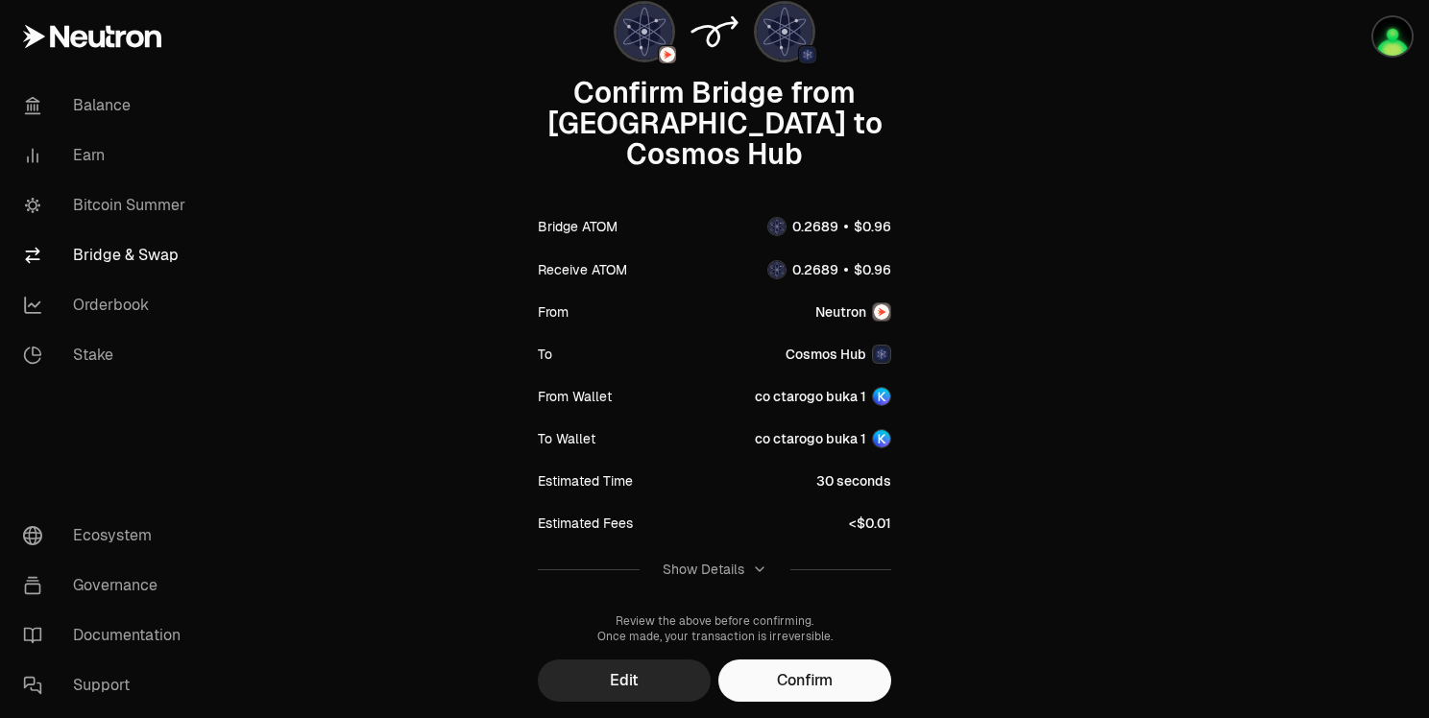
scroll to position [182, 0]
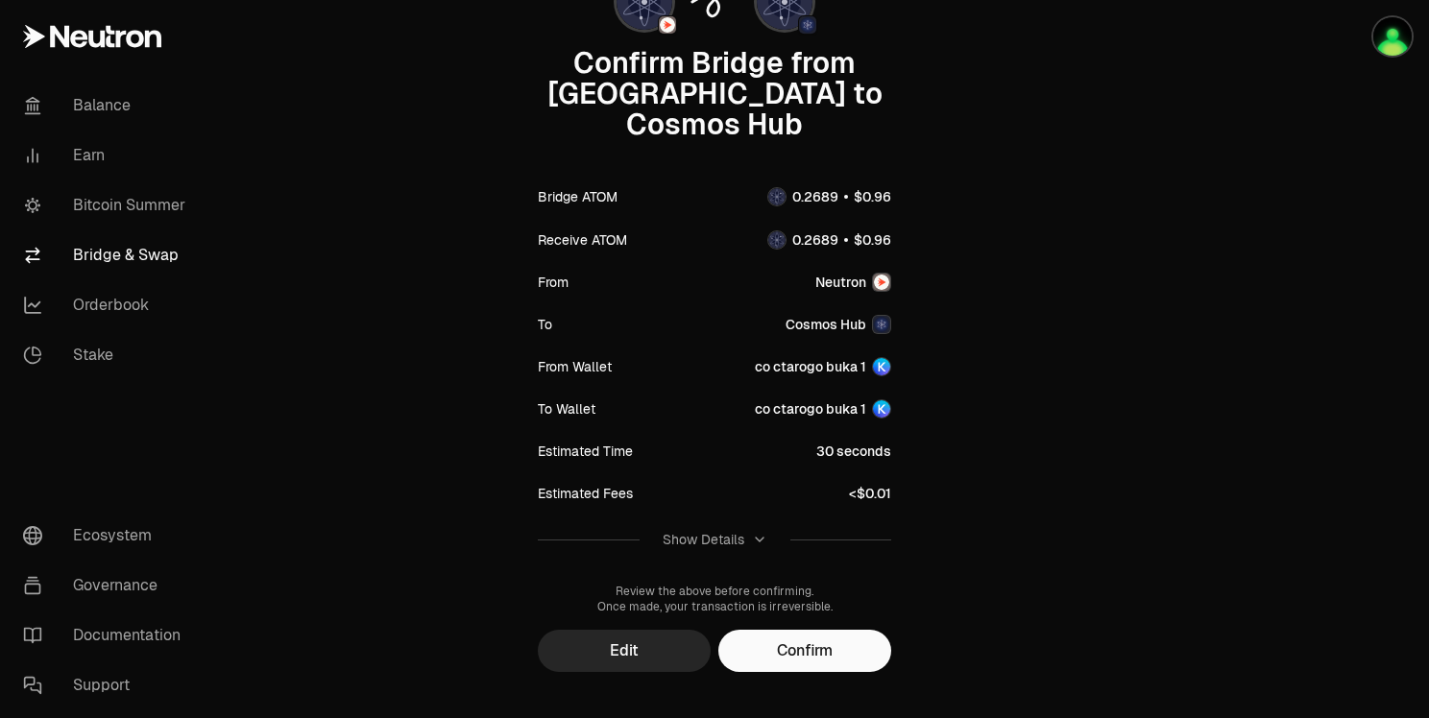
click at [754, 532] on icon "button" at bounding box center [759, 539] width 15 height 15
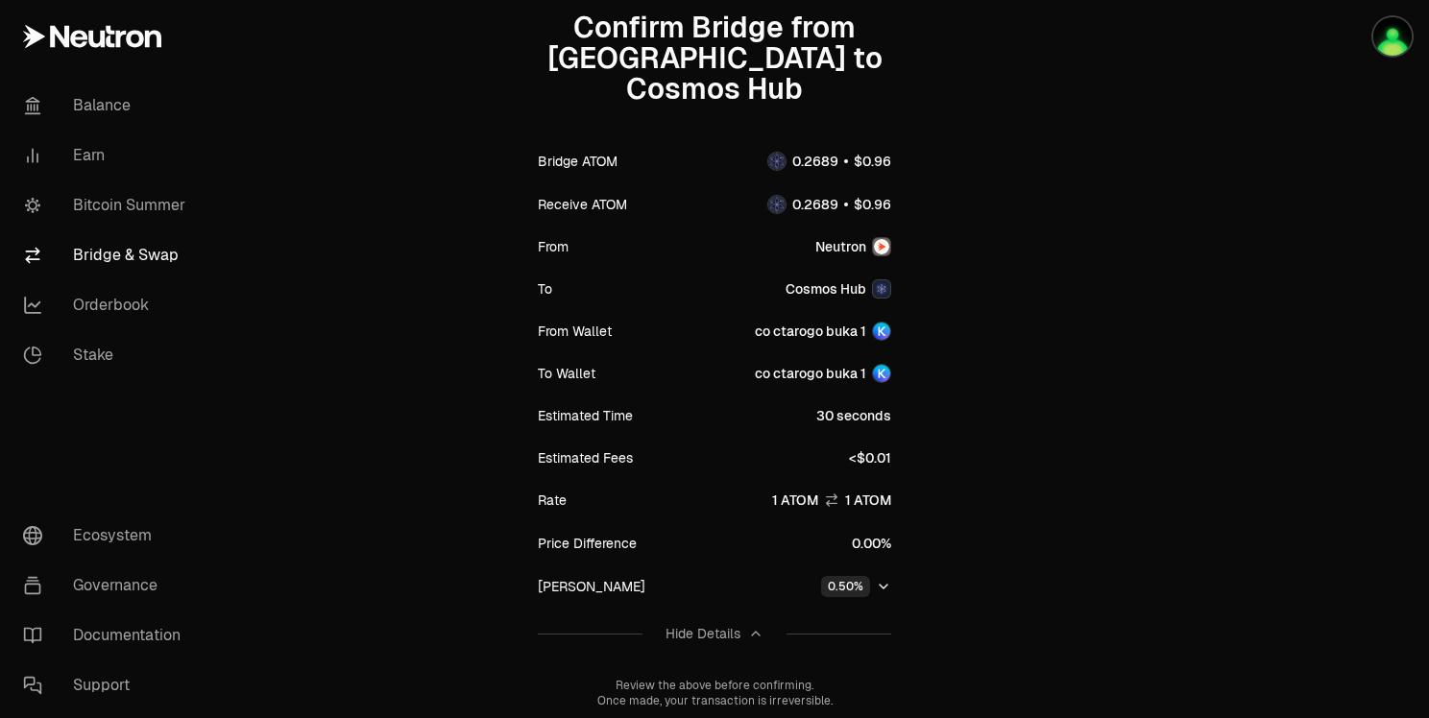
scroll to position [311, 0]
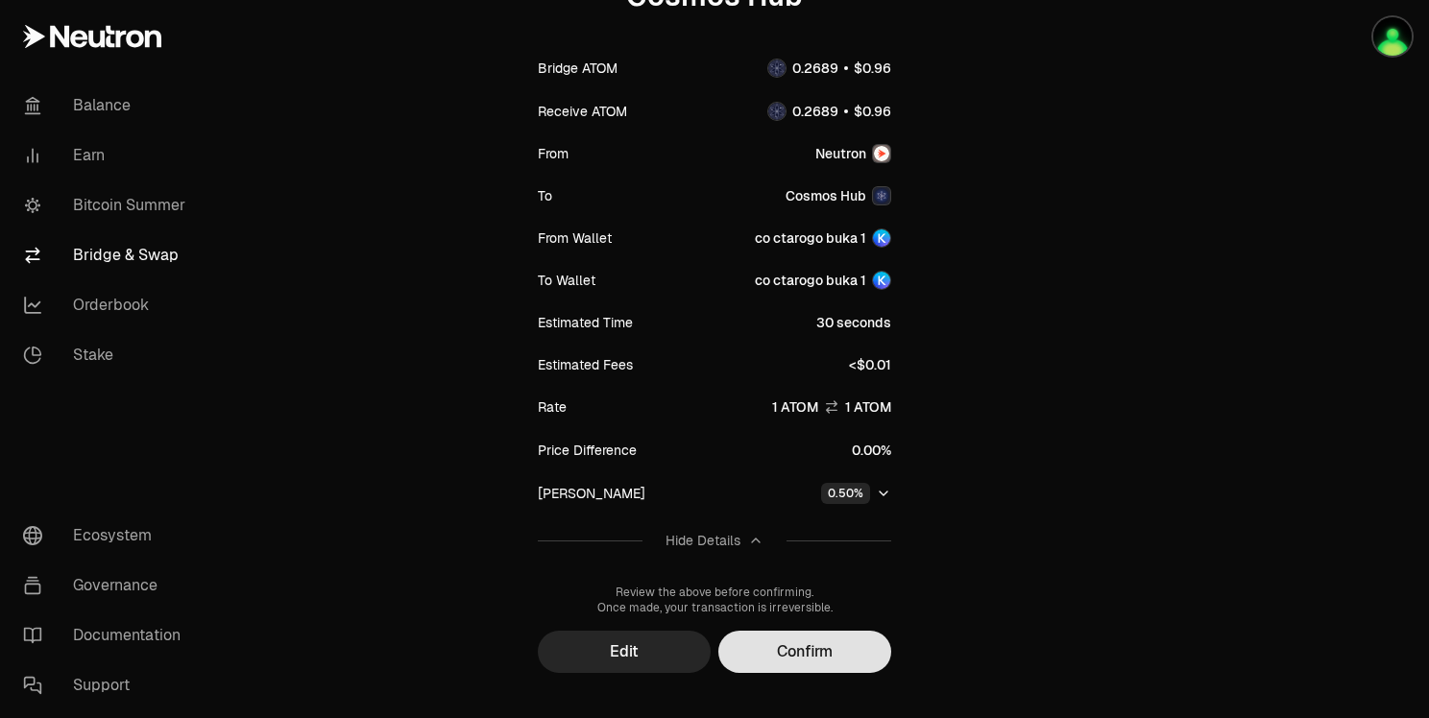
click at [816, 631] on button "Confirm" at bounding box center [804, 652] width 173 height 42
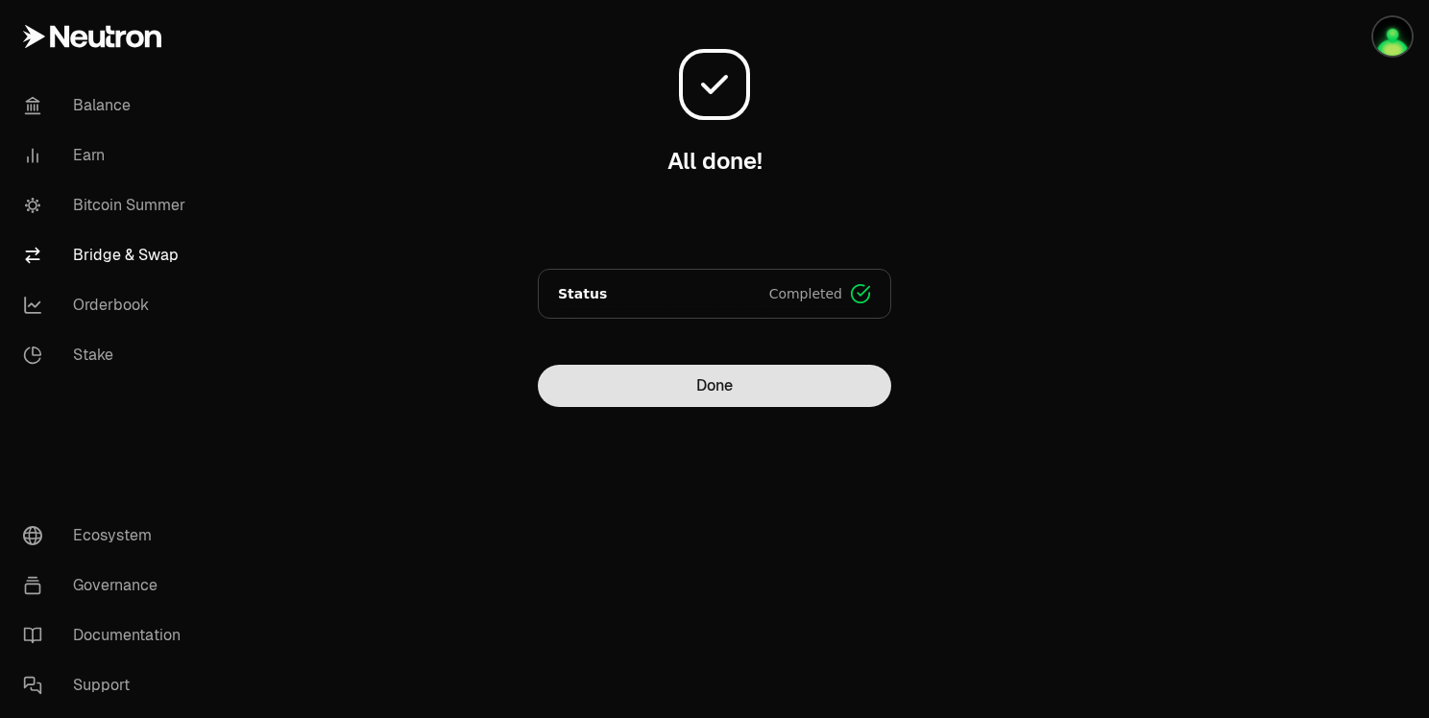
click at [826, 377] on button "Done" at bounding box center [714, 386] width 353 height 42
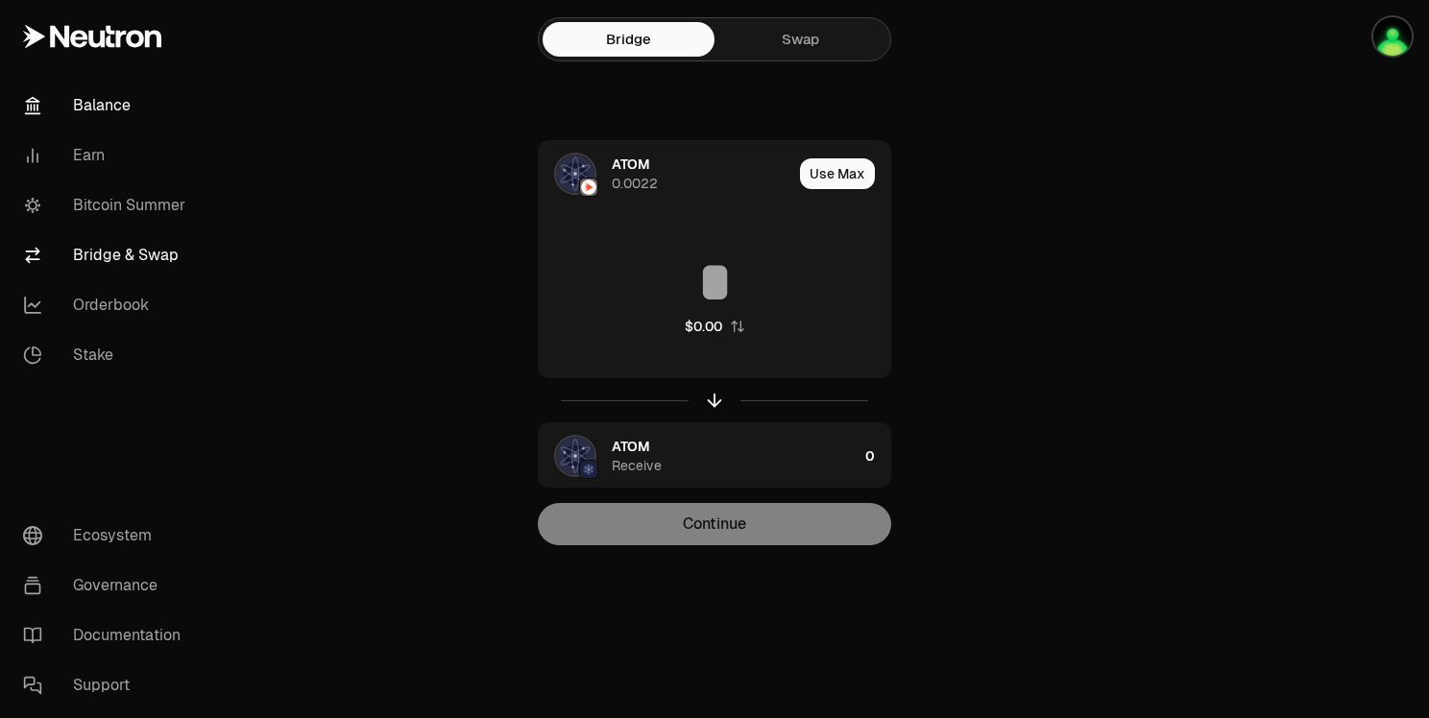
click at [142, 105] on link "Balance" at bounding box center [108, 106] width 200 height 50
